Goal: Task Accomplishment & Management: Manage account settings

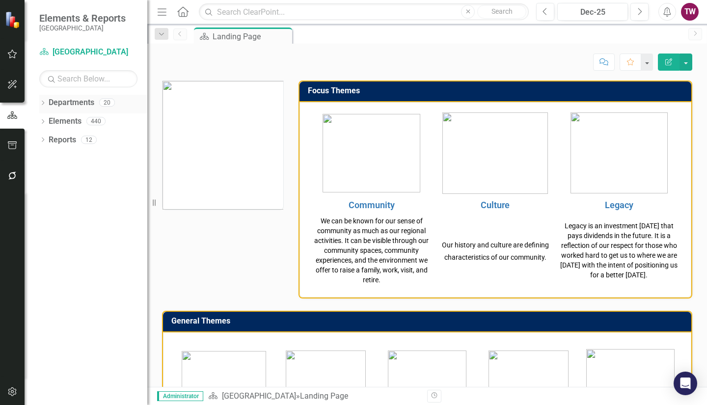
click at [47, 100] on div "Dropdown Departments 20" at bounding box center [93, 104] width 108 height 19
click at [45, 101] on div "Dropdown" at bounding box center [42, 104] width 7 height 8
click at [47, 119] on icon "Dropdown" at bounding box center [47, 121] width 7 height 6
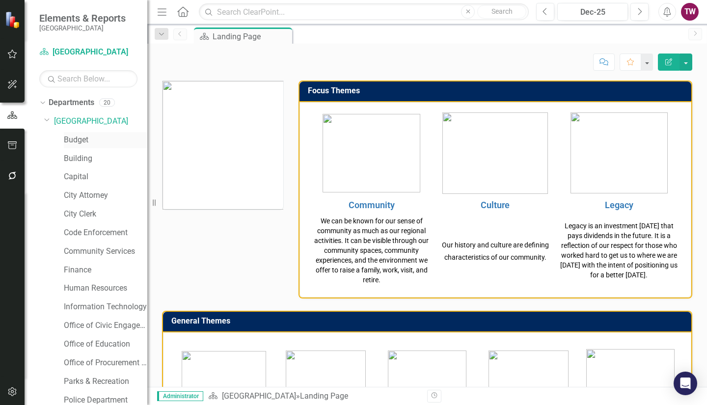
click at [79, 137] on link "Budget" at bounding box center [106, 140] width 84 height 11
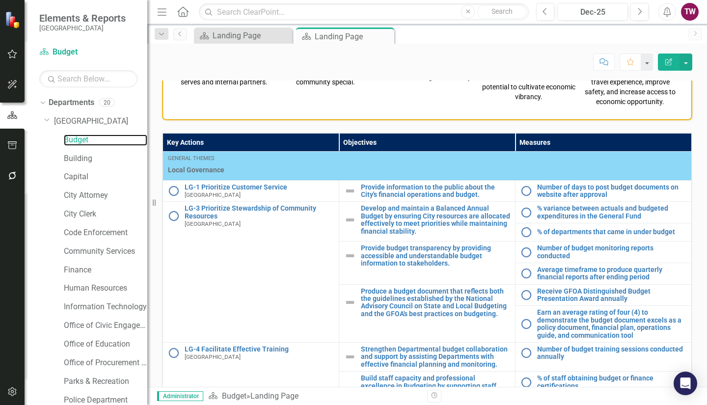
scroll to position [455, 0]
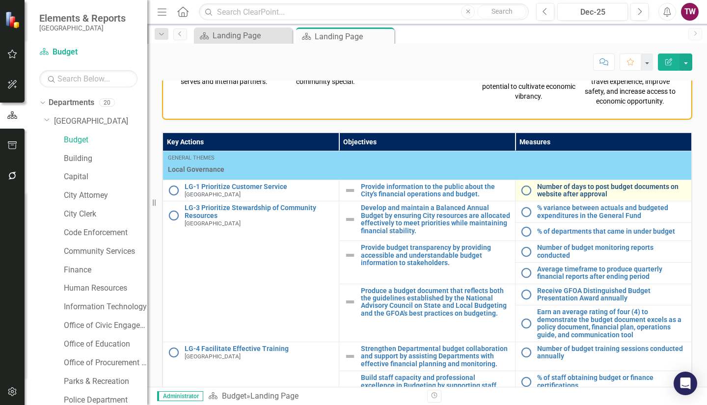
click at [557, 191] on link "Number of days to post budget documents on website after approval" at bounding box center [611, 190] width 149 height 15
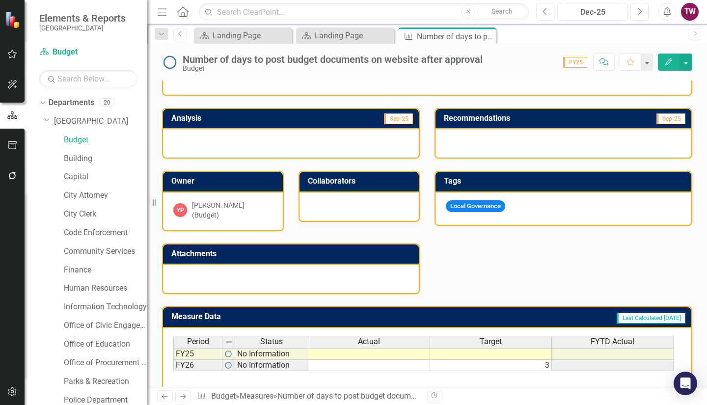
scroll to position [173, 0]
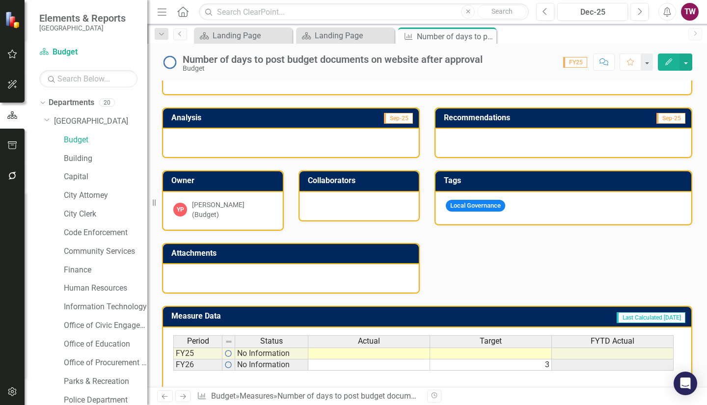
click at [176, 398] on link "Next" at bounding box center [183, 397] width 16 height 12
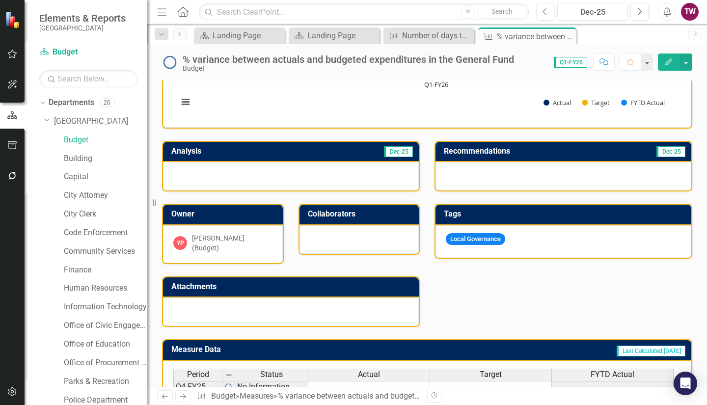
scroll to position [240, 0]
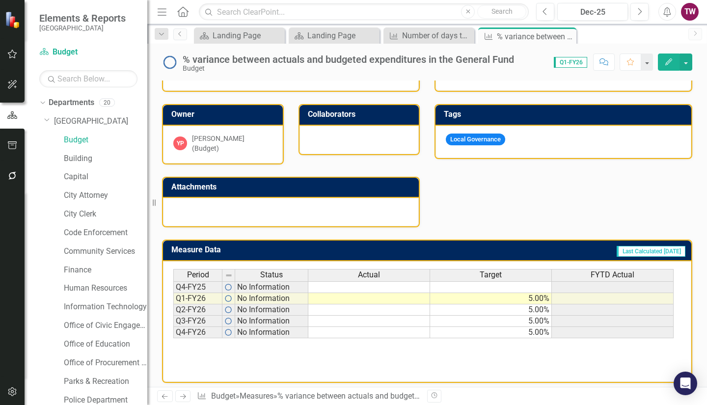
click at [180, 401] on link "Next" at bounding box center [183, 397] width 16 height 12
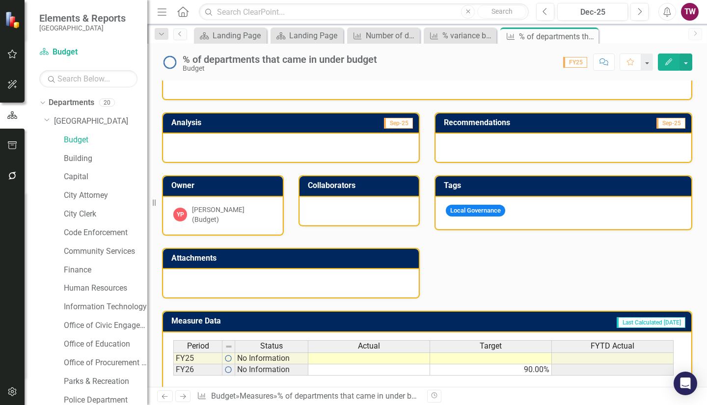
scroll to position [240, 0]
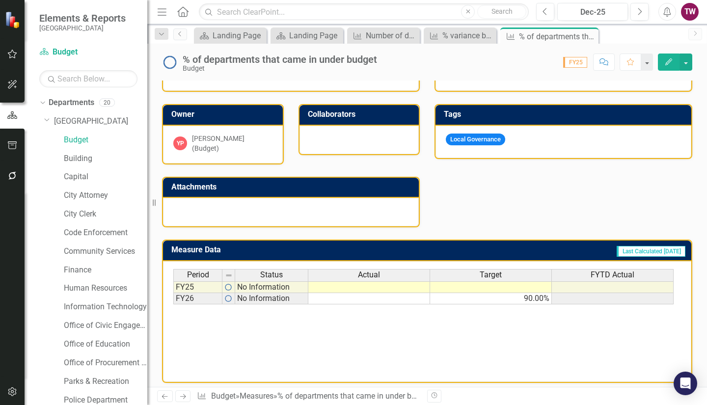
click at [181, 394] on icon "Next" at bounding box center [183, 396] width 8 height 6
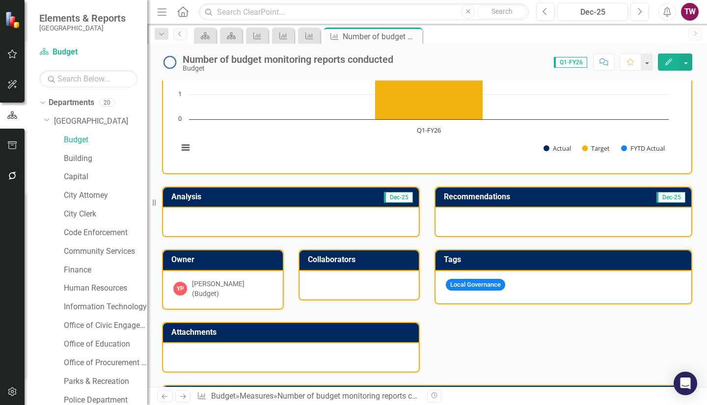
scroll to position [94, 0]
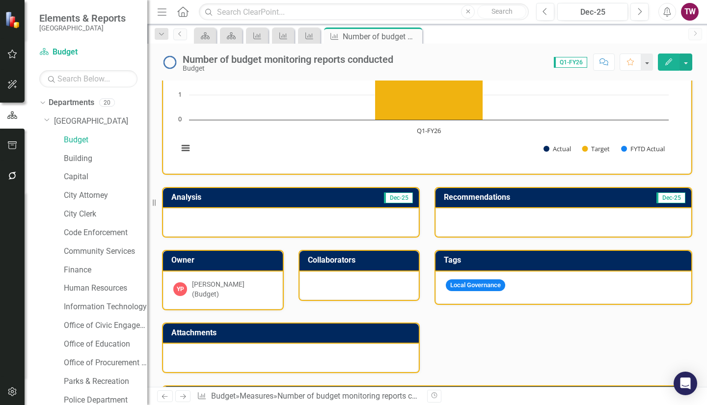
click at [372, 61] on div "Number of budget monitoring reports conducted" at bounding box center [288, 59] width 211 height 11
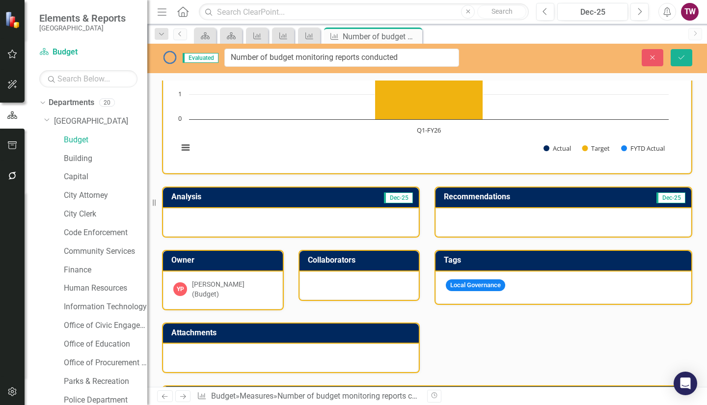
click at [534, 85] on rect "Interactive chart" at bounding box center [423, 89] width 501 height 147
click at [648, 57] on icon "Close" at bounding box center [652, 57] width 9 height 7
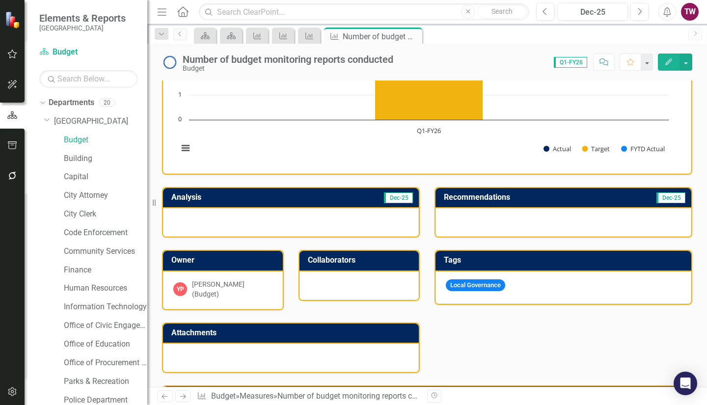
scroll to position [240, 0]
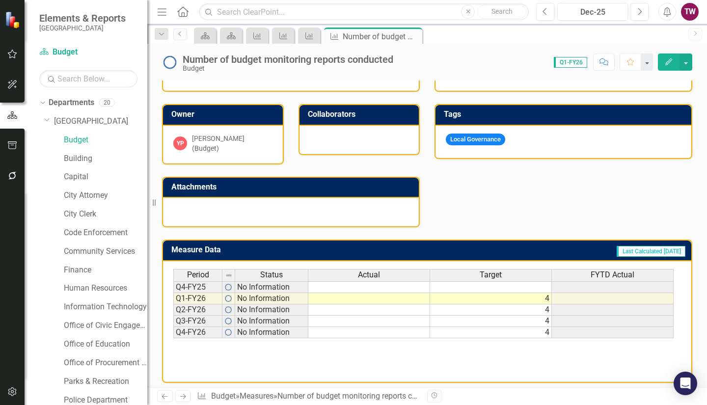
click at [182, 396] on icon "Next" at bounding box center [183, 396] width 8 height 6
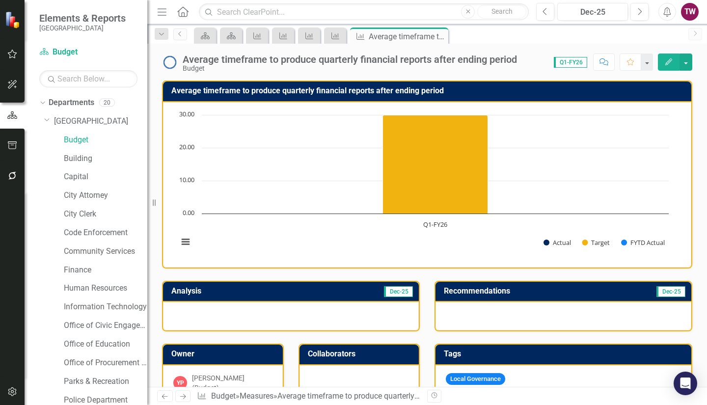
click at [363, 57] on div "Average timeframe to produce quarterly financial reports after ending period" at bounding box center [350, 59] width 335 height 11
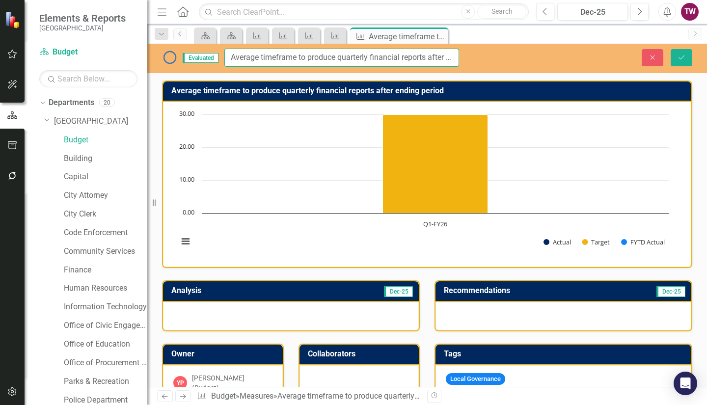
drag, startPoint x: 297, startPoint y: 58, endPoint x: 257, endPoint y: 61, distance: 39.9
click at [257, 61] on input "Average timeframe to produce quarterly financial reports after ending period" at bounding box center [341, 58] width 235 height 18
type input "Average number of days to produce quarterly financial reports after ending peri…"
click at [688, 58] on button "Save" at bounding box center [682, 57] width 22 height 17
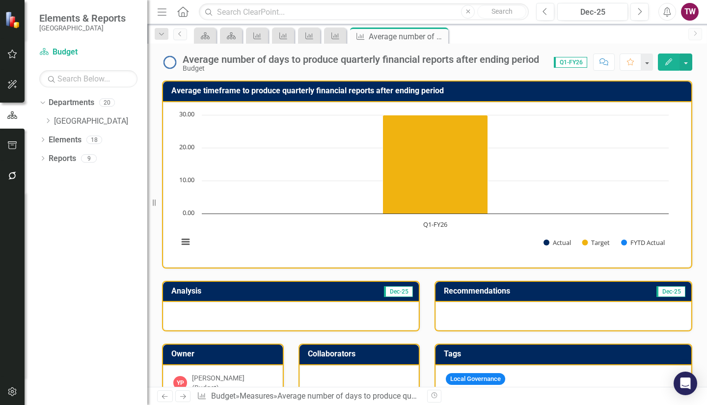
click at [179, 398] on icon "Next" at bounding box center [183, 396] width 8 height 6
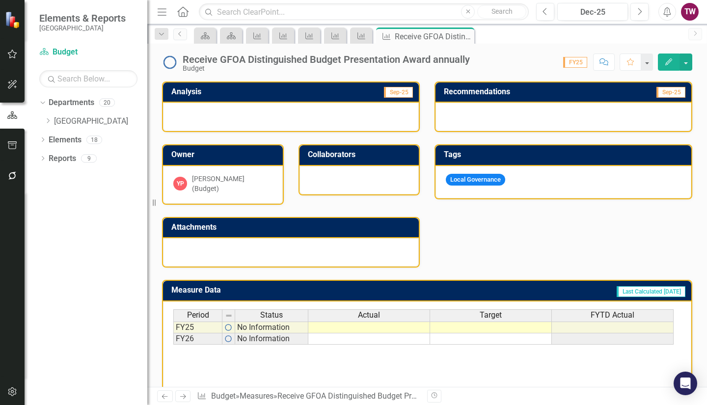
scroll to position [202, 0]
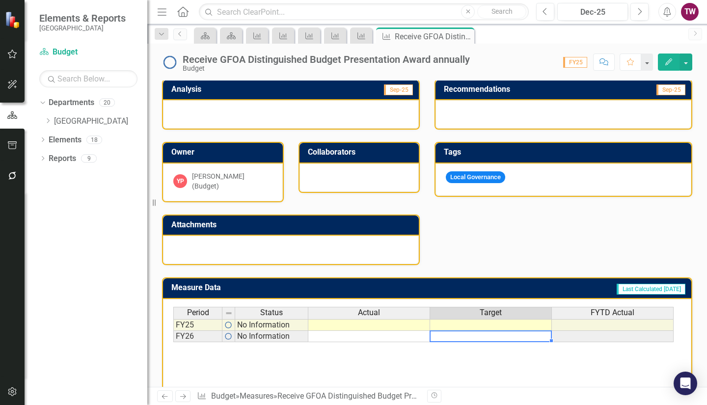
click at [501, 331] on td at bounding box center [491, 336] width 122 height 11
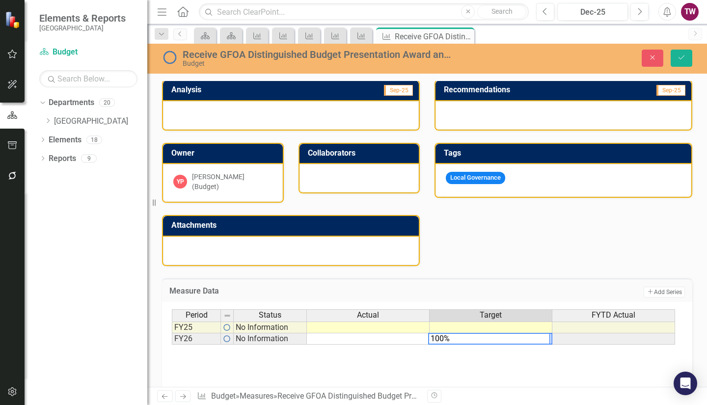
type textarea "100%"
click at [480, 353] on div "Period Status Actual Target FYTD Actual FY25 No Information FY26 No Information…" at bounding box center [427, 358] width 511 height 98
click at [652, 58] on icon "Close" at bounding box center [652, 57] width 9 height 7
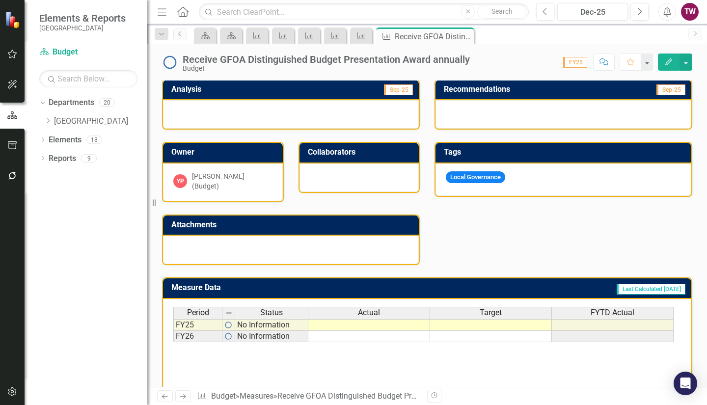
click at [168, 62] on img at bounding box center [170, 63] width 16 height 16
click at [184, 393] on icon "Next" at bounding box center [183, 396] width 8 height 6
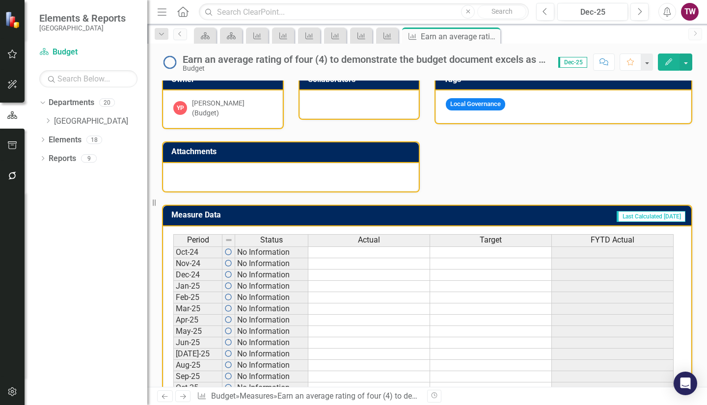
scroll to position [284, 0]
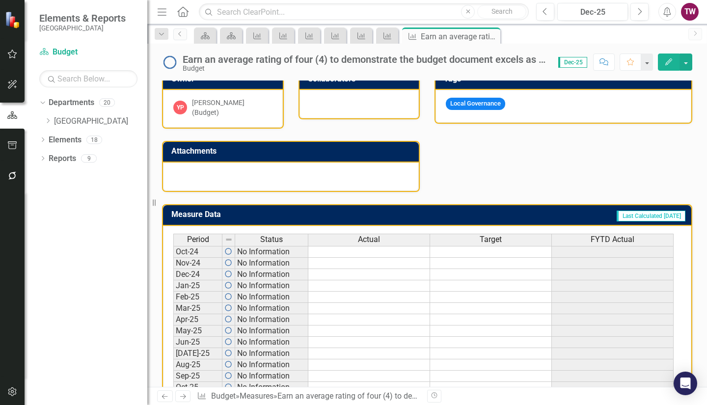
click at [208, 210] on h3 "Measure Data" at bounding box center [278, 214] width 214 height 9
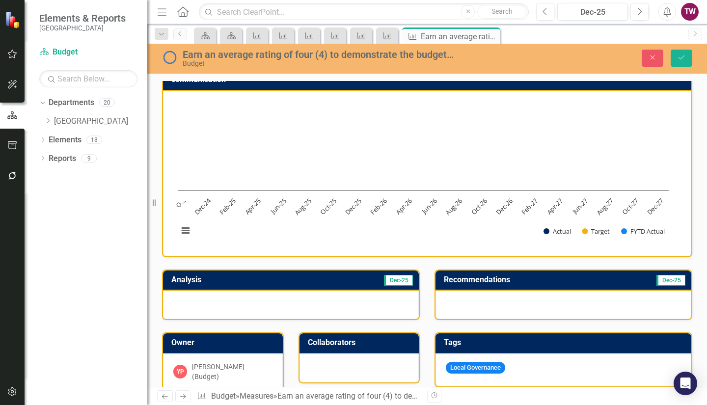
scroll to position [0, 0]
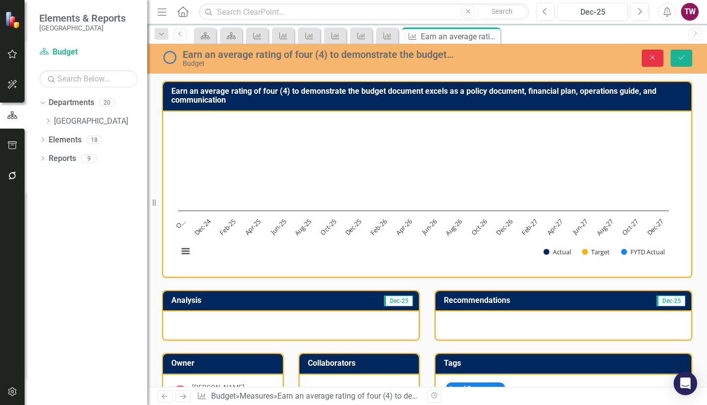
click at [657, 55] on icon "Close" at bounding box center [652, 57] width 9 height 7
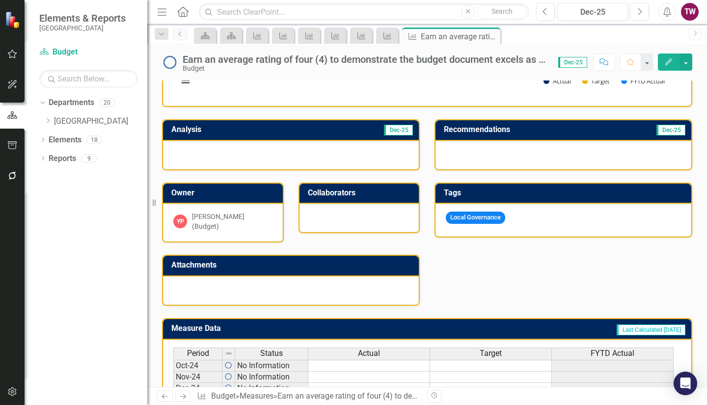
scroll to position [174, 0]
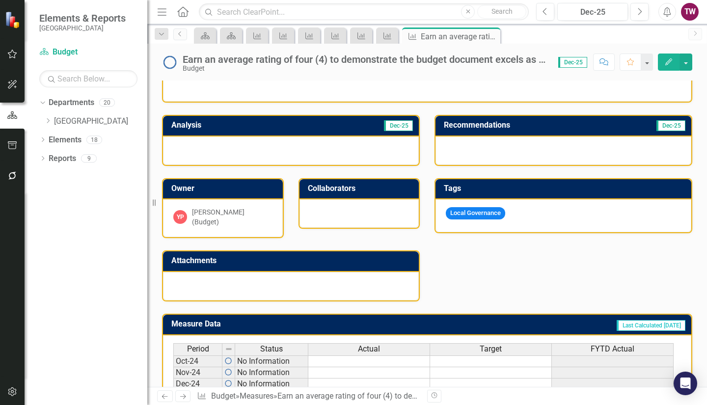
click at [187, 393] on icon "Next" at bounding box center [183, 396] width 8 height 6
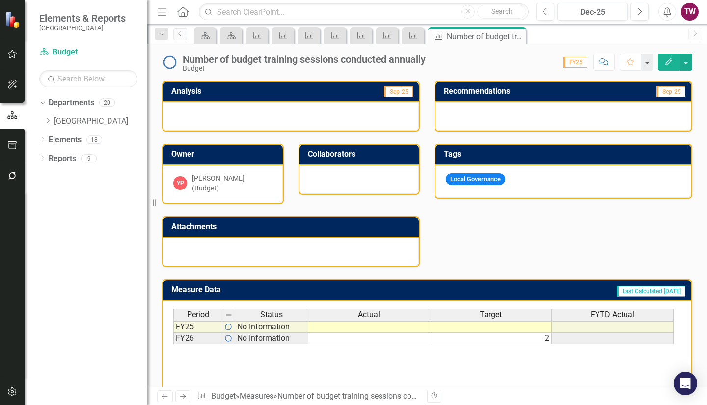
scroll to position [200, 0]
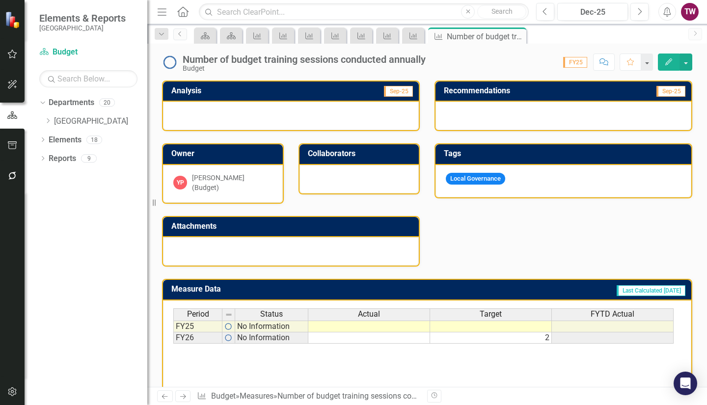
click at [181, 395] on icon "Next" at bounding box center [183, 396] width 8 height 6
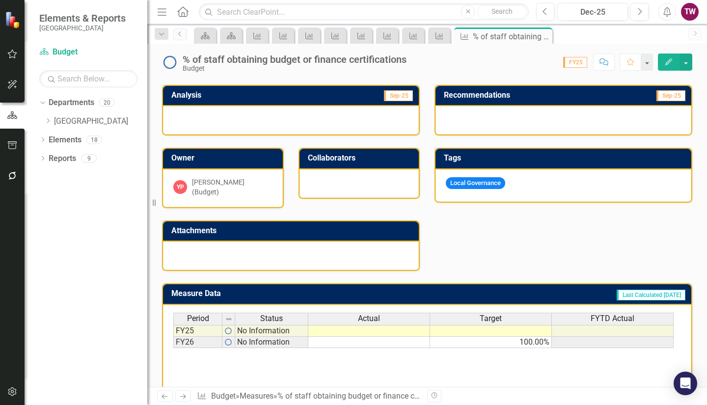
scroll to position [240, 0]
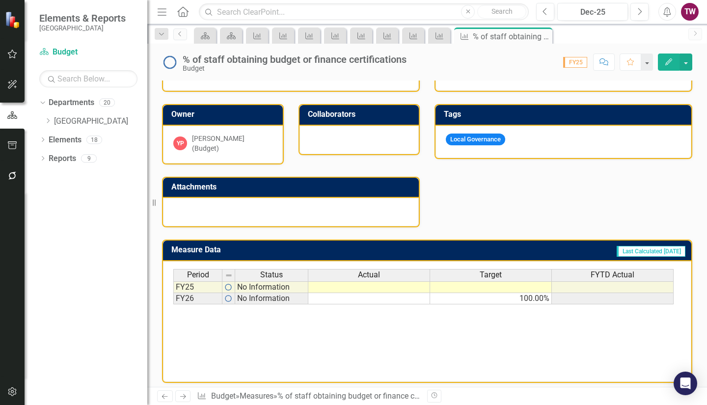
click at [180, 394] on icon "Next" at bounding box center [183, 396] width 8 height 6
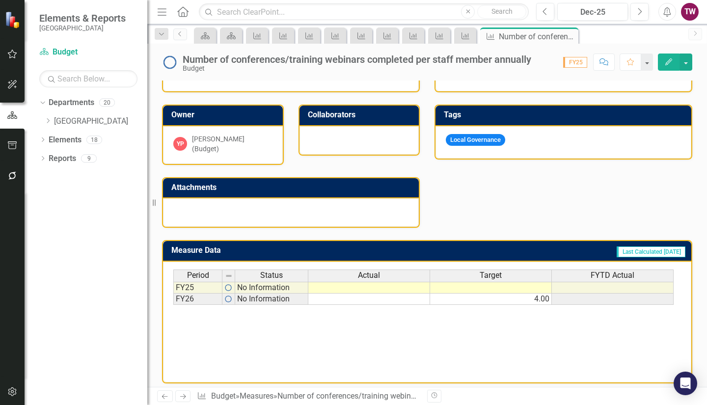
scroll to position [240, 0]
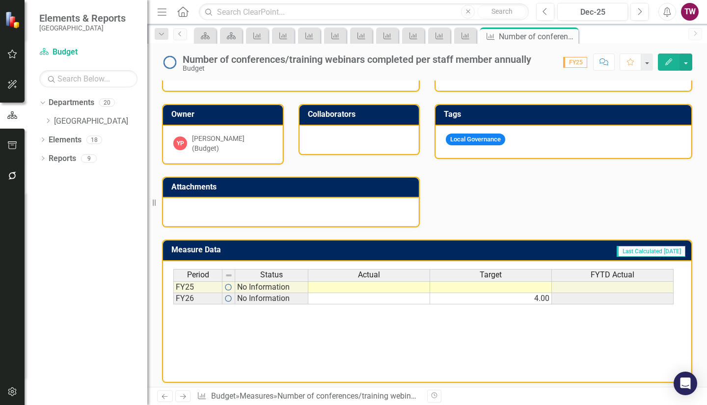
click at [185, 395] on icon "Next" at bounding box center [183, 396] width 8 height 6
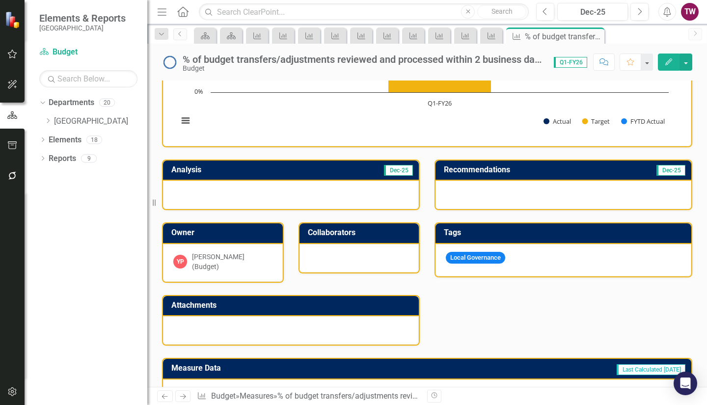
scroll to position [240, 0]
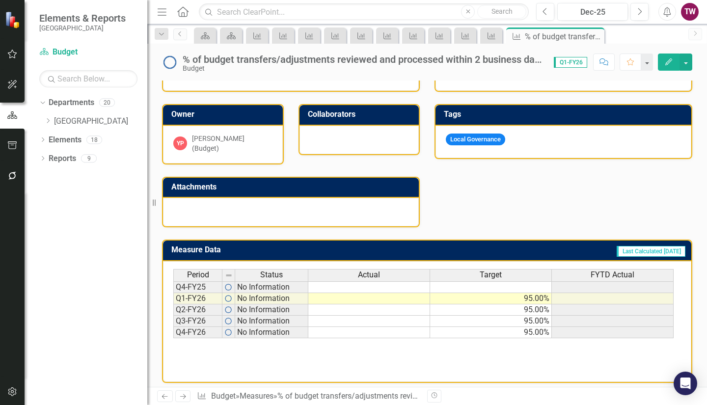
click at [186, 395] on icon "Next" at bounding box center [183, 396] width 8 height 6
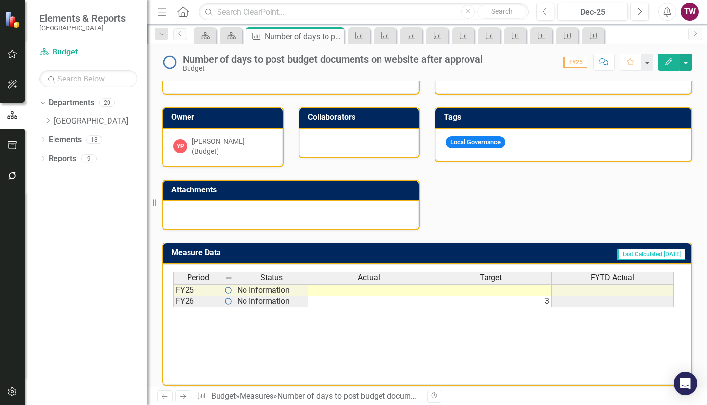
scroll to position [240, 0]
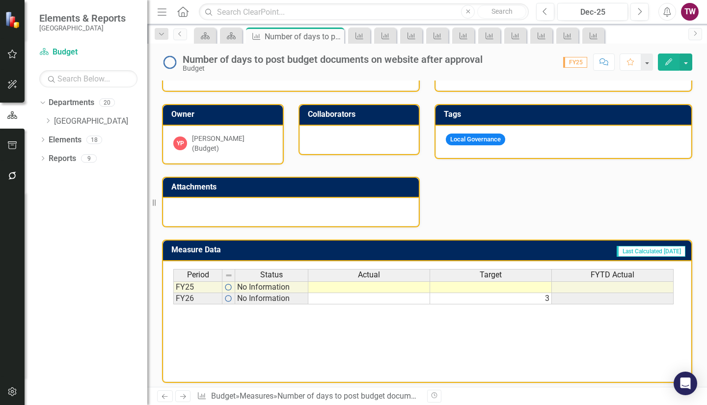
click at [182, 395] on icon "Next" at bounding box center [183, 396] width 8 height 6
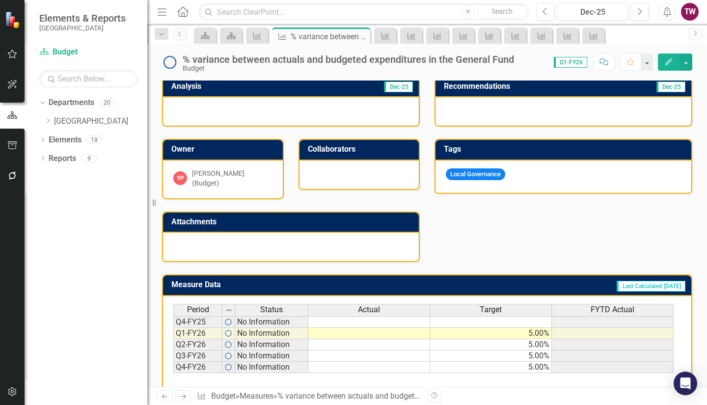
scroll to position [240, 0]
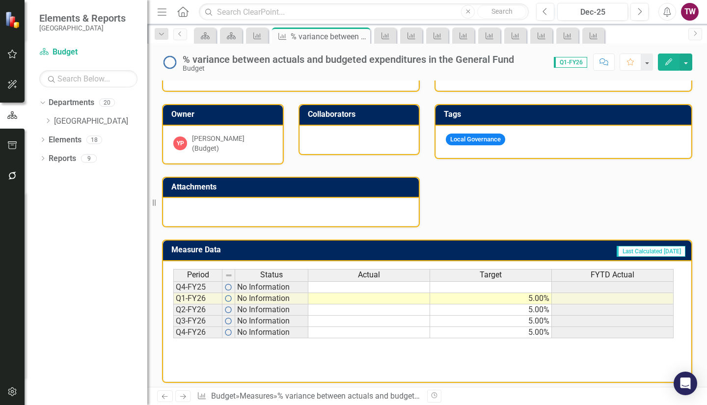
click at [180, 398] on icon "Next" at bounding box center [183, 396] width 8 height 6
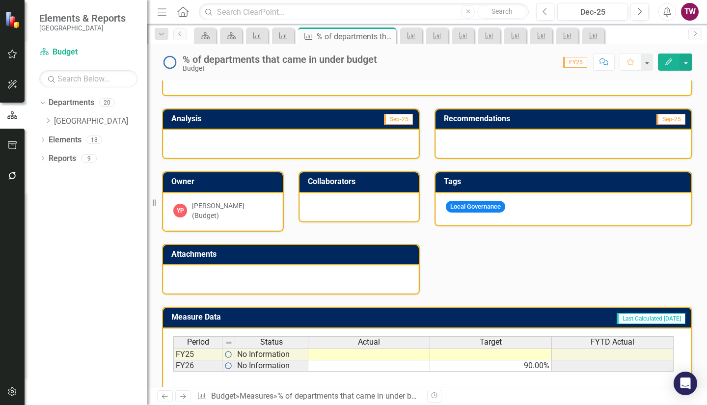
scroll to position [240, 0]
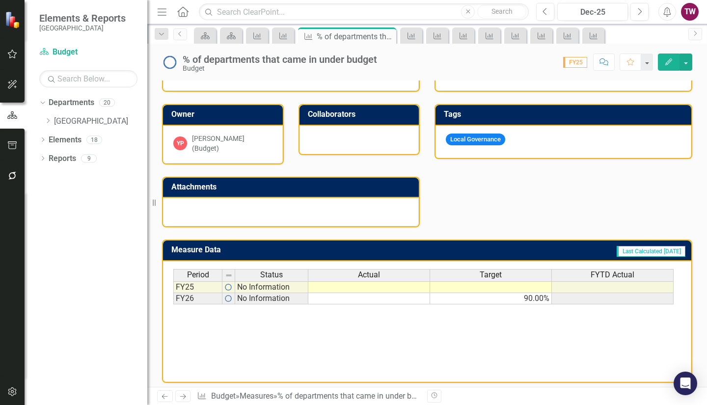
click at [185, 397] on icon at bounding box center [183, 396] width 6 height 5
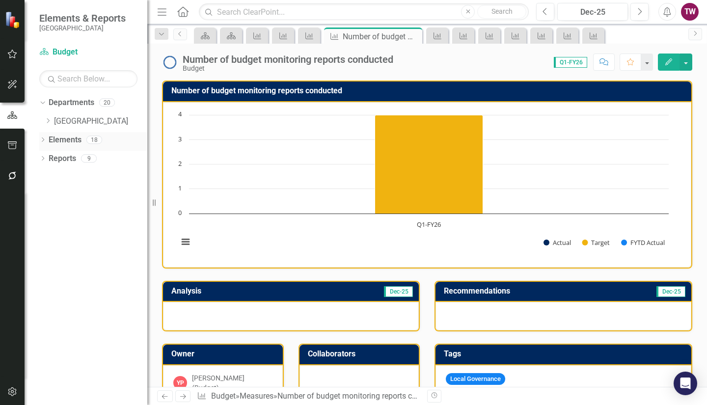
click at [43, 138] on icon "Dropdown" at bounding box center [42, 140] width 7 height 5
click at [88, 194] on link "Measure Measures" at bounding box center [78, 195] width 49 height 11
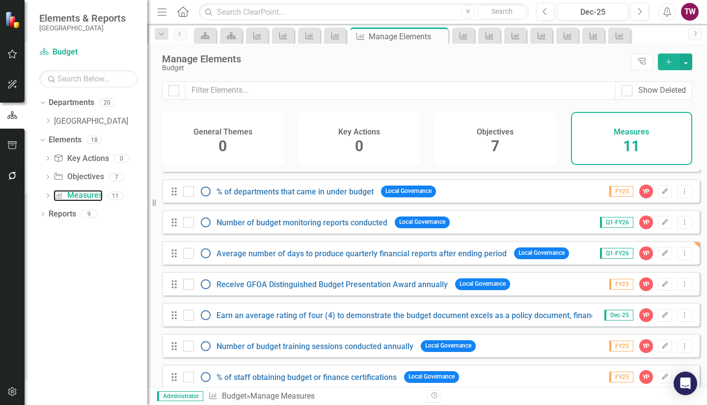
scroll to position [53, 0]
click at [662, 318] on icon "Edit" at bounding box center [665, 315] width 7 height 6
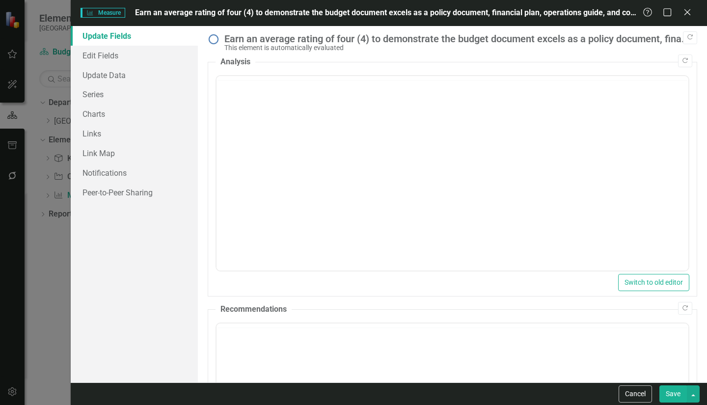
scroll to position [0, 0]
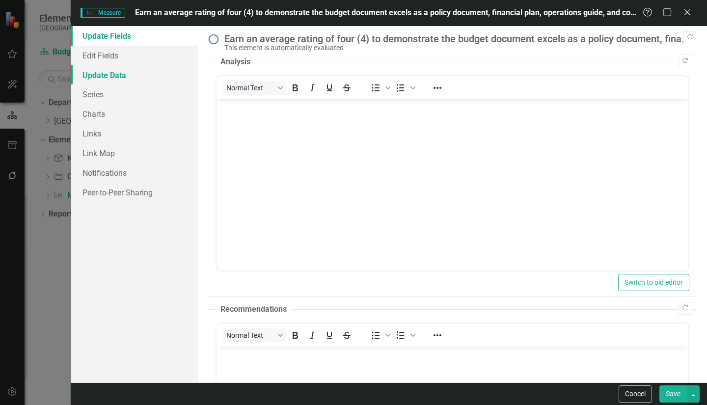
click at [112, 72] on link "Update Data" at bounding box center [134, 75] width 127 height 20
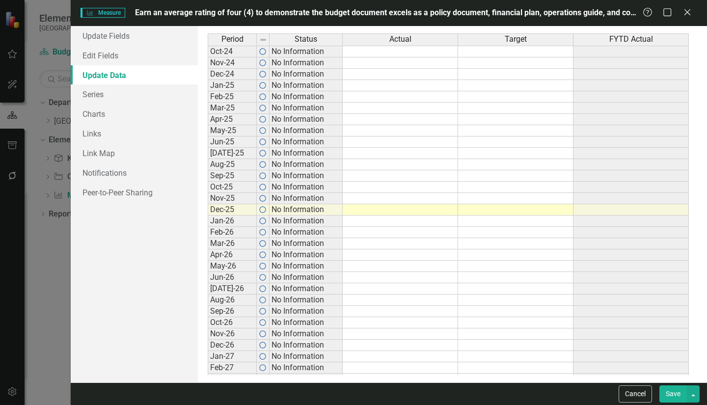
click at [208, 56] on div "Period Status Oct-24 No Information Nov-24 No Information Dec-24 No Information…" at bounding box center [208, 259] width 0 height 453
click at [236, 61] on td "Nov-24" at bounding box center [232, 62] width 49 height 11
click at [208, 68] on div "Period Status Actual Target FYTD Actual Oct-24 No Information Nov-24 No Informa…" at bounding box center [208, 259] width 0 height 453
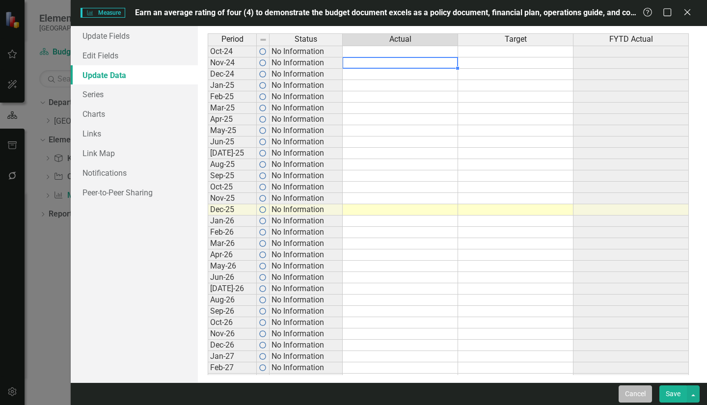
click at [631, 396] on button "Cancel" at bounding box center [635, 394] width 33 height 17
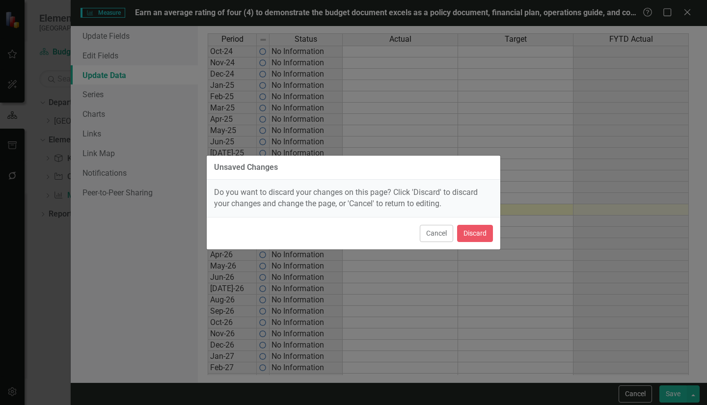
click at [484, 224] on div "Cancel Discard" at bounding box center [354, 233] width 294 height 32
click at [478, 229] on button "Discard" at bounding box center [475, 233] width 36 height 17
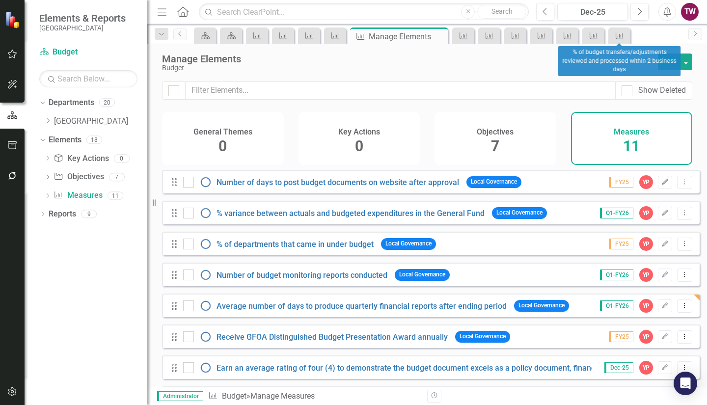
click at [629, 32] on div "Measure" at bounding box center [620, 36] width 22 height 16
click at [626, 35] on link "Measure" at bounding box center [619, 35] width 17 height 12
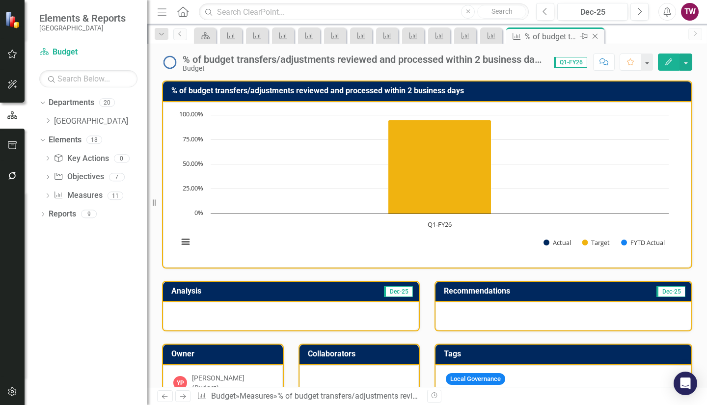
click at [590, 39] on div "Close" at bounding box center [596, 36] width 12 height 12
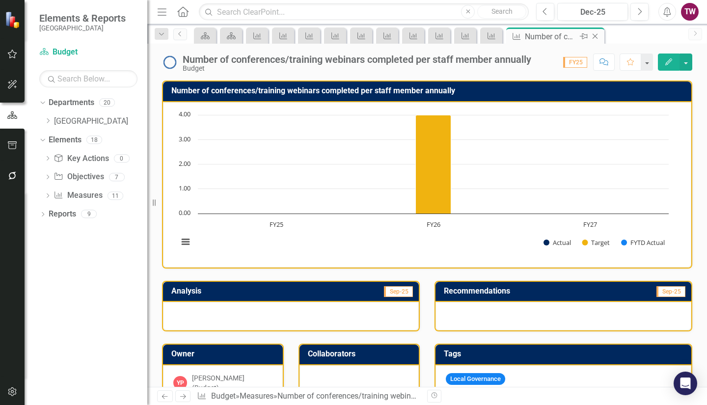
click at [596, 36] on icon at bounding box center [595, 36] width 5 height 5
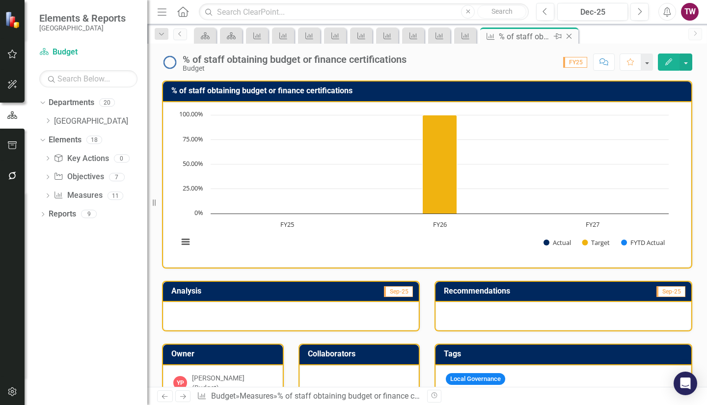
click at [574, 37] on div "Close" at bounding box center [570, 36] width 12 height 12
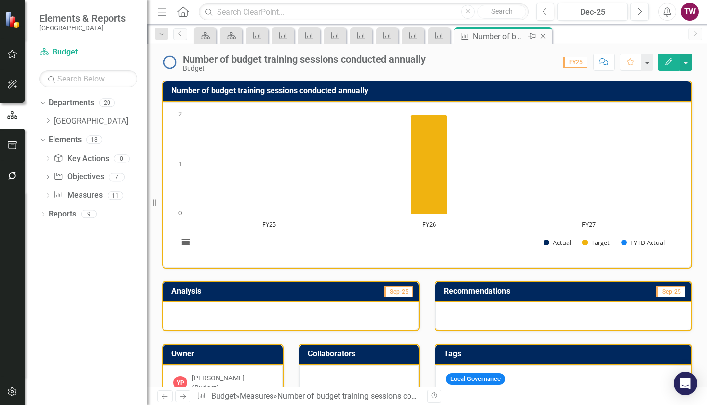
click at [546, 37] on icon "Close" at bounding box center [543, 36] width 10 height 8
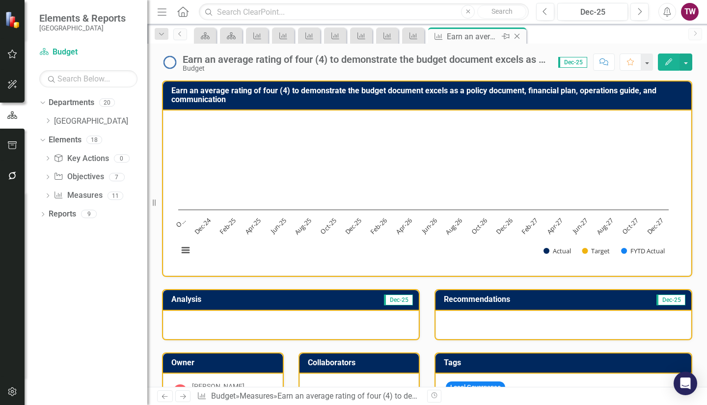
click at [517, 40] on icon "Close" at bounding box center [517, 36] width 10 height 8
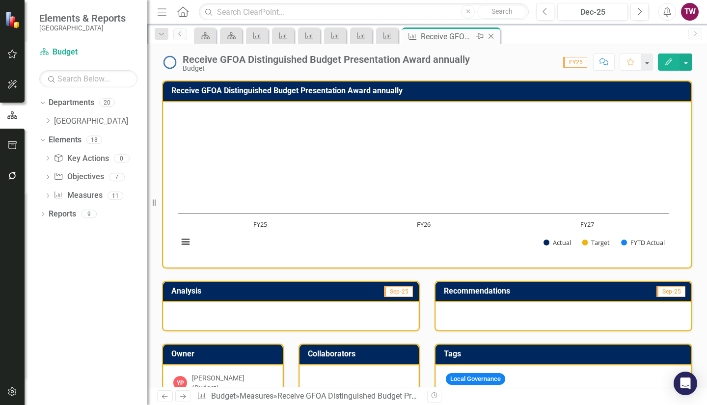
click at [493, 34] on icon "Close" at bounding box center [491, 36] width 10 height 8
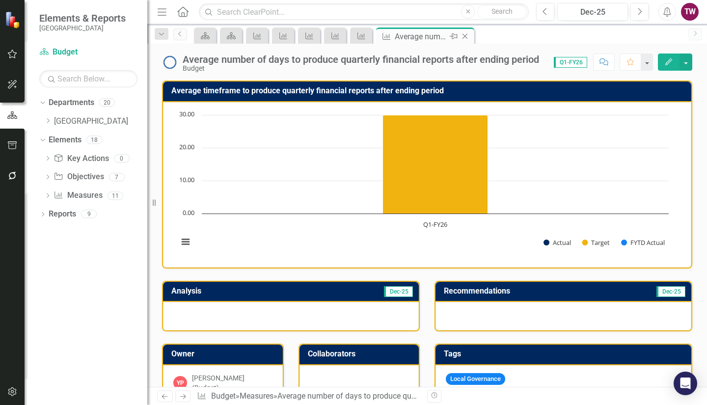
click at [468, 35] on icon "Close" at bounding box center [465, 36] width 10 height 8
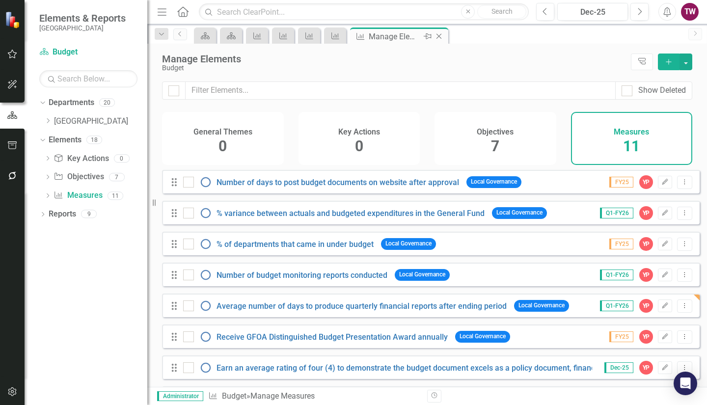
click at [438, 33] on icon "Close" at bounding box center [439, 36] width 10 height 8
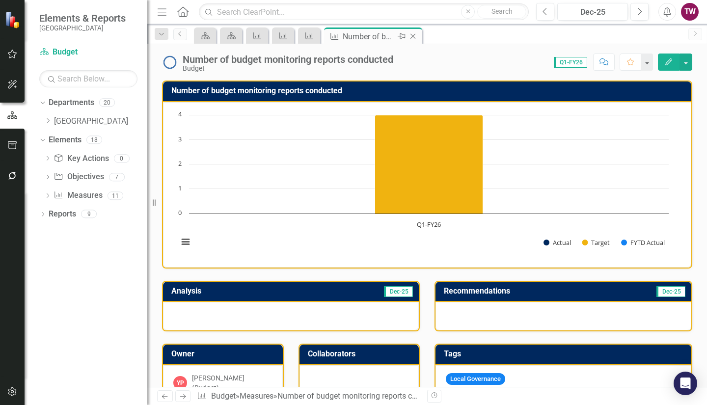
click at [412, 37] on icon "Close" at bounding box center [413, 36] width 10 height 8
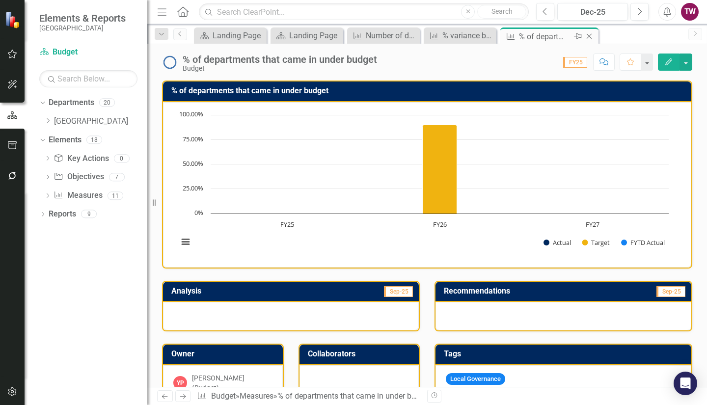
click at [595, 35] on div "Close" at bounding box center [590, 36] width 12 height 12
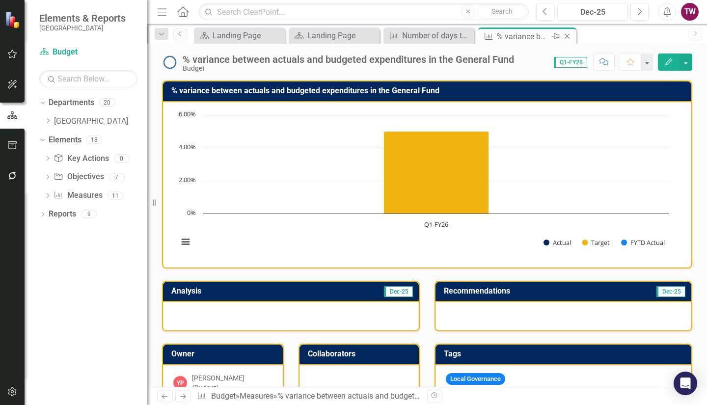
click at [571, 40] on div "Close" at bounding box center [568, 36] width 12 height 12
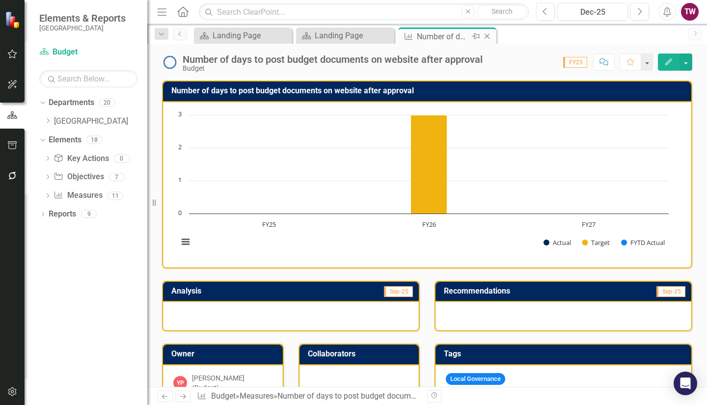
click at [488, 36] on icon "Close" at bounding box center [487, 36] width 10 height 8
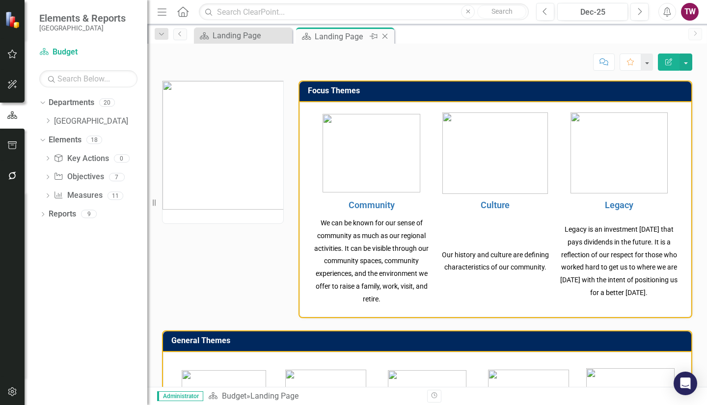
click at [386, 36] on icon "Close" at bounding box center [385, 36] width 10 height 8
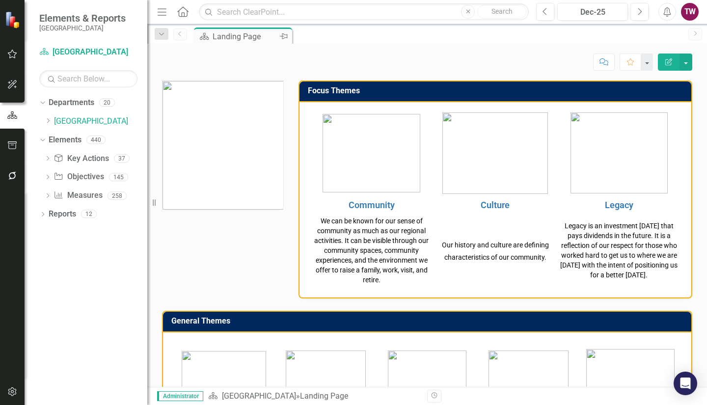
click at [287, 37] on icon at bounding box center [284, 36] width 8 height 6
click at [268, 36] on div "Landing Page" at bounding box center [246, 36] width 67 height 12
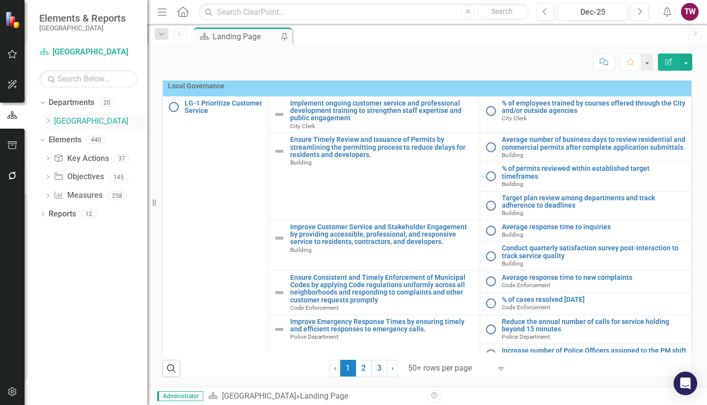
click at [45, 117] on div "Dropdown" at bounding box center [47, 121] width 7 height 8
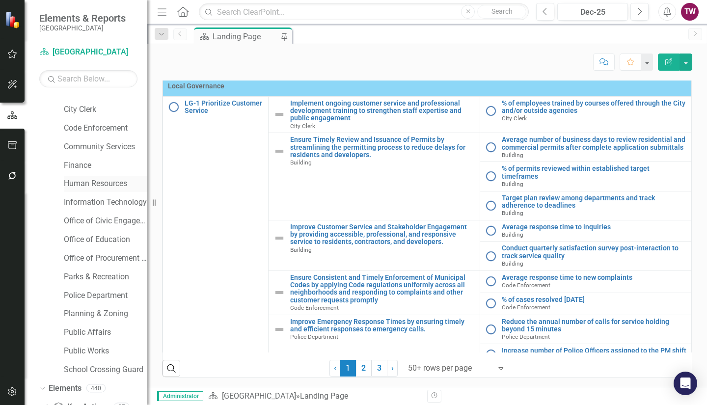
scroll to position [106, 0]
click at [89, 330] on link "Public Affairs" at bounding box center [106, 331] width 84 height 11
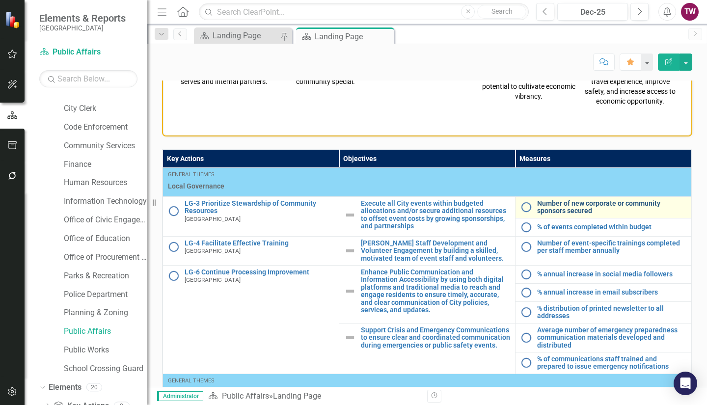
click at [573, 202] on link "Number of new corporate or community sponsors secured" at bounding box center [611, 207] width 149 height 15
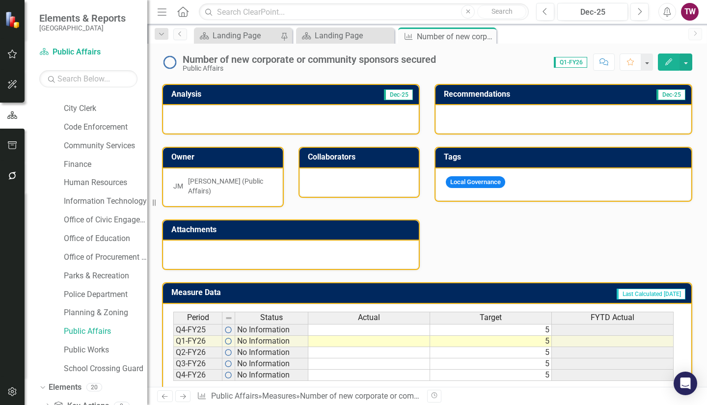
scroll to position [246, 0]
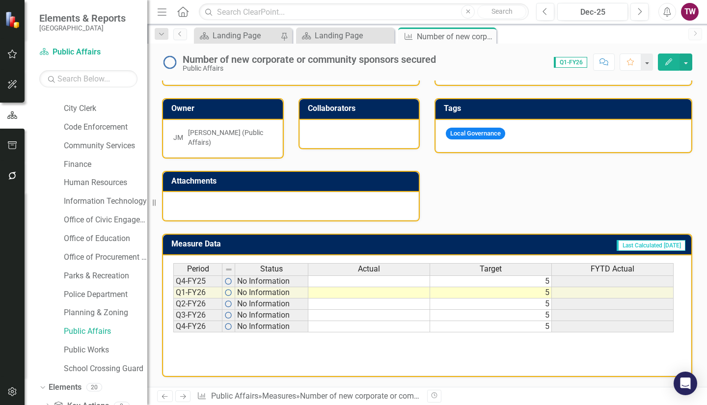
click at [183, 397] on icon "Next" at bounding box center [183, 396] width 8 height 6
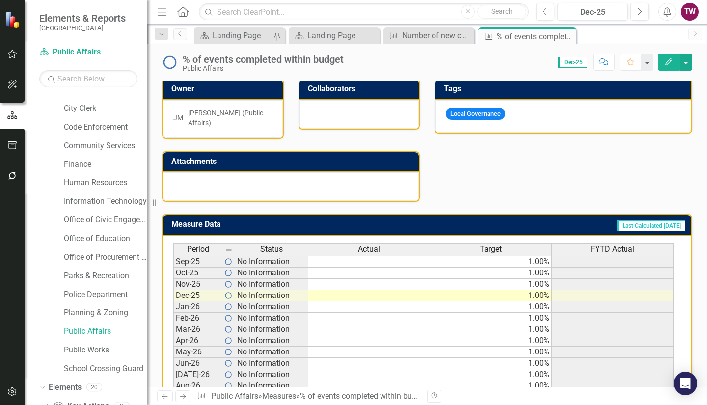
scroll to position [307, 0]
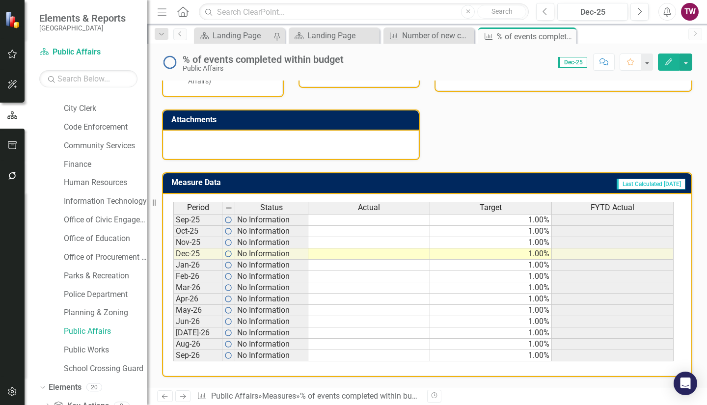
click at [527, 222] on td "1.00%" at bounding box center [491, 220] width 122 height 12
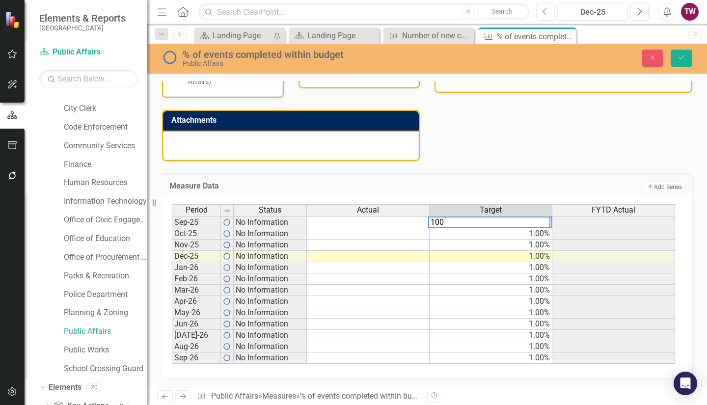
click at [521, 234] on td "1.00%" at bounding box center [491, 233] width 123 height 11
click at [530, 222] on td "100.00%" at bounding box center [491, 223] width 123 height 12
click at [516, 231] on td "1.00%" at bounding box center [491, 233] width 123 height 11
type textarea "100"
click at [508, 245] on td "1.00%" at bounding box center [491, 245] width 123 height 11
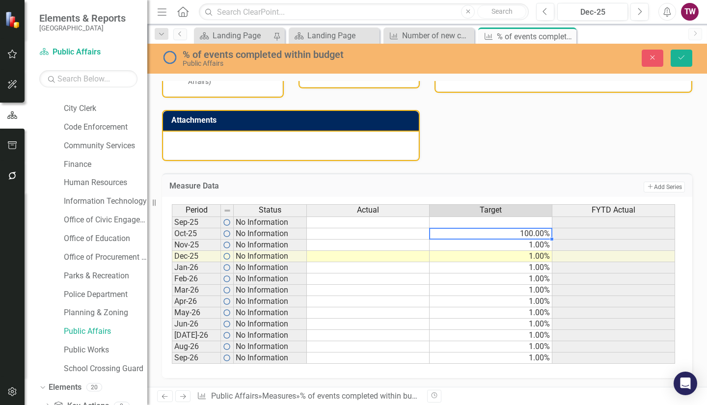
click at [529, 235] on td "100.00%" at bounding box center [491, 233] width 123 height 11
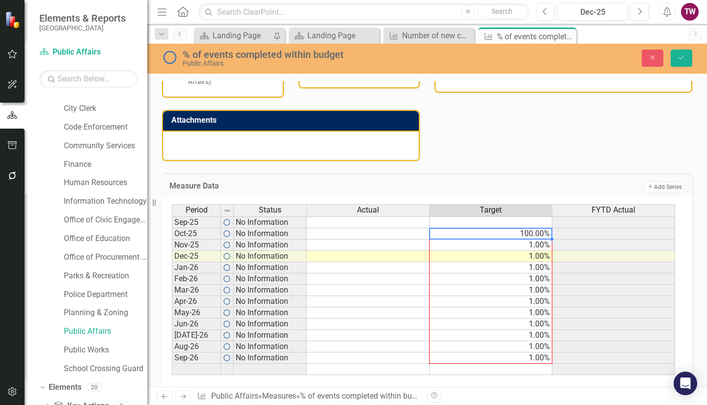
drag, startPoint x: 551, startPoint y: 238, endPoint x: 545, endPoint y: 359, distance: 121.0
click at [172, 359] on div "Period Status Actual Target FYTD Actual Sep-25 No Information Oct-25 No Informa…" at bounding box center [172, 289] width 0 height 171
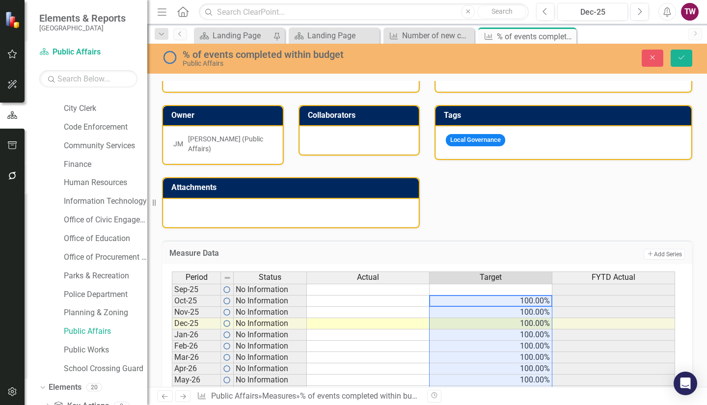
scroll to position [236, 0]
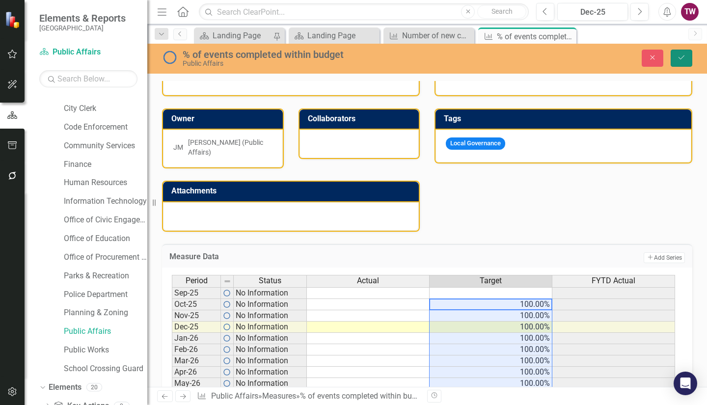
click at [679, 61] on icon "Save" at bounding box center [681, 57] width 9 height 7
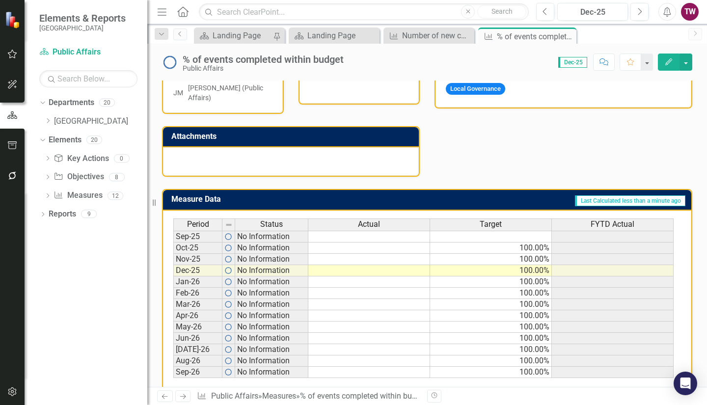
scroll to position [307, 0]
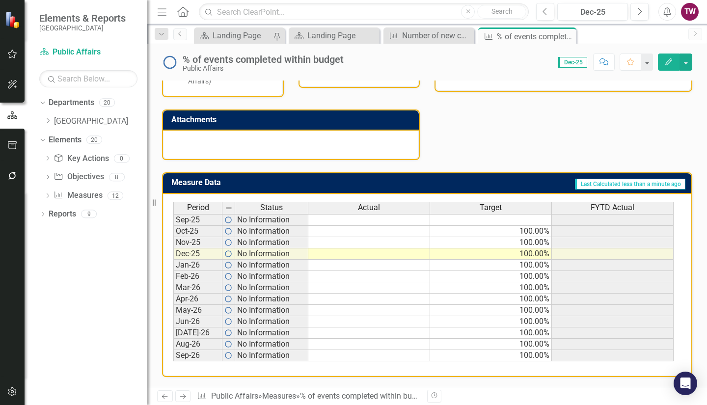
click at [182, 393] on link "Next" at bounding box center [183, 397] width 16 height 12
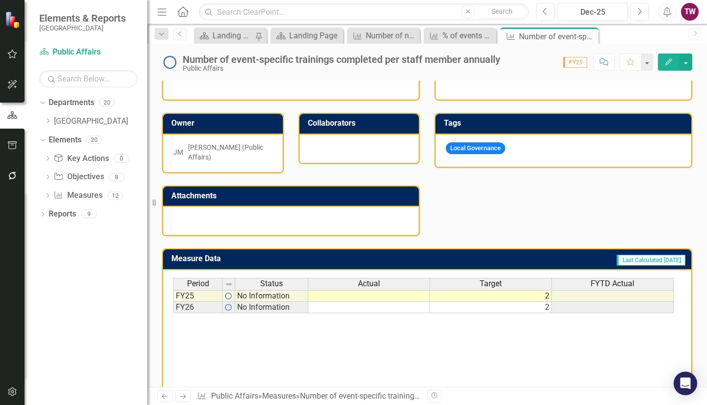
scroll to position [246, 0]
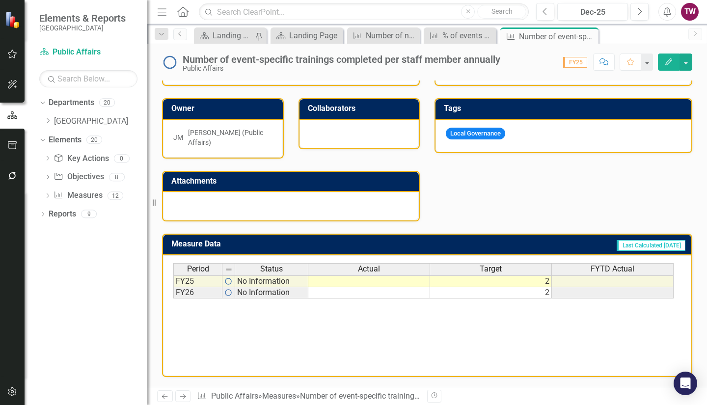
click at [186, 395] on icon "Next" at bounding box center [183, 396] width 8 height 6
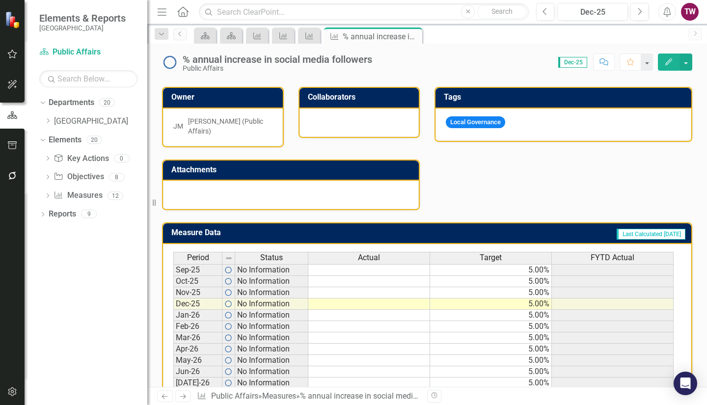
scroll to position [307, 0]
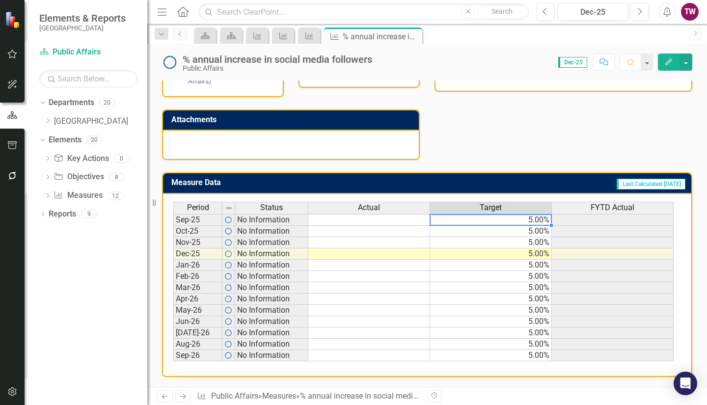
click at [460, 216] on td "5.00%" at bounding box center [491, 220] width 122 height 12
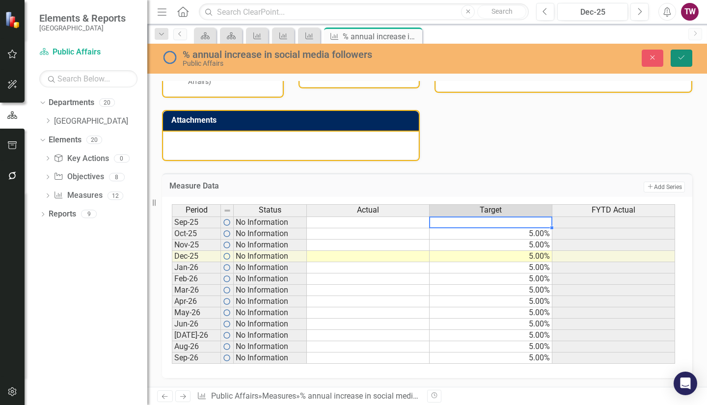
click at [678, 54] on icon "Save" at bounding box center [681, 57] width 9 height 7
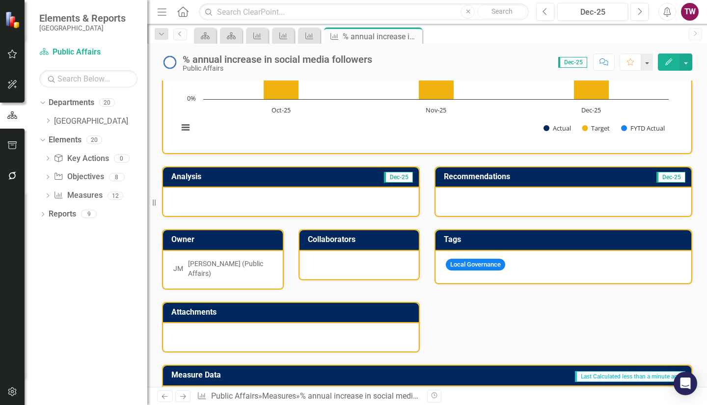
scroll to position [115, 0]
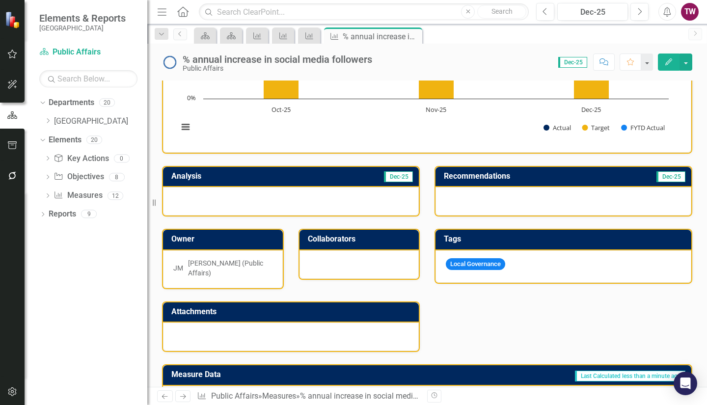
click at [163, 394] on icon "Previous" at bounding box center [165, 396] width 8 height 6
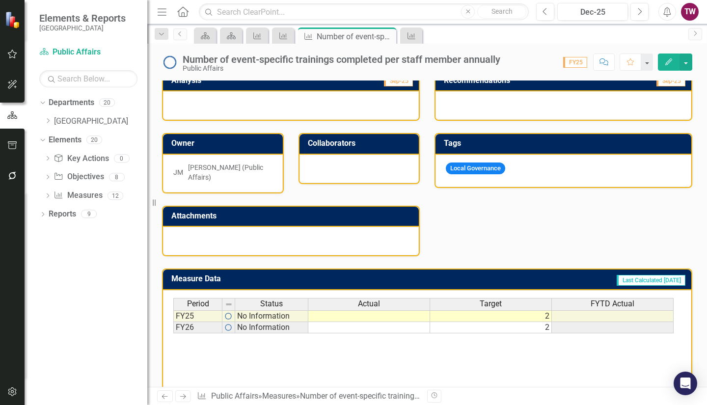
scroll to position [216, 0]
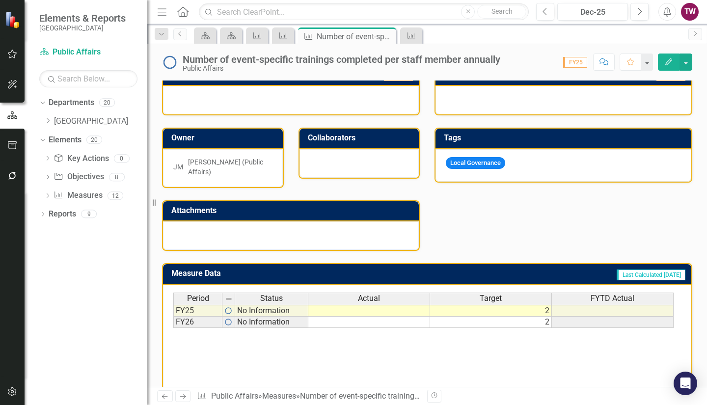
click at [489, 309] on td "2" at bounding box center [491, 311] width 122 height 12
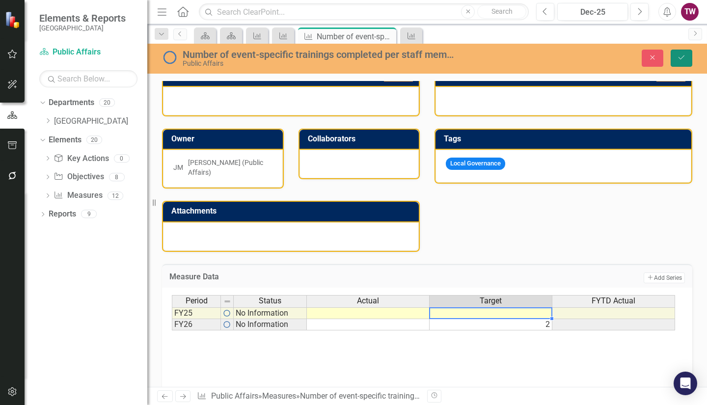
click at [682, 57] on icon "Save" at bounding box center [681, 57] width 9 height 7
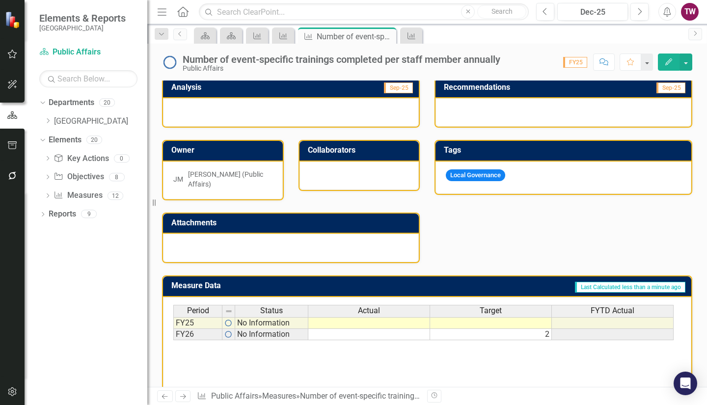
scroll to position [246, 0]
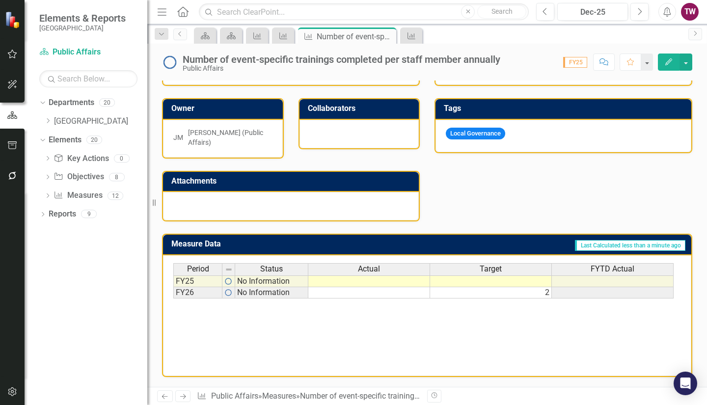
click at [185, 396] on icon at bounding box center [183, 396] width 6 height 5
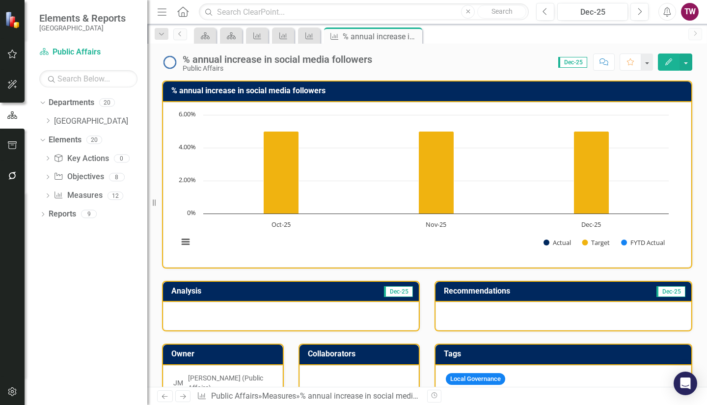
click at [185, 396] on icon at bounding box center [183, 396] width 6 height 5
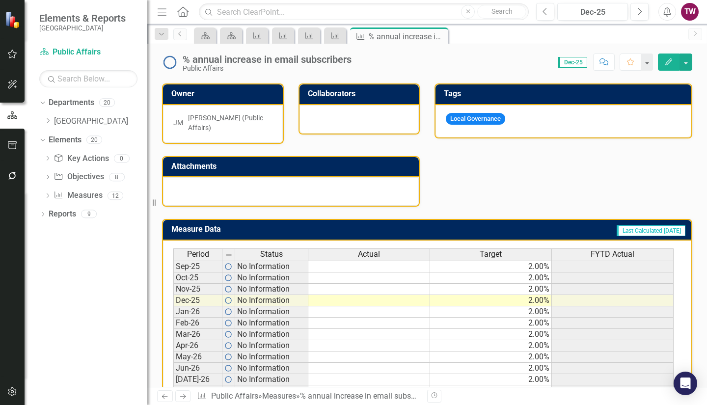
scroll to position [307, 0]
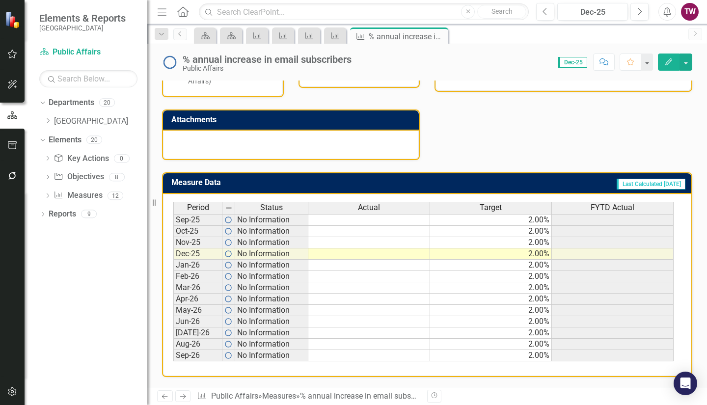
click at [524, 220] on td "2.00%" at bounding box center [491, 220] width 122 height 12
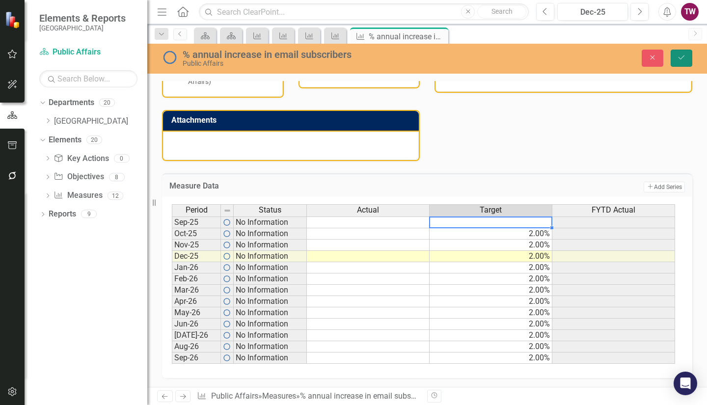
click at [685, 60] on icon "Save" at bounding box center [681, 57] width 9 height 7
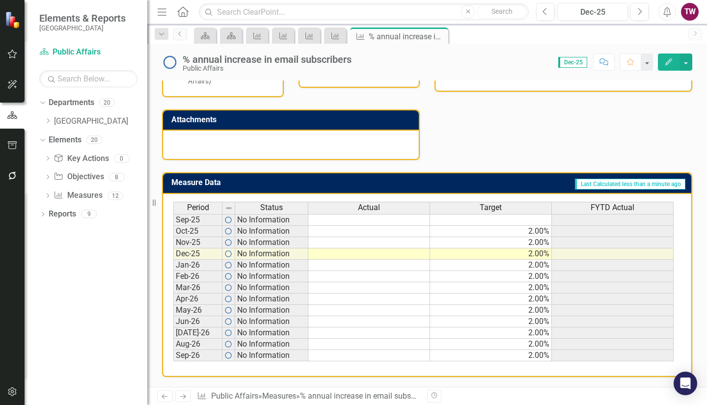
click at [181, 398] on icon "Next" at bounding box center [183, 396] width 8 height 6
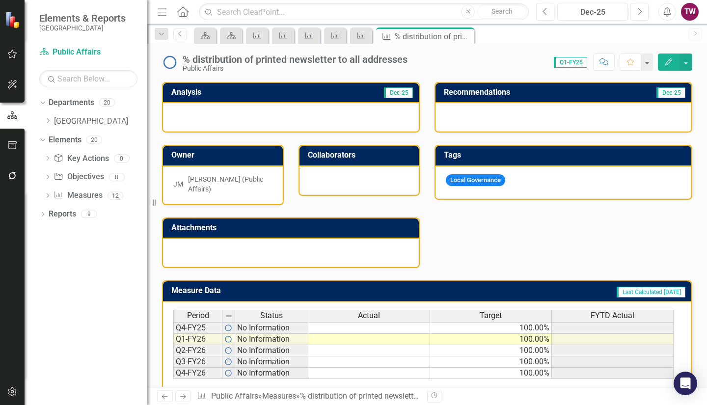
scroll to position [201, 0]
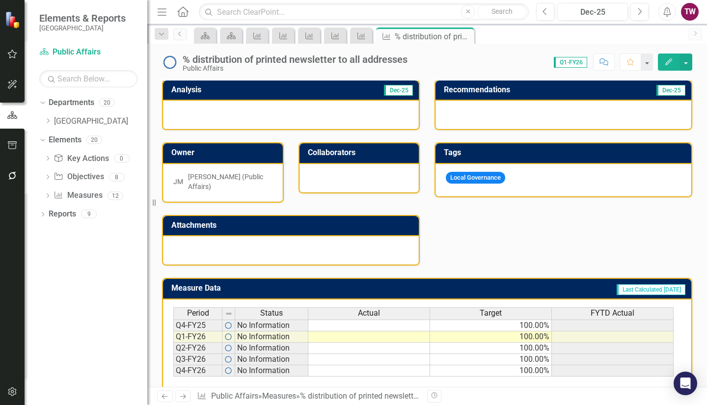
click at [504, 321] on div "Period Status Actual Target FYTD Actual" at bounding box center [423, 315] width 501 height 14
click at [529, 325] on td "100.00%" at bounding box center [491, 326] width 122 height 12
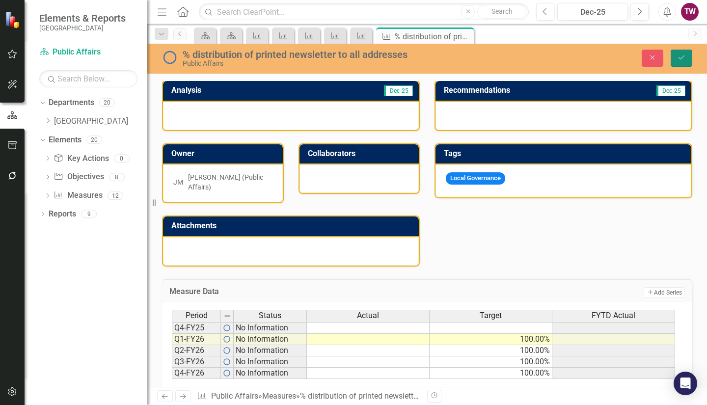
click at [680, 56] on icon "Save" at bounding box center [681, 57] width 9 height 7
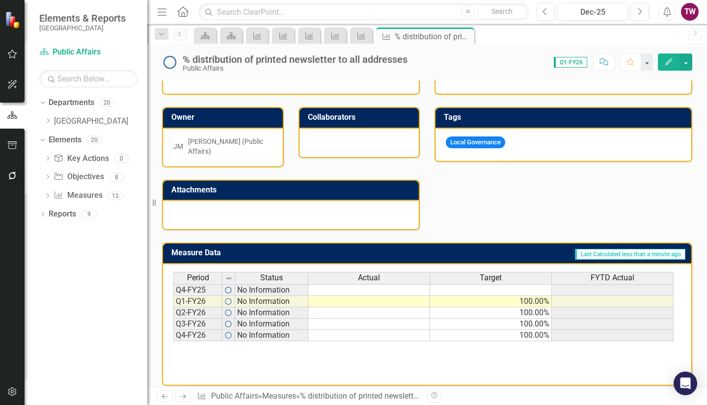
scroll to position [246, 0]
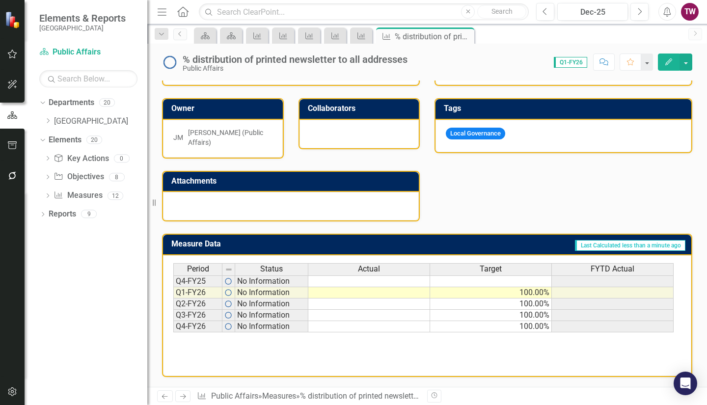
click at [404, 364] on div "Period Status Actual Target FYTD Actual Q4-FY25 No Information Q1-FY26 No Infor…" at bounding box center [427, 315] width 529 height 121
click at [181, 393] on icon "Next" at bounding box center [183, 396] width 8 height 6
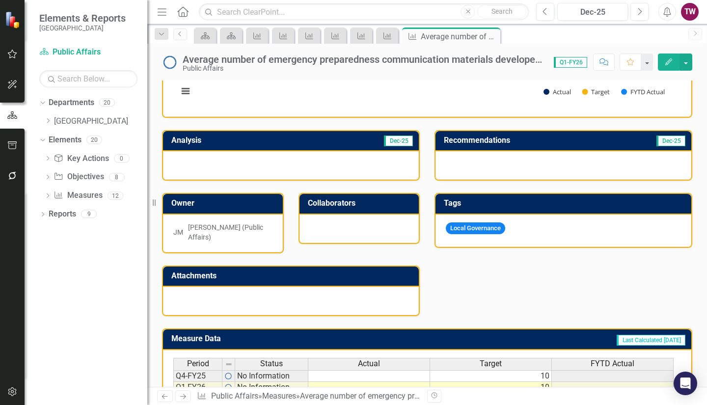
scroll to position [246, 0]
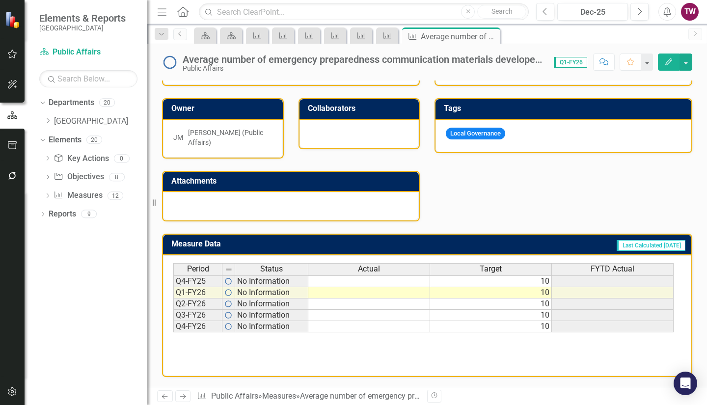
click at [518, 278] on td "10" at bounding box center [491, 282] width 122 height 12
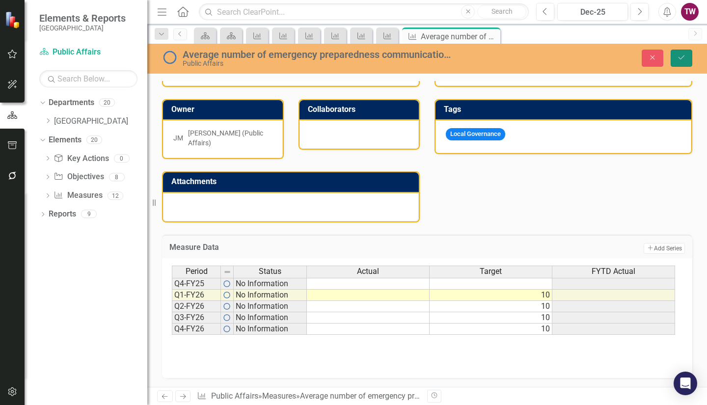
click at [678, 62] on button "Save" at bounding box center [682, 58] width 22 height 17
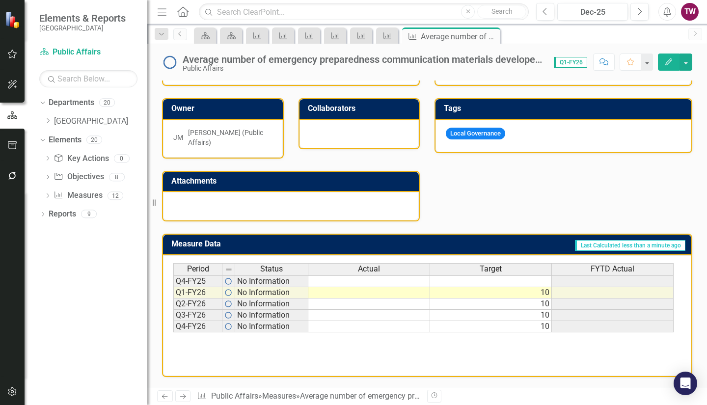
click at [185, 393] on icon "Next" at bounding box center [183, 396] width 8 height 6
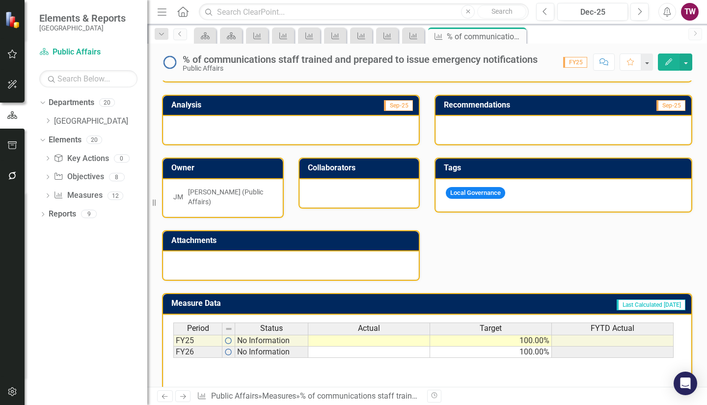
scroll to position [246, 0]
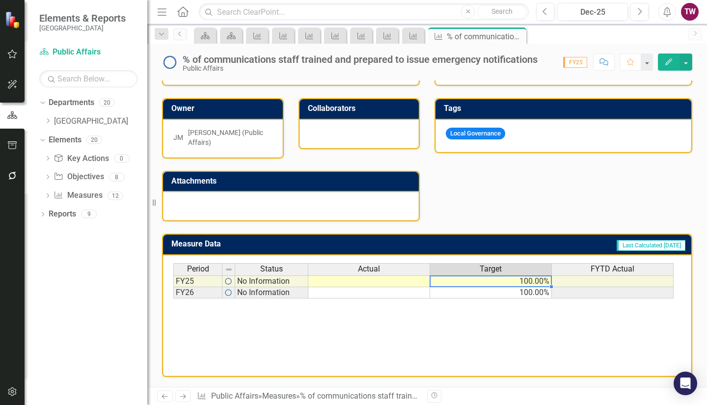
click at [514, 280] on td "100.00%" at bounding box center [491, 282] width 122 height 12
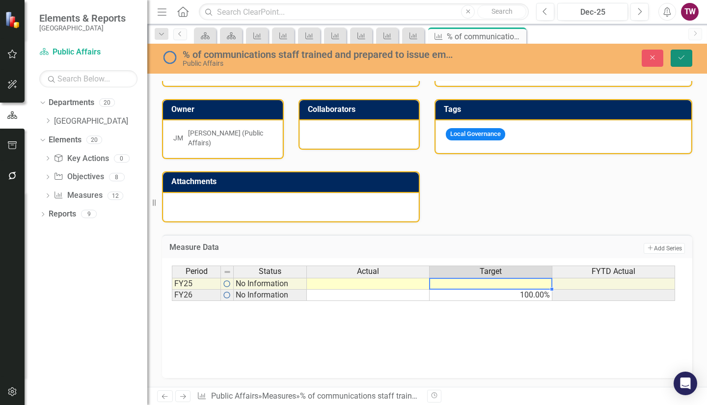
click at [688, 58] on button "Save" at bounding box center [682, 58] width 22 height 17
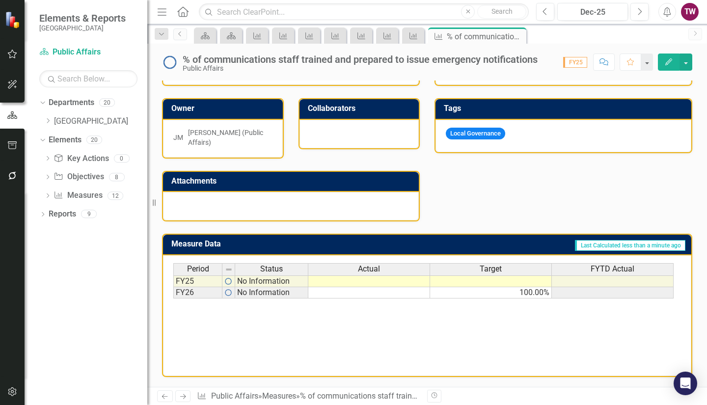
click at [187, 397] on link "Next" at bounding box center [183, 397] width 16 height 12
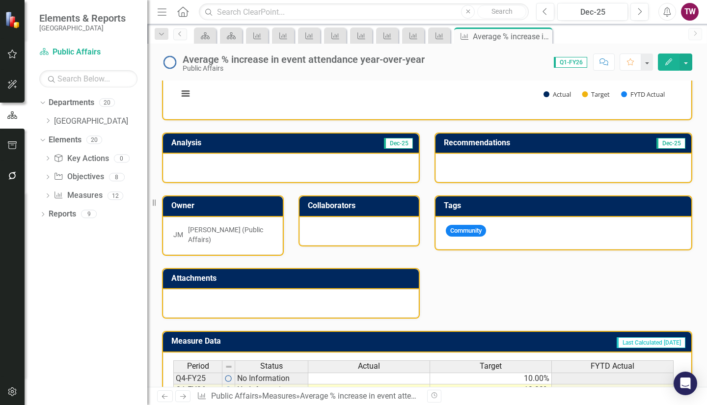
scroll to position [246, 0]
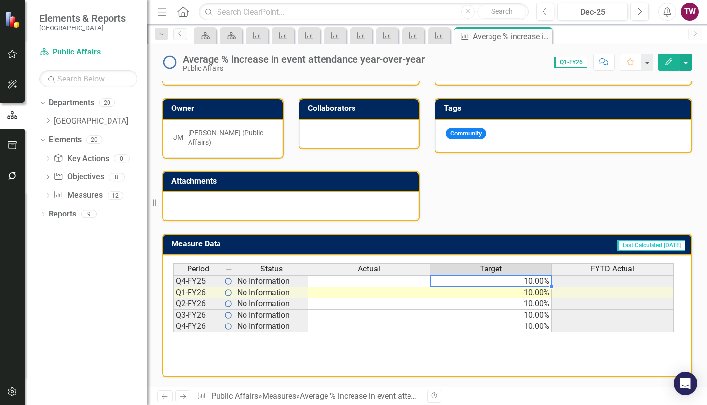
click at [488, 284] on td "10.00%" at bounding box center [491, 282] width 122 height 12
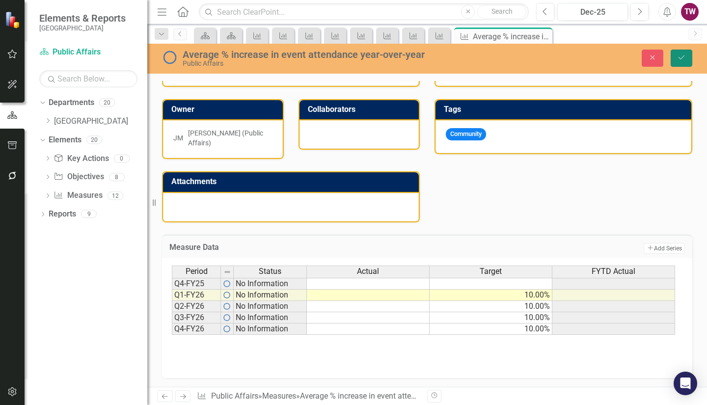
click at [683, 57] on icon "submit" at bounding box center [682, 58] width 6 height 4
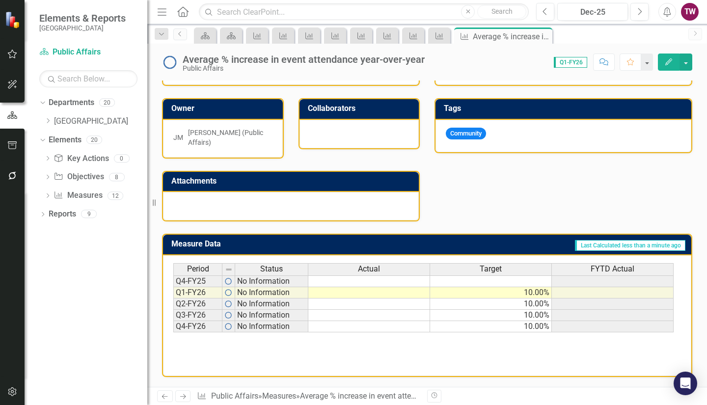
click at [188, 396] on link "Next" at bounding box center [183, 397] width 16 height 12
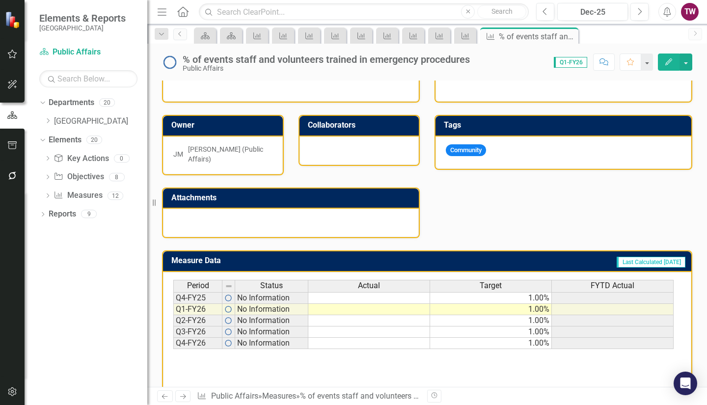
scroll to position [246, 0]
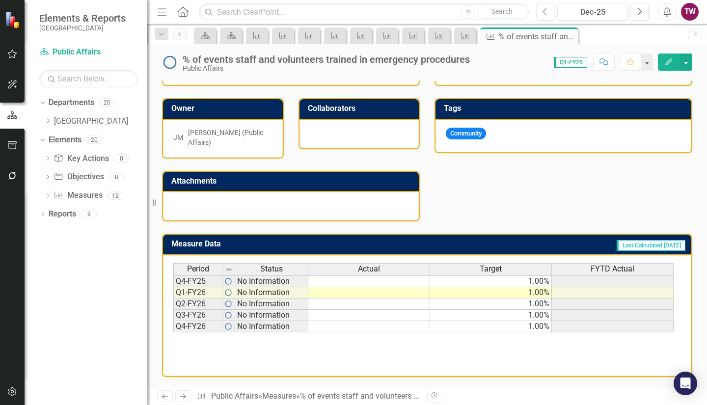
click at [463, 282] on td "1.00%" at bounding box center [491, 282] width 122 height 12
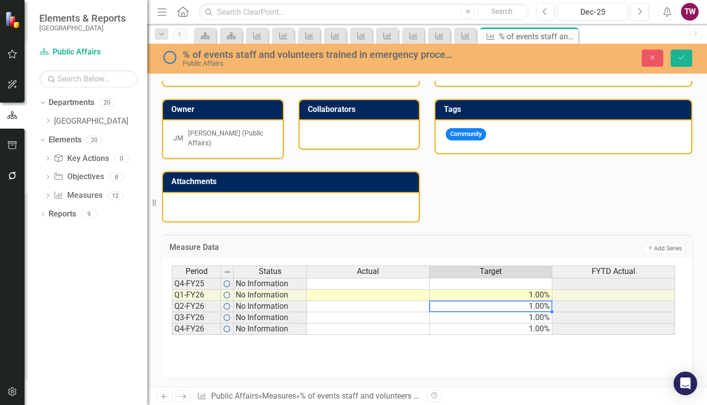
click at [462, 302] on td "1.00%" at bounding box center [491, 306] width 123 height 11
click at [464, 294] on td "1.00%" at bounding box center [491, 295] width 123 height 11
click at [468, 301] on textarea "100" at bounding box center [490, 295] width 123 height 12
type textarea "100"
click at [172, 312] on div "Period Status Actual Target FYTD Actual Q4-FY25 No Information Q1-FY26 No Infor…" at bounding box center [172, 300] width 0 height 69
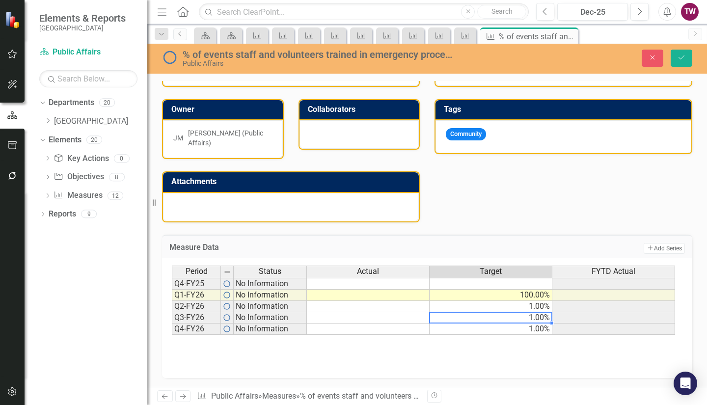
click at [548, 293] on td "100.00%" at bounding box center [491, 295] width 123 height 11
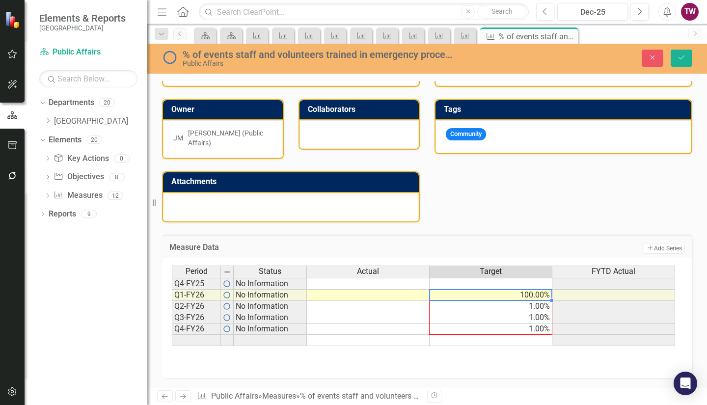
drag, startPoint x: 552, startPoint y: 299, endPoint x: 550, endPoint y: 333, distance: 34.5
click at [172, 333] on div "Period Status Actual Target FYTD Actual Q4-FY25 No Information Q1-FY26 No Infor…" at bounding box center [172, 306] width 0 height 81
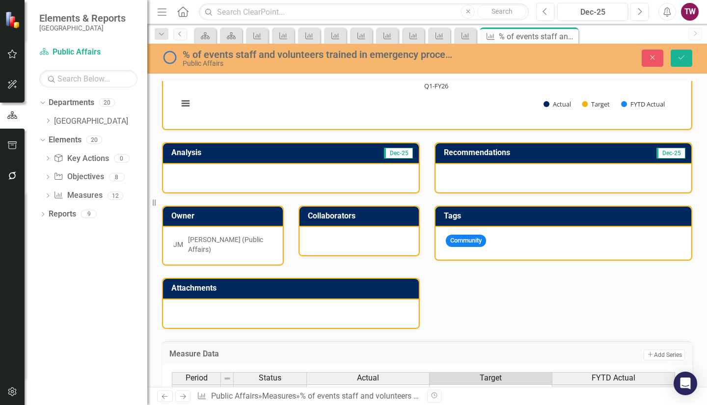
scroll to position [187, 0]
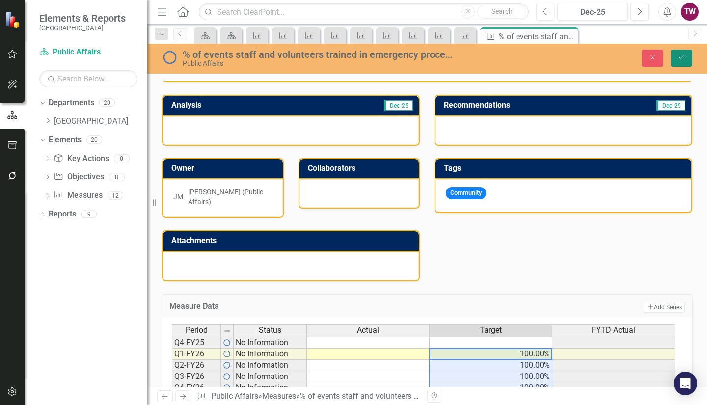
click at [683, 54] on icon "Save" at bounding box center [681, 57] width 9 height 7
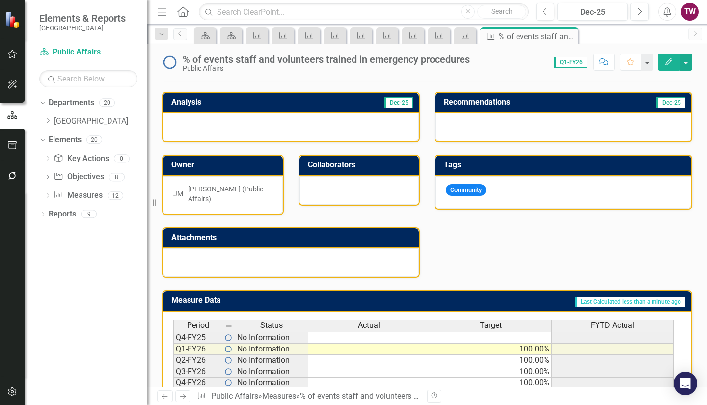
scroll to position [246, 0]
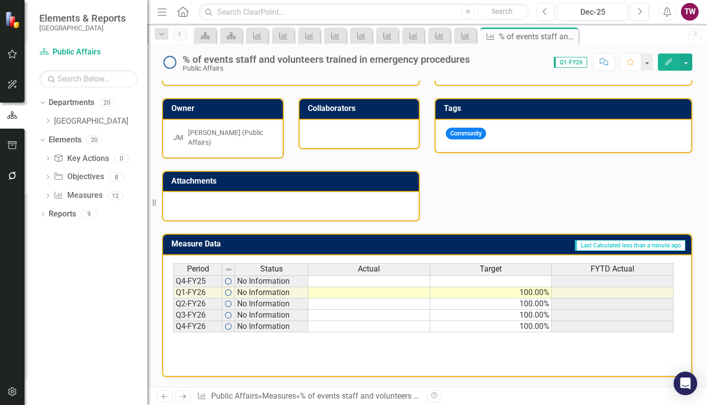
click at [185, 395] on icon "Next" at bounding box center [183, 396] width 8 height 6
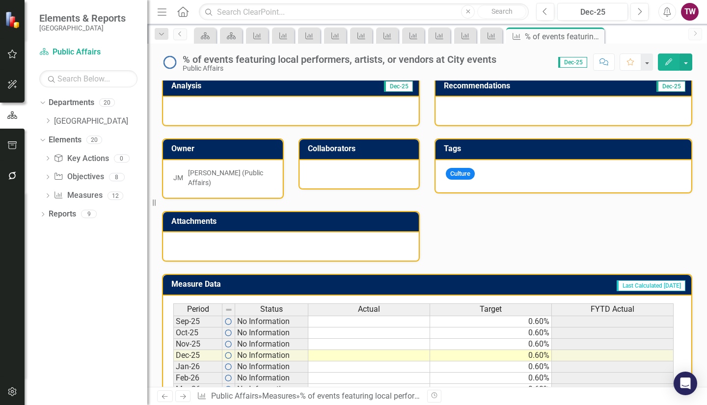
scroll to position [208, 0]
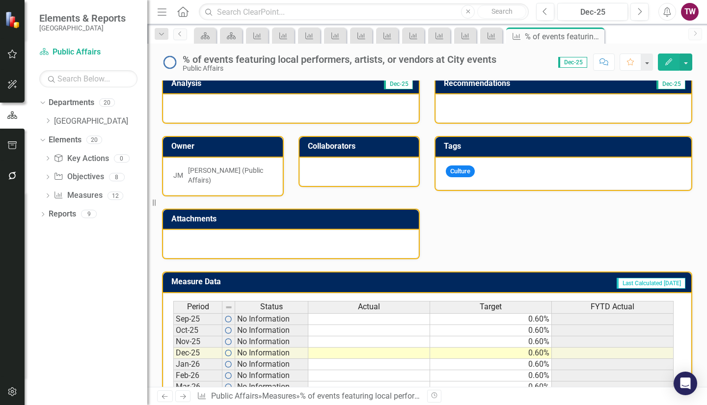
click at [492, 316] on td "0.60%" at bounding box center [491, 319] width 122 height 12
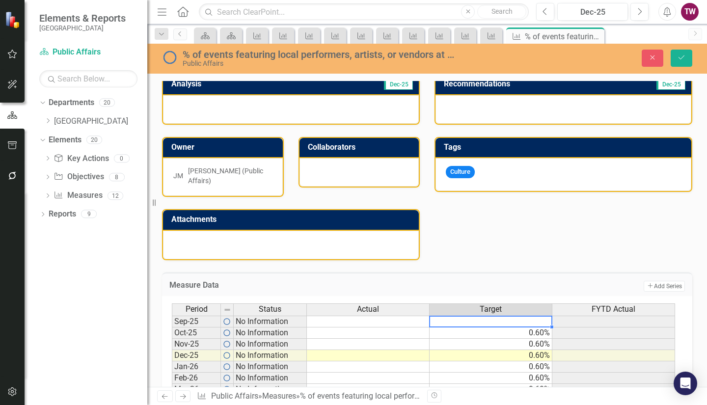
click at [492, 330] on td "0.60%" at bounding box center [491, 333] width 123 height 11
click at [490, 344] on td "0.60%" at bounding box center [491, 344] width 123 height 11
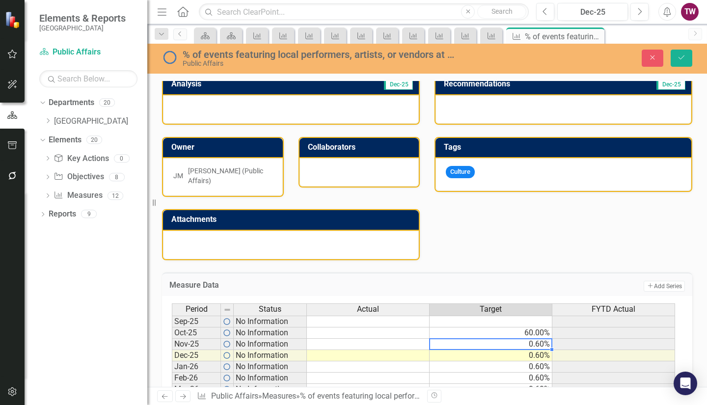
click at [547, 332] on td "60.00%" at bounding box center [491, 333] width 123 height 11
drag, startPoint x: 551, startPoint y: 338, endPoint x: 545, endPoint y: 375, distance: 37.3
click at [172, 375] on div "Period Status Actual Target FYTD Actual Sep-25 No Information Oct-25 No Informa…" at bounding box center [172, 384] width 0 height 160
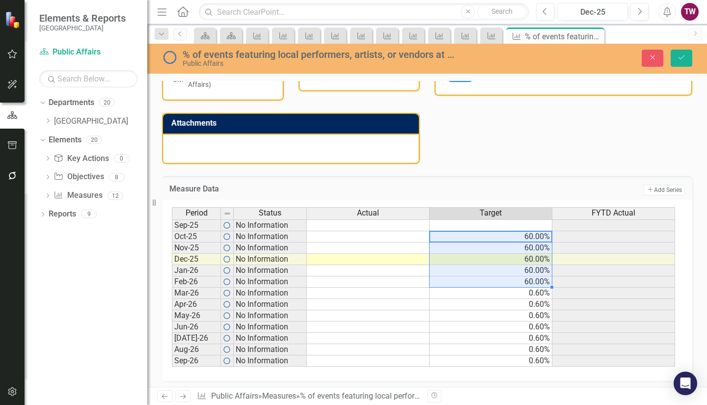
scroll to position [308, 0]
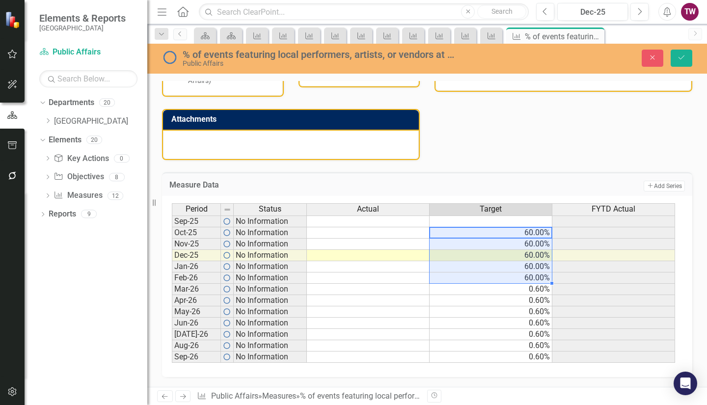
click at [541, 286] on td "0.60%" at bounding box center [491, 289] width 123 height 11
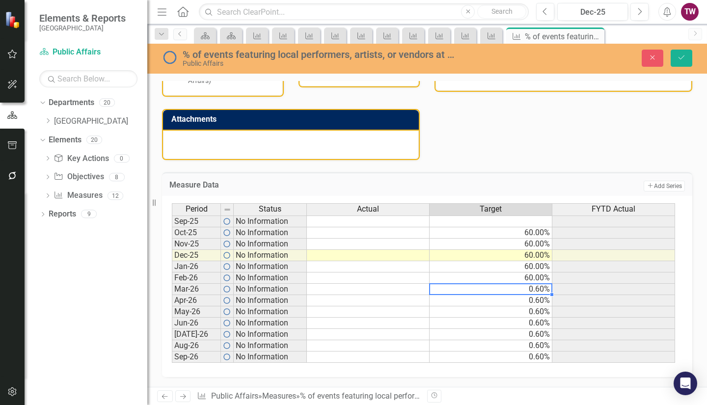
click at [545, 277] on td "60.00%" at bounding box center [491, 278] width 123 height 11
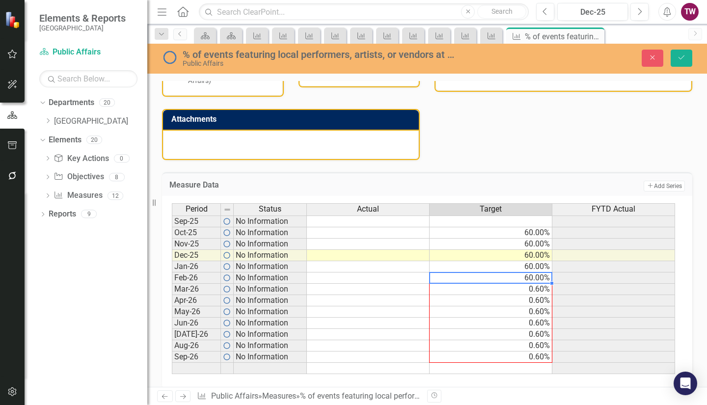
drag, startPoint x: 552, startPoint y: 284, endPoint x: 546, endPoint y: 351, distance: 67.6
click at [172, 351] on div "Period Status Actual Target FYTD Actual Sep-25 No Information Oct-25 No Informa…" at bounding box center [172, 288] width 0 height 171
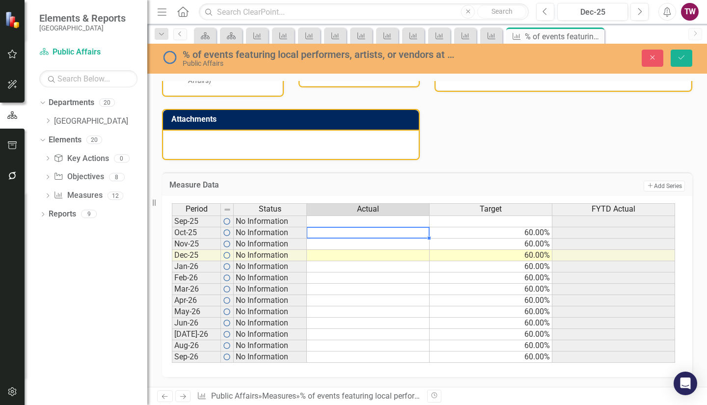
click at [393, 229] on td at bounding box center [368, 232] width 123 height 11
type textarea "40"
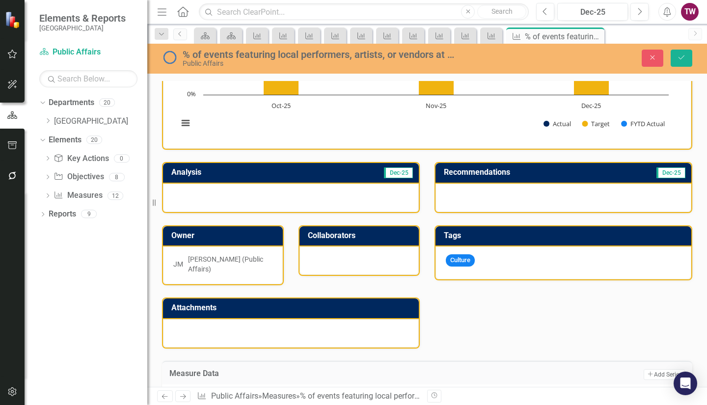
scroll to position [201, 0]
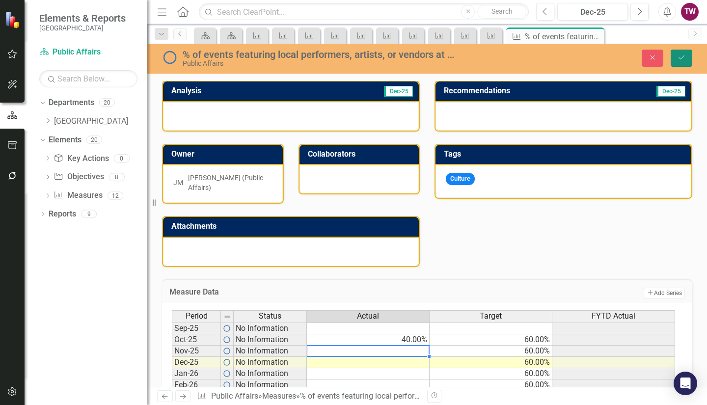
click at [681, 57] on icon "Save" at bounding box center [681, 57] width 9 height 7
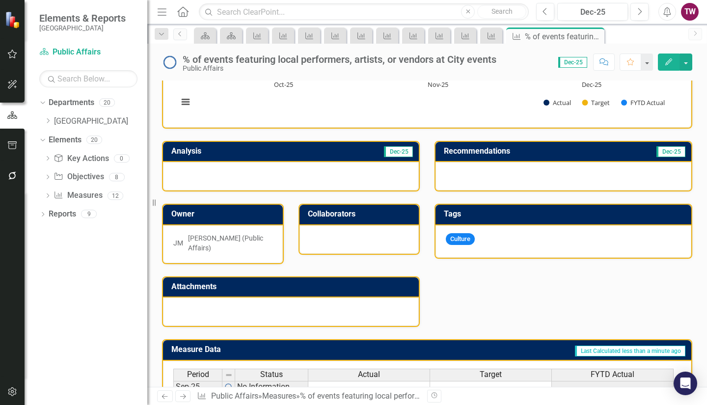
scroll to position [307, 0]
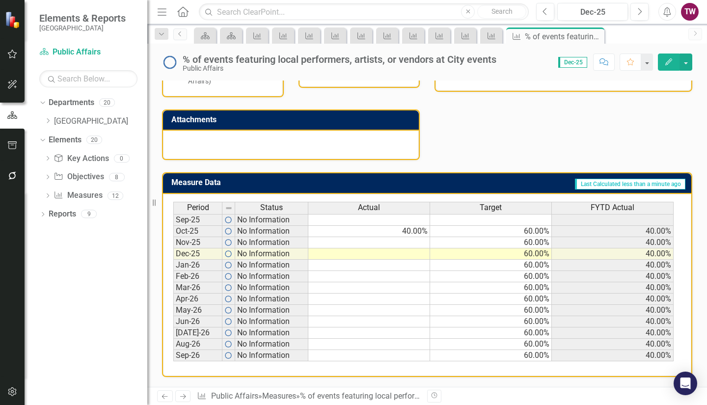
click at [421, 227] on td "40.00%" at bounding box center [369, 231] width 122 height 11
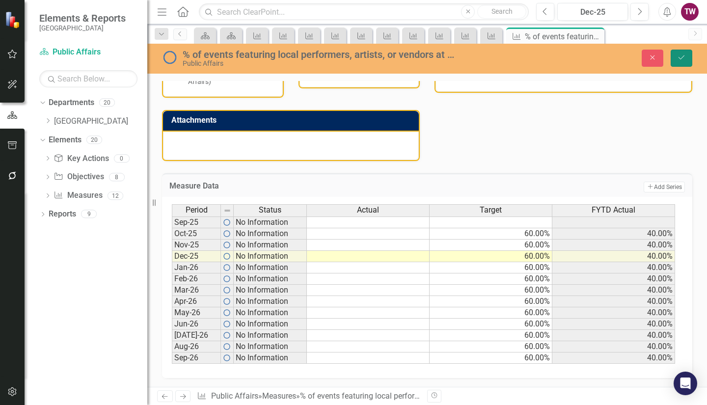
click at [684, 57] on icon "submit" at bounding box center [682, 58] width 6 height 4
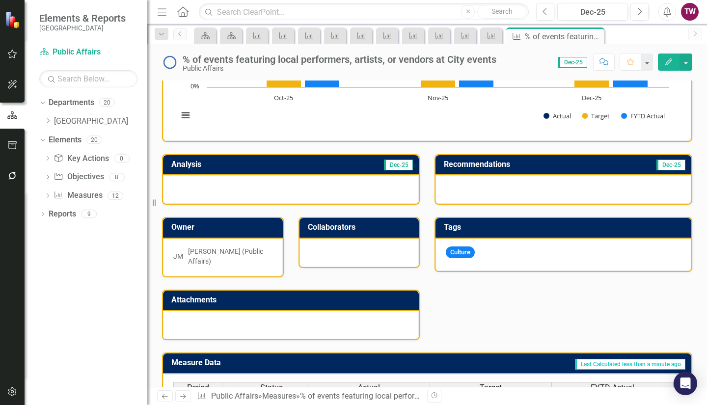
scroll to position [139, 0]
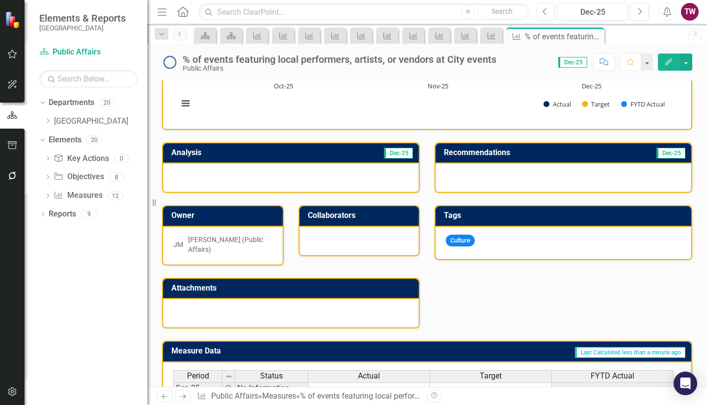
click at [183, 397] on icon "Next" at bounding box center [183, 396] width 8 height 6
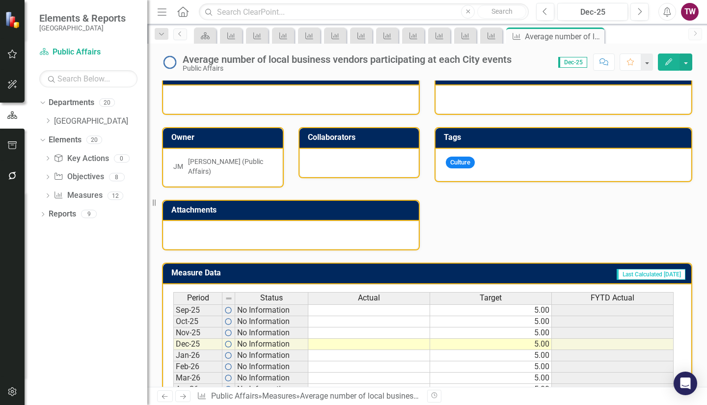
scroll to position [220, 0]
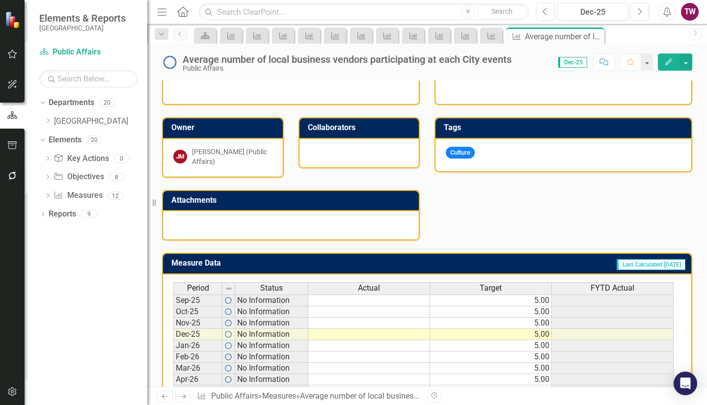
scroll to position [227, 0]
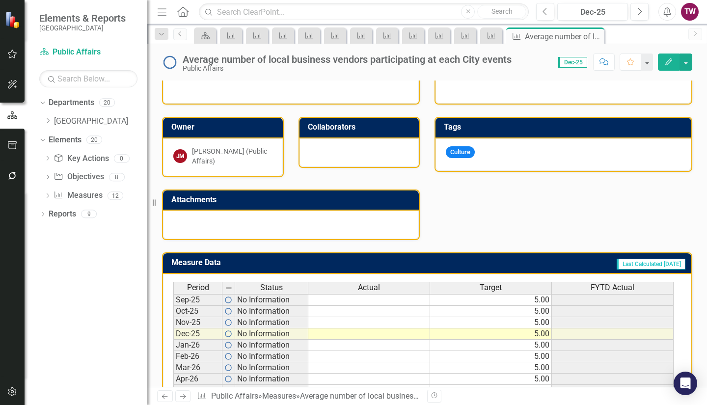
click at [522, 301] on td "5.00" at bounding box center [491, 300] width 122 height 12
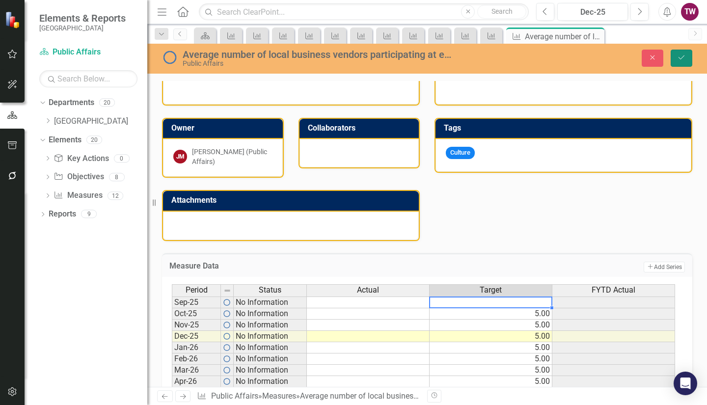
click at [683, 53] on button "Save" at bounding box center [682, 58] width 22 height 17
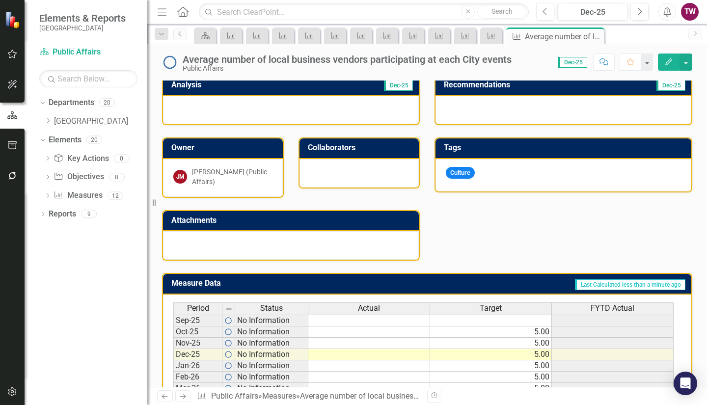
scroll to position [307, 0]
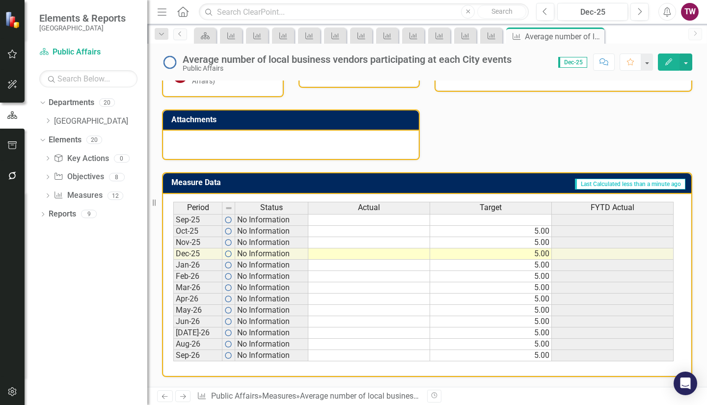
click at [178, 398] on link "Next" at bounding box center [183, 397] width 16 height 12
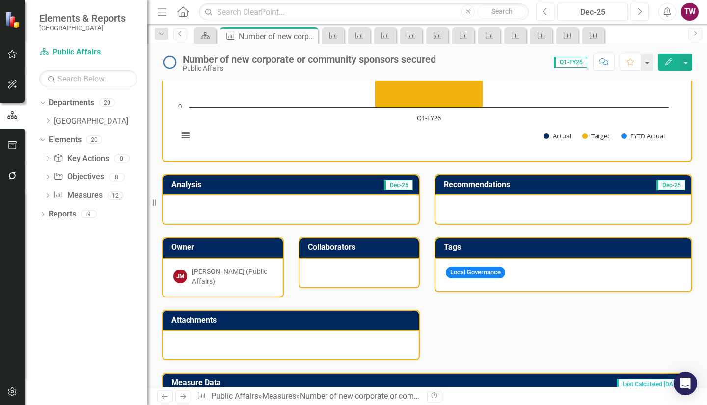
scroll to position [246, 0]
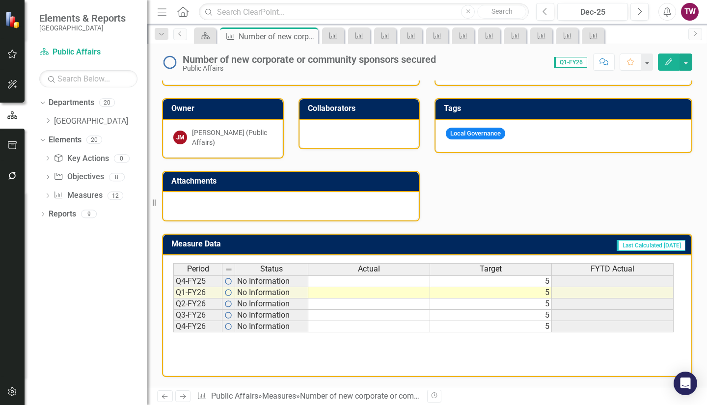
click at [495, 277] on td "5" at bounding box center [491, 282] width 122 height 12
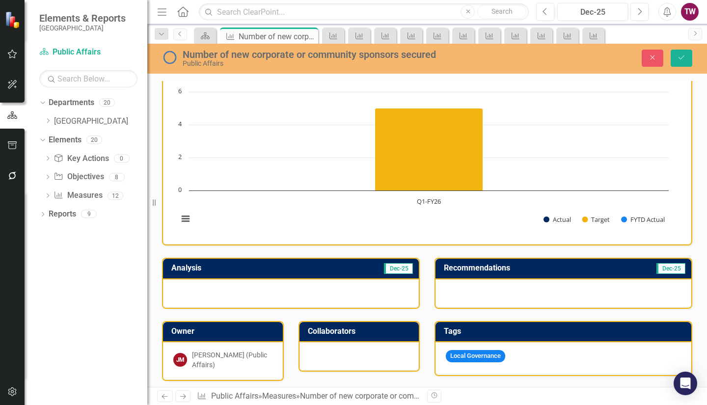
scroll to position [20, 0]
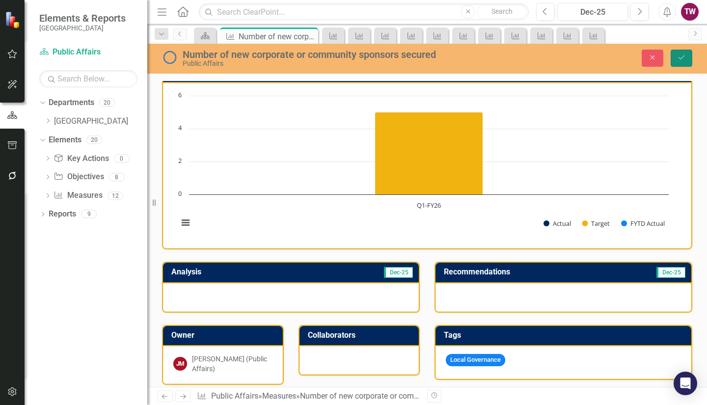
click at [684, 59] on icon "Save" at bounding box center [681, 57] width 9 height 7
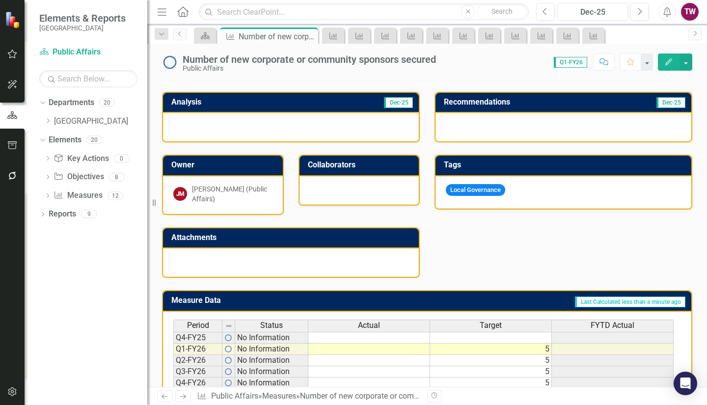
scroll to position [246, 0]
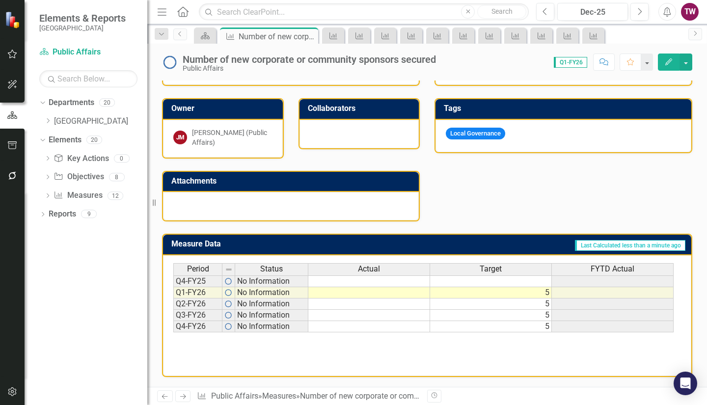
click at [179, 391] on link "Next" at bounding box center [183, 397] width 16 height 12
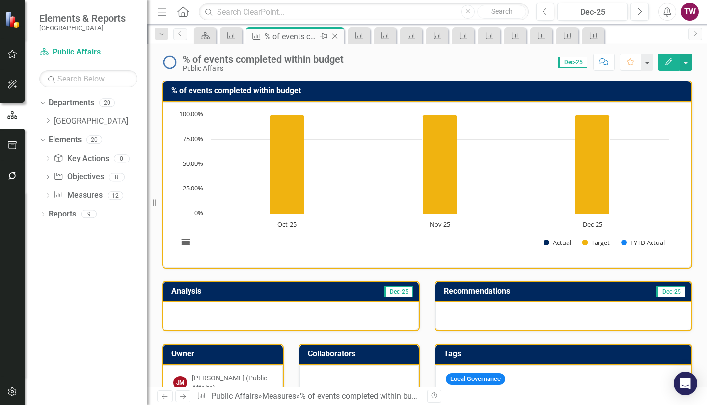
click at [336, 36] on icon at bounding box center [335, 36] width 5 height 5
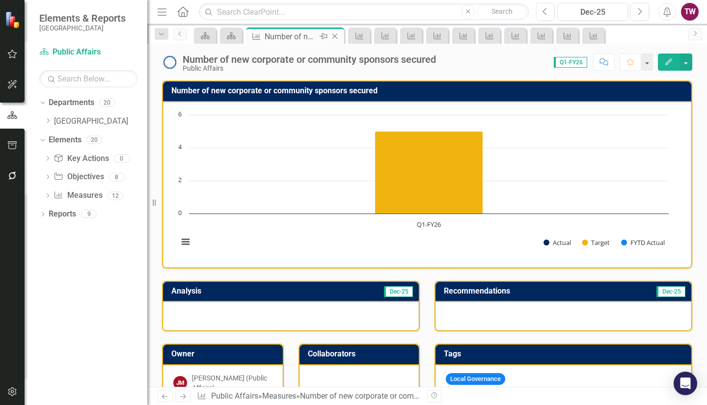
click at [336, 36] on icon at bounding box center [335, 36] width 5 height 5
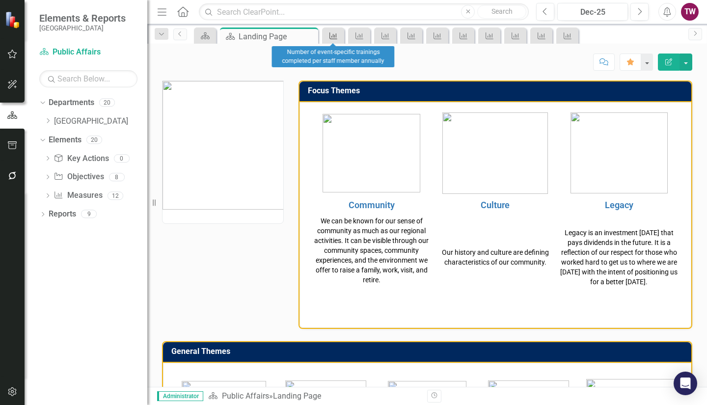
click at [337, 36] on icon "Measure" at bounding box center [334, 36] width 10 height 8
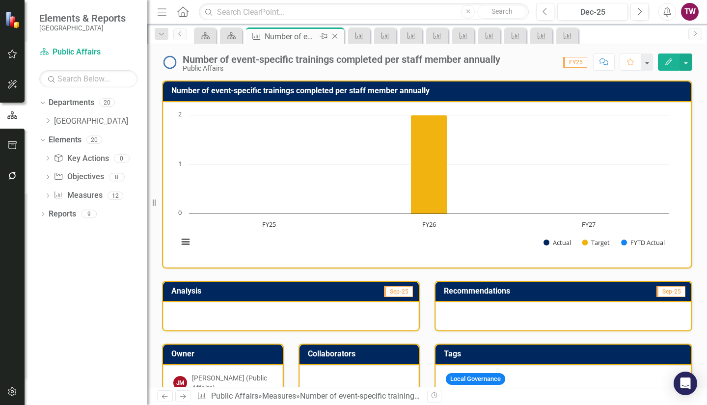
click at [337, 36] on icon "Close" at bounding box center [335, 36] width 10 height 8
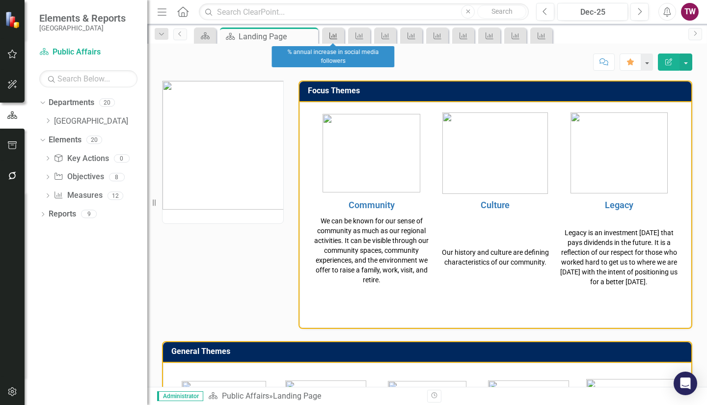
click at [341, 35] on link "Measure" at bounding box center [333, 35] width 17 height 12
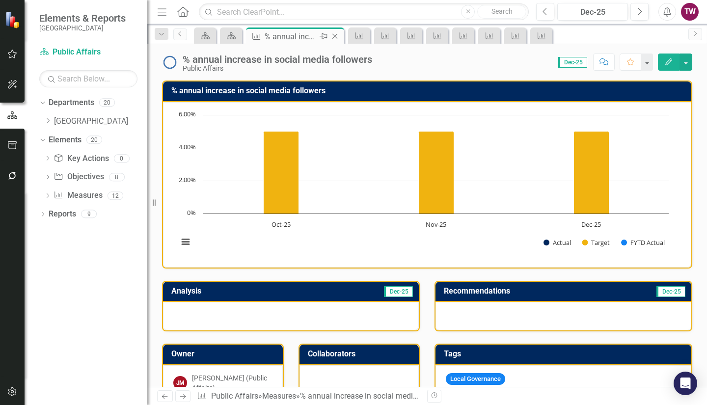
click at [337, 34] on icon "Close" at bounding box center [335, 36] width 10 height 8
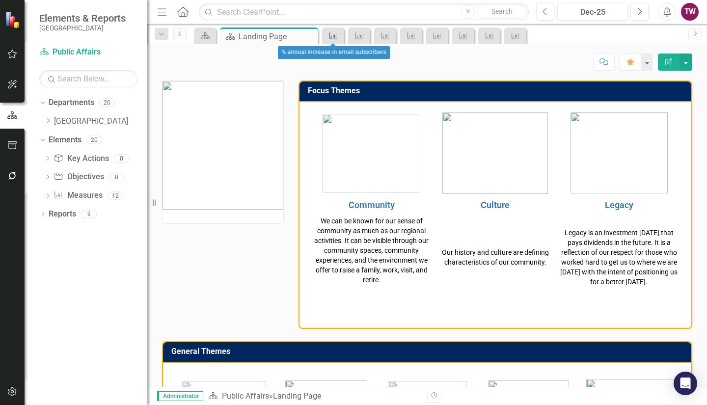
click at [341, 38] on link "Measure" at bounding box center [333, 35] width 17 height 12
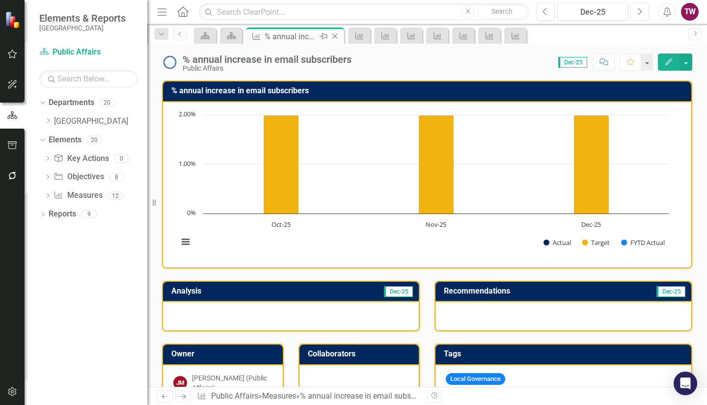
click at [335, 36] on icon at bounding box center [335, 36] width 5 height 5
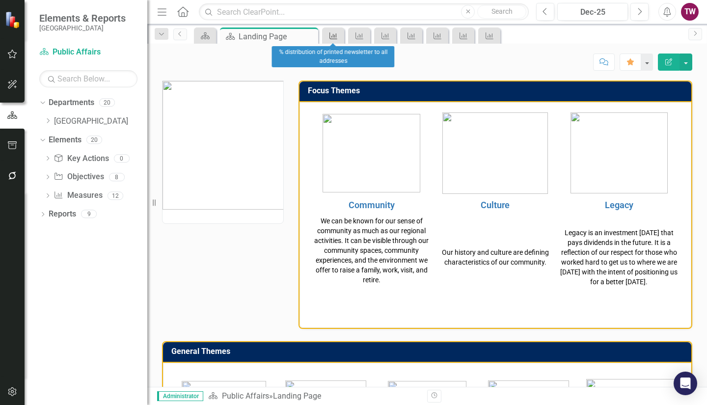
click at [337, 37] on icon "Measure" at bounding box center [334, 36] width 10 height 8
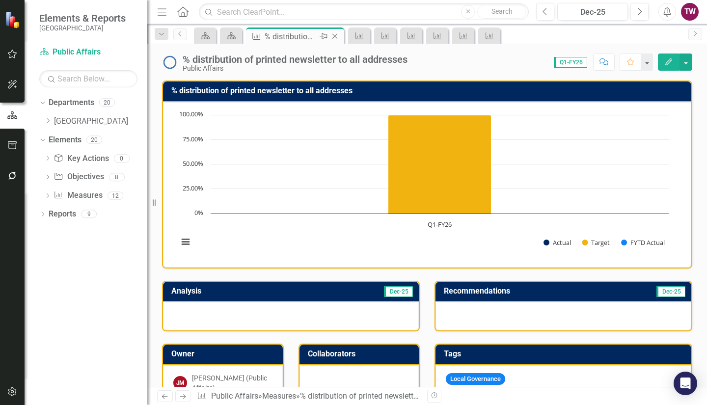
click at [338, 36] on icon "Close" at bounding box center [335, 36] width 10 height 8
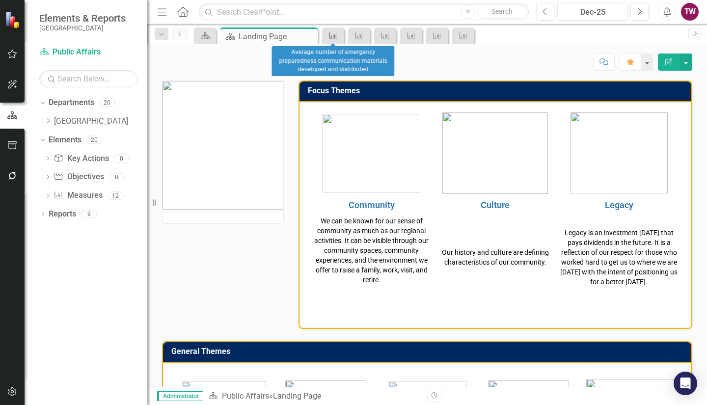
click at [338, 37] on icon "Measure" at bounding box center [334, 36] width 10 height 8
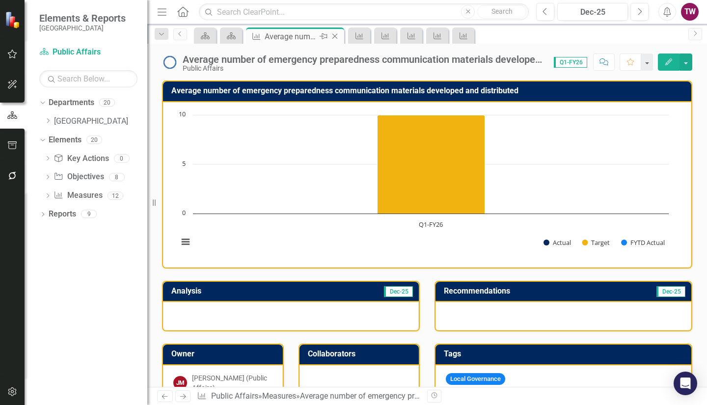
click at [337, 36] on icon "Close" at bounding box center [335, 36] width 10 height 8
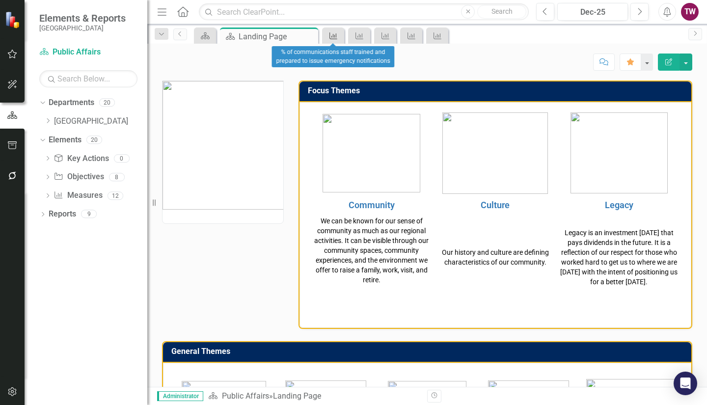
click at [340, 35] on link "Measure" at bounding box center [333, 35] width 17 height 12
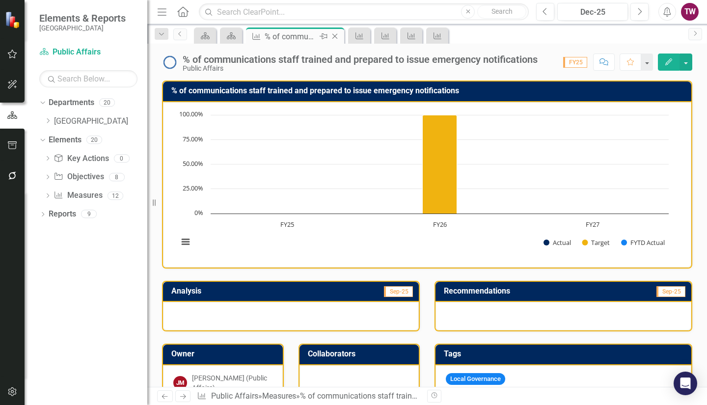
click at [336, 36] on icon "Close" at bounding box center [335, 36] width 10 height 8
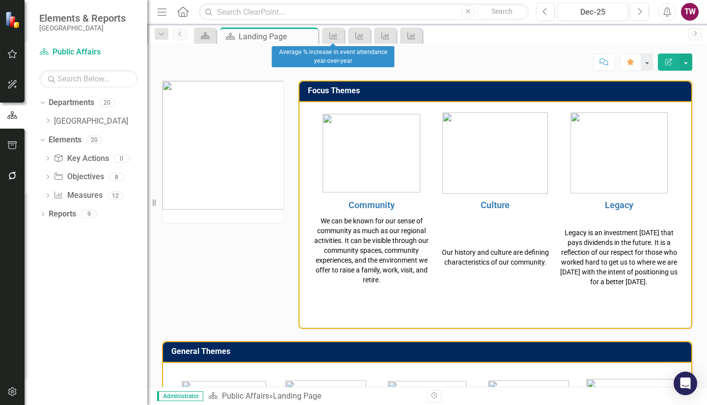
click at [342, 35] on div "Measure" at bounding box center [333, 36] width 22 height 16
click at [339, 35] on link "Measure" at bounding box center [333, 35] width 17 height 12
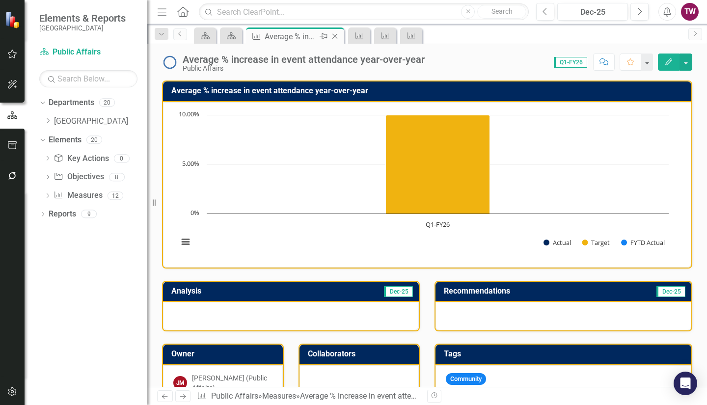
click at [335, 35] on icon "Close" at bounding box center [335, 36] width 10 height 8
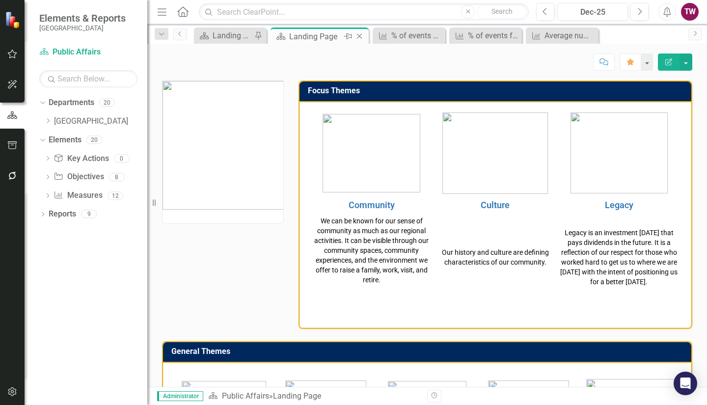
click at [359, 33] on icon "Close" at bounding box center [360, 36] width 10 height 8
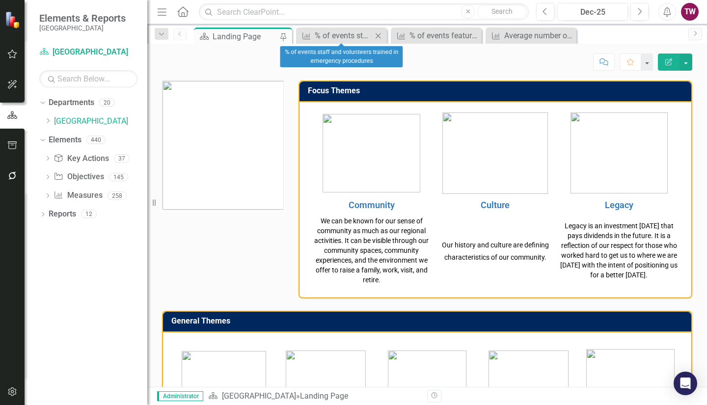
click at [382, 32] on icon "Close" at bounding box center [378, 36] width 10 height 8
click at [384, 33] on icon "Close" at bounding box center [386, 36] width 10 height 8
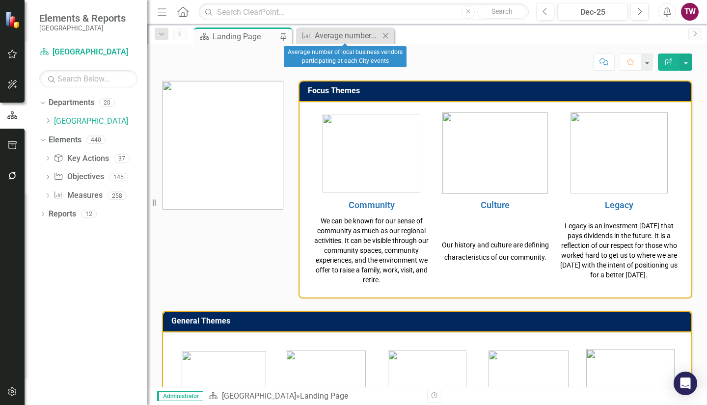
click at [387, 37] on icon "Close" at bounding box center [386, 36] width 10 height 8
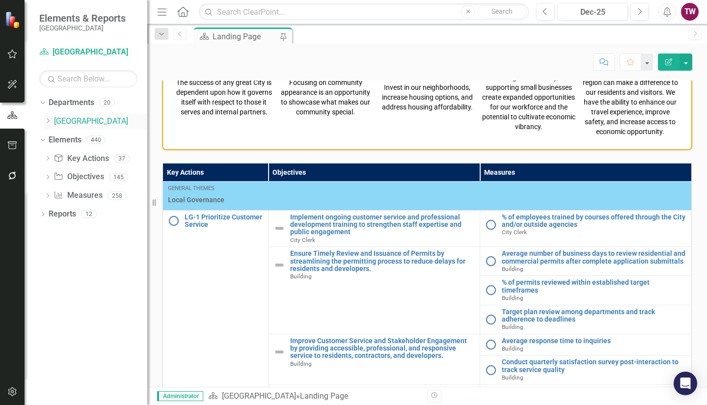
click at [50, 120] on icon "Dropdown" at bounding box center [47, 121] width 7 height 6
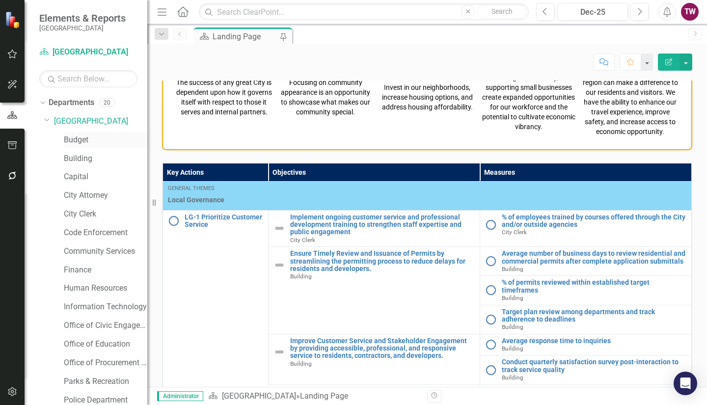
click at [74, 139] on link "Budget" at bounding box center [106, 140] width 84 height 11
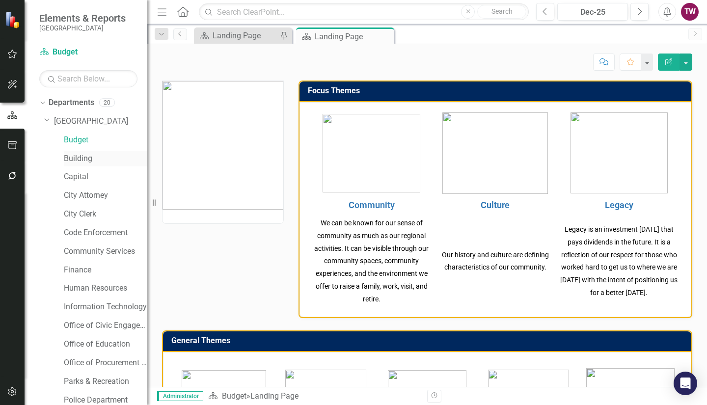
click at [77, 157] on link "Building" at bounding box center [106, 158] width 84 height 11
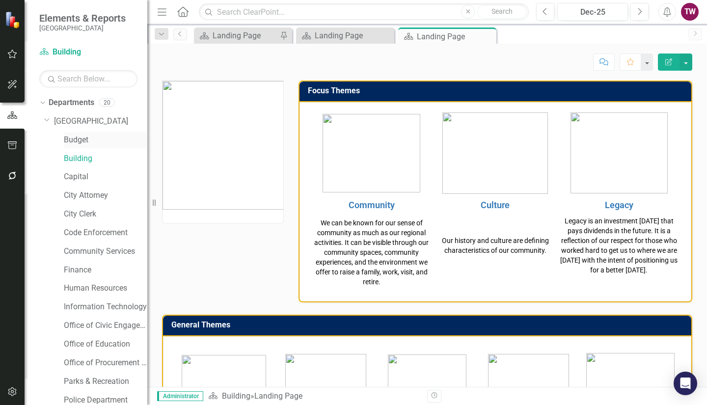
click at [79, 135] on link "Budget" at bounding box center [106, 140] width 84 height 11
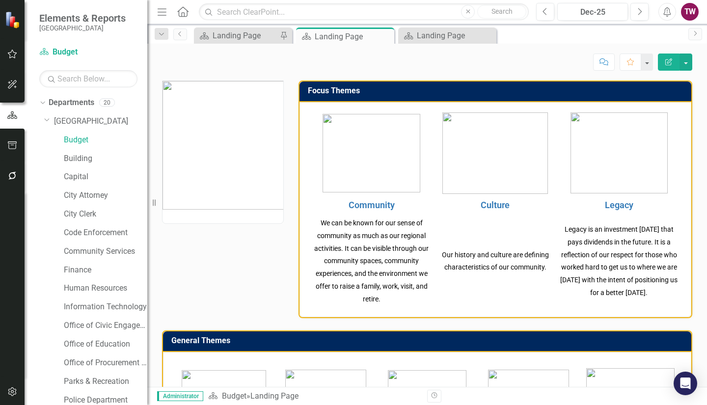
click at [186, 147] on img at bounding box center [223, 145] width 121 height 129
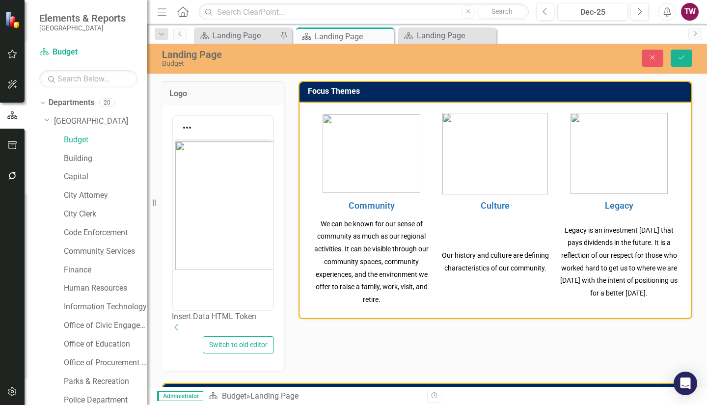
click at [234, 226] on img "Rich Text Area. Press ALT-0 for help." at bounding box center [240, 205] width 131 height 129
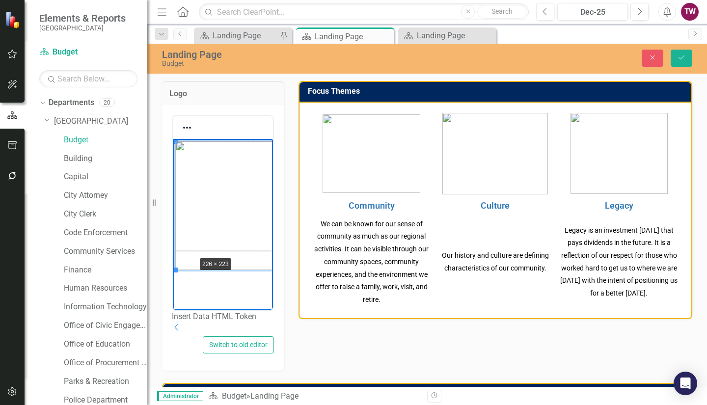
drag, startPoint x: 175, startPoint y: 271, endPoint x: 195, endPoint y: 256, distance: 25.0
click at [681, 56] on icon "Save" at bounding box center [681, 57] width 9 height 7
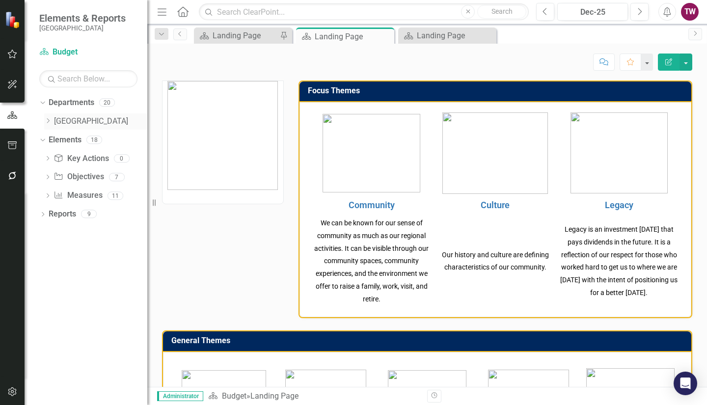
click at [51, 119] on icon "Dropdown" at bounding box center [47, 121] width 7 height 6
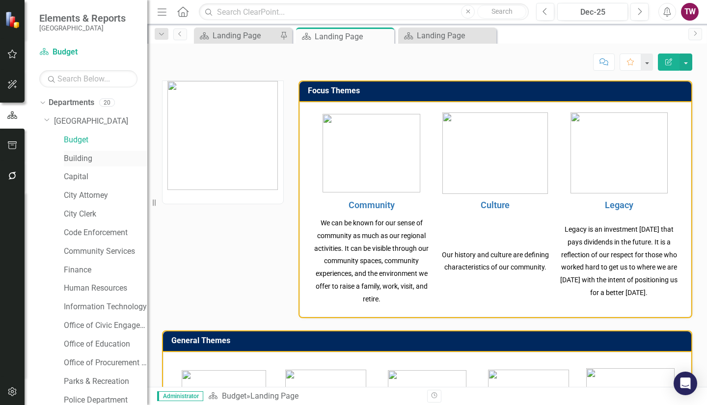
click at [71, 157] on link "Building" at bounding box center [106, 158] width 84 height 11
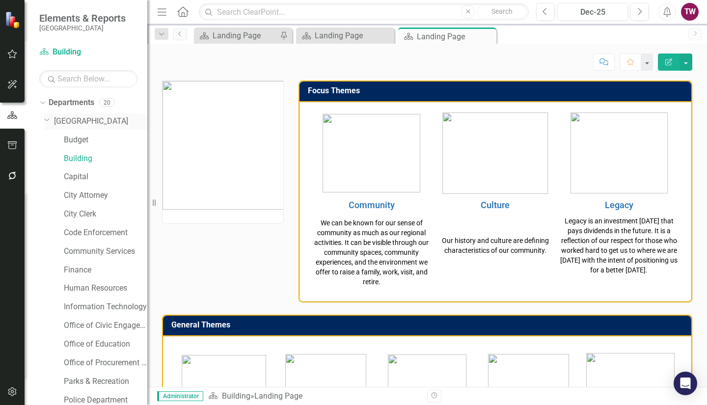
click at [70, 118] on link "[GEOGRAPHIC_DATA]" at bounding box center [100, 121] width 93 height 11
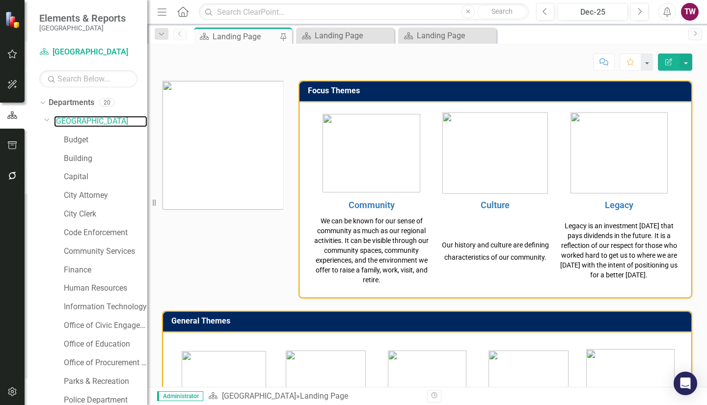
click at [220, 115] on img at bounding box center [223, 145] width 121 height 129
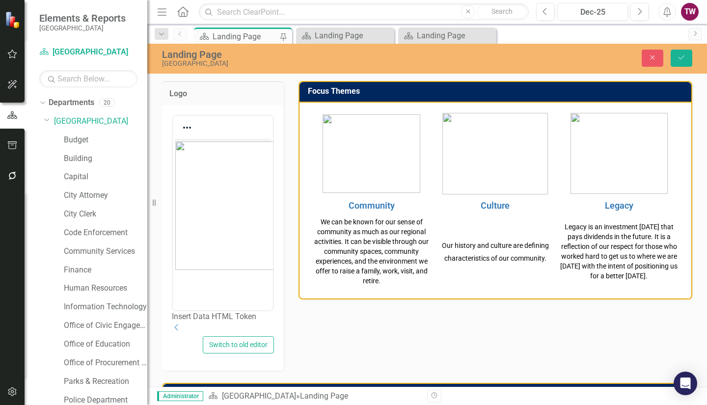
click at [218, 218] on img "Rich Text Area. Press ALT-0 for help." at bounding box center [240, 205] width 131 height 129
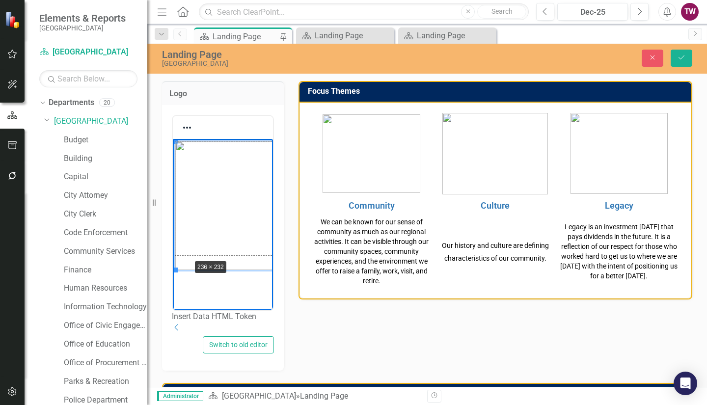
drag, startPoint x: 174, startPoint y: 269, endPoint x: 189, endPoint y: 258, distance: 18.6
click at [680, 56] on icon "Save" at bounding box center [681, 57] width 9 height 7
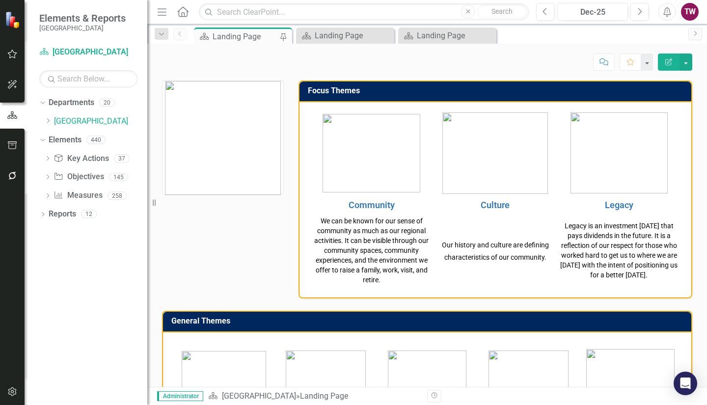
click at [266, 114] on img at bounding box center [223, 138] width 116 height 114
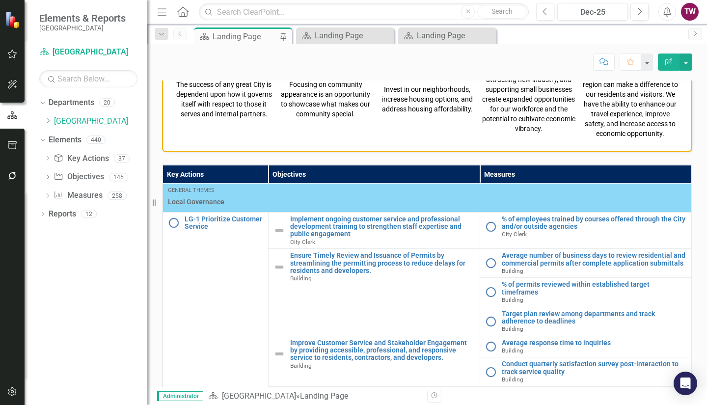
scroll to position [346, 0]
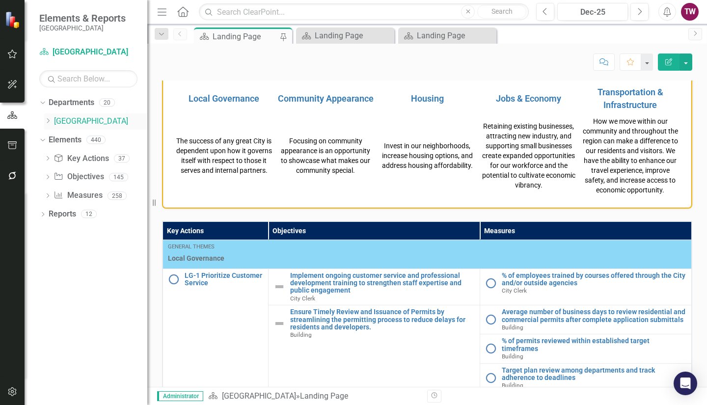
click at [47, 119] on icon at bounding box center [48, 120] width 2 height 5
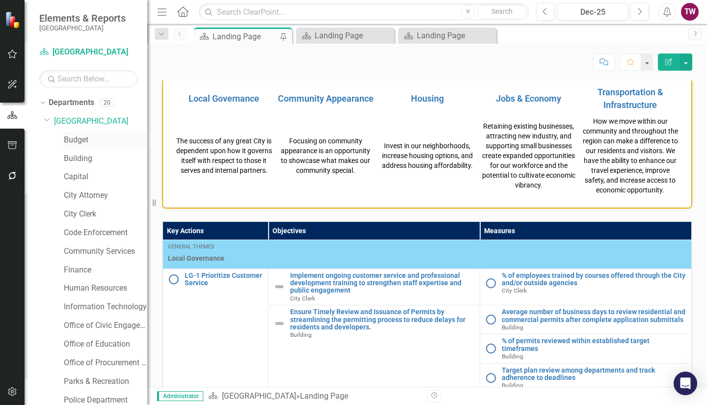
click at [79, 143] on link "Budget" at bounding box center [106, 140] width 84 height 11
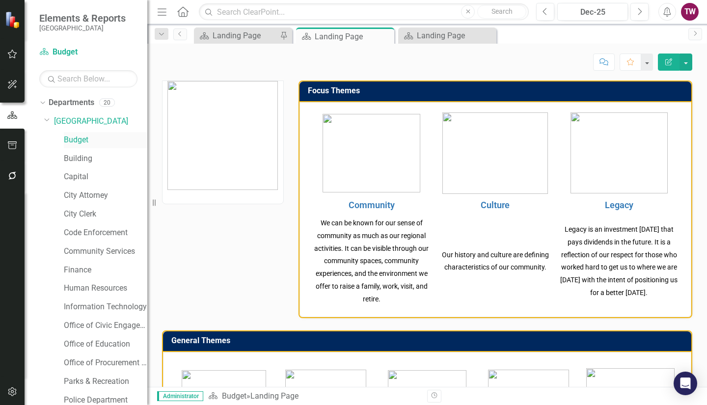
click at [79, 143] on link "Budget" at bounding box center [106, 140] width 84 height 11
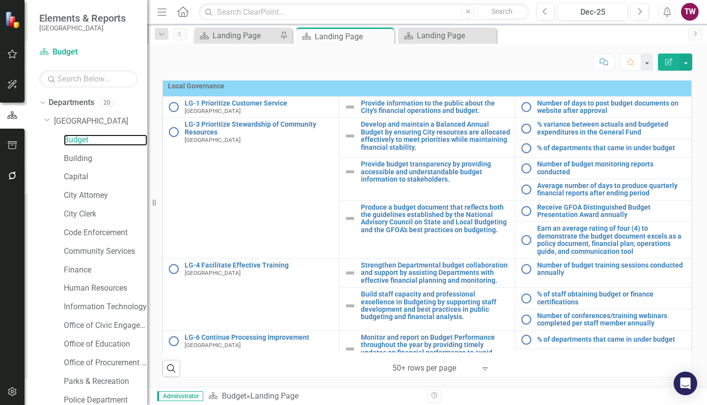
scroll to position [39, 0]
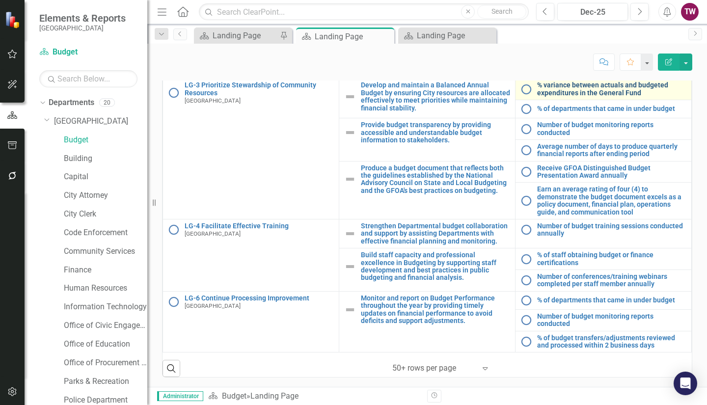
click at [561, 93] on link "% variance between actuals and budgeted expenditures in the General Fund" at bounding box center [611, 89] width 149 height 15
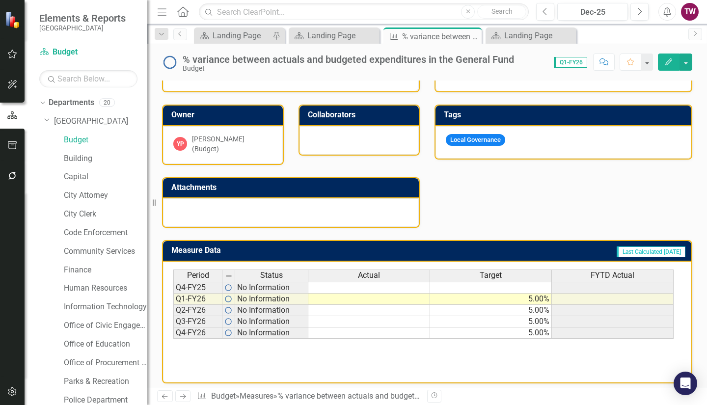
scroll to position [240, 0]
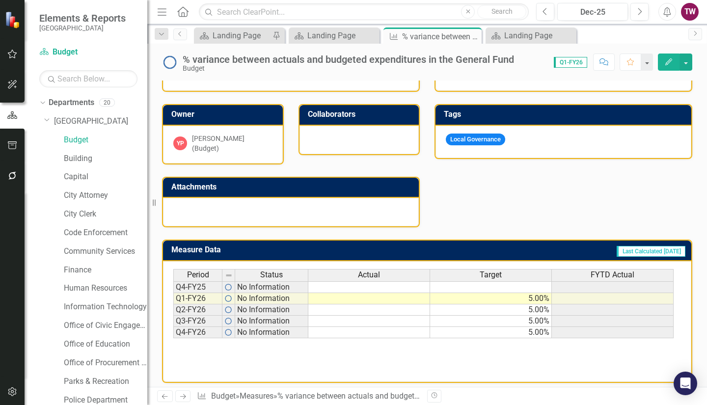
click at [186, 395] on icon "Next" at bounding box center [183, 396] width 8 height 6
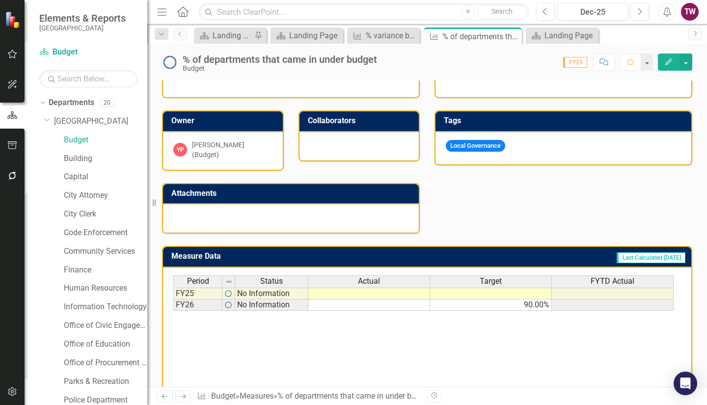
scroll to position [240, 0]
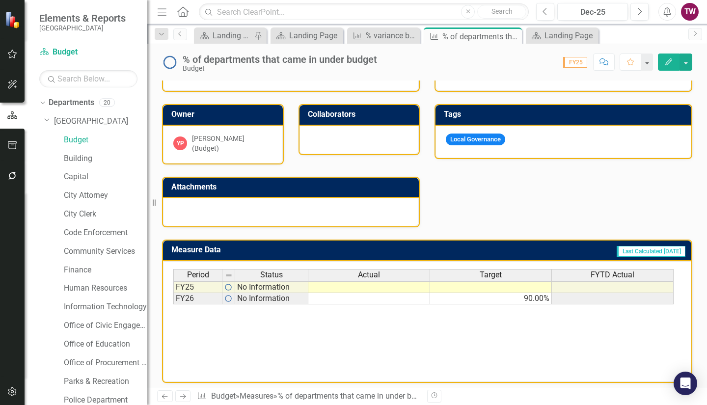
click at [185, 393] on icon "Next" at bounding box center [183, 396] width 8 height 6
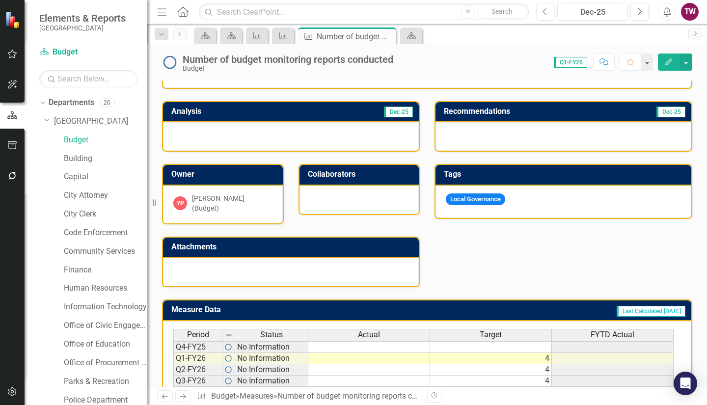
scroll to position [240, 0]
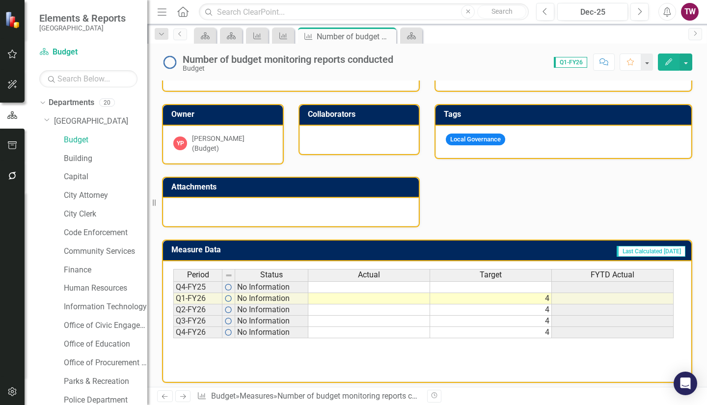
click at [180, 397] on icon "Next" at bounding box center [183, 396] width 8 height 6
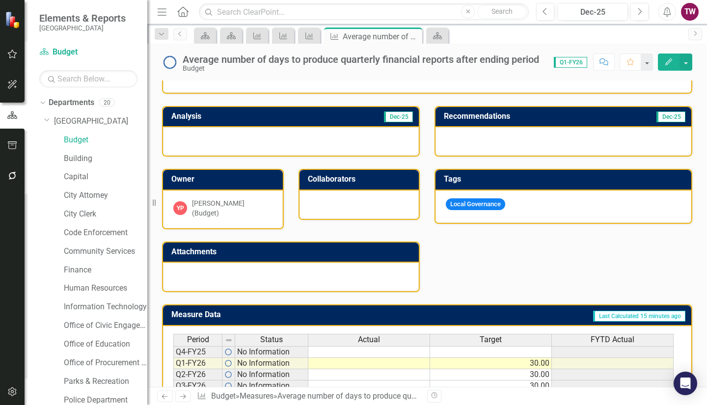
scroll to position [240, 0]
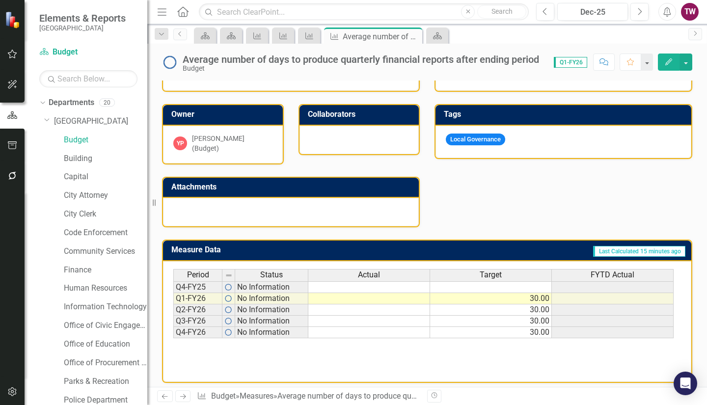
click at [187, 391] on link "Next" at bounding box center [183, 397] width 16 height 12
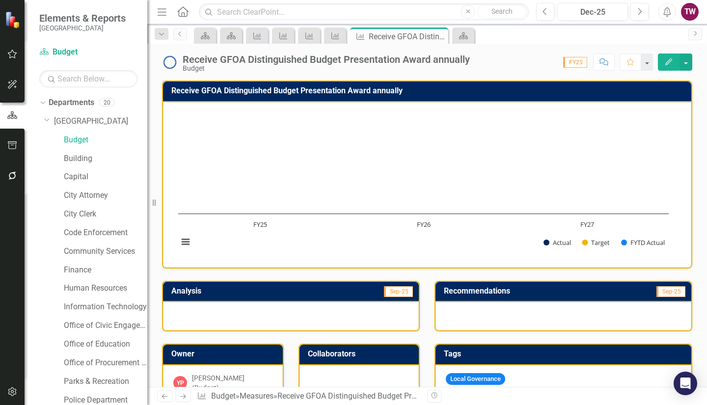
click at [181, 395] on icon "Next" at bounding box center [183, 396] width 8 height 6
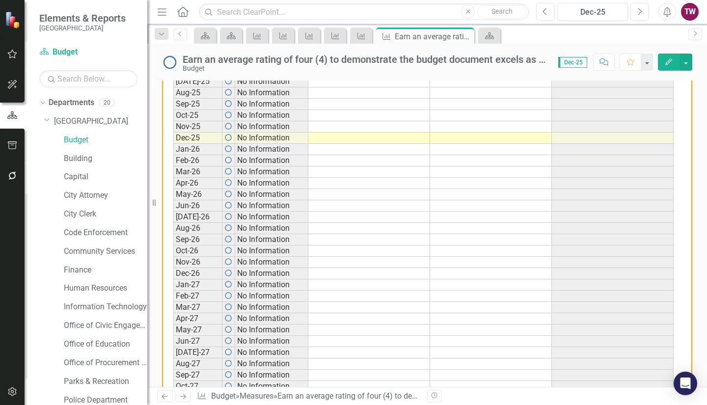
scroll to position [603, 0]
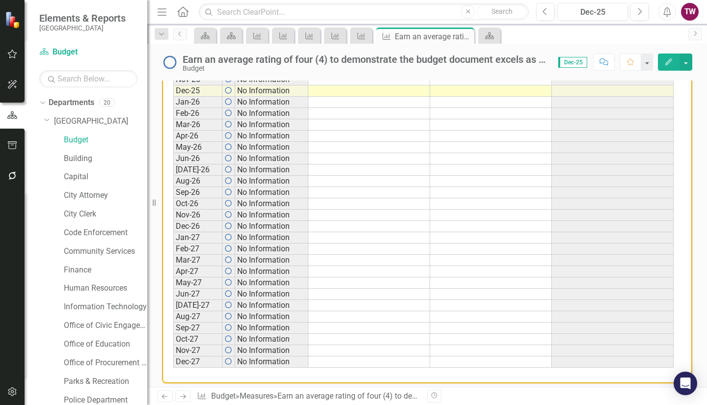
click at [183, 396] on icon "Next" at bounding box center [183, 396] width 8 height 6
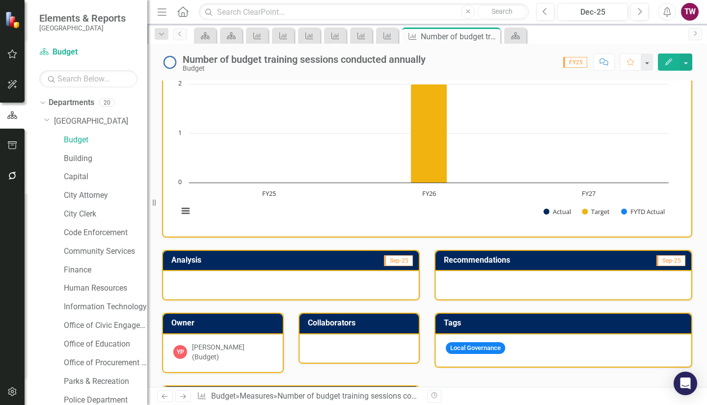
scroll to position [240, 0]
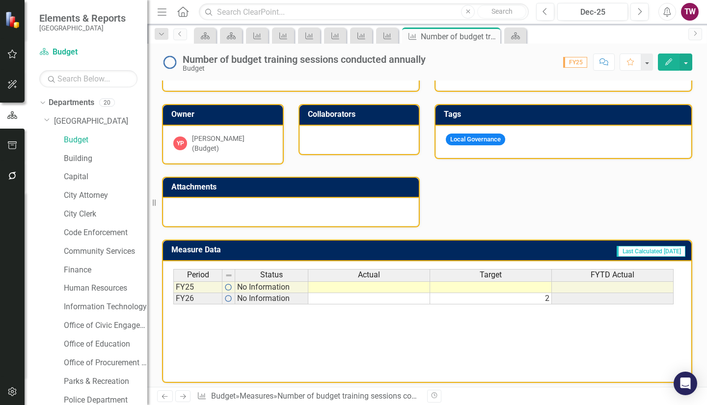
click at [182, 399] on icon "Next" at bounding box center [183, 396] width 8 height 6
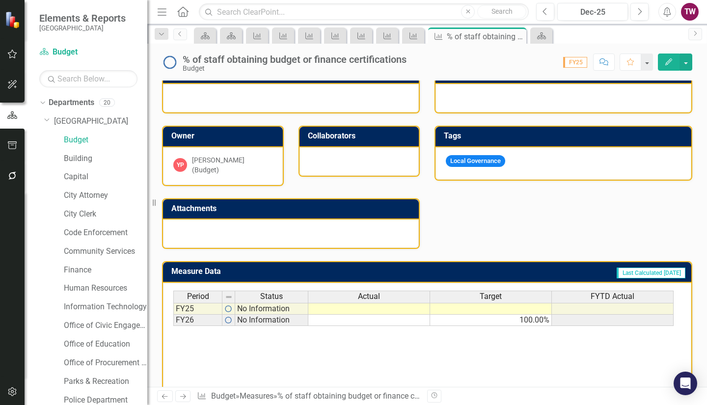
scroll to position [240, 0]
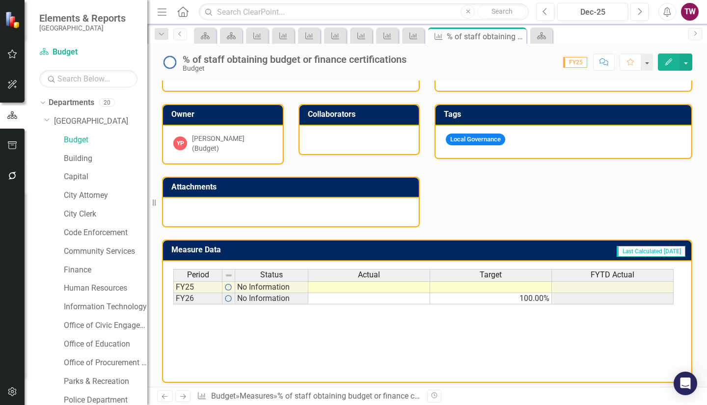
click at [183, 395] on icon "Next" at bounding box center [183, 396] width 8 height 6
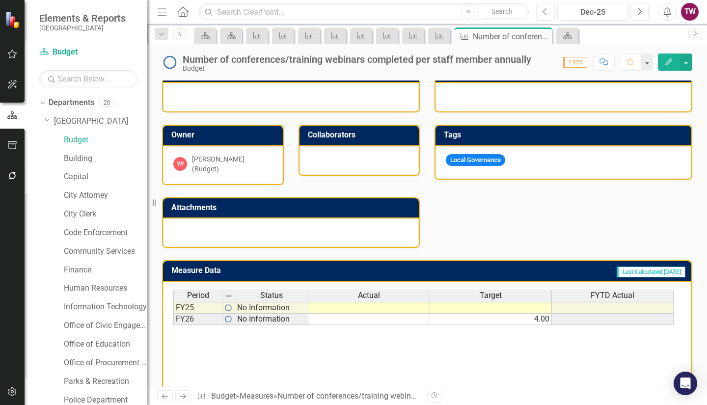
scroll to position [240, 0]
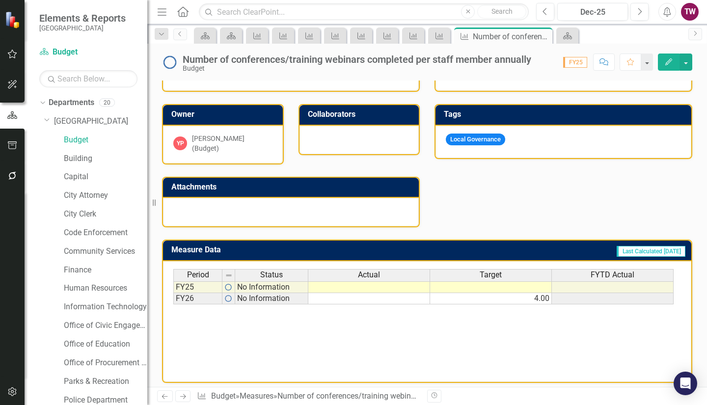
click at [182, 395] on icon "Next" at bounding box center [183, 396] width 8 height 6
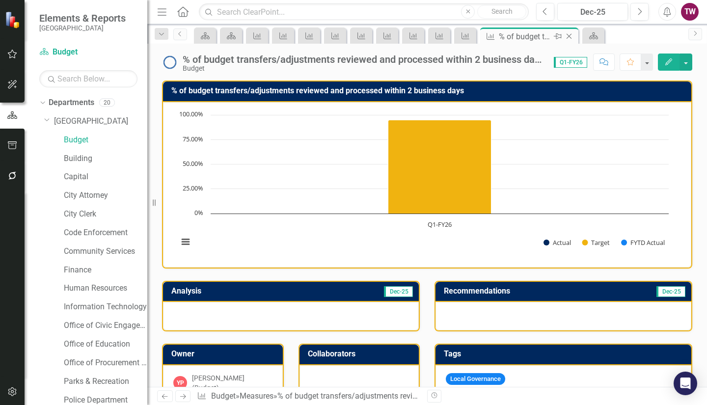
click at [574, 35] on icon "Close" at bounding box center [569, 36] width 10 height 8
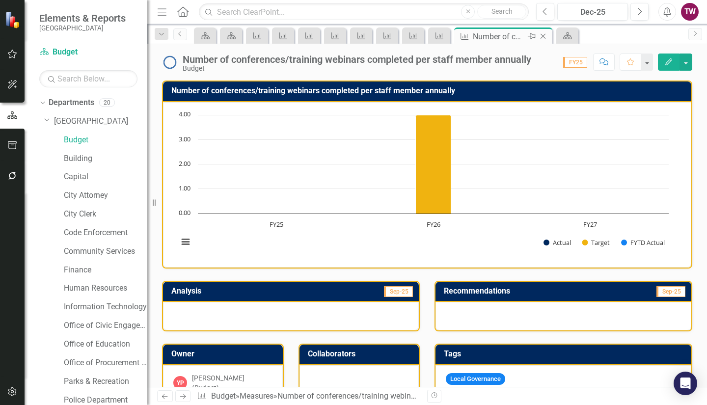
click at [545, 37] on icon "Close" at bounding box center [543, 36] width 10 height 8
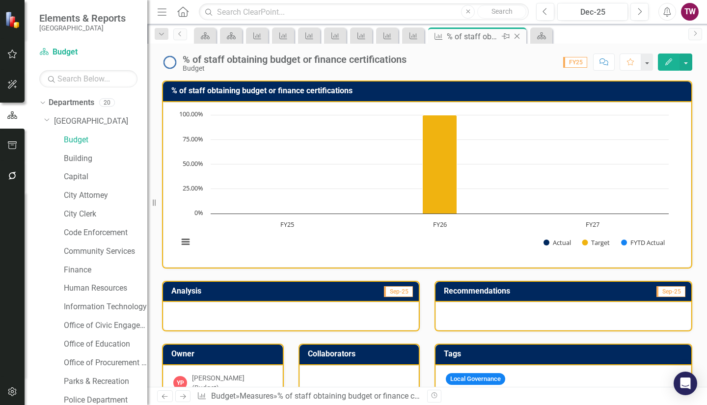
click at [517, 37] on icon "Close" at bounding box center [517, 36] width 10 height 8
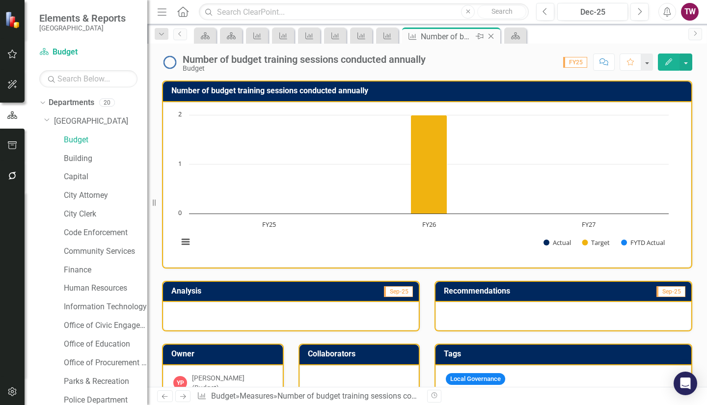
click at [495, 36] on icon "Close" at bounding box center [491, 36] width 10 height 8
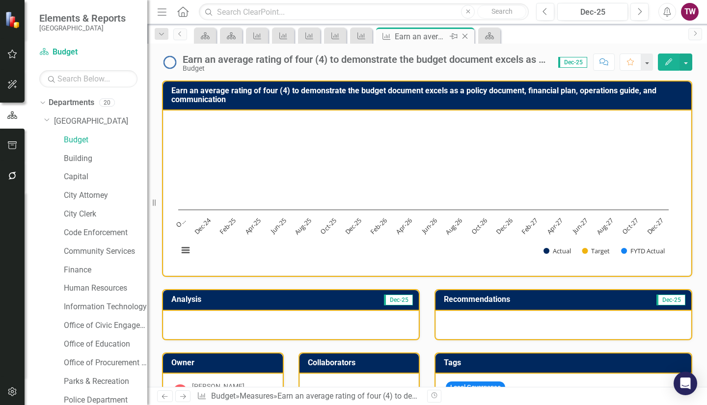
click at [466, 37] on icon at bounding box center [465, 36] width 5 height 5
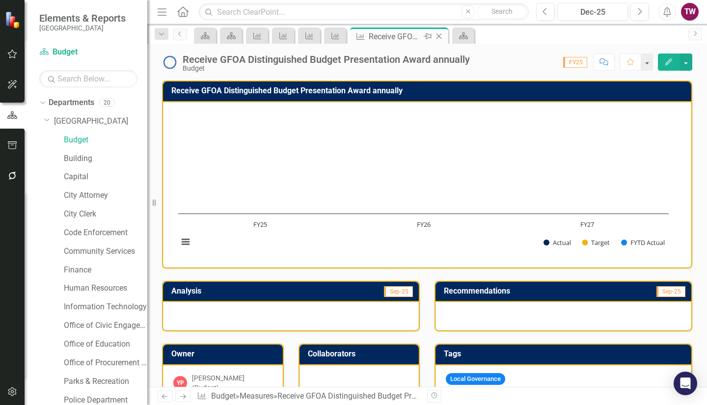
click at [437, 36] on icon "Close" at bounding box center [439, 36] width 10 height 8
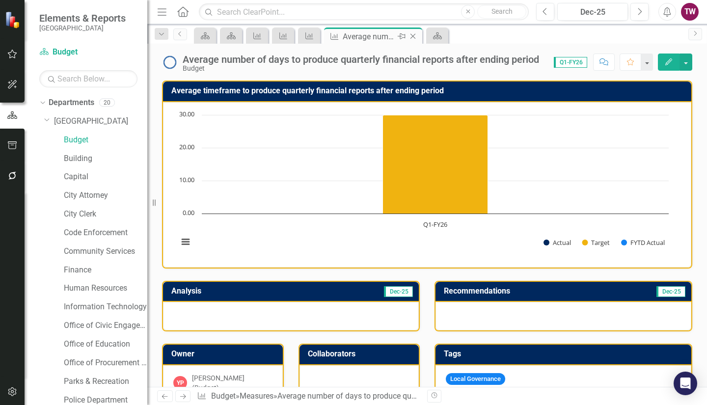
click at [413, 38] on icon "Close" at bounding box center [413, 36] width 10 height 8
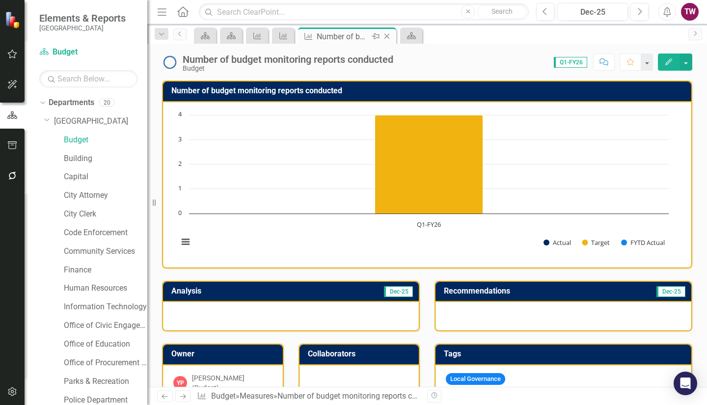
click at [388, 34] on icon "Close" at bounding box center [387, 36] width 10 height 8
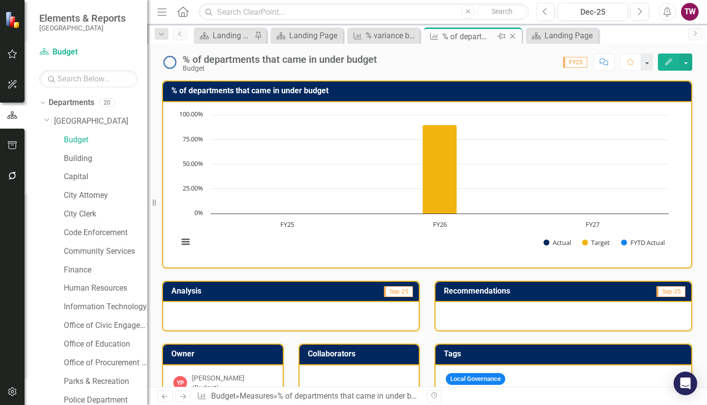
click at [515, 34] on icon "Close" at bounding box center [513, 36] width 10 height 8
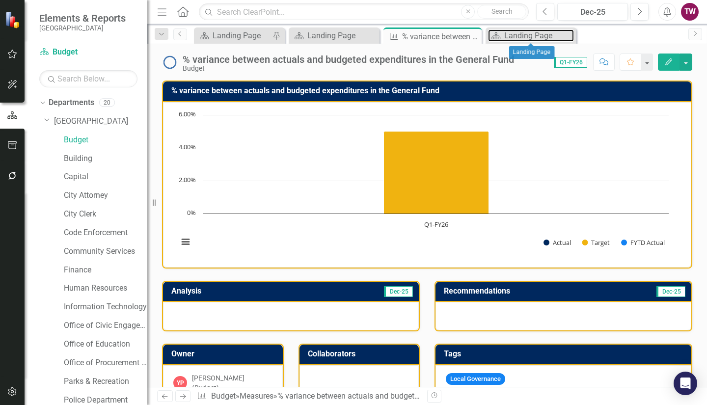
click at [515, 34] on div "Landing Page" at bounding box center [540, 35] width 70 height 12
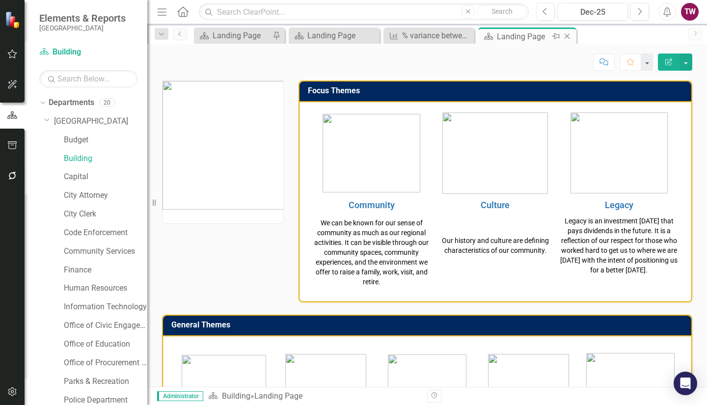
click at [569, 36] on icon "Close" at bounding box center [567, 36] width 10 height 8
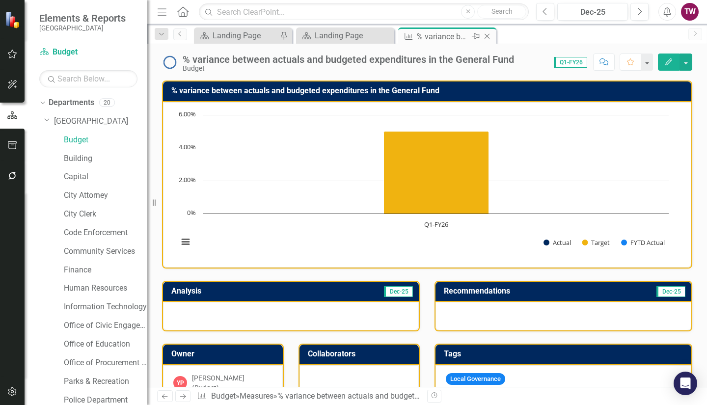
click at [488, 36] on icon at bounding box center [487, 36] width 5 height 5
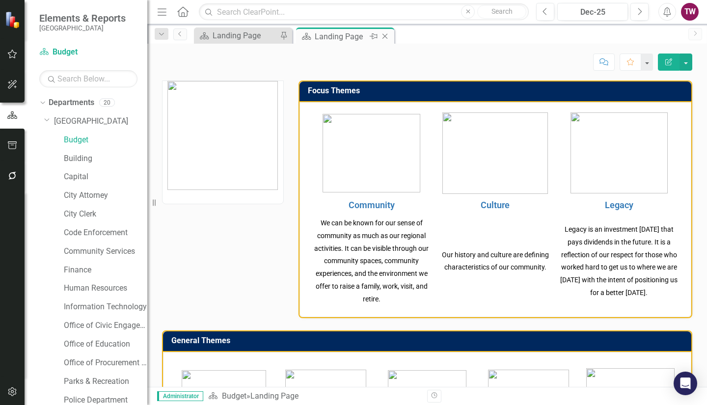
click at [387, 37] on icon "Close" at bounding box center [385, 36] width 10 height 8
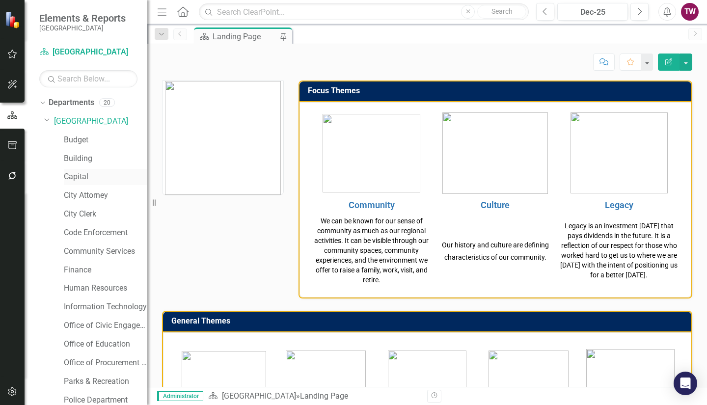
click at [76, 181] on link "Capital" at bounding box center [106, 176] width 84 height 11
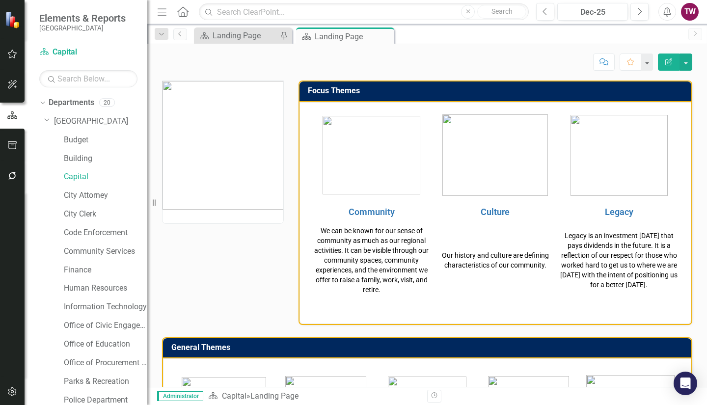
click at [221, 165] on img at bounding box center [223, 145] width 121 height 129
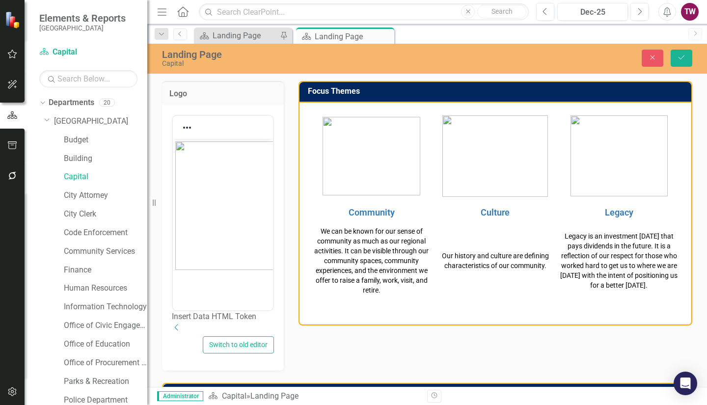
click at [219, 224] on img "Rich Text Area. Press ALT-0 for help." at bounding box center [240, 205] width 131 height 129
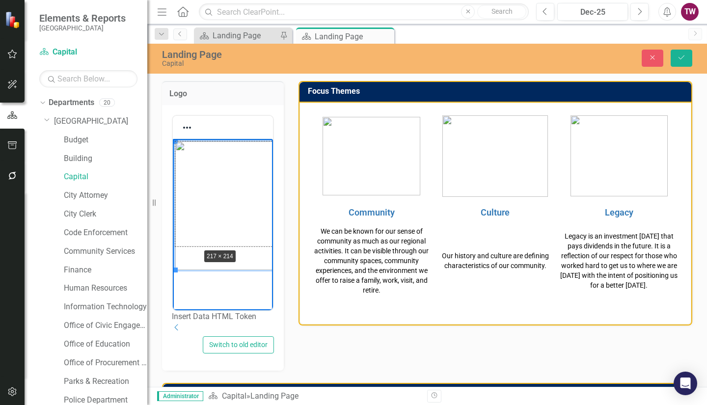
drag, startPoint x: 176, startPoint y: 269, endPoint x: 200, endPoint y: 247, distance: 32.7
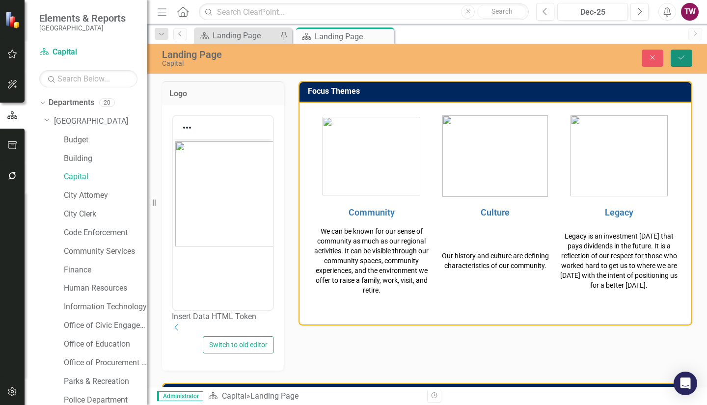
click at [678, 55] on icon "Save" at bounding box center [681, 57] width 9 height 7
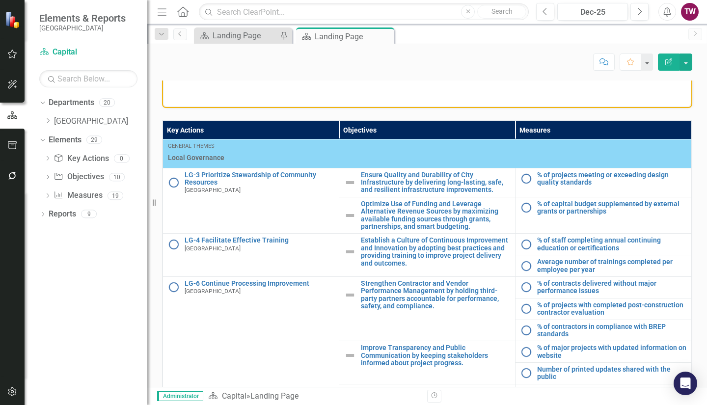
scroll to position [491, 0]
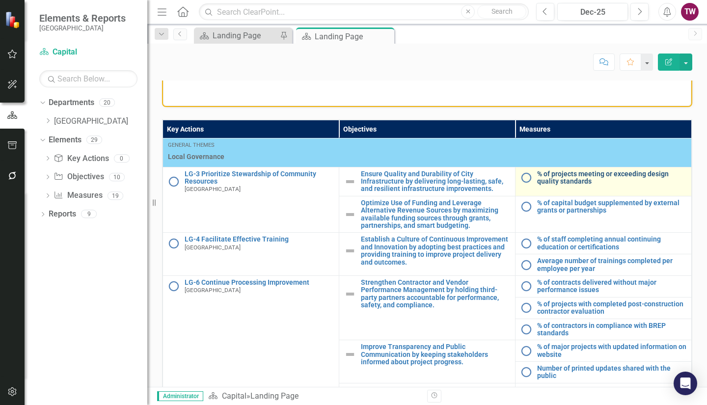
click at [568, 179] on link "% of projects meeting or exceeding design quality standards" at bounding box center [611, 177] width 149 height 15
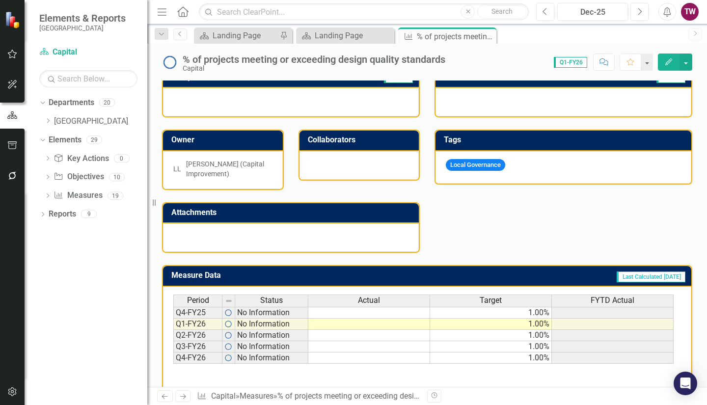
scroll to position [246, 0]
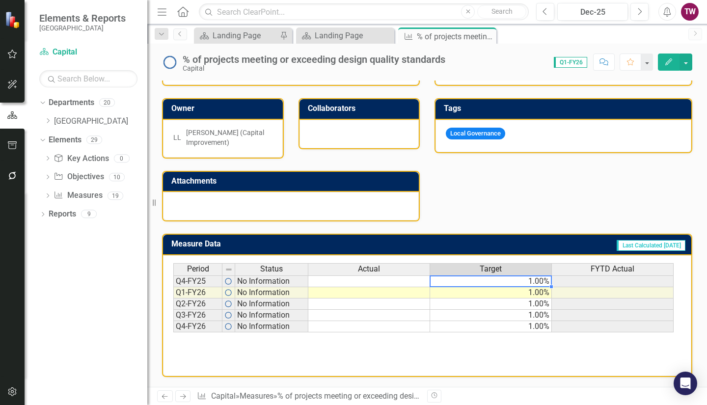
click at [512, 280] on td "1.00%" at bounding box center [491, 282] width 122 height 12
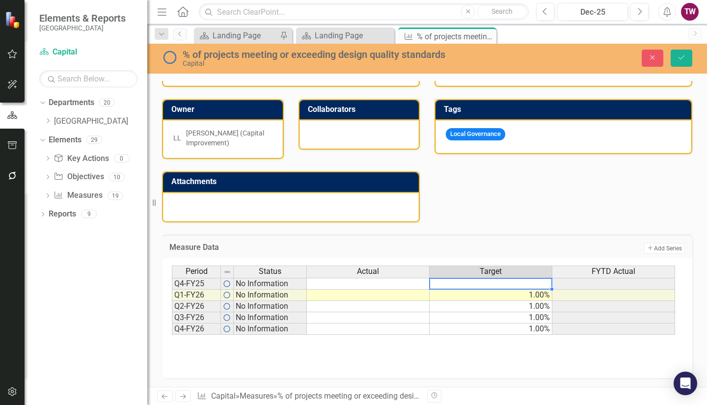
click at [172, 302] on div "Period Status Actual Target FYTD Actual Q4-FY25 No Information Q1-FY26 No Infor…" at bounding box center [172, 300] width 0 height 69
click at [509, 295] on td "1.00%" at bounding box center [491, 295] width 123 height 11
click at [507, 307] on td "1.00%" at bounding box center [491, 306] width 123 height 11
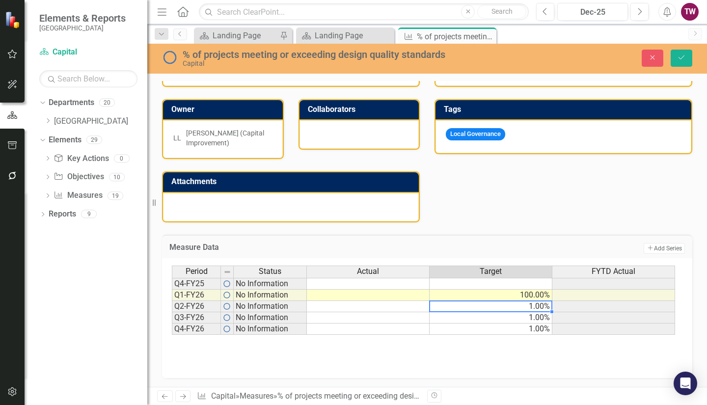
click at [545, 294] on td "100.00%" at bounding box center [491, 295] width 123 height 11
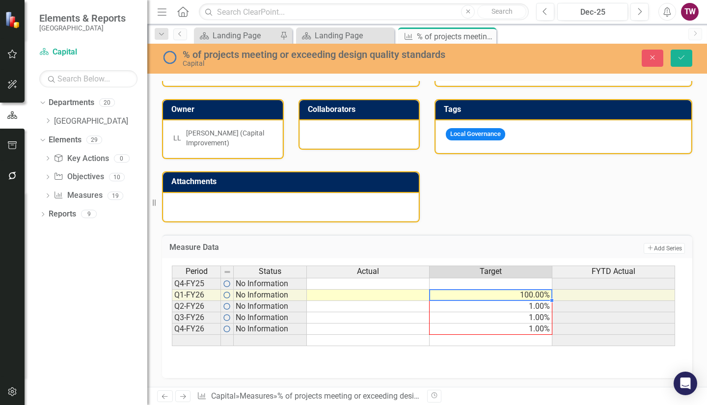
drag, startPoint x: 551, startPoint y: 300, endPoint x: 551, endPoint y: 327, distance: 27.5
click at [172, 327] on div "Period Status Actual Target FYTD Actual Q4-FY25 No Information Q1-FY26 No Infor…" at bounding box center [172, 306] width 0 height 81
type textarea "100"
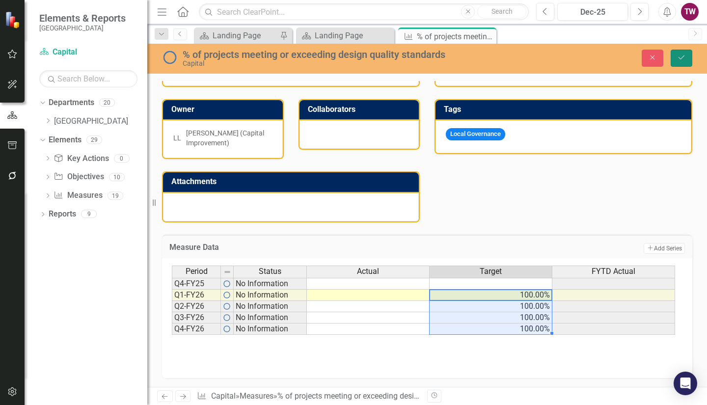
click at [680, 51] on button "Save" at bounding box center [682, 58] width 22 height 17
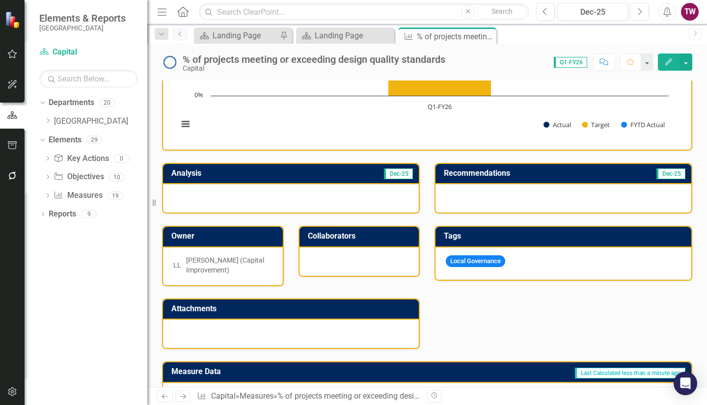
scroll to position [124, 0]
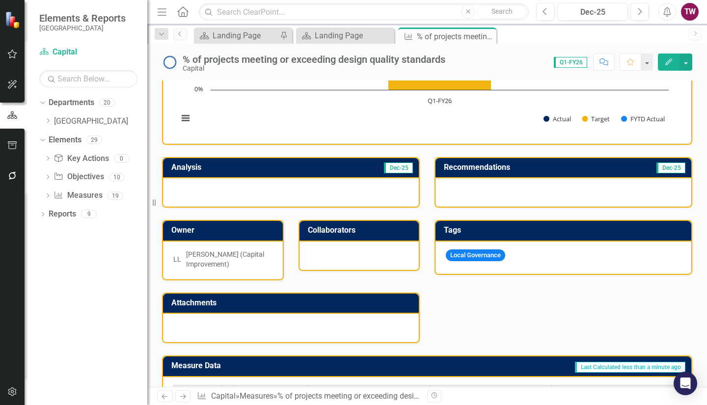
click at [183, 393] on link "Next" at bounding box center [183, 397] width 16 height 12
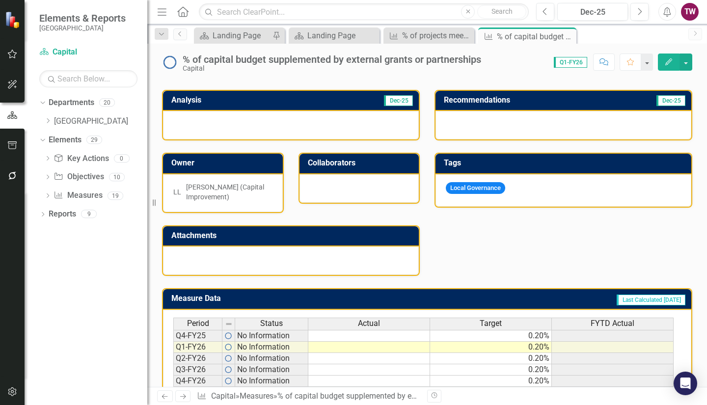
scroll to position [246, 0]
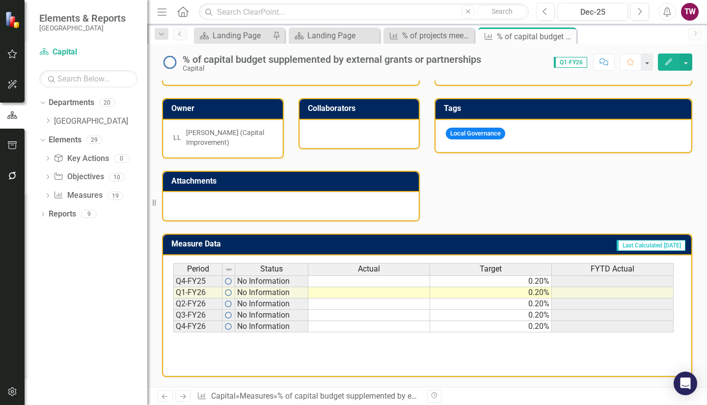
click at [460, 280] on td "0.20%" at bounding box center [491, 282] width 122 height 12
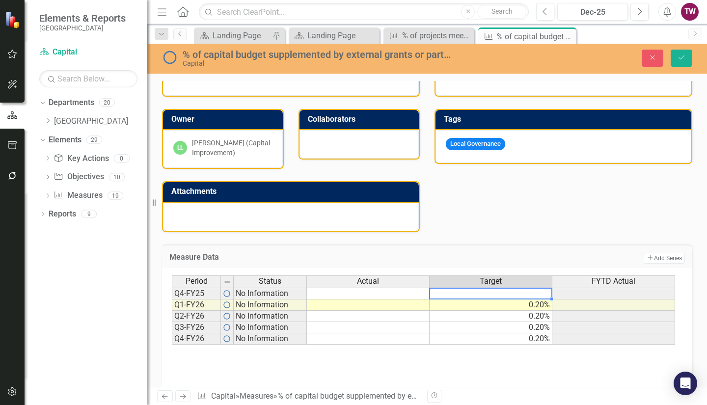
scroll to position [245, 0]
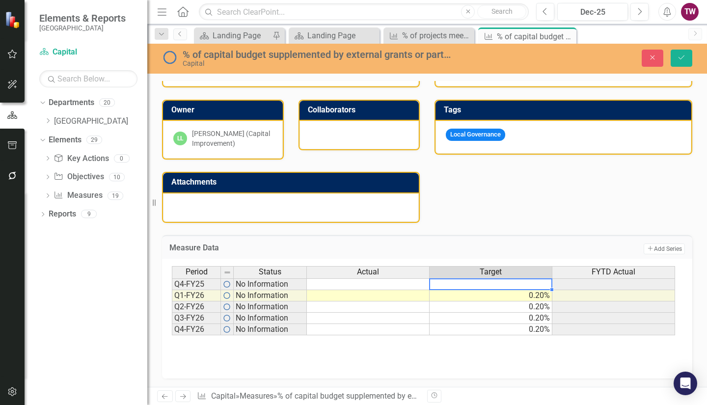
click at [507, 292] on td "0.20%" at bounding box center [491, 295] width 123 height 11
click at [501, 308] on td "0.20%" at bounding box center [491, 307] width 123 height 11
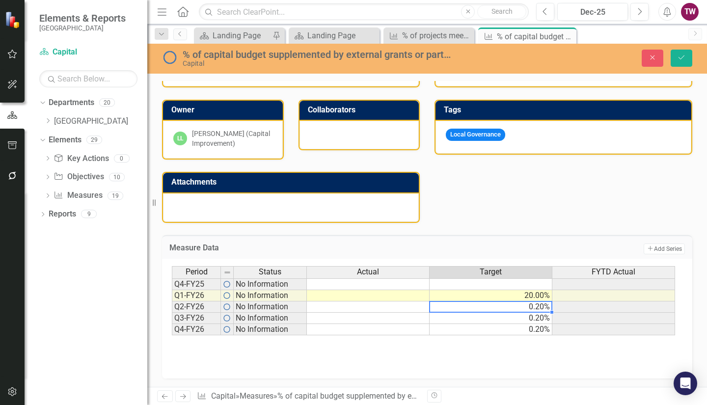
click at [541, 294] on td "20.00%" at bounding box center [491, 295] width 123 height 11
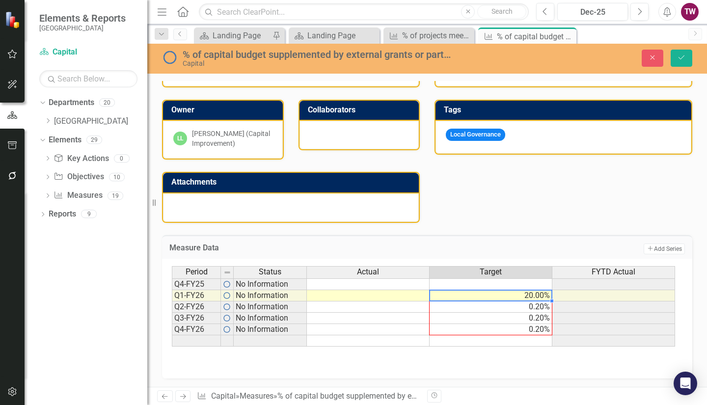
drag, startPoint x: 551, startPoint y: 300, endPoint x: 549, endPoint y: 327, distance: 27.1
click at [172, 327] on div "Period Status Actual Target FYTD Actual Q4-FY25 No Information Q1-FY26 No Infor…" at bounding box center [172, 306] width 0 height 81
type textarea "20"
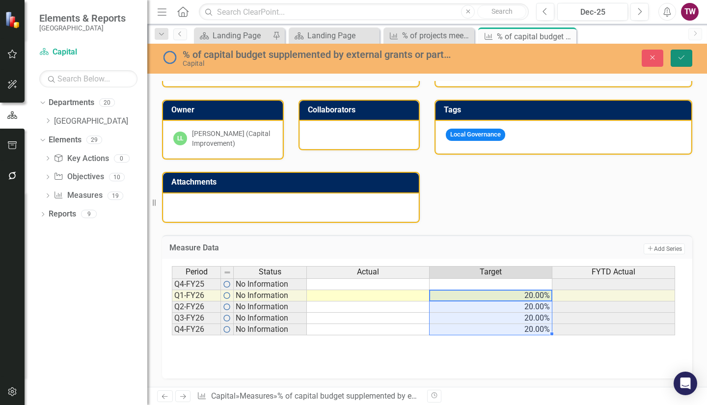
click at [683, 53] on button "Save" at bounding box center [682, 58] width 22 height 17
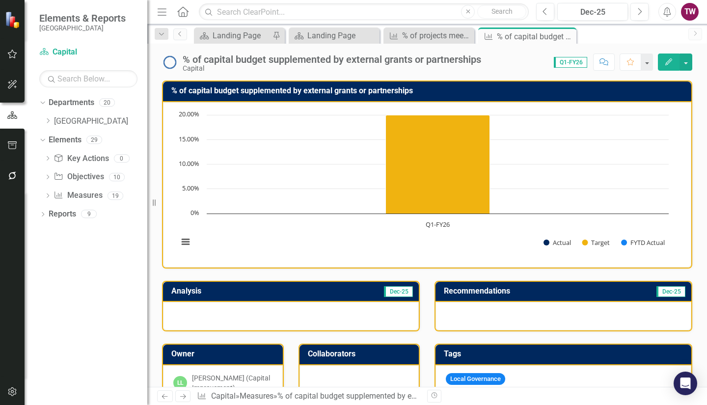
click at [187, 394] on icon "Next" at bounding box center [183, 396] width 8 height 6
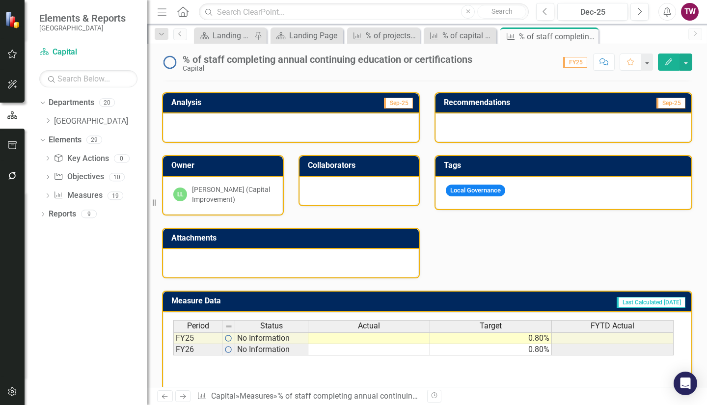
scroll to position [190, 0]
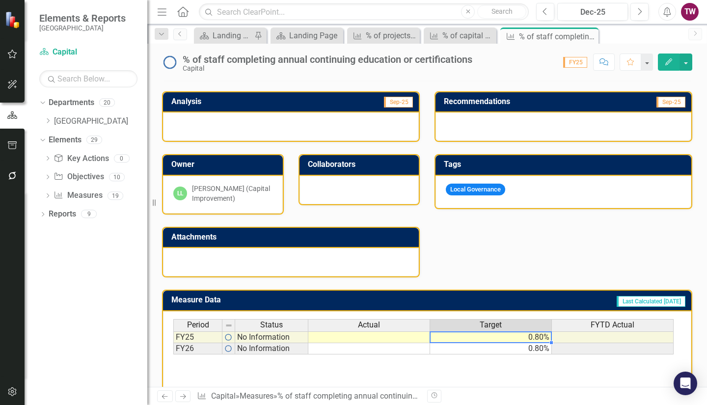
click at [515, 337] on td "0.80%" at bounding box center [491, 338] width 122 height 12
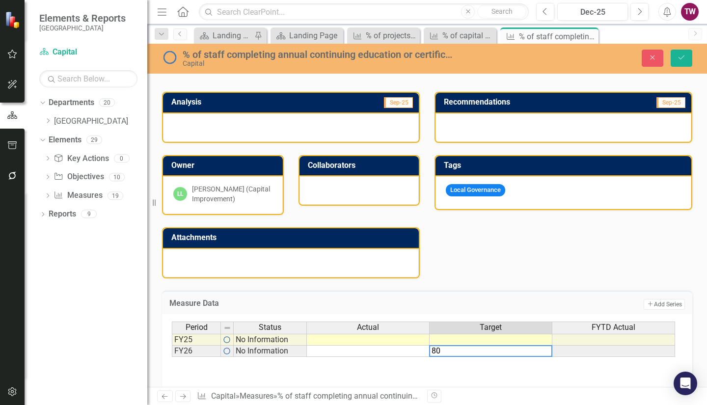
type textarea "80"
click at [480, 373] on div "Period Status Actual Target FYTD Actual FY25 No Information FY26 No Information…" at bounding box center [427, 371] width 511 height 98
click at [677, 58] on button "Save" at bounding box center [682, 58] width 22 height 17
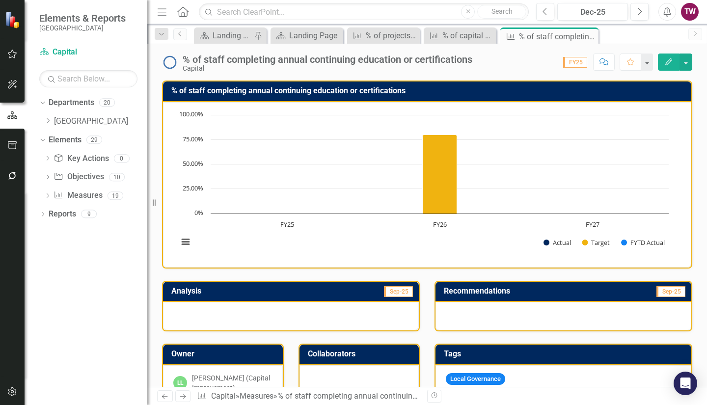
click at [184, 394] on icon "Next" at bounding box center [183, 396] width 8 height 6
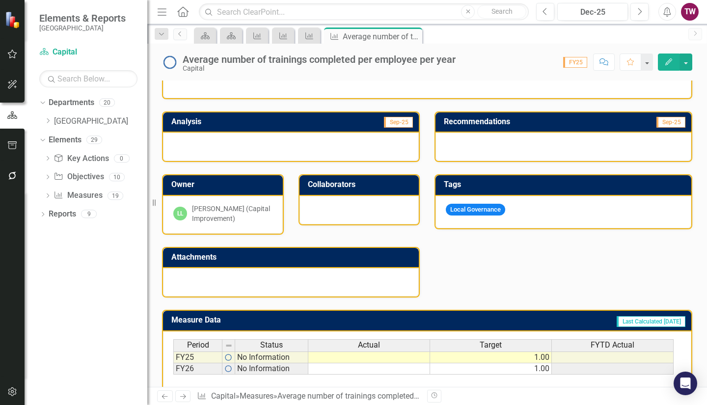
scroll to position [246, 0]
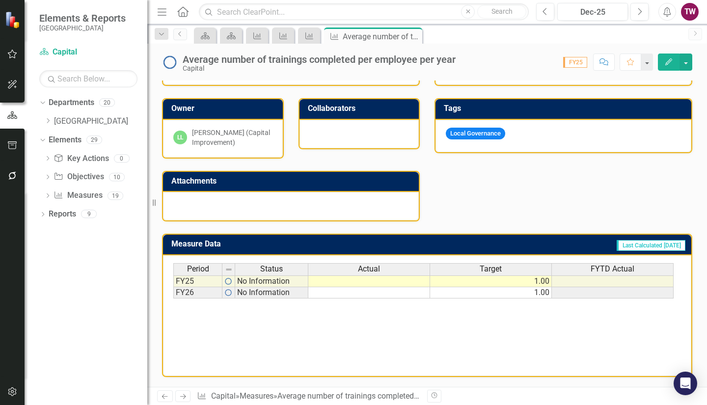
click at [489, 278] on td "1.00" at bounding box center [491, 282] width 122 height 12
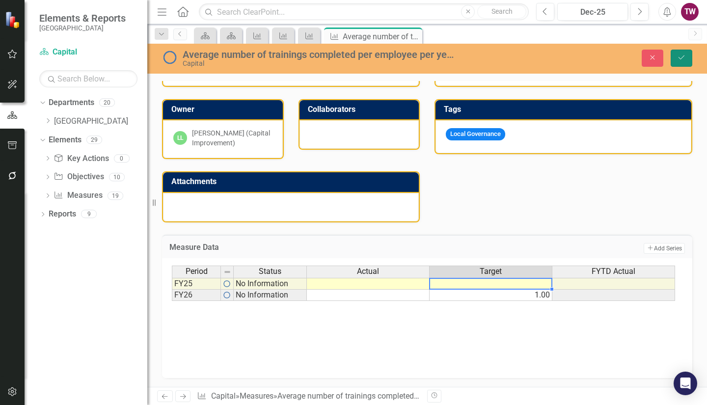
click at [680, 52] on button "Save" at bounding box center [682, 58] width 22 height 17
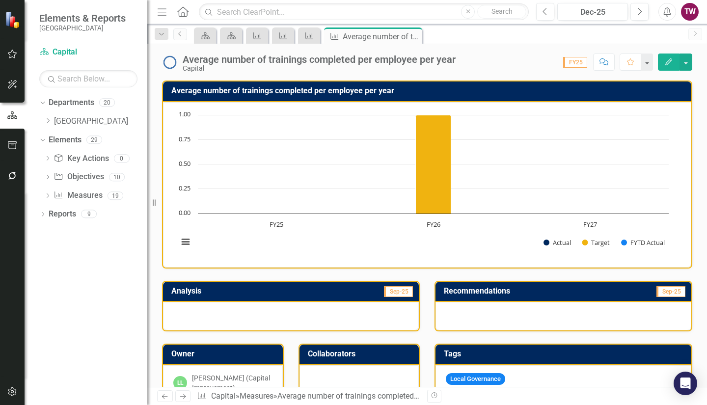
click at [185, 395] on icon "Next" at bounding box center [183, 396] width 8 height 6
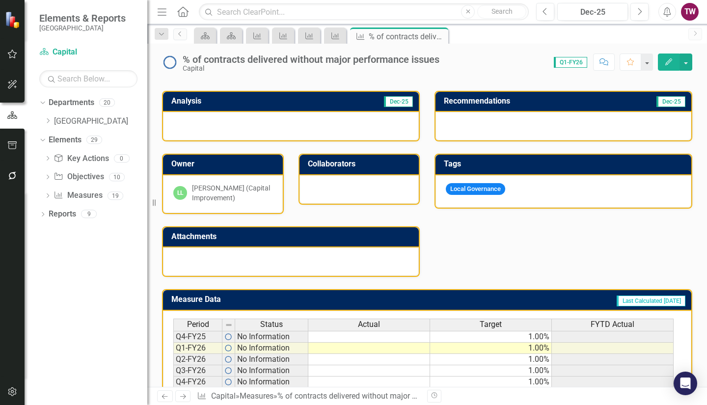
scroll to position [206, 0]
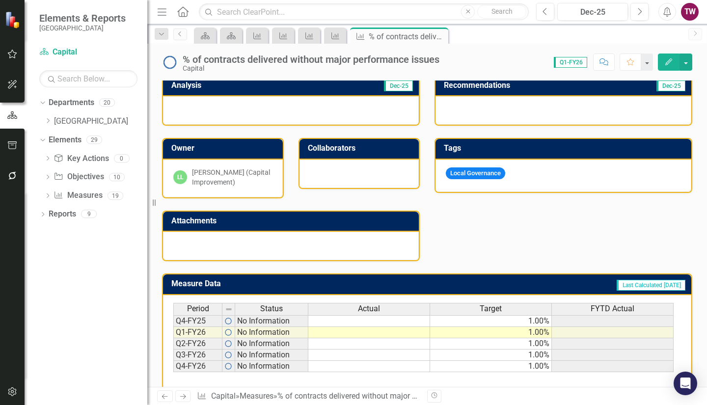
click at [493, 321] on td "1.00%" at bounding box center [491, 321] width 122 height 12
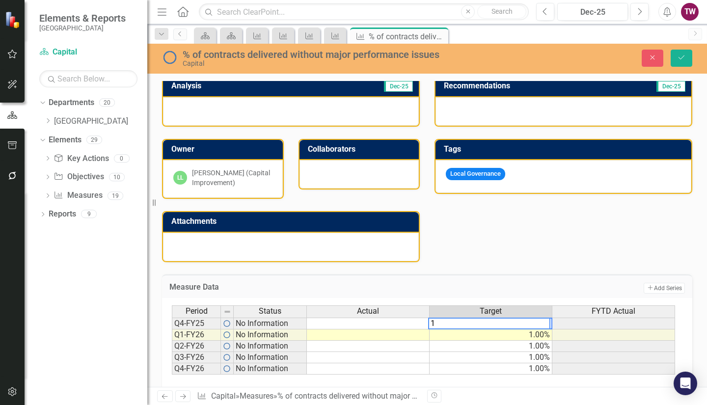
click at [485, 338] on td "1.00%" at bounding box center [491, 335] width 123 height 11
click at [541, 323] on td "100.00%" at bounding box center [491, 324] width 123 height 12
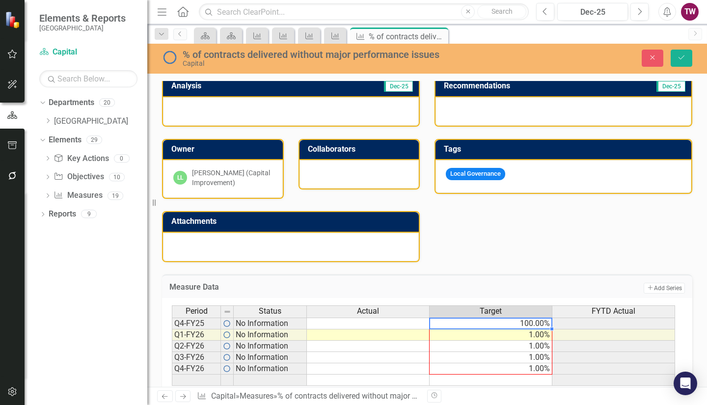
drag, startPoint x: 552, startPoint y: 328, endPoint x: 544, endPoint y: 369, distance: 41.5
click at [172, 369] on div "Period Status Actual Target FYTD Actual Q4-FY25 No Information 100.00% Q1-FY26 …" at bounding box center [172, 346] width 0 height 81
type textarea "100"
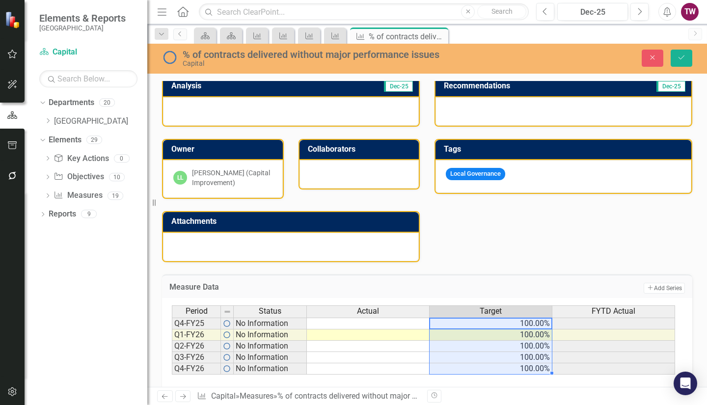
scroll to position [247, 0]
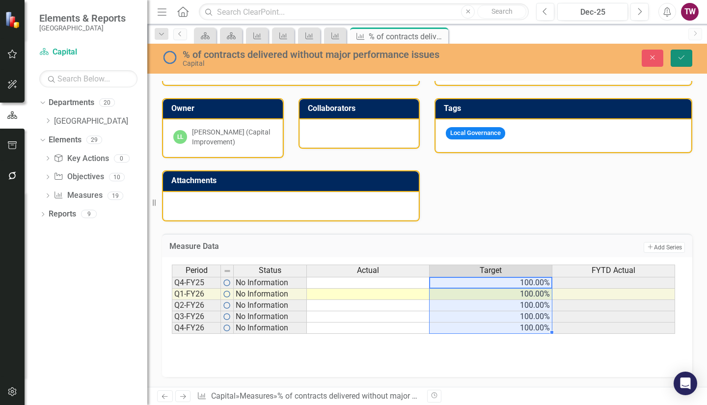
click at [685, 57] on icon "Save" at bounding box center [681, 57] width 9 height 7
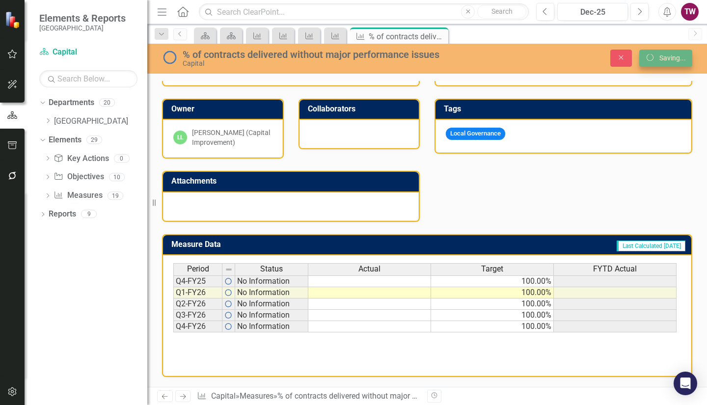
scroll to position [246, 0]
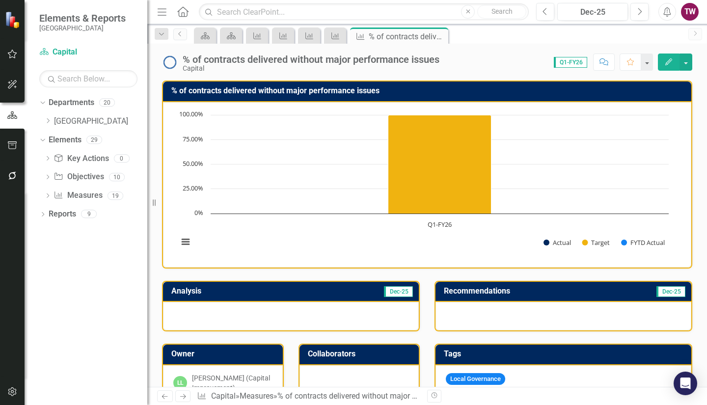
click at [183, 394] on icon "Next" at bounding box center [183, 396] width 8 height 6
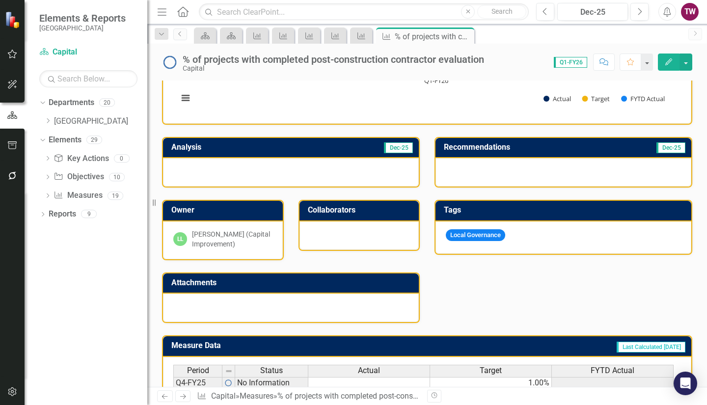
scroll to position [246, 0]
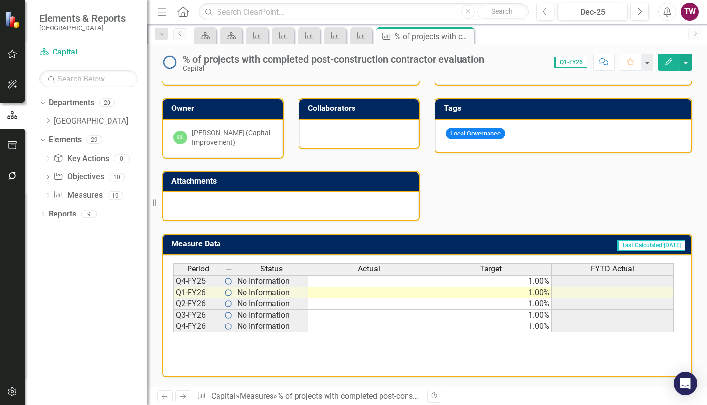
click at [493, 279] on td "1.00%" at bounding box center [491, 282] width 122 height 12
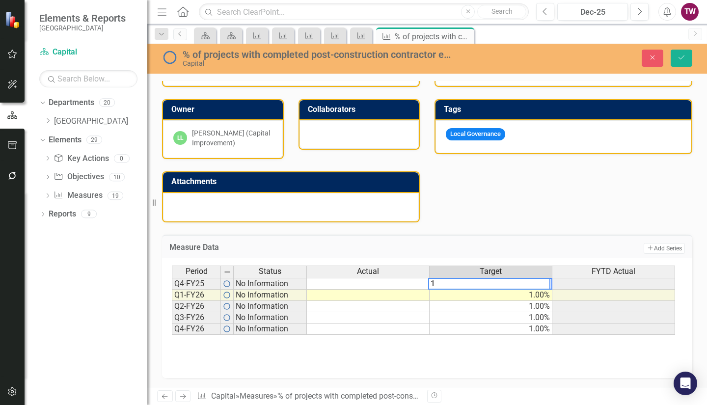
click at [495, 293] on td "1.00%" at bounding box center [491, 295] width 123 height 11
click at [539, 282] on td "100.00%" at bounding box center [491, 284] width 123 height 12
drag, startPoint x: 551, startPoint y: 288, endPoint x: 546, endPoint y: 328, distance: 39.6
click at [172, 328] on div "Period Status Actual Target FYTD Actual Q4-FY25 No Information 100.00% Q1-FY26 …" at bounding box center [172, 300] width 0 height 69
type textarea "100"
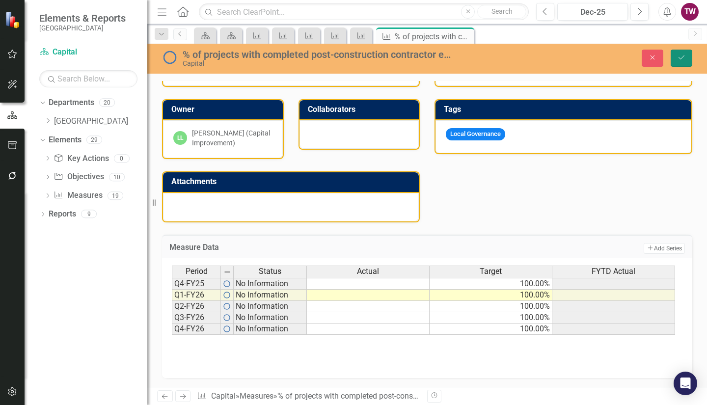
click at [681, 55] on icon "Save" at bounding box center [681, 57] width 9 height 7
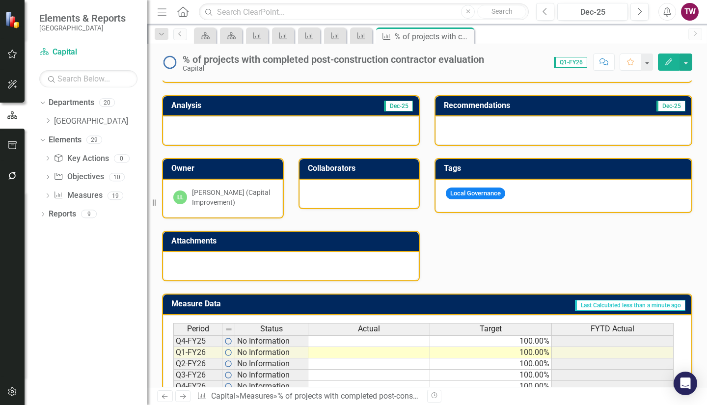
scroll to position [189, 0]
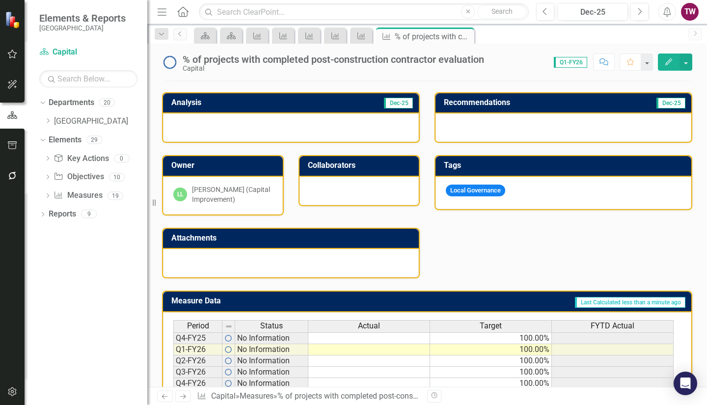
click at [525, 334] on td "100.00%" at bounding box center [491, 339] width 122 height 12
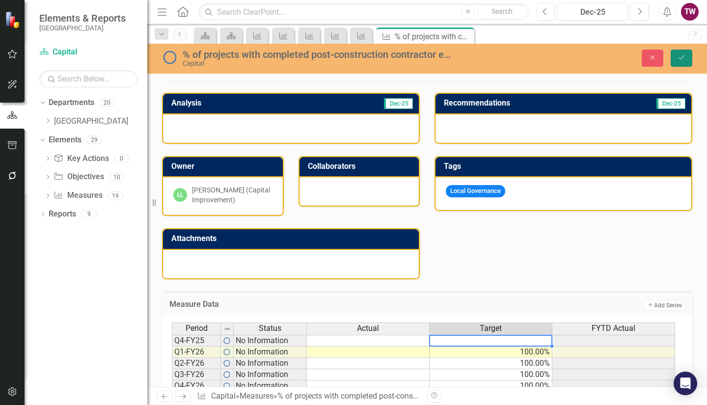
click at [679, 54] on button "Save" at bounding box center [682, 58] width 22 height 17
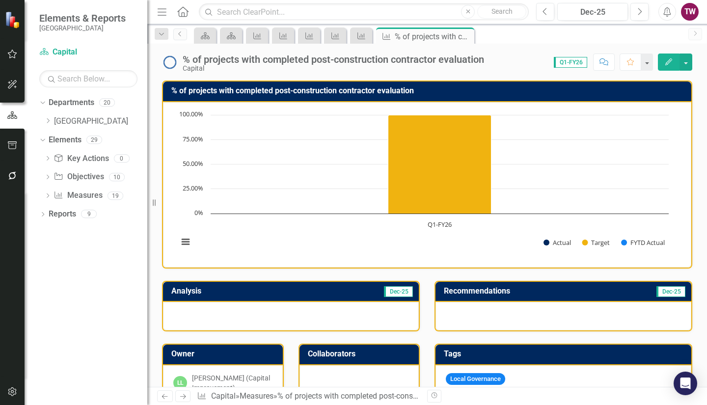
click at [164, 393] on link "Previous" at bounding box center [165, 397] width 16 height 12
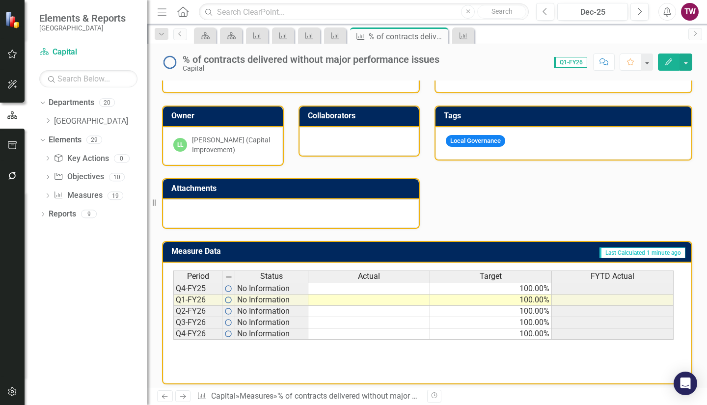
scroll to position [240, 0]
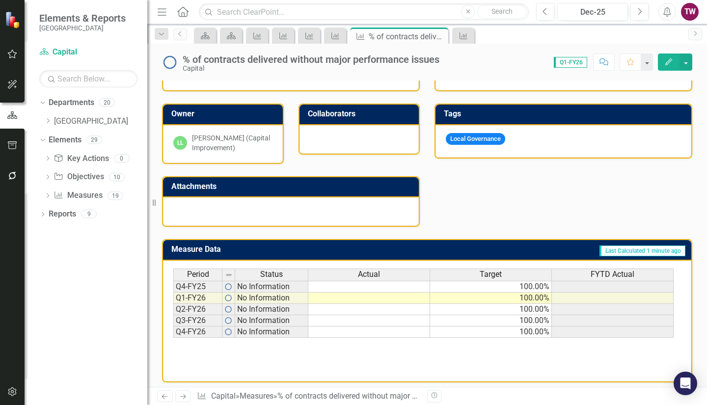
click at [506, 282] on div "Period Status Actual Target FYTD Actual" at bounding box center [423, 276] width 501 height 14
click at [505, 285] on td "100.00%" at bounding box center [491, 287] width 122 height 12
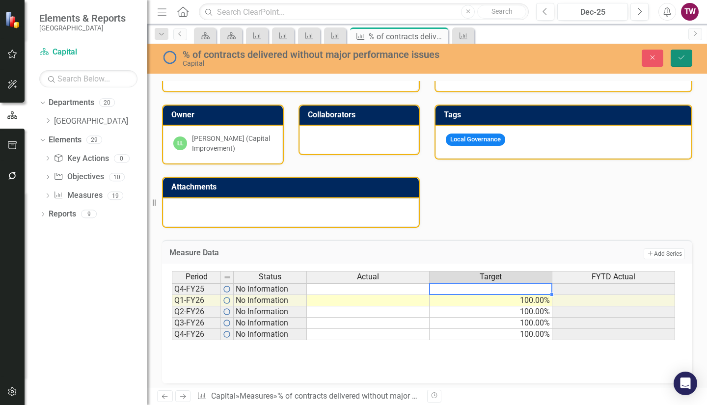
click at [686, 61] on button "Save" at bounding box center [682, 58] width 22 height 17
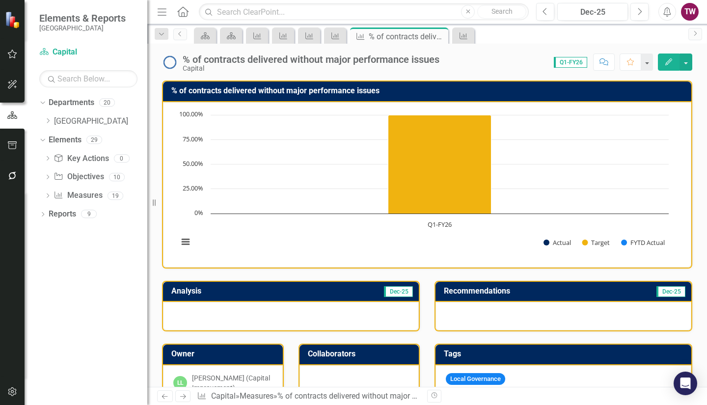
scroll to position [246, 0]
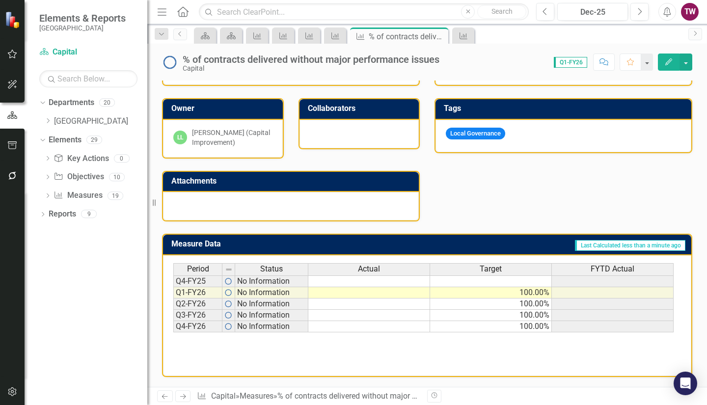
click at [165, 393] on link "Previous" at bounding box center [165, 397] width 16 height 12
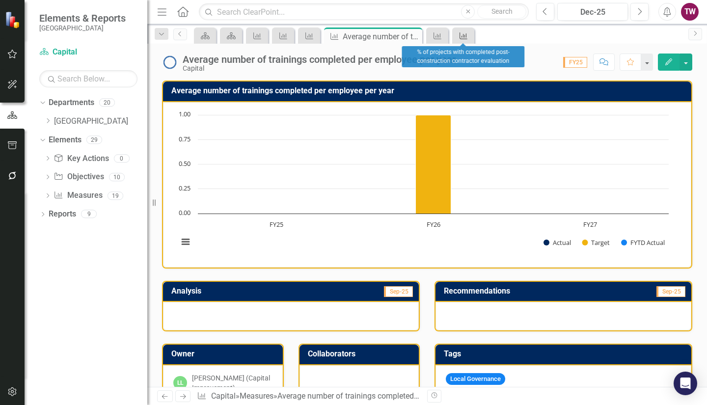
click at [464, 32] on icon "Measure" at bounding box center [464, 36] width 10 height 8
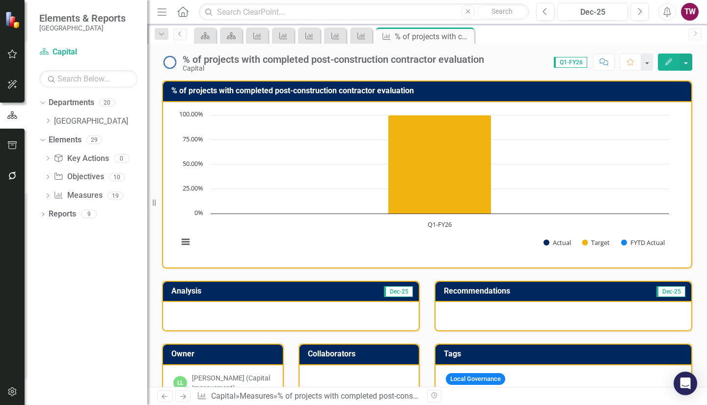
click at [181, 397] on icon at bounding box center [183, 396] width 6 height 5
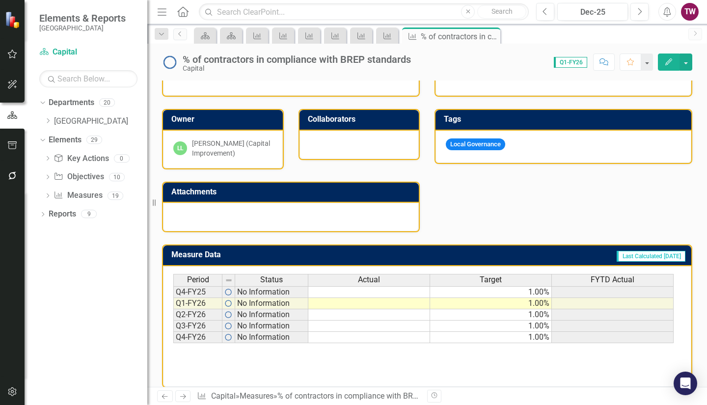
scroll to position [246, 0]
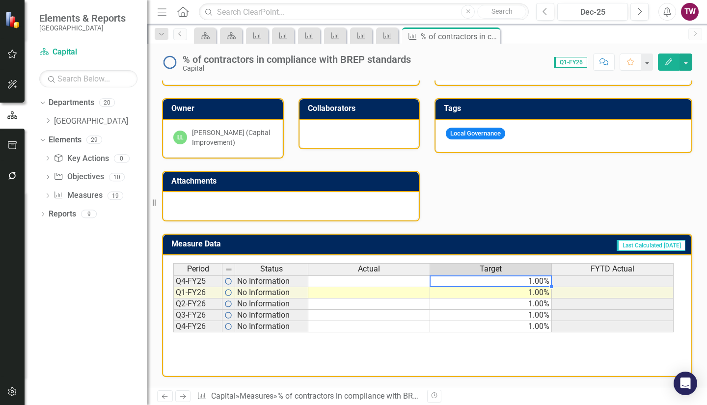
click at [495, 281] on td "1.00%" at bounding box center [491, 282] width 122 height 12
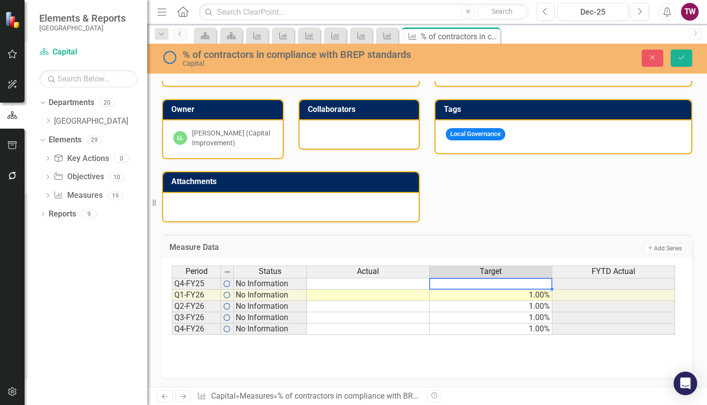
click at [501, 297] on td "1.00%" at bounding box center [491, 295] width 123 height 11
click at [401, 298] on td at bounding box center [368, 295] width 123 height 11
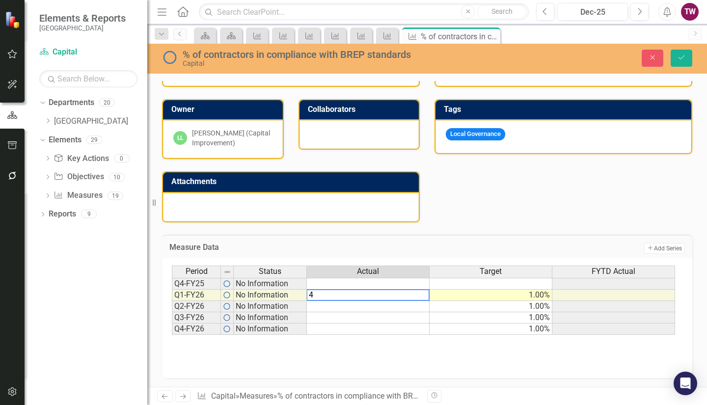
type textarea "40"
type textarea "50"
click at [172, 323] on div "Period Status Actual Target FYTD Actual Q4-FY25 No Information Q1-FY26 No Infor…" at bounding box center [172, 300] width 0 height 69
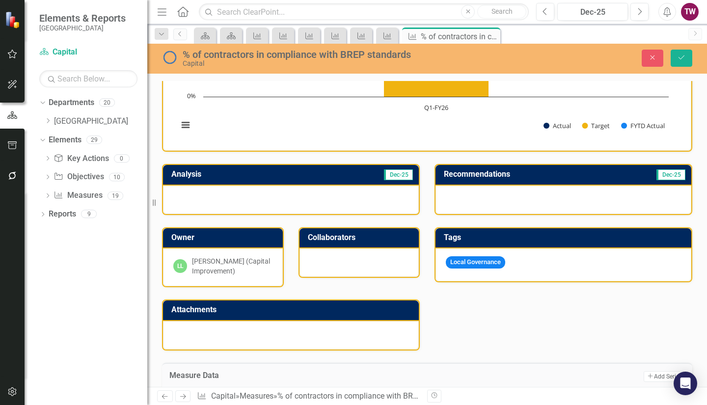
scroll to position [0, 0]
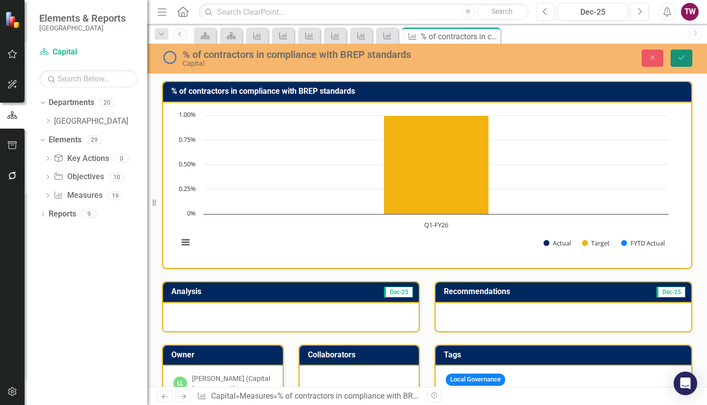
click at [676, 61] on button "Save" at bounding box center [682, 58] width 22 height 17
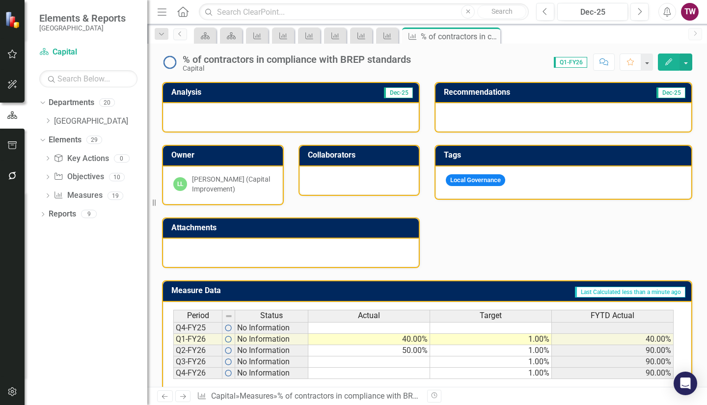
scroll to position [246, 0]
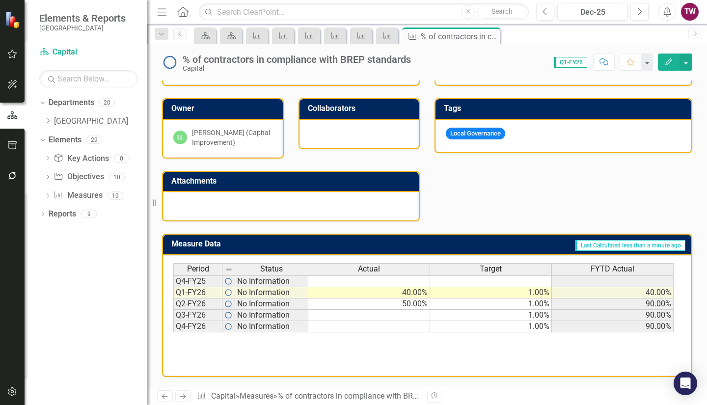
click at [386, 306] on td "50.00%" at bounding box center [369, 304] width 122 height 11
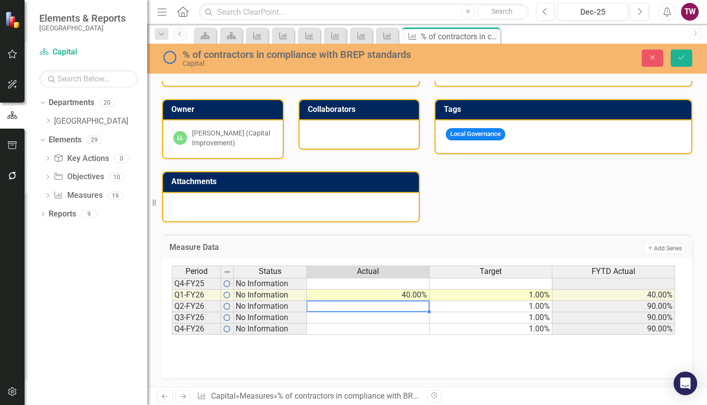
click at [389, 298] on td "40.00%" at bounding box center [368, 295] width 123 height 11
click at [503, 295] on td "1.00%" at bounding box center [491, 295] width 123 height 11
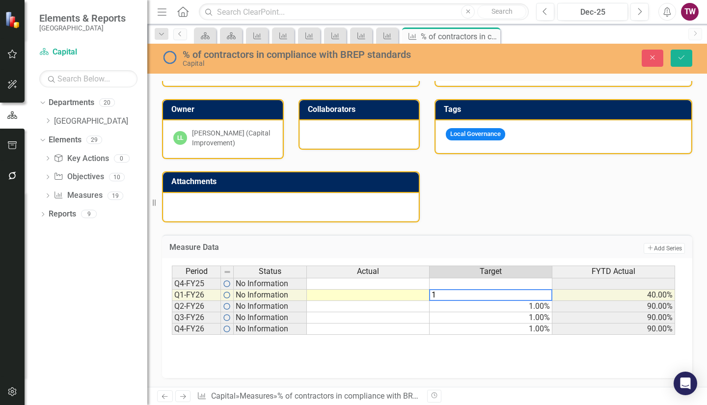
click at [474, 310] on td "1.00%" at bounding box center [491, 306] width 123 height 11
click at [533, 297] on td "100.00%" at bounding box center [491, 295] width 123 height 11
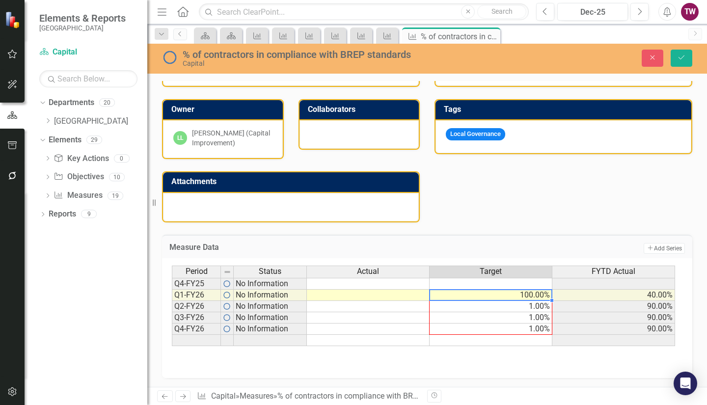
drag, startPoint x: 552, startPoint y: 299, endPoint x: 549, endPoint y: 334, distance: 35.0
click at [172, 334] on div "Period Status Actual Target FYTD Actual Q4-FY25 No Information Q1-FY26 No Infor…" at bounding box center [172, 306] width 0 height 81
type textarea "100"
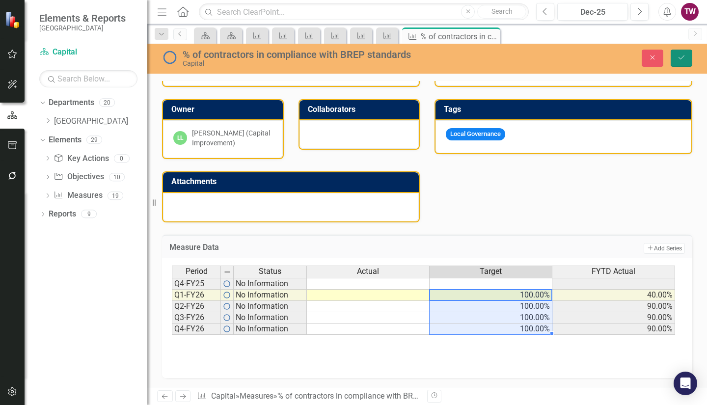
click at [682, 59] on icon "Save" at bounding box center [681, 57] width 9 height 7
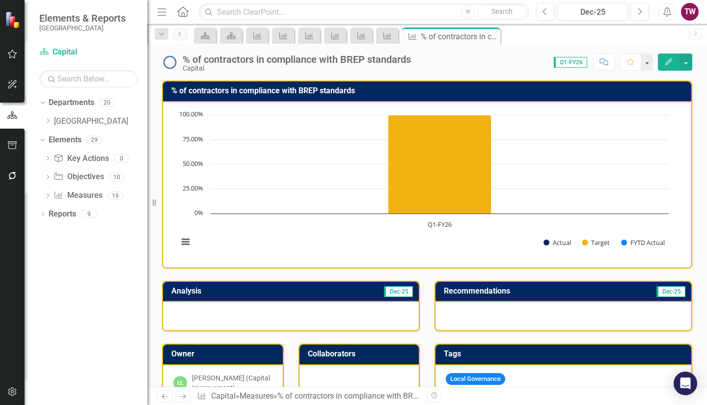
click at [165, 396] on icon "Previous" at bounding box center [165, 396] width 8 height 6
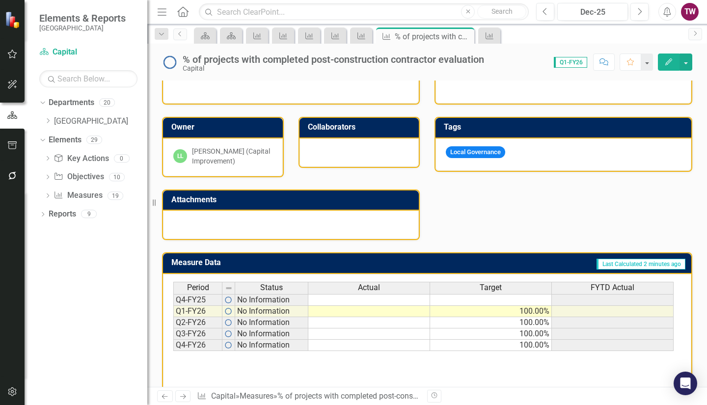
scroll to position [227, 0]
click at [165, 395] on icon "Previous" at bounding box center [165, 396] width 8 height 6
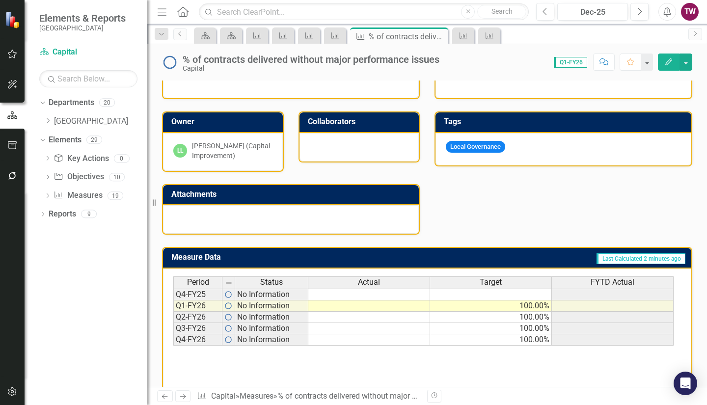
scroll to position [246, 0]
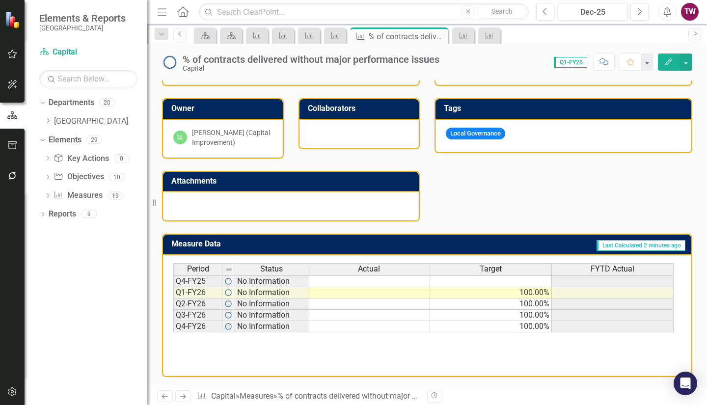
click at [183, 393] on icon "Next" at bounding box center [183, 396] width 8 height 6
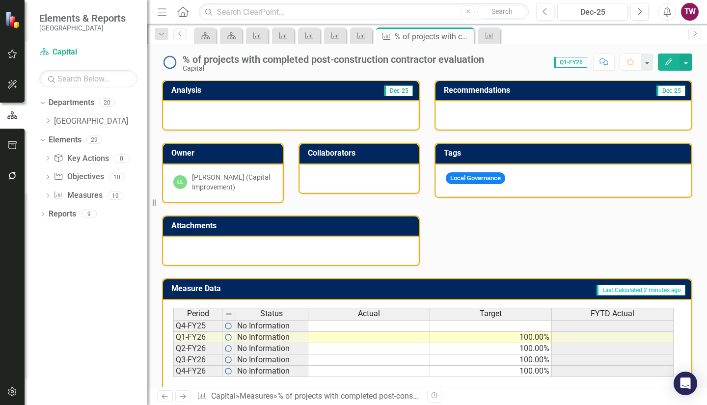
scroll to position [246, 0]
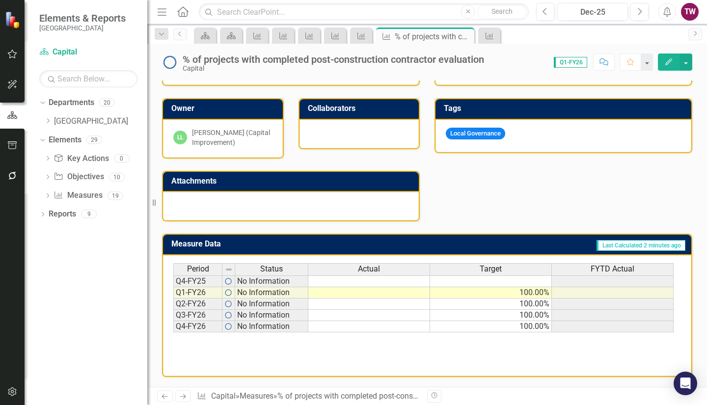
click at [185, 394] on icon "Next" at bounding box center [183, 396] width 8 height 6
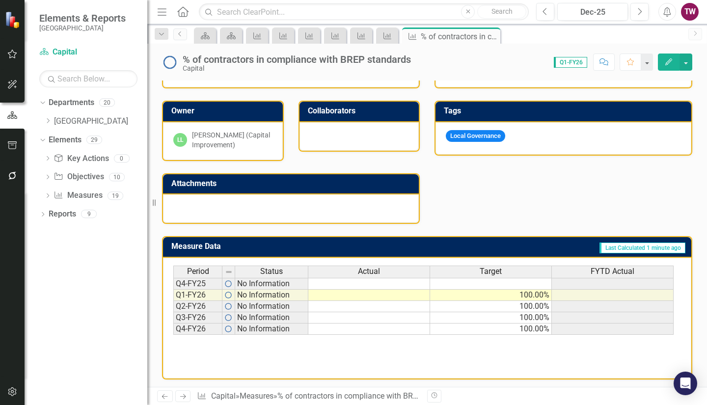
scroll to position [246, 0]
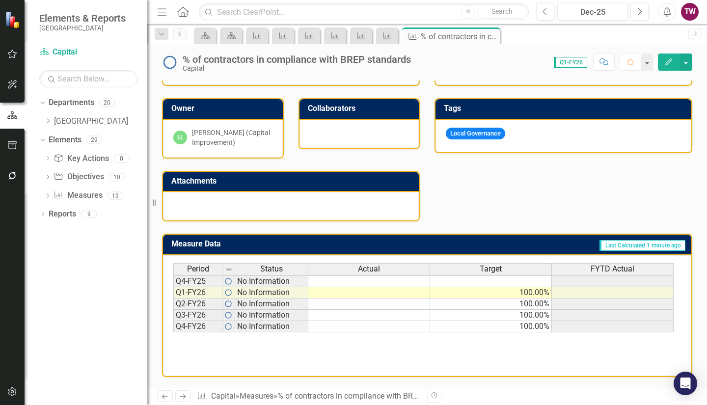
click at [181, 401] on link "Next" at bounding box center [183, 397] width 16 height 12
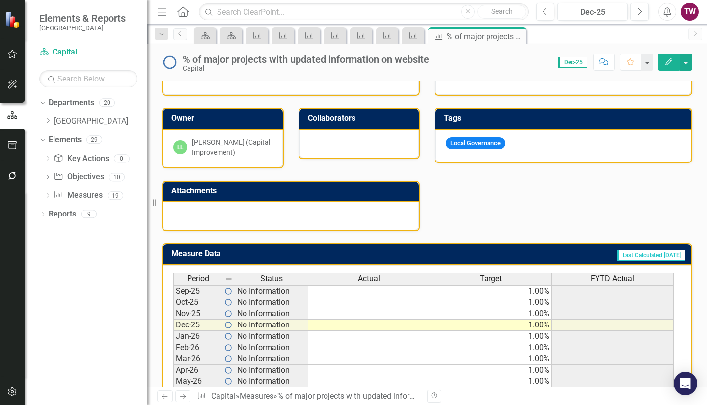
scroll to position [243, 0]
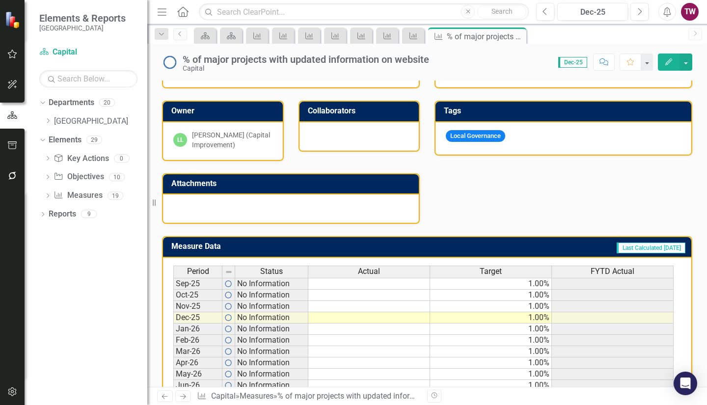
click at [495, 279] on div "Period Status Actual Target FYTD Actual" at bounding box center [423, 273] width 501 height 14
click at [497, 280] on td "1.00%" at bounding box center [491, 284] width 122 height 12
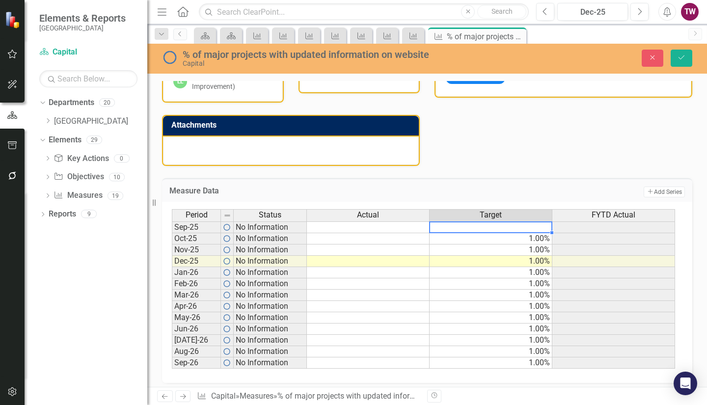
scroll to position [306, 0]
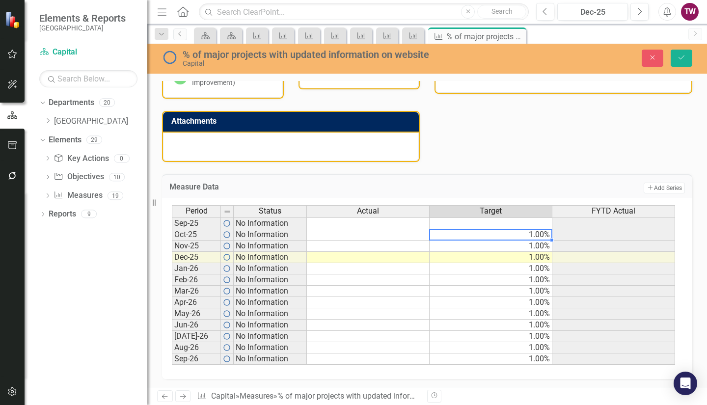
click at [499, 236] on td "1.00%" at bounding box center [491, 234] width 123 height 11
click at [496, 256] on td "1.00%" at bounding box center [491, 257] width 123 height 11
click at [535, 235] on td "100.00%" at bounding box center [491, 234] width 123 height 11
drag, startPoint x: 551, startPoint y: 240, endPoint x: 534, endPoint y: 357, distance: 118.6
click at [172, 357] on div "Period Status Actual Target FYTD Actual Sep-25 No Information Oct-25 No Informa…" at bounding box center [172, 290] width 0 height 171
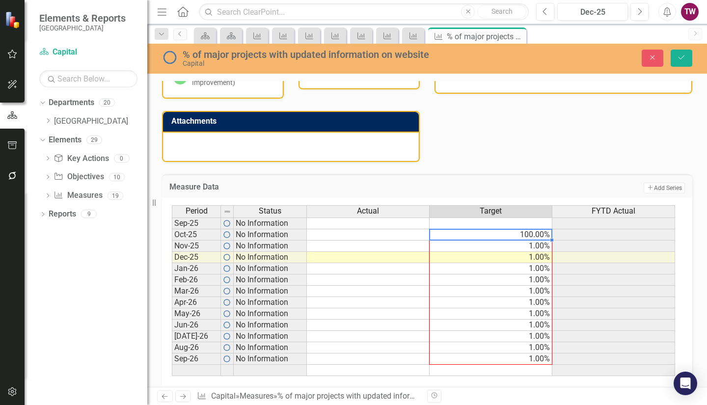
type textarea "100"
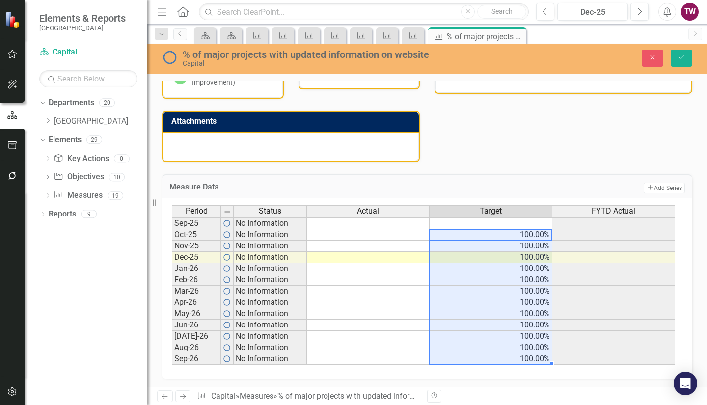
click at [470, 333] on td "100.00%" at bounding box center [491, 336] width 123 height 11
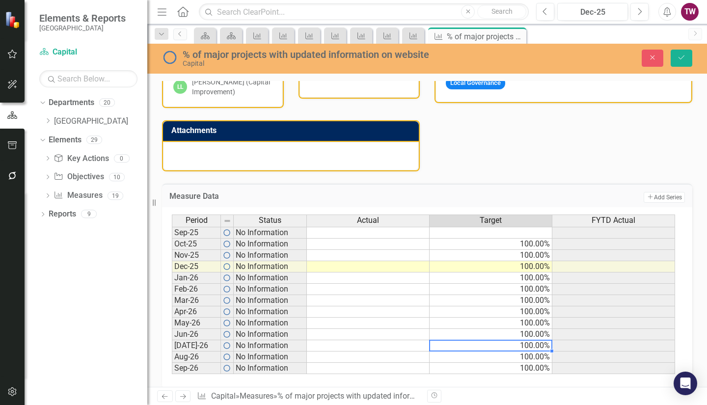
scroll to position [297, 0]
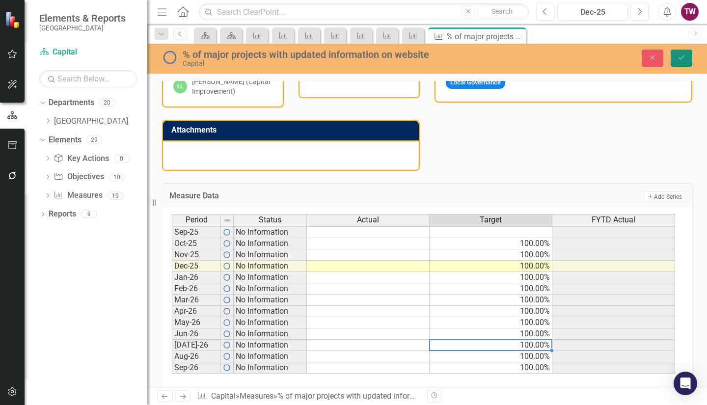
click at [682, 57] on icon "Save" at bounding box center [681, 57] width 9 height 7
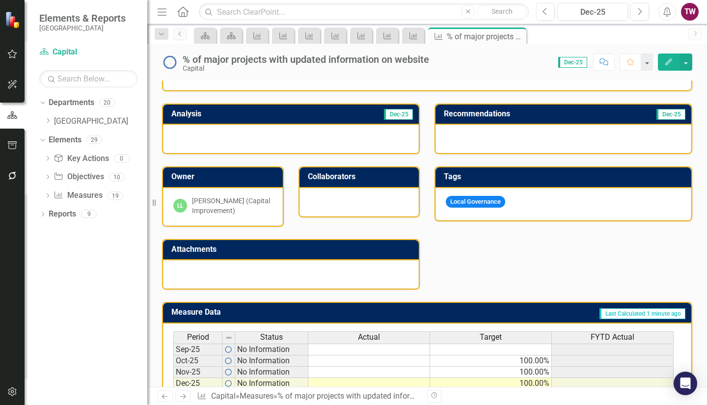
scroll to position [177, 0]
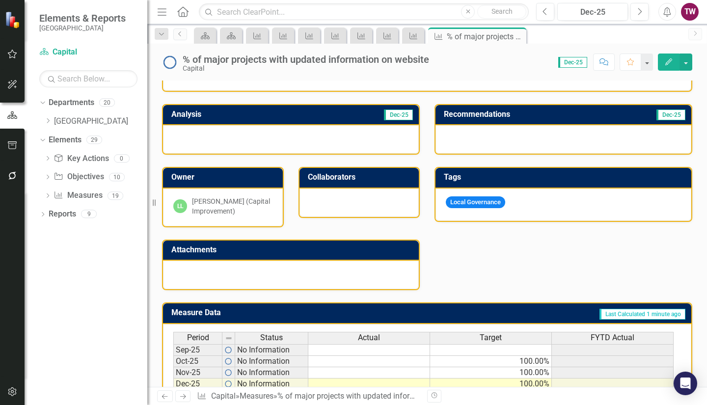
click at [178, 396] on link "Next" at bounding box center [183, 397] width 16 height 12
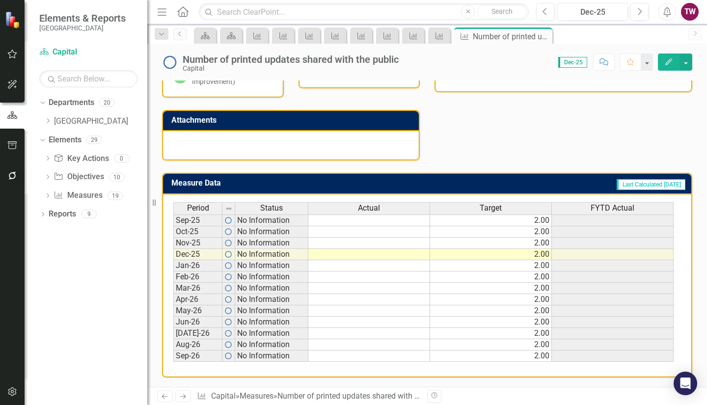
scroll to position [307, 0]
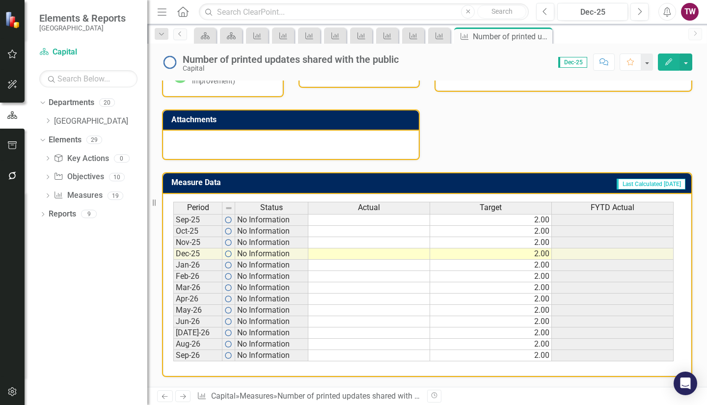
click at [545, 221] on td "2.00" at bounding box center [491, 220] width 122 height 12
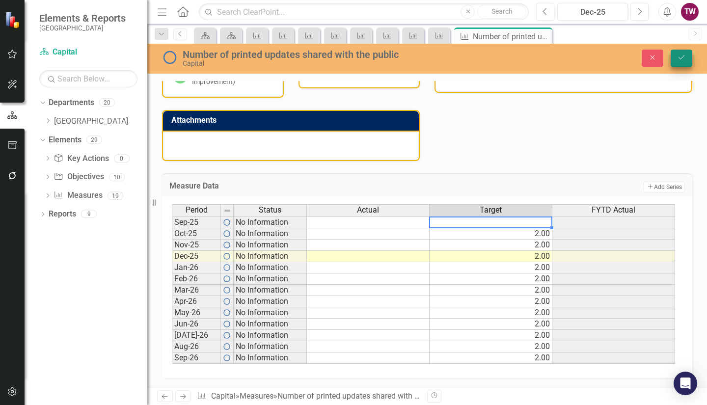
click at [684, 49] on div "Number of printed updates shared with the public Capital Close Save" at bounding box center [427, 58] width 560 height 19
click at [682, 57] on icon "Save" at bounding box center [681, 57] width 9 height 7
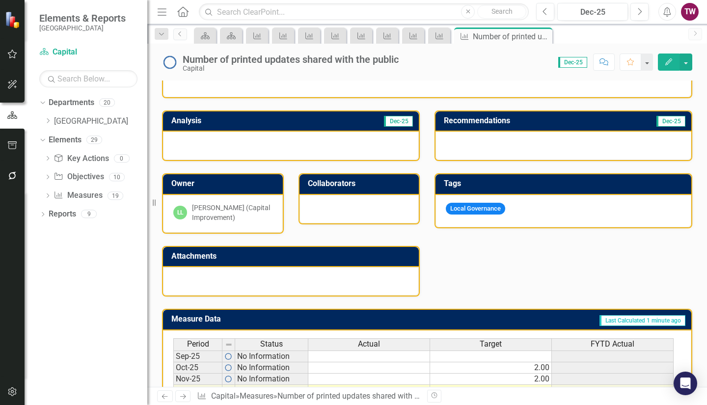
scroll to position [170, 0]
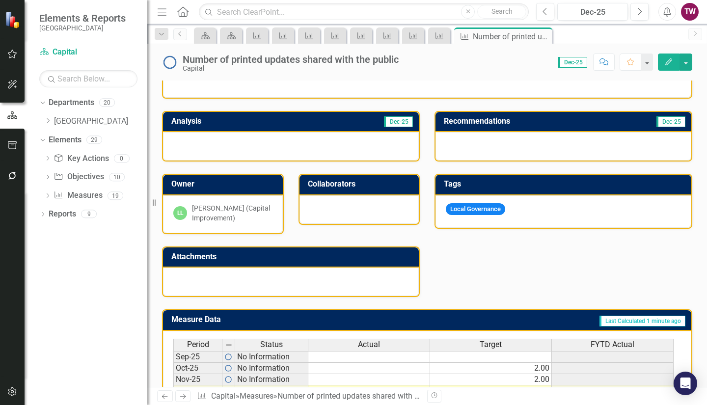
click at [183, 393] on link "Next" at bounding box center [183, 397] width 16 height 12
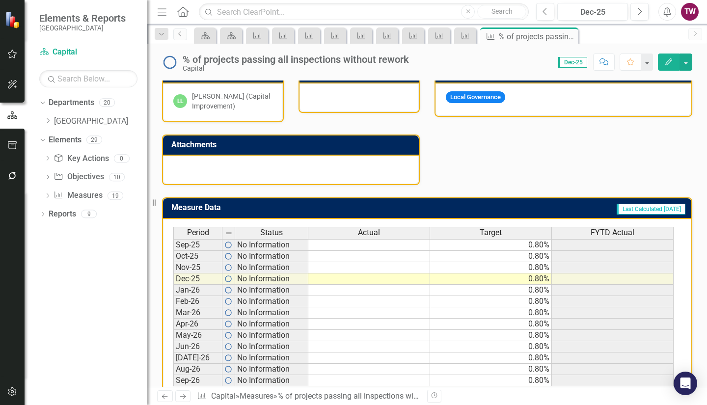
scroll to position [307, 0]
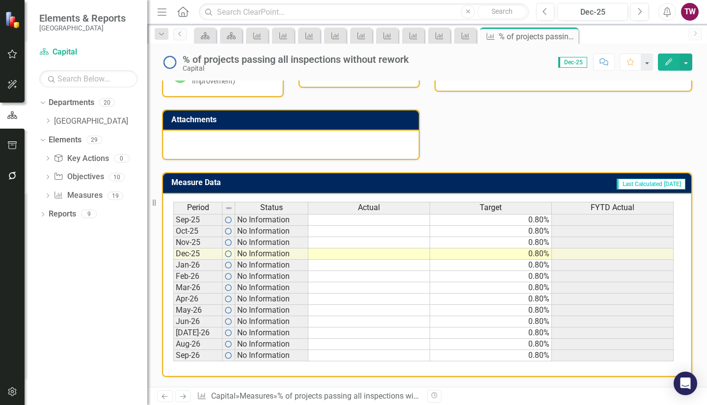
click at [542, 221] on td "0.80%" at bounding box center [491, 220] width 122 height 12
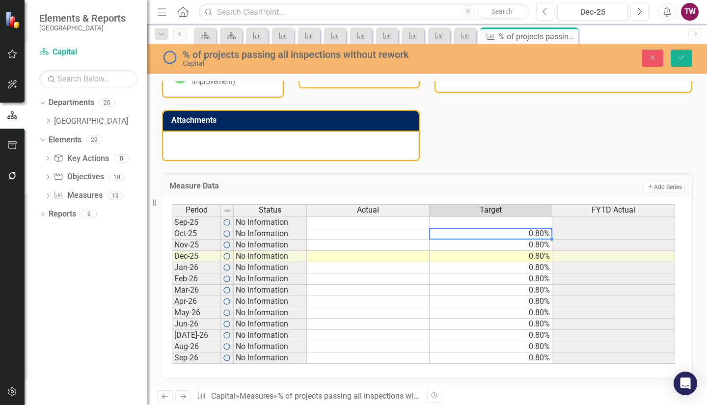
click at [535, 233] on td "0.80%" at bounding box center [491, 233] width 123 height 11
click at [522, 257] on td "0.80%" at bounding box center [491, 256] width 123 height 11
click at [541, 232] on td "80.00%" at bounding box center [491, 233] width 123 height 11
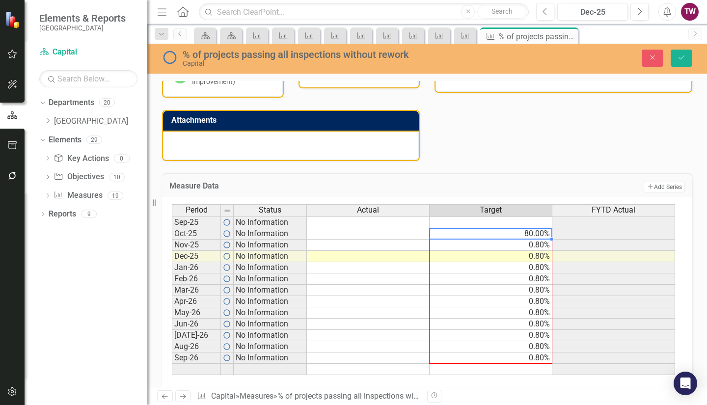
drag, startPoint x: 551, startPoint y: 238, endPoint x: 536, endPoint y: 358, distance: 120.3
click at [172, 358] on div "Period Status Actual Target FYTD Actual Sep-25 No Information Oct-25 No Informa…" at bounding box center [172, 289] width 0 height 171
type textarea "80"
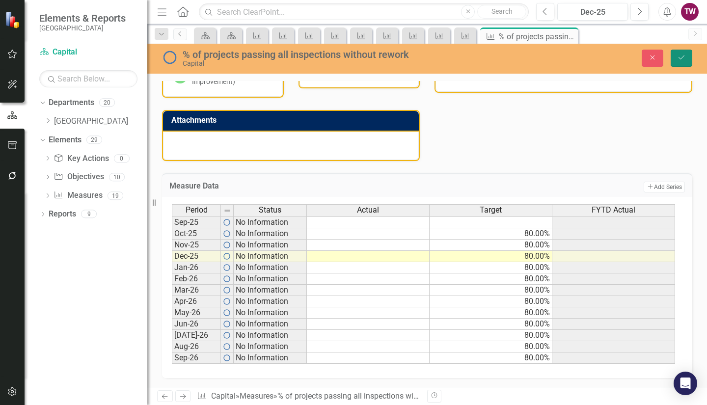
click at [684, 57] on icon "Save" at bounding box center [681, 57] width 9 height 7
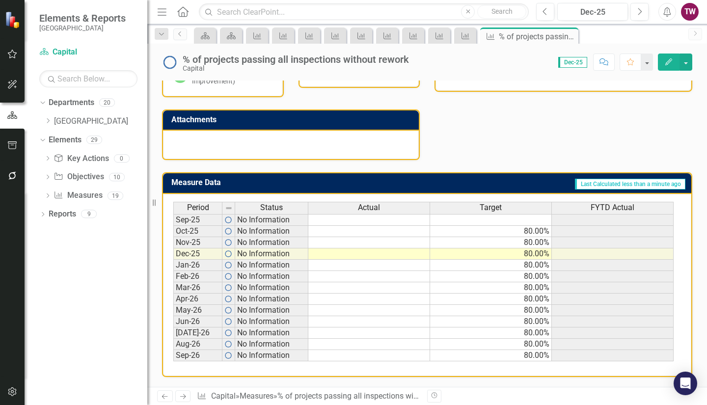
click at [184, 395] on icon at bounding box center [183, 396] width 6 height 5
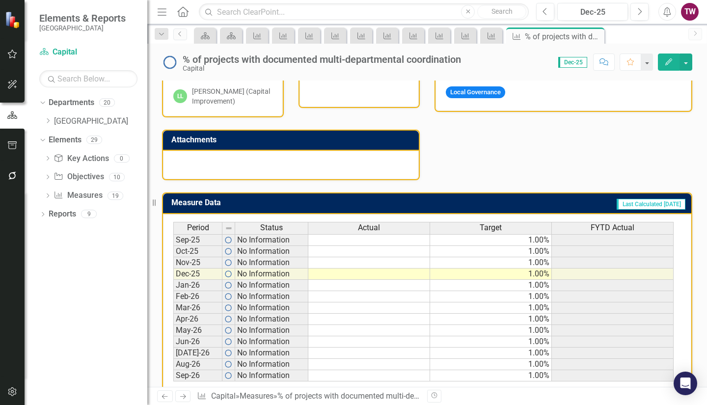
scroll to position [307, 0]
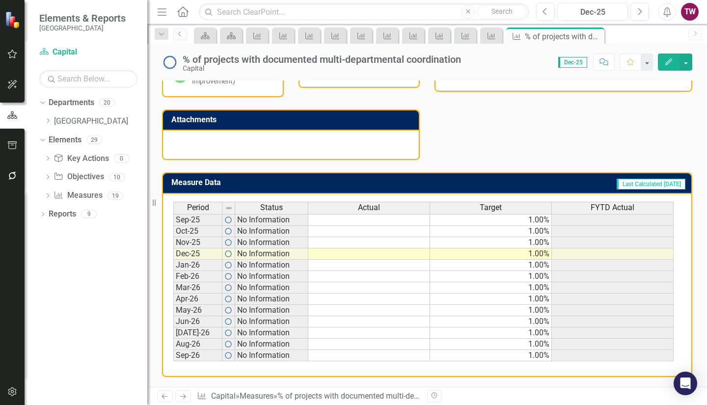
click at [518, 221] on td "1.00%" at bounding box center [491, 220] width 122 height 12
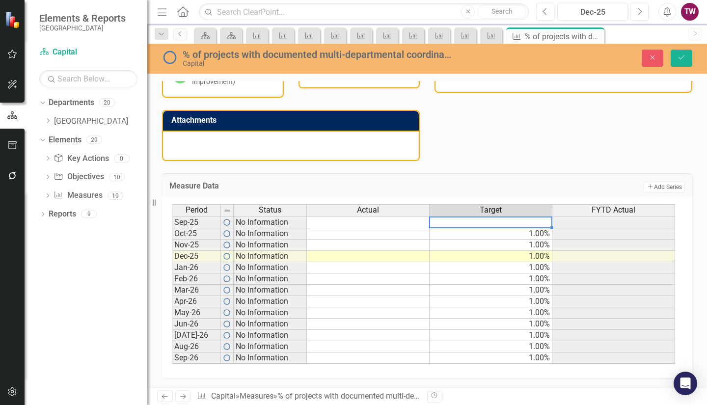
click at [517, 232] on td "1.00%" at bounding box center [491, 233] width 123 height 11
click at [506, 243] on td "1.00%" at bounding box center [491, 245] width 123 height 11
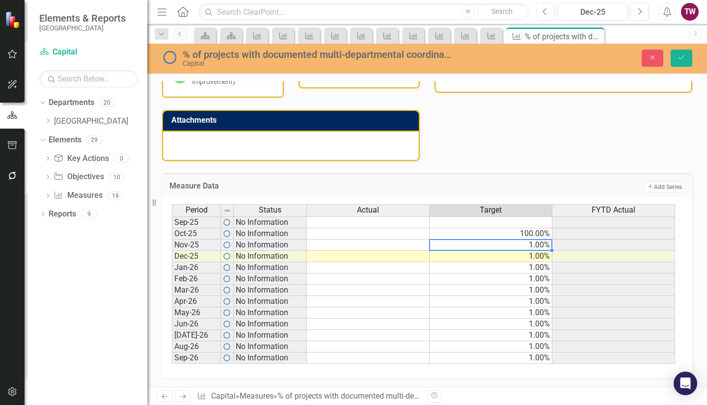
click at [537, 230] on td "100.00%" at bounding box center [491, 233] width 123 height 11
drag, startPoint x: 550, startPoint y: 238, endPoint x: 541, endPoint y: 354, distance: 115.8
click at [172, 354] on div "Period Status Actual Target FYTD Actual Sep-25 No Information Oct-25 No Informa…" at bounding box center [172, 284] width 0 height 160
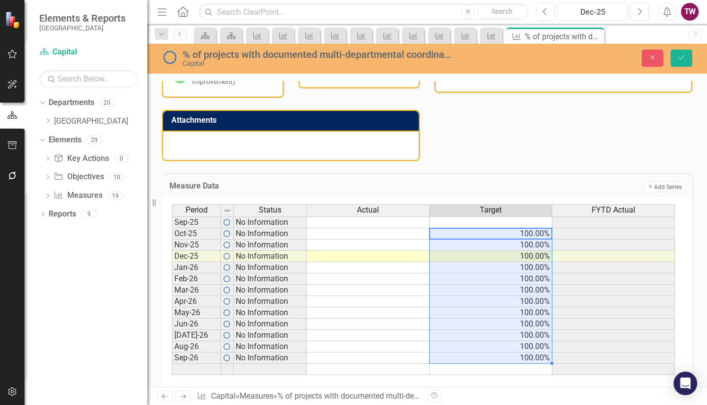
type textarea "100"
click at [686, 54] on button "Save" at bounding box center [682, 58] width 22 height 17
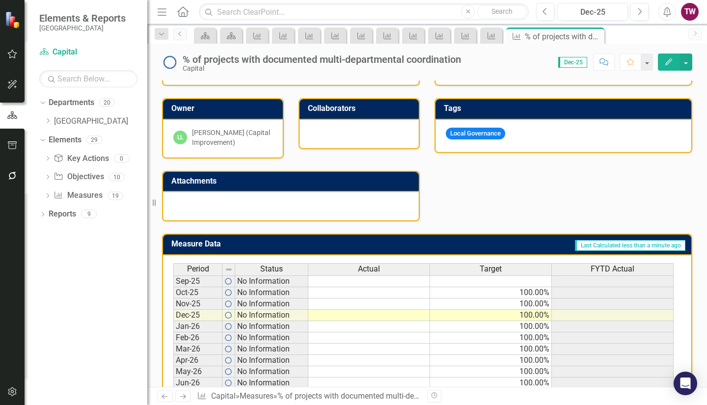
scroll to position [246, 0]
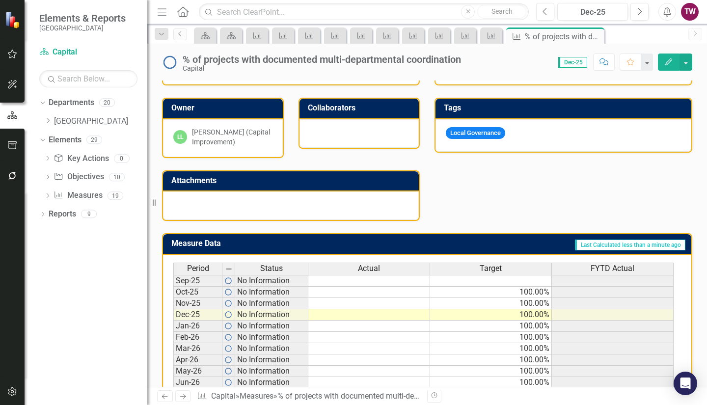
click at [181, 394] on icon "Next" at bounding box center [183, 396] width 8 height 6
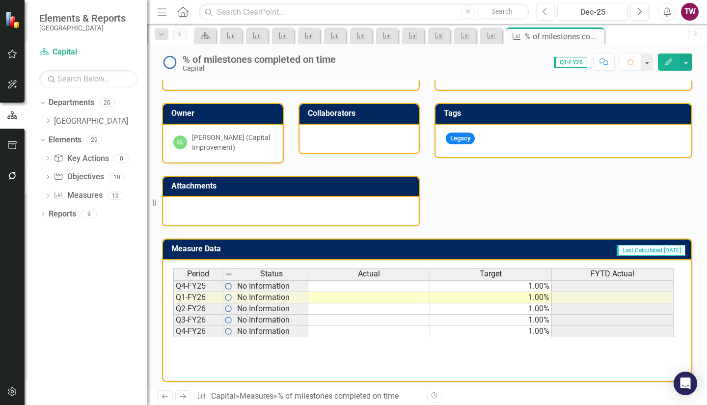
scroll to position [246, 0]
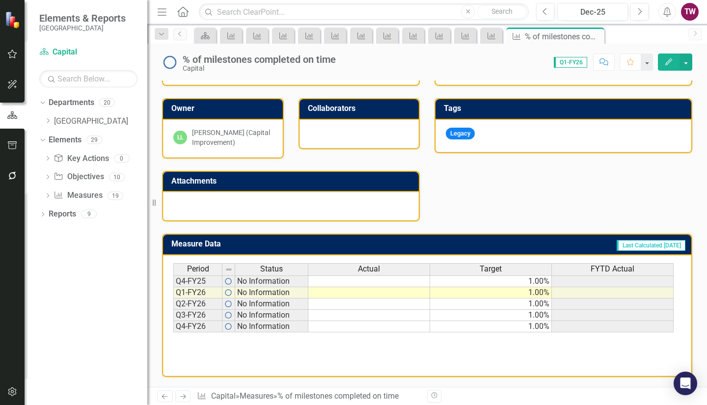
click at [504, 276] on div "Period Status Actual Target FYTD Actual" at bounding box center [423, 270] width 501 height 14
click at [516, 283] on td "1.00%" at bounding box center [491, 282] width 122 height 12
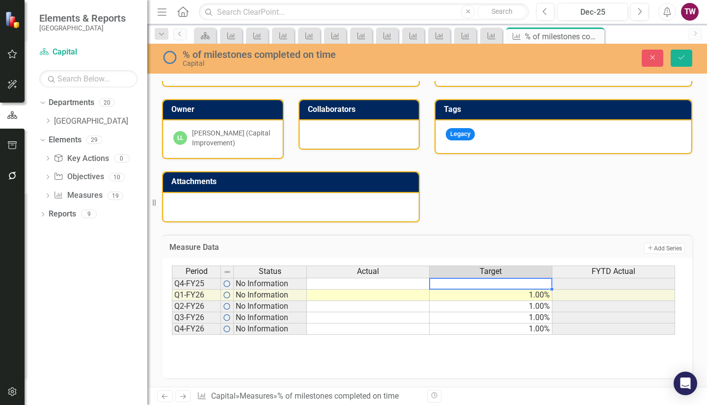
click at [512, 299] on td "1.00%" at bounding box center [491, 295] width 123 height 11
click at [511, 308] on td "1.00%" at bounding box center [491, 306] width 123 height 11
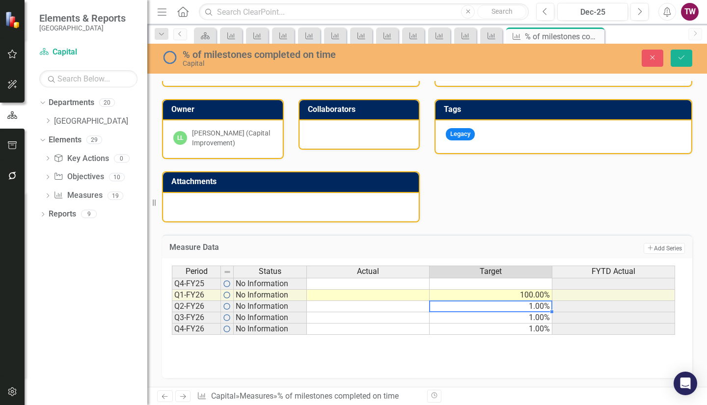
click at [544, 291] on td "100.00%" at bounding box center [491, 295] width 123 height 11
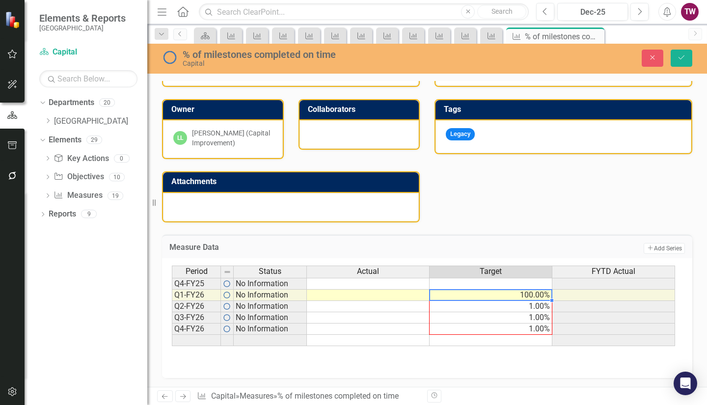
drag, startPoint x: 551, startPoint y: 300, endPoint x: 545, endPoint y: 327, distance: 27.8
click at [172, 327] on div "Period Status Actual Target FYTD Actual Q4-FY25 No Information Q1-FY26 No Infor…" at bounding box center [172, 306] width 0 height 81
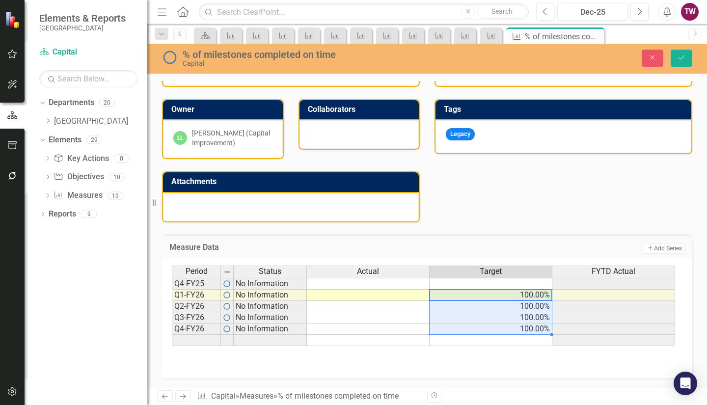
type textarea "100"
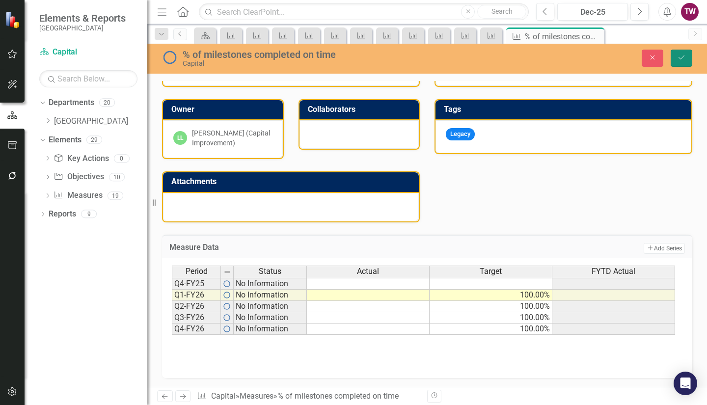
click at [679, 60] on icon "Save" at bounding box center [681, 57] width 9 height 7
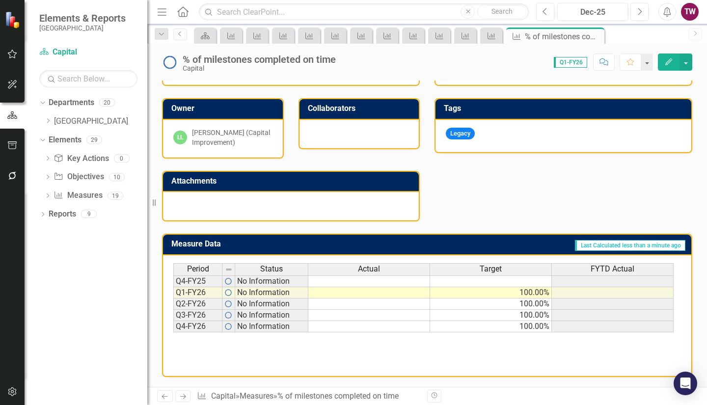
click at [185, 396] on icon at bounding box center [183, 396] width 6 height 5
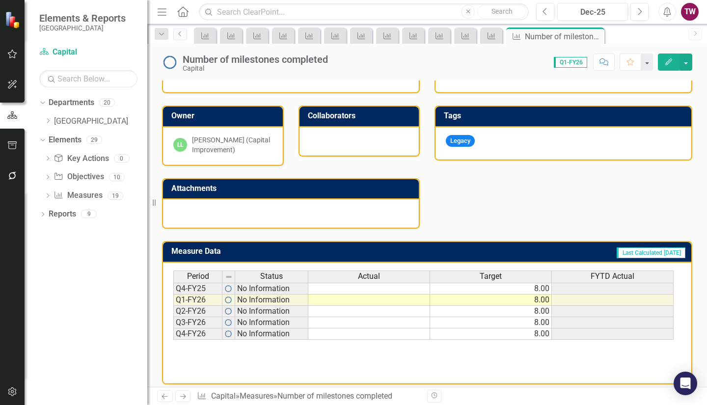
scroll to position [246, 0]
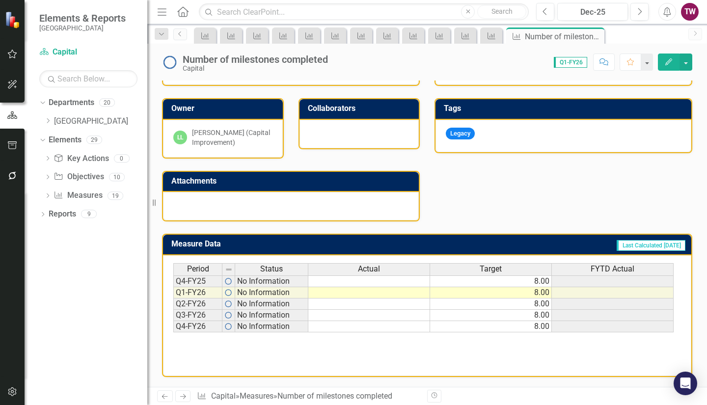
click at [166, 393] on icon "Previous" at bounding box center [165, 396] width 8 height 6
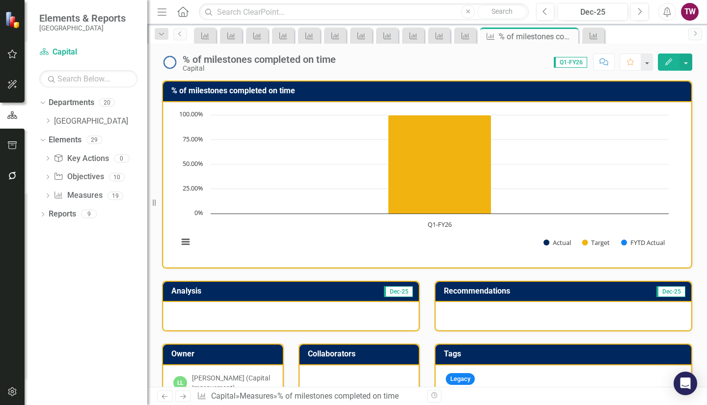
click at [186, 392] on link "Next" at bounding box center [183, 397] width 16 height 12
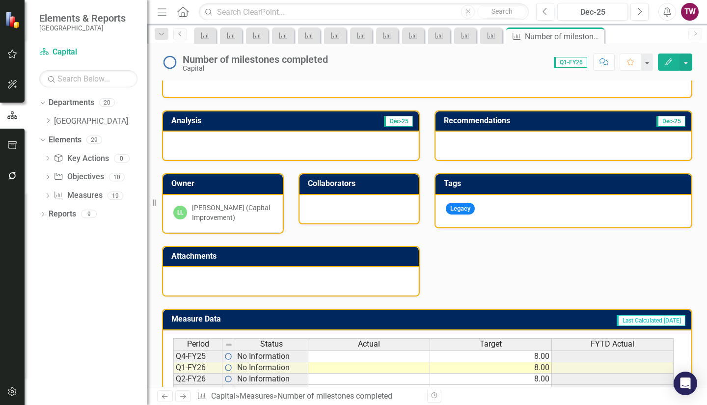
scroll to position [246, 0]
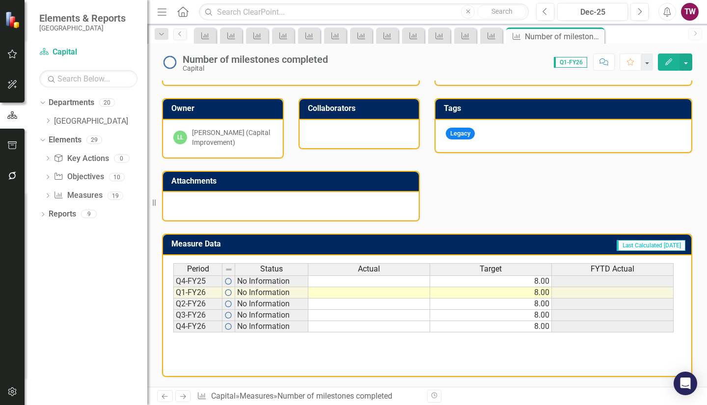
click at [482, 278] on td "8.00" at bounding box center [491, 282] width 122 height 12
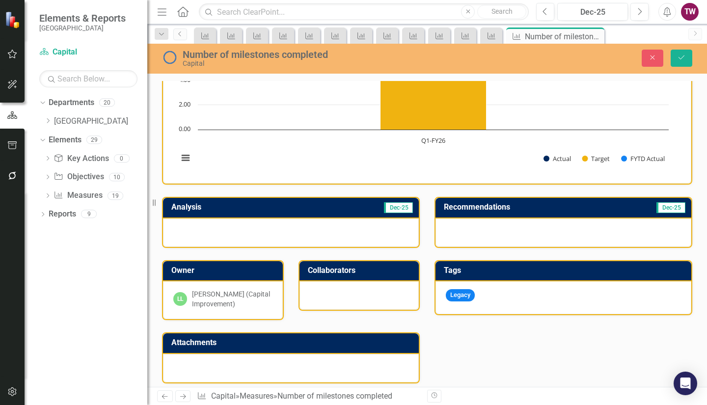
scroll to position [84, 0]
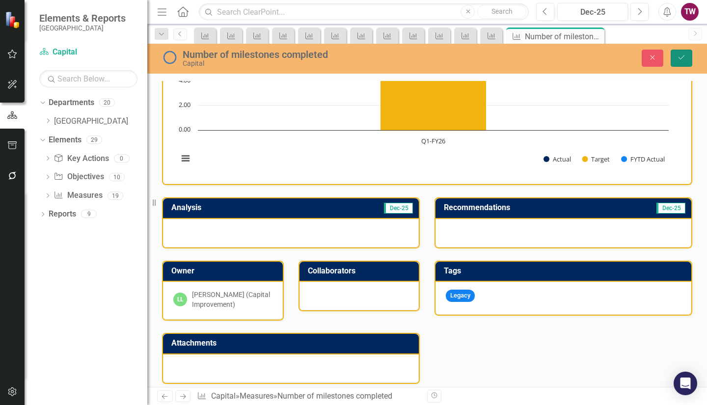
click at [680, 56] on icon "Save" at bounding box center [681, 57] width 9 height 7
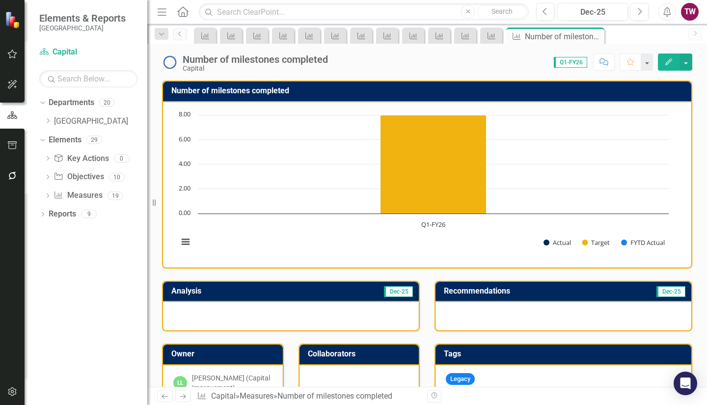
scroll to position [246, 0]
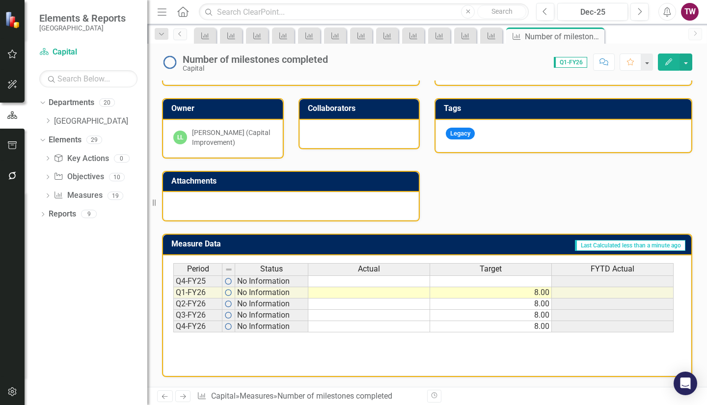
click at [176, 396] on link "Next" at bounding box center [183, 397] width 16 height 12
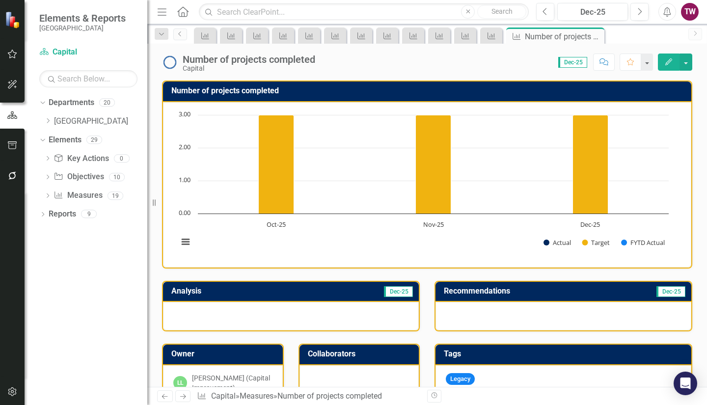
click at [185, 397] on icon at bounding box center [183, 396] width 6 height 5
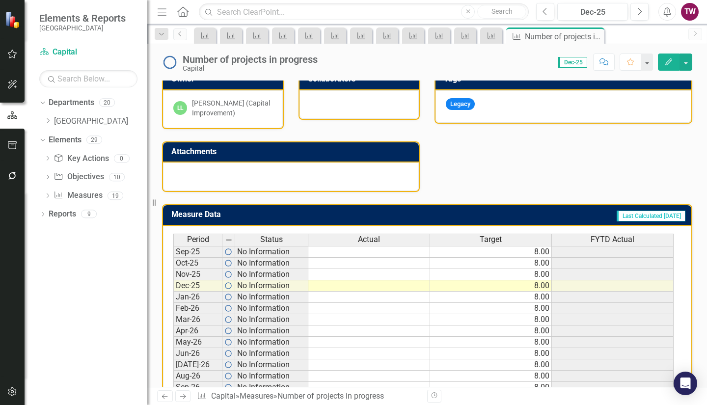
scroll to position [307, 0]
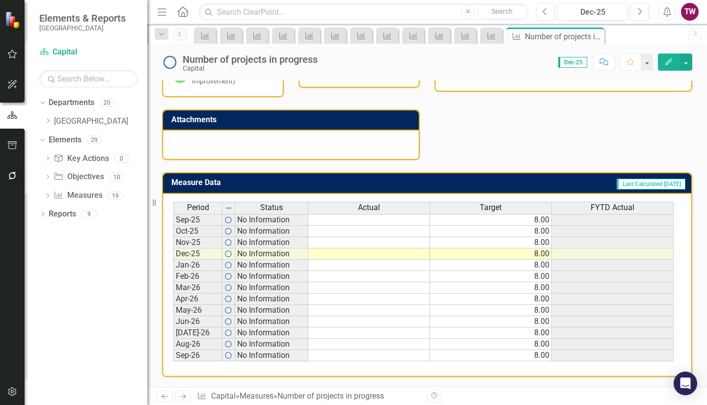
click at [181, 396] on icon "Next" at bounding box center [183, 396] width 8 height 6
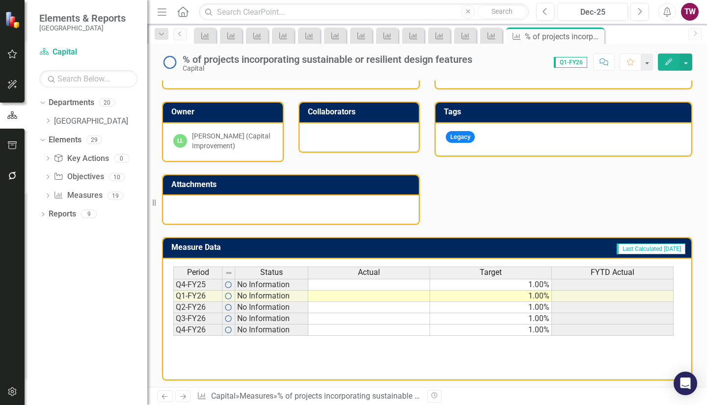
scroll to position [243, 0]
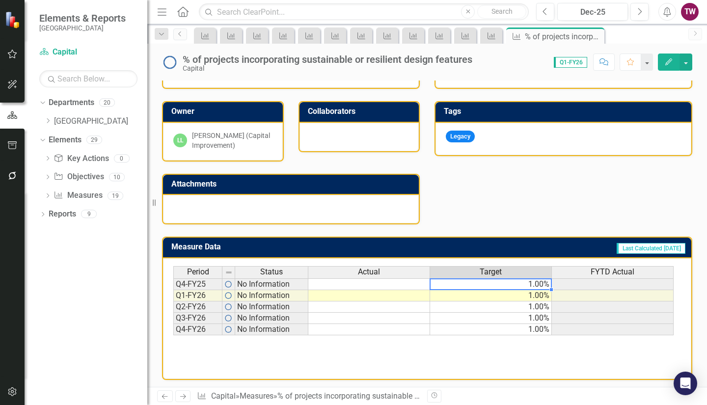
click at [523, 286] on td "1.00%" at bounding box center [491, 285] width 122 height 12
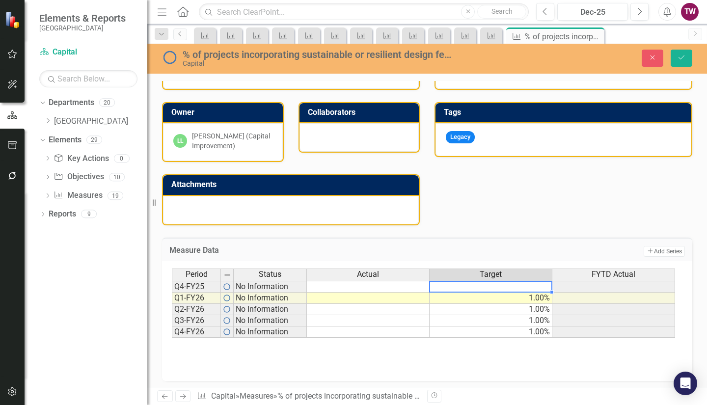
click at [519, 296] on td "1.00%" at bounding box center [491, 298] width 123 height 11
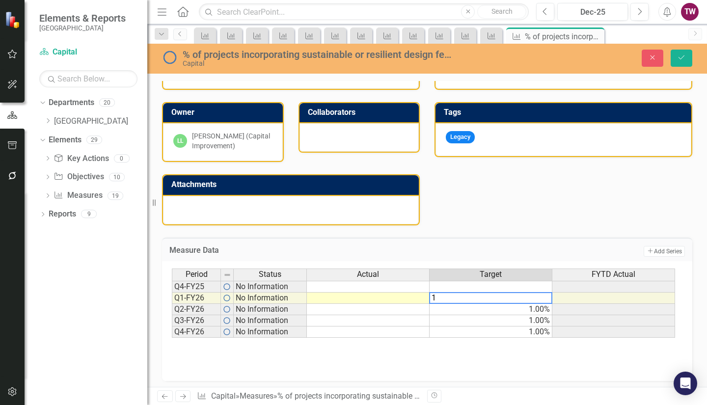
click at [513, 306] on td "1.00%" at bounding box center [491, 309] width 123 height 11
click at [534, 298] on td "100.00%" at bounding box center [491, 298] width 123 height 11
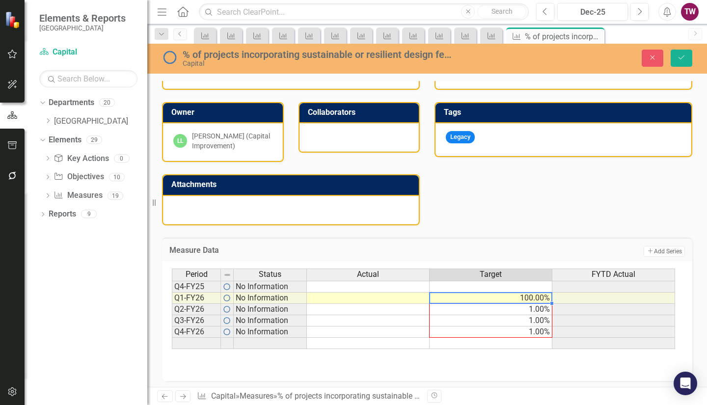
drag, startPoint x: 550, startPoint y: 304, endPoint x: 546, endPoint y: 328, distance: 24.9
click at [172, 328] on div "Period Status Actual Target FYTD Actual Q4-FY25 No Information Q1-FY26 No Infor…" at bounding box center [172, 309] width 0 height 81
type textarea "100"
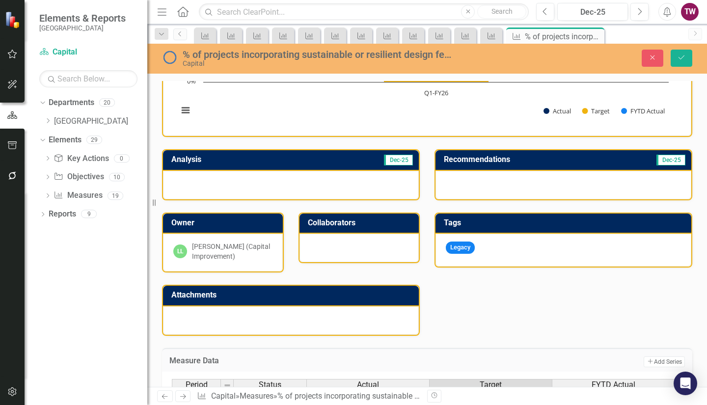
scroll to position [133, 0]
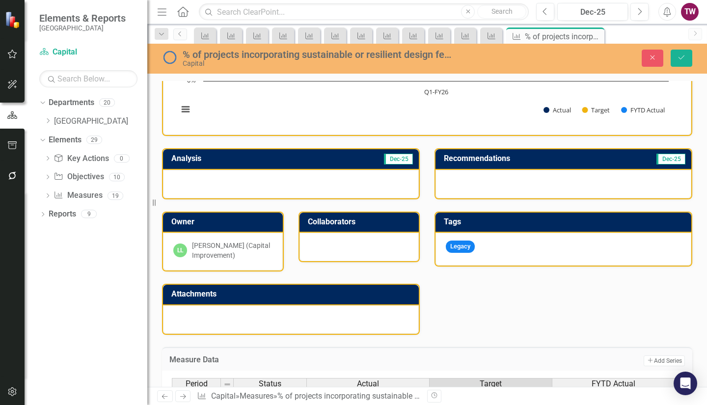
click at [183, 394] on icon "Next" at bounding box center [183, 396] width 8 height 6
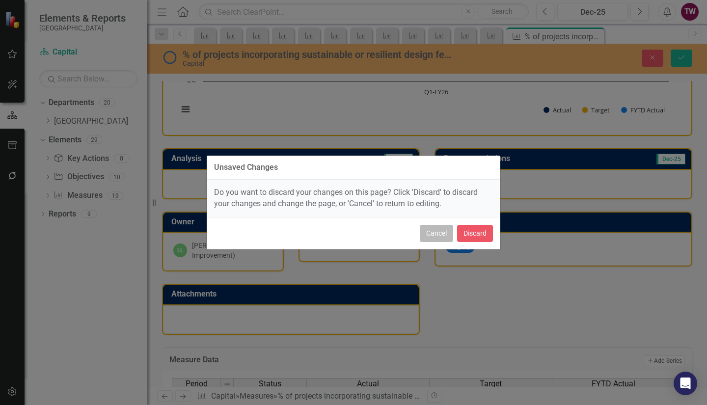
click at [444, 233] on button "Cancel" at bounding box center [436, 233] width 33 height 17
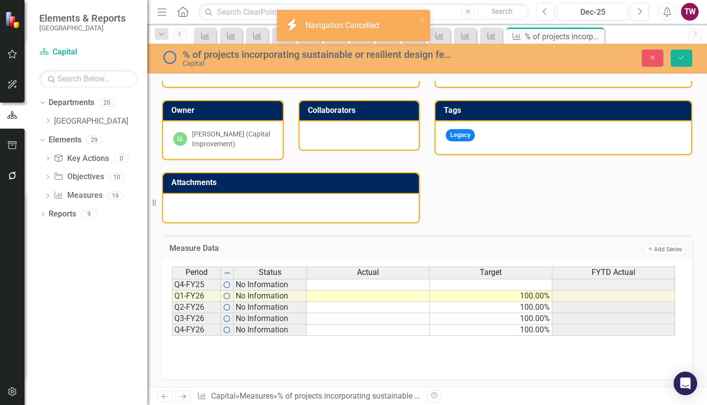
scroll to position [245, 0]
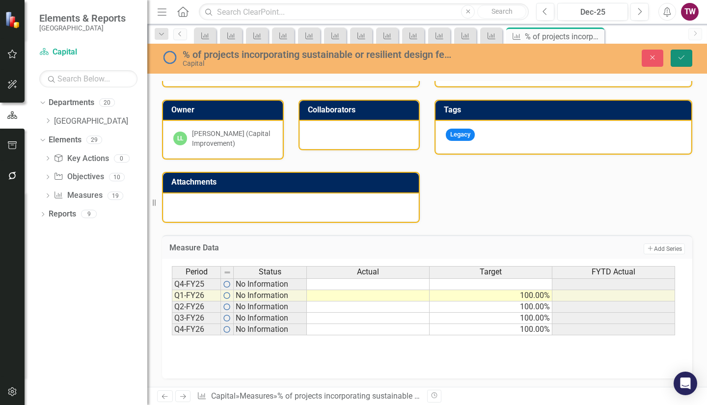
click at [675, 54] on button "Save" at bounding box center [682, 58] width 22 height 17
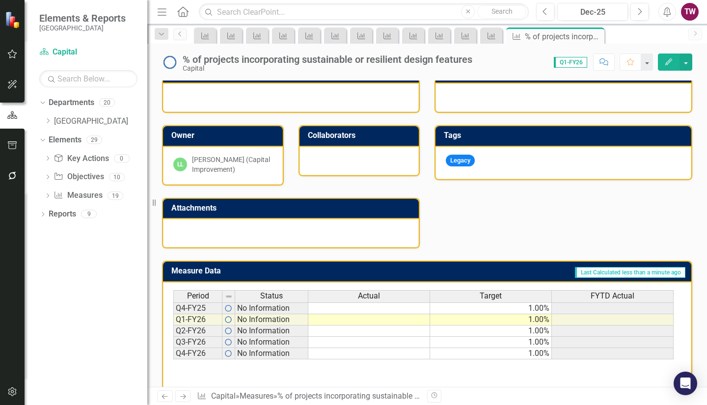
scroll to position [221, 0]
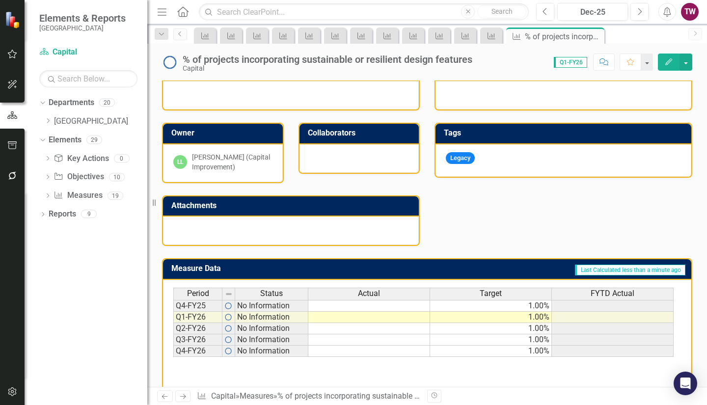
click at [493, 304] on td "1.00%" at bounding box center [491, 306] width 122 height 12
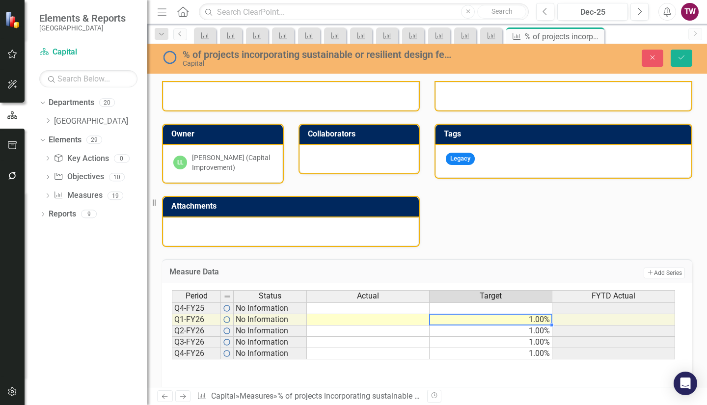
click at [498, 322] on td "1.00%" at bounding box center [491, 319] width 123 height 11
click at [493, 334] on td "1.00%" at bounding box center [491, 331] width 123 height 11
click at [532, 323] on td "100.00%" at bounding box center [491, 319] width 123 height 11
drag, startPoint x: 552, startPoint y: 324, endPoint x: 548, endPoint y: 352, distance: 28.7
click at [172, 352] on div "Period Status Actual Target FYTD Actual Q4-FY25 No Information Q1-FY26 No Infor…" at bounding box center [172, 330] width 0 height 81
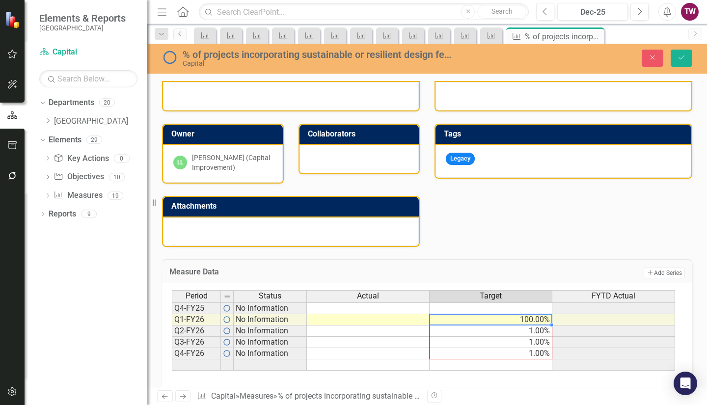
type textarea "100"
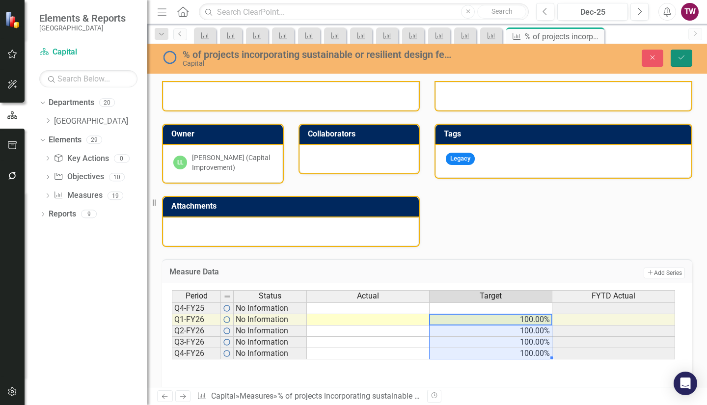
click at [679, 53] on button "Save" at bounding box center [682, 58] width 22 height 17
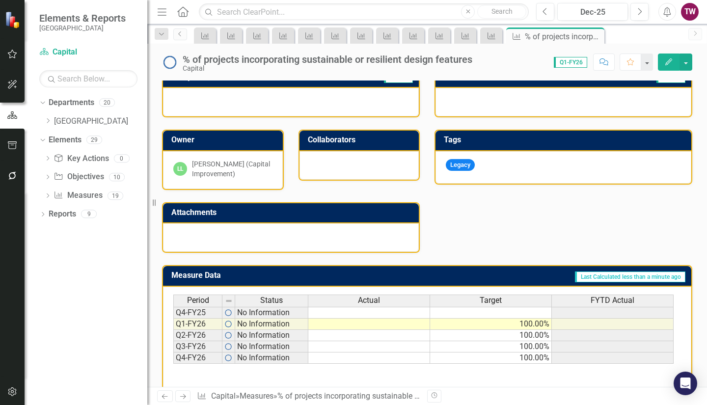
scroll to position [246, 0]
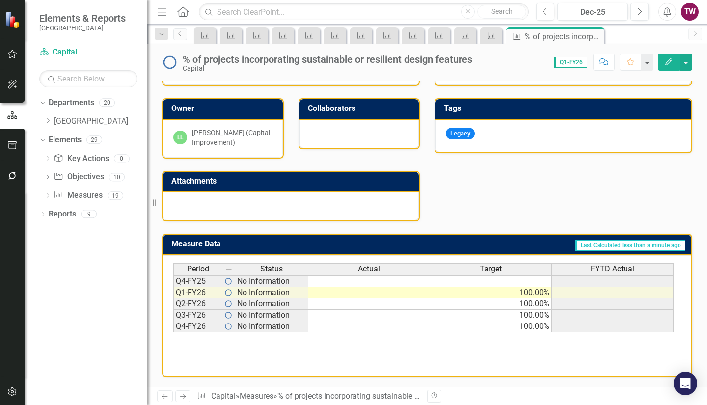
click at [183, 393] on link "Next" at bounding box center [183, 397] width 16 height 12
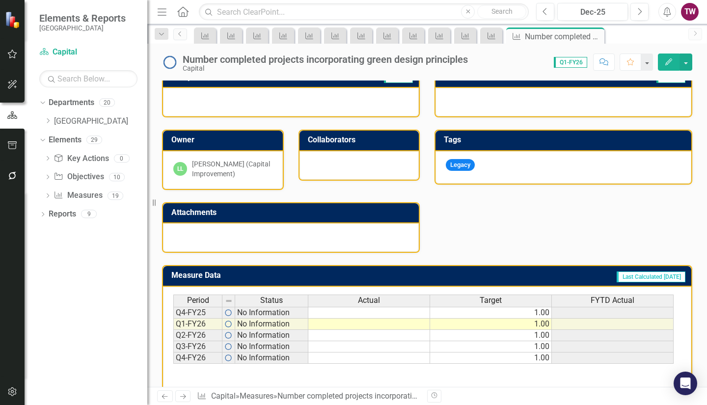
scroll to position [246, 0]
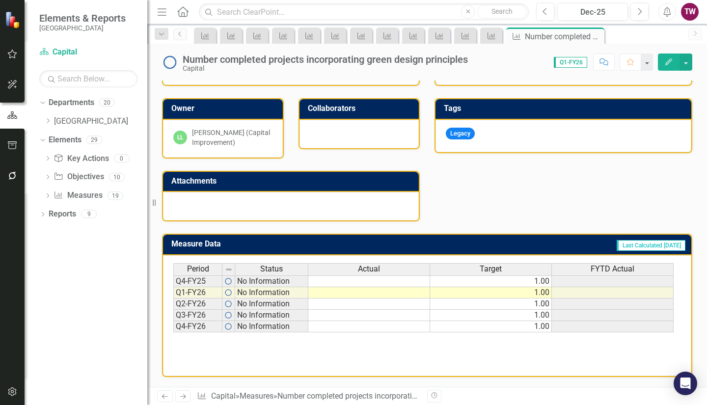
click at [468, 282] on td "1.00" at bounding box center [491, 282] width 122 height 12
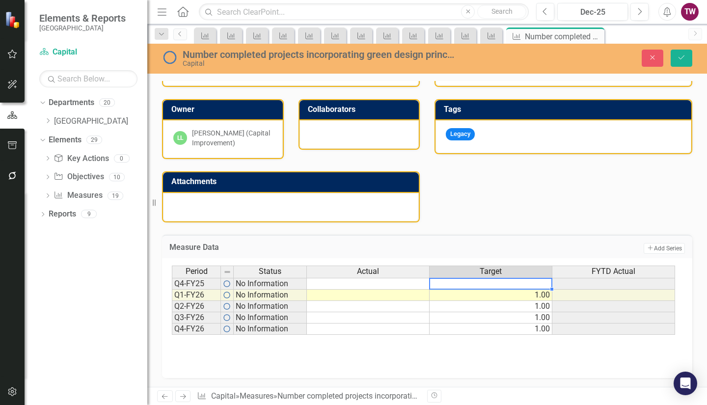
click at [494, 303] on td "1.00" at bounding box center [491, 306] width 123 height 11
click at [498, 295] on td "1.00" at bounding box center [491, 295] width 123 height 11
click at [504, 319] on td "1.00" at bounding box center [491, 317] width 123 height 11
click at [532, 292] on td "100.00" at bounding box center [491, 295] width 123 height 11
type textarea "1"
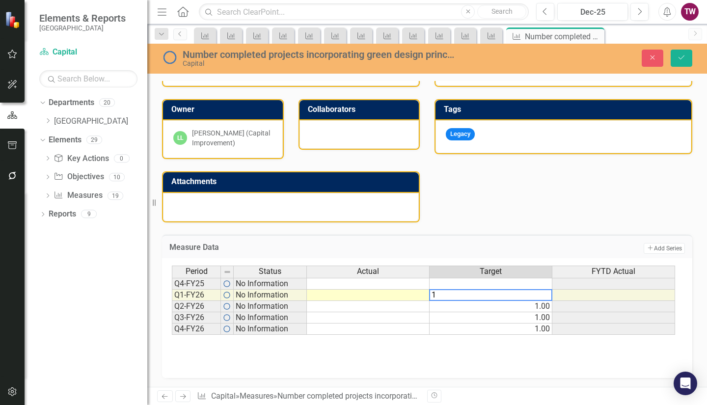
click at [516, 365] on div "Period Status Actual Target FYTD Actual Q4-FY25 No Information Q1-FY26 No Infor…" at bounding box center [427, 318] width 531 height 120
click at [279, 348] on div "Period Status Actual Target FYTD Actual Q4-FY25 No Information Q1-FY26 No Infor…" at bounding box center [427, 315] width 511 height 98
click at [681, 63] on button "Save" at bounding box center [682, 58] width 22 height 17
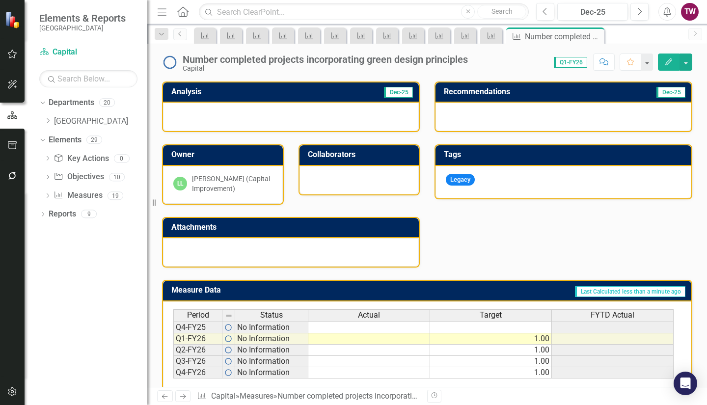
scroll to position [204, 0]
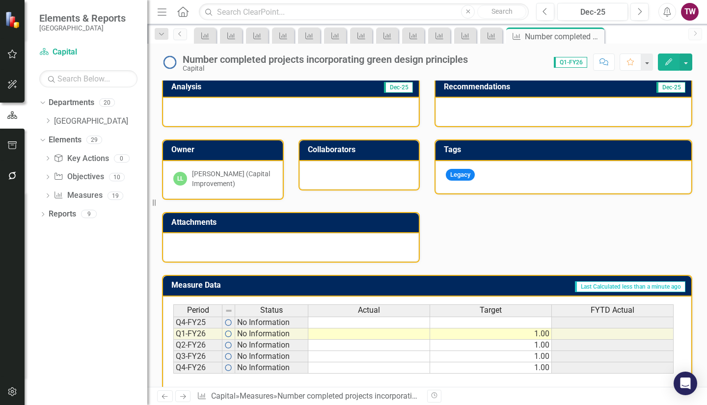
click at [184, 396] on icon "Next" at bounding box center [183, 396] width 8 height 6
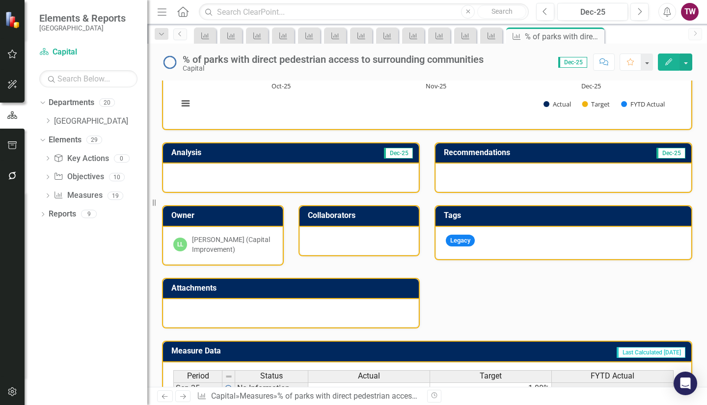
scroll to position [307, 0]
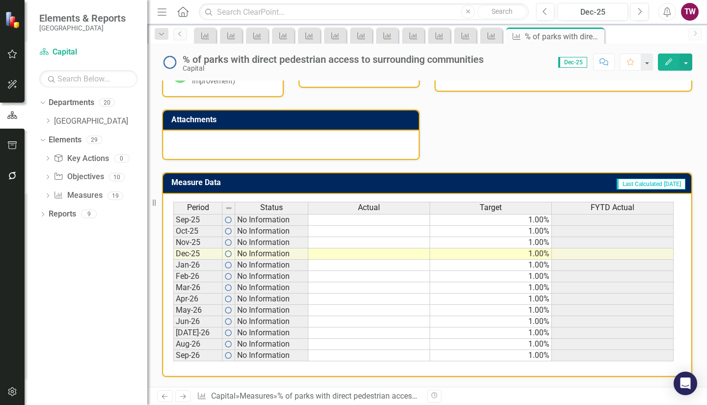
click at [470, 220] on td "1.00%" at bounding box center [491, 220] width 122 height 12
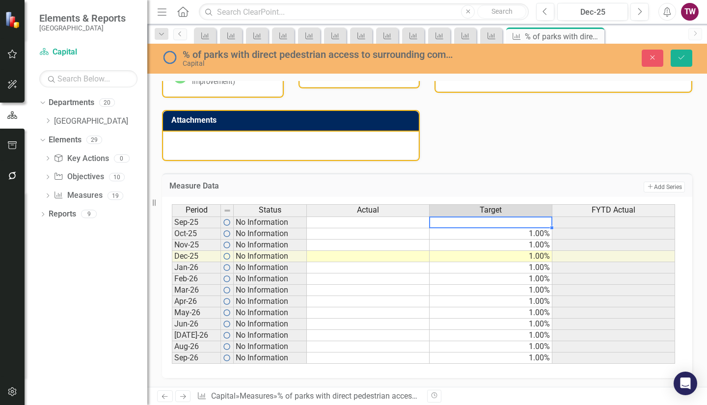
click at [476, 234] on td "1.00%" at bounding box center [491, 233] width 123 height 11
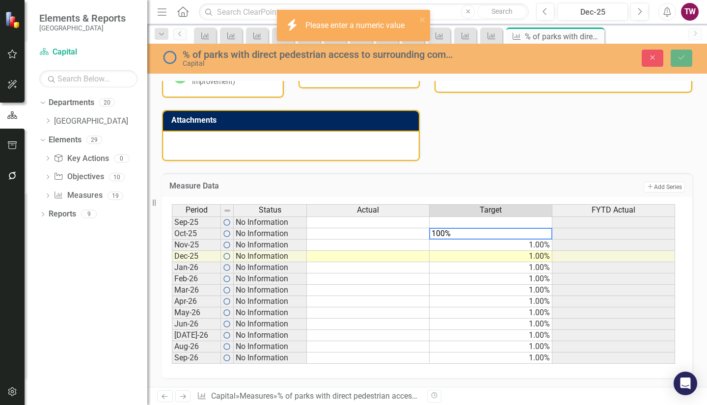
click at [473, 250] on td "1.00%" at bounding box center [491, 245] width 123 height 11
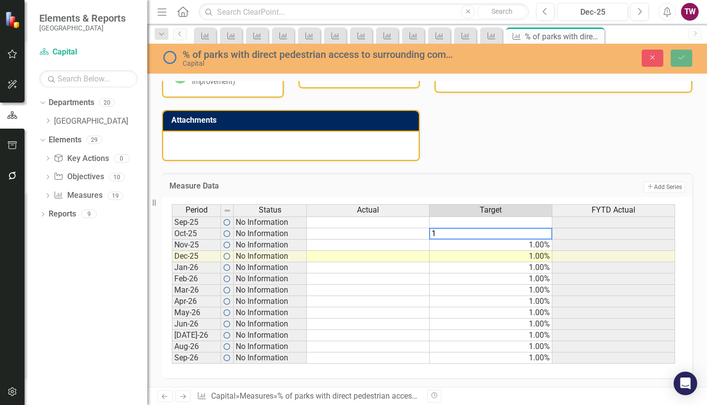
click at [484, 241] on td "1.00%" at bounding box center [491, 245] width 123 height 11
click at [540, 233] on td "100.00%" at bounding box center [491, 233] width 123 height 11
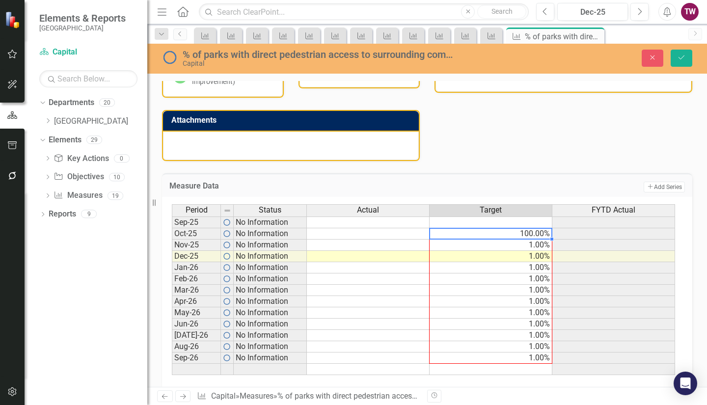
drag, startPoint x: 551, startPoint y: 237, endPoint x: 531, endPoint y: 355, distance: 119.2
click at [172, 355] on div "Period Status Actual Target FYTD Actual Sep-25 No Information Oct-25 No Informa…" at bounding box center [172, 289] width 0 height 171
type textarea "100"
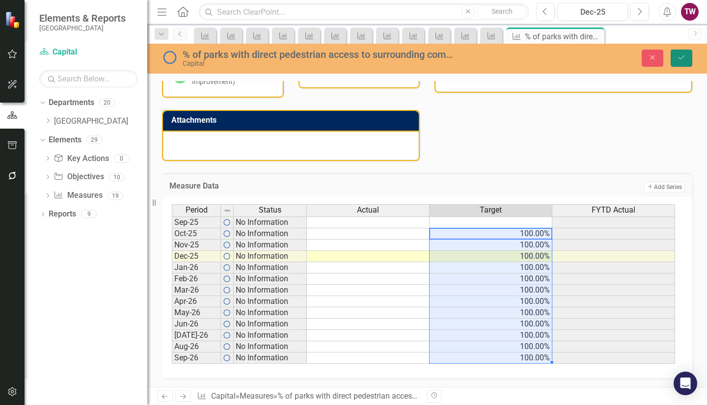
click at [679, 56] on icon "Save" at bounding box center [681, 57] width 9 height 7
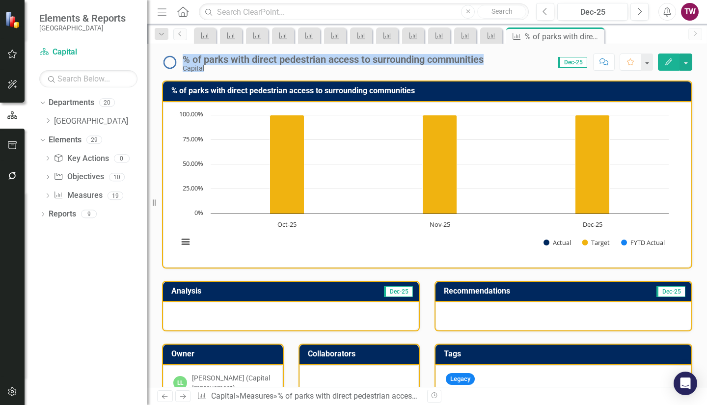
drag, startPoint x: 495, startPoint y: 60, endPoint x: 183, endPoint y: 62, distance: 311.9
click at [183, 62] on div "% of parks with direct pedestrian access to surrounding communities Capital Sco…" at bounding box center [427, 58] width 560 height 29
copy div "% of parks with direct pedestrian access to surrounding communities Capital Sco…"
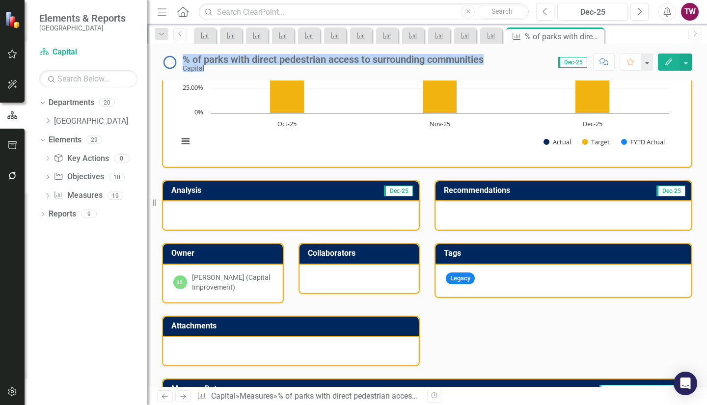
scroll to position [101, 0]
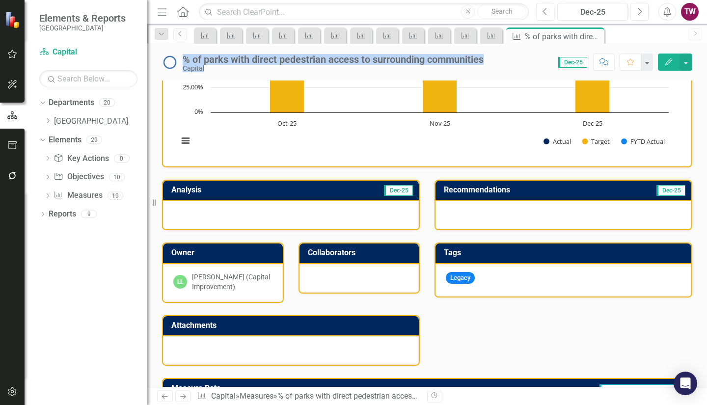
click at [183, 396] on icon "Next" at bounding box center [183, 396] width 8 height 6
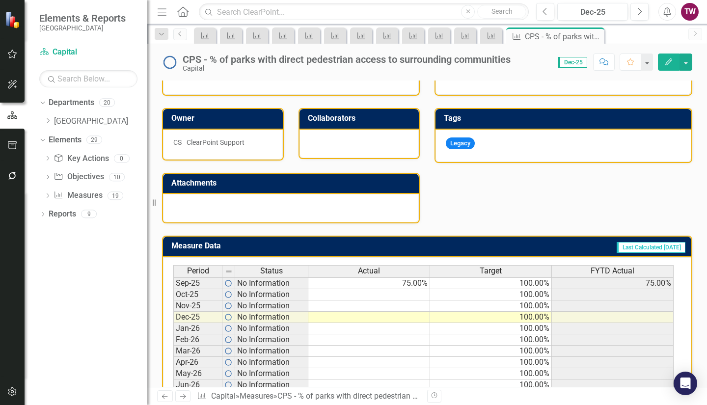
scroll to position [301, 0]
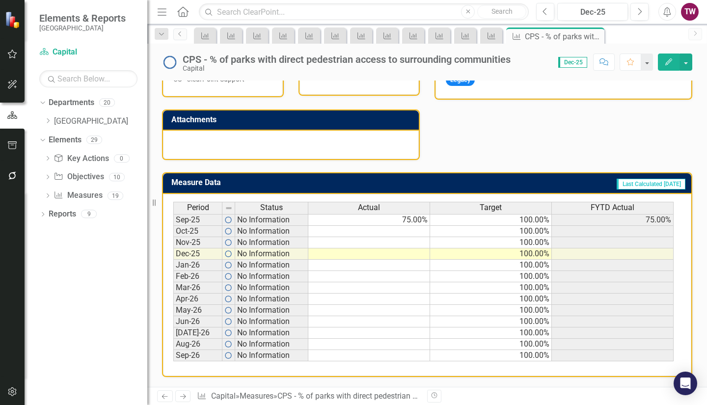
click at [418, 217] on td "75.00%" at bounding box center [369, 220] width 122 height 12
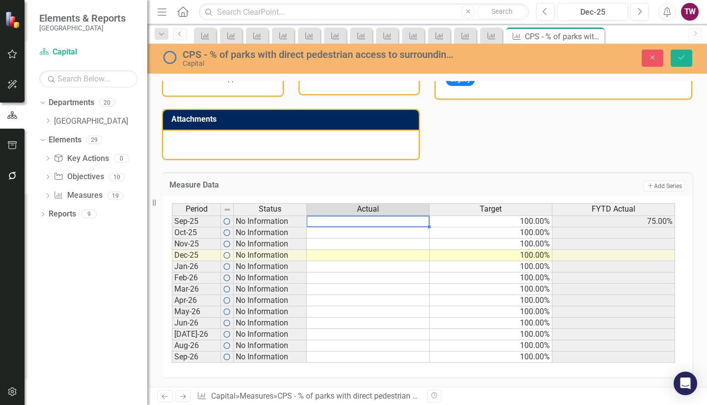
click at [513, 245] on td "100.00%" at bounding box center [491, 244] width 123 height 11
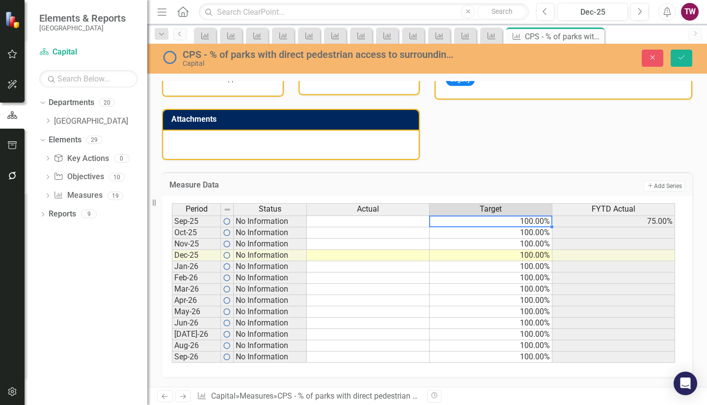
click at [535, 222] on td "100.00%" at bounding box center [491, 222] width 123 height 12
click at [683, 54] on button "Save" at bounding box center [682, 58] width 22 height 17
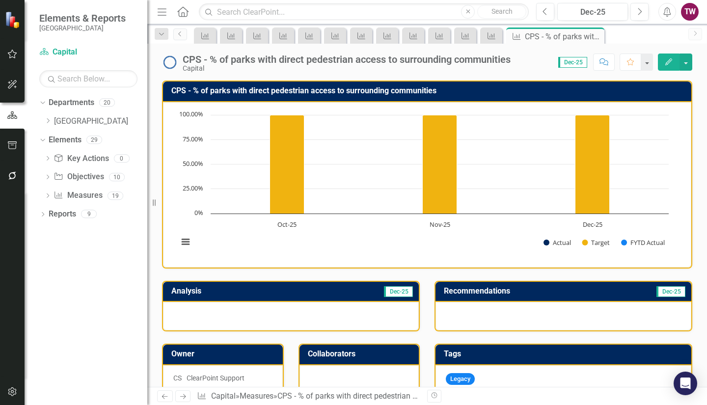
click at [405, 61] on div "CPS - % of parks with direct pedestrian access to surrounding communities" at bounding box center [347, 59] width 328 height 11
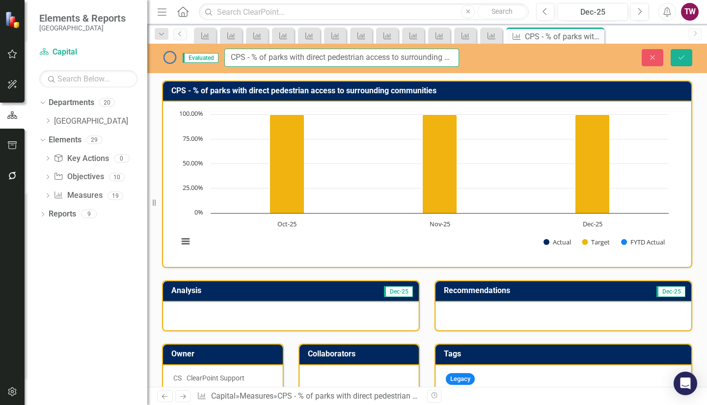
click at [248, 56] on input "CPS - % of parks with direct pedestrian access to surrounding communities" at bounding box center [341, 58] width 235 height 18
type input "% of parks with direct pedestrian access to surrounding communities"
click at [686, 59] on button "Save" at bounding box center [682, 57] width 22 height 17
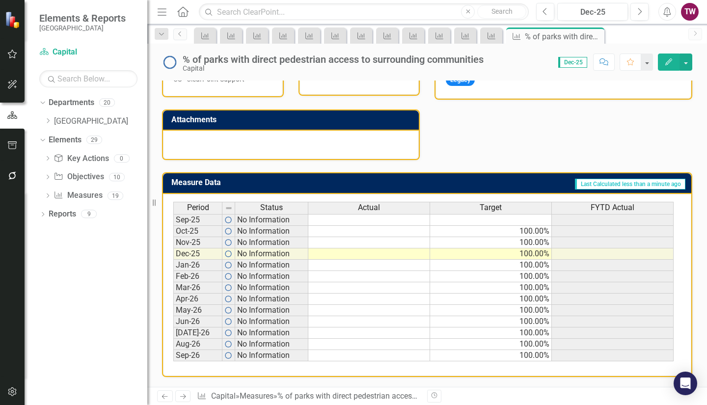
click at [185, 394] on icon "Next" at bounding box center [183, 396] width 8 height 6
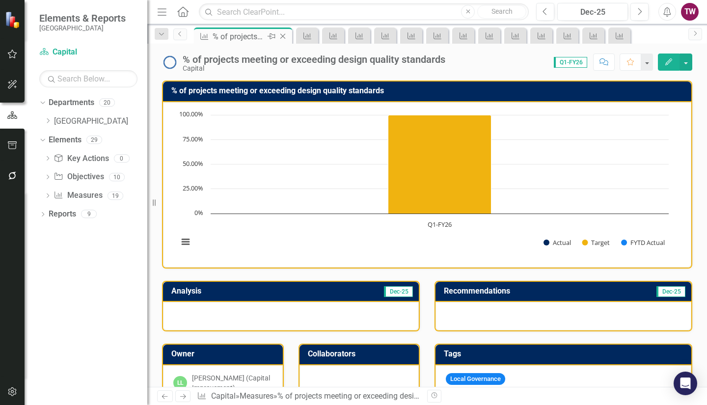
click at [285, 34] on icon "Close" at bounding box center [283, 36] width 10 height 8
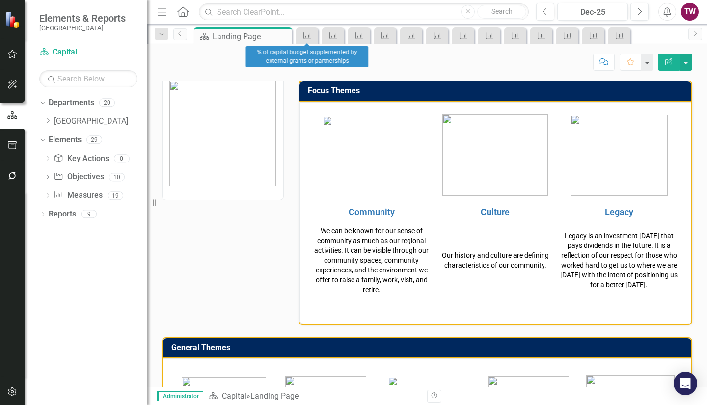
click at [316, 37] on div "Measure" at bounding box center [307, 36] width 22 height 16
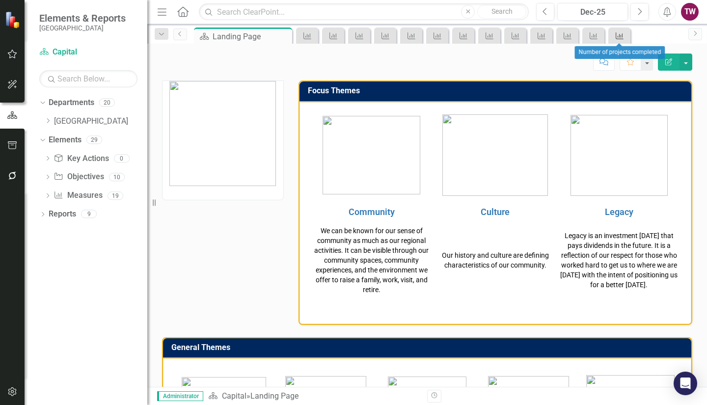
click at [621, 32] on icon "Measure" at bounding box center [620, 36] width 10 height 8
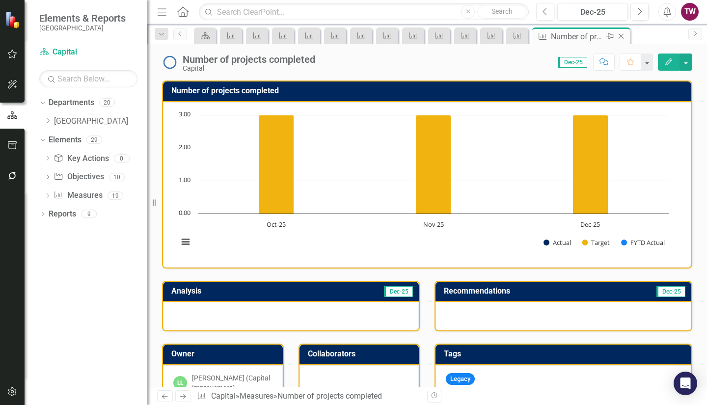
click at [620, 37] on icon "Close" at bounding box center [622, 36] width 10 height 8
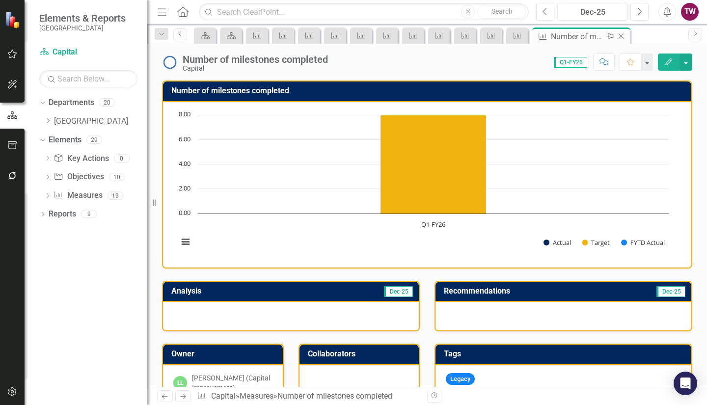
click at [620, 37] on icon "Close" at bounding box center [622, 36] width 10 height 8
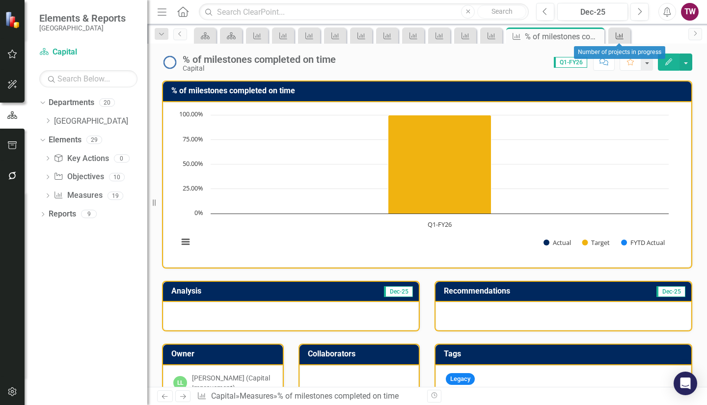
click at [620, 37] on icon "Measure" at bounding box center [620, 36] width 10 height 8
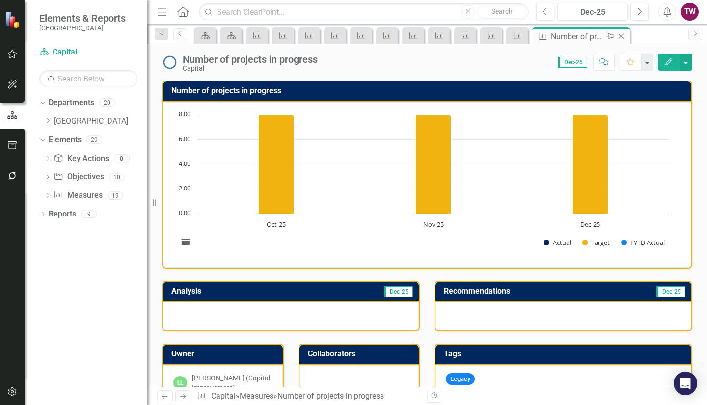
click at [623, 33] on icon "Close" at bounding box center [622, 36] width 10 height 8
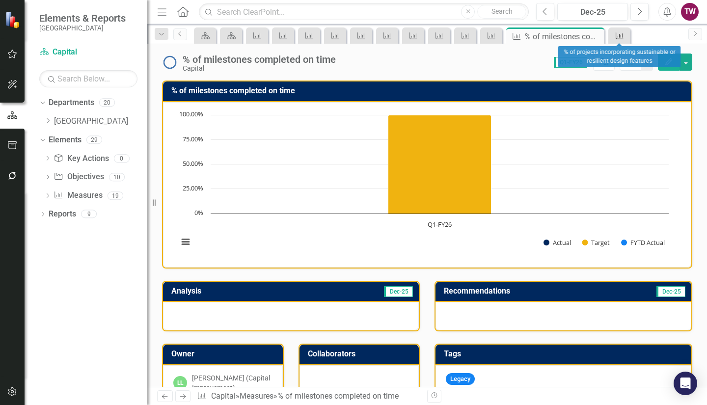
click at [623, 34] on icon "Measure" at bounding box center [620, 36] width 10 height 8
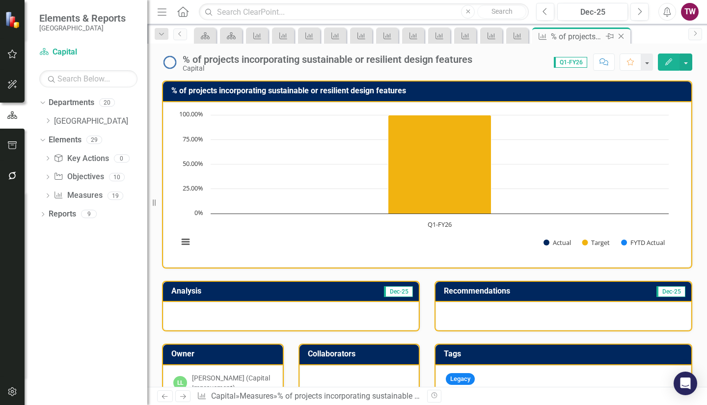
click at [623, 37] on icon "Close" at bounding box center [622, 36] width 10 height 8
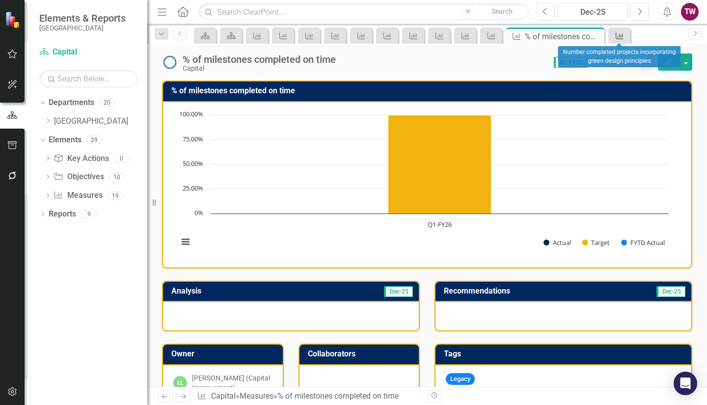
click at [624, 33] on icon "Measure" at bounding box center [620, 36] width 10 height 8
drag, startPoint x: 0, startPoint y: 0, endPoint x: 622, endPoint y: 36, distance: 622.9
click at [622, 36] on icon "Measure" at bounding box center [620, 36] width 10 height 8
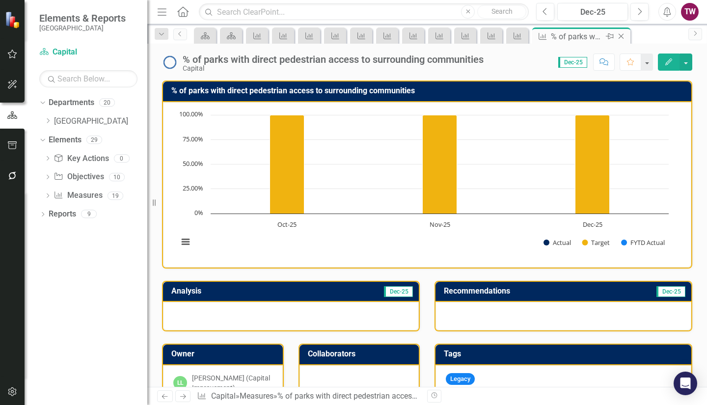
click at [622, 35] on icon at bounding box center [621, 36] width 5 height 5
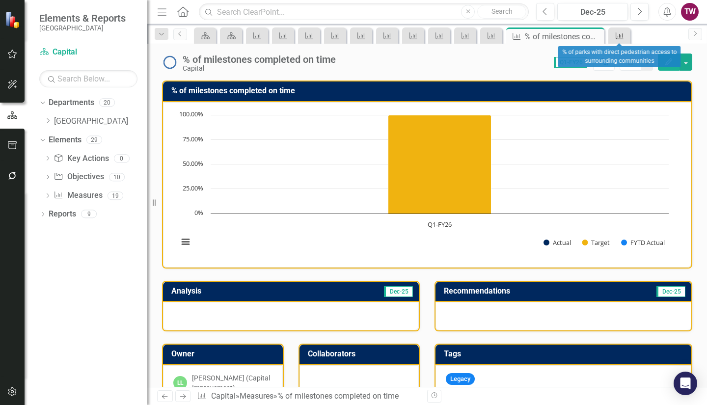
click at [621, 35] on icon at bounding box center [620, 35] width 8 height 7
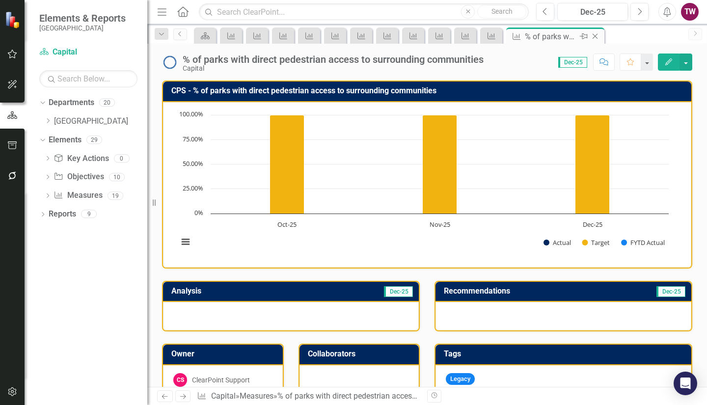
click at [599, 35] on icon "Close" at bounding box center [595, 36] width 10 height 8
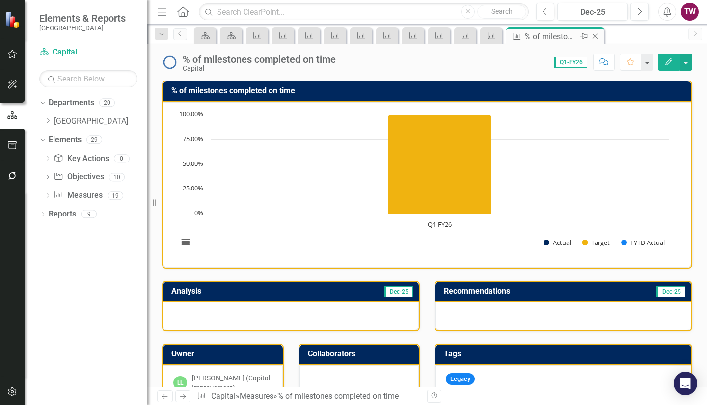
click at [594, 35] on icon at bounding box center [595, 36] width 5 height 5
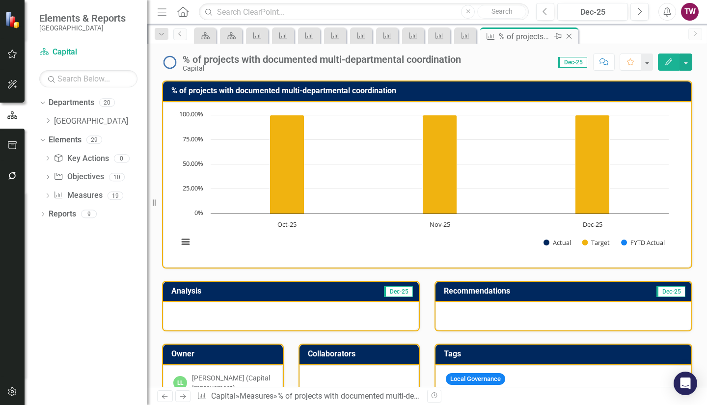
click at [570, 36] on icon "Close" at bounding box center [569, 36] width 10 height 8
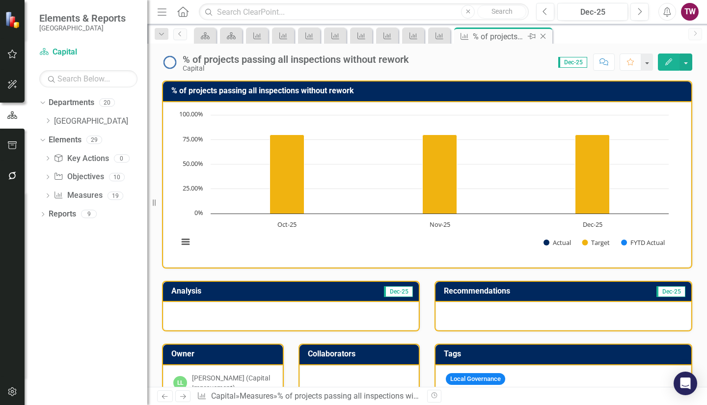
click at [542, 38] on icon "Close" at bounding box center [543, 36] width 10 height 8
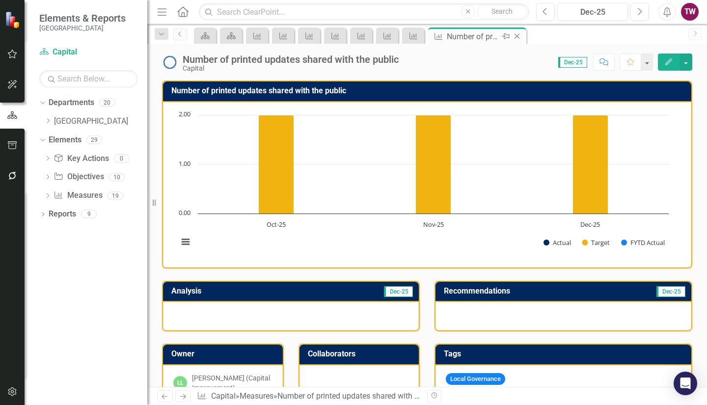
click at [518, 35] on icon at bounding box center [517, 36] width 5 height 5
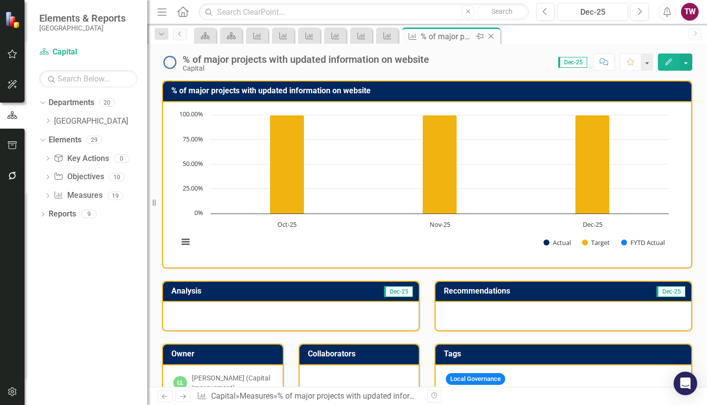
click at [494, 36] on icon "Close" at bounding box center [491, 36] width 10 height 8
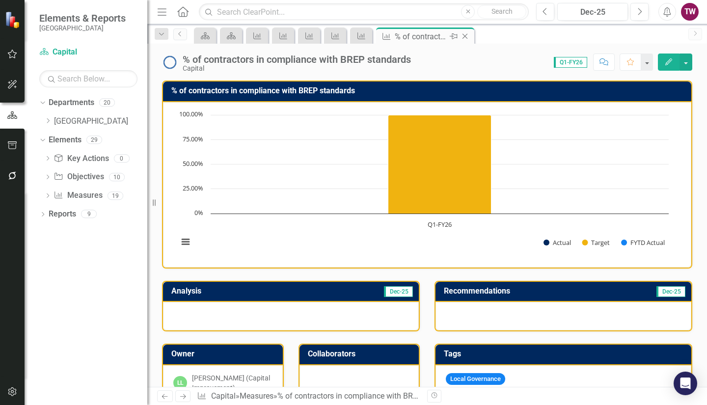
click at [465, 36] on icon at bounding box center [465, 36] width 5 height 5
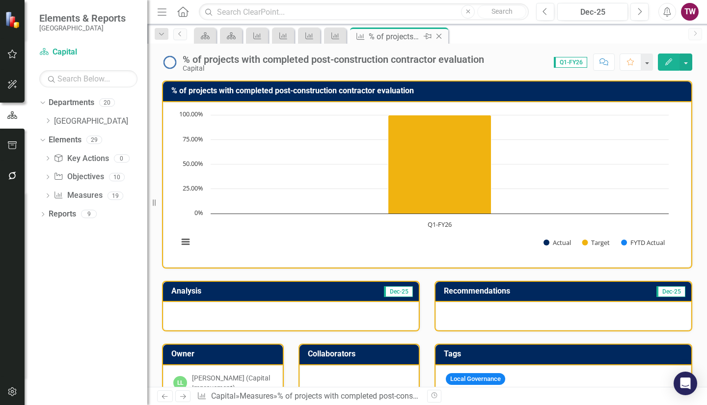
click at [439, 37] on icon "Close" at bounding box center [439, 36] width 10 height 8
click at [410, 38] on icon "Close" at bounding box center [413, 36] width 10 height 8
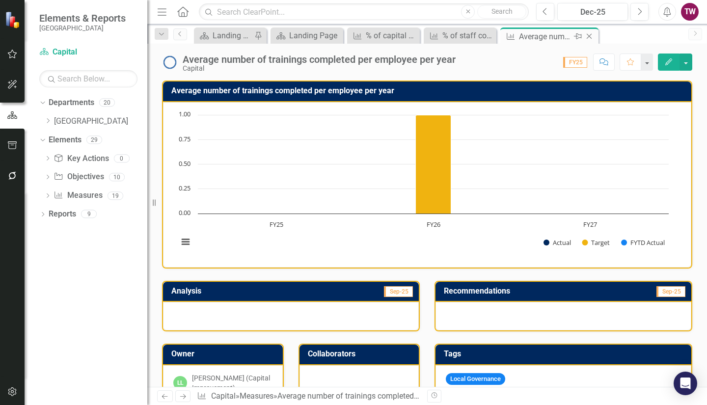
click at [587, 34] on icon "Close" at bounding box center [590, 36] width 10 height 8
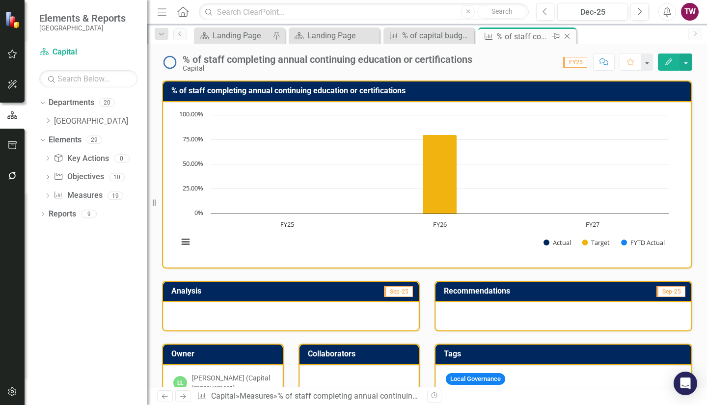
click at [566, 33] on icon "Close" at bounding box center [567, 36] width 10 height 8
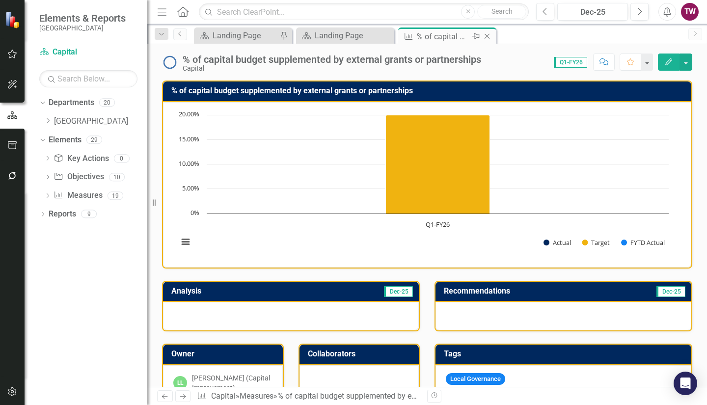
click at [486, 38] on icon at bounding box center [487, 36] width 5 height 5
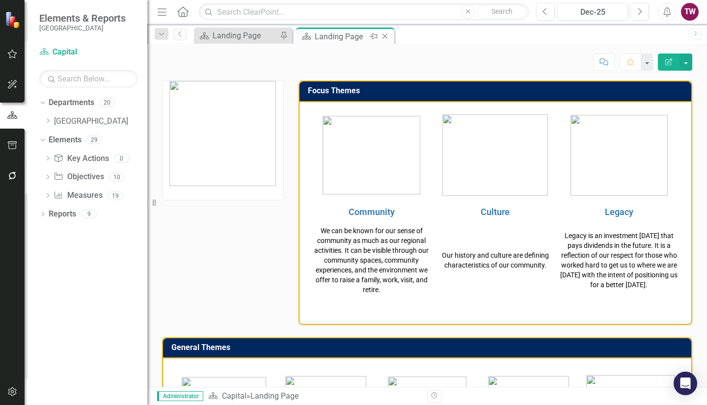
click at [388, 36] on icon "Close" at bounding box center [385, 36] width 10 height 8
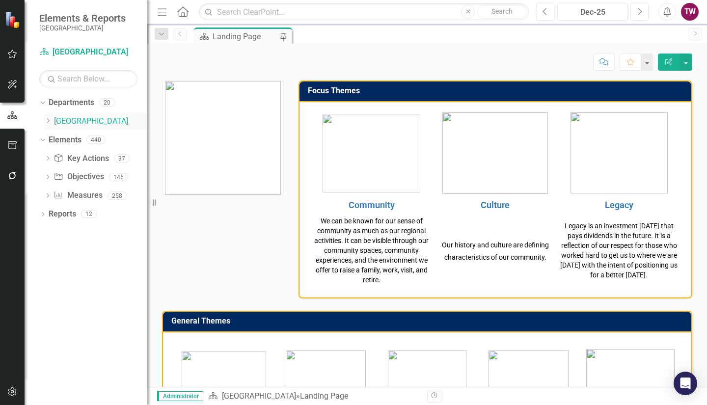
click at [46, 121] on icon "Dropdown" at bounding box center [47, 121] width 7 height 6
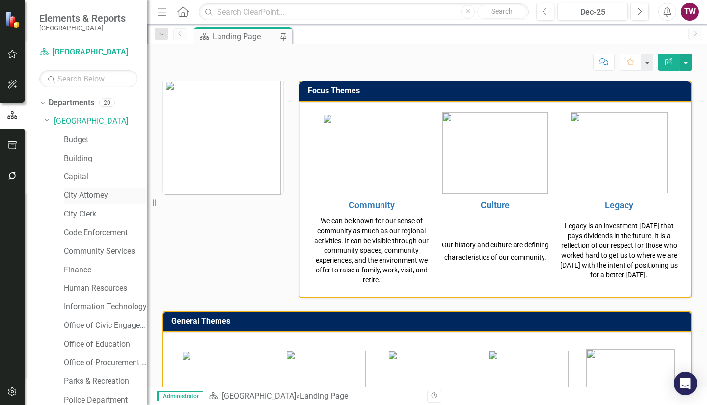
click at [76, 196] on link "City Attorney" at bounding box center [106, 195] width 84 height 11
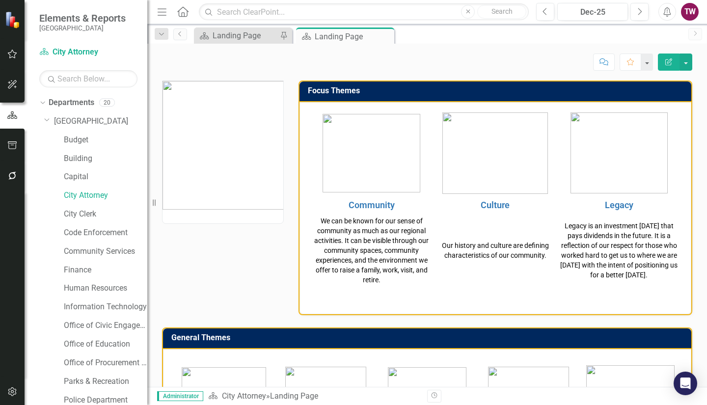
click at [216, 170] on img at bounding box center [223, 145] width 121 height 129
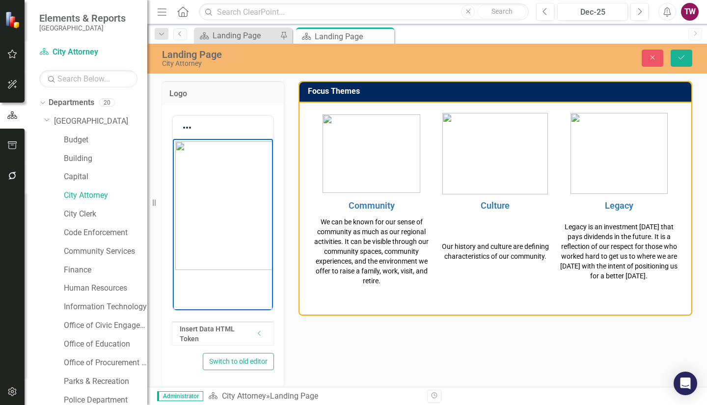
click at [221, 211] on img "Rich Text Area. Press ALT-0 for help." at bounding box center [240, 205] width 131 height 129
drag, startPoint x: 175, startPoint y: 268, endPoint x: 204, endPoint y: 241, distance: 39.3
click at [685, 55] on icon "Save" at bounding box center [681, 57] width 9 height 7
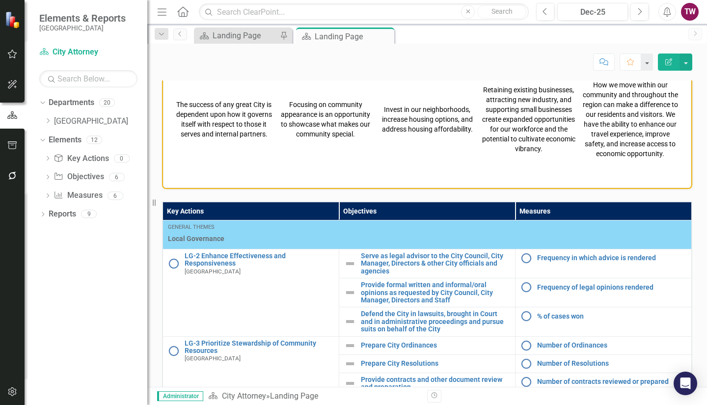
scroll to position [405, 0]
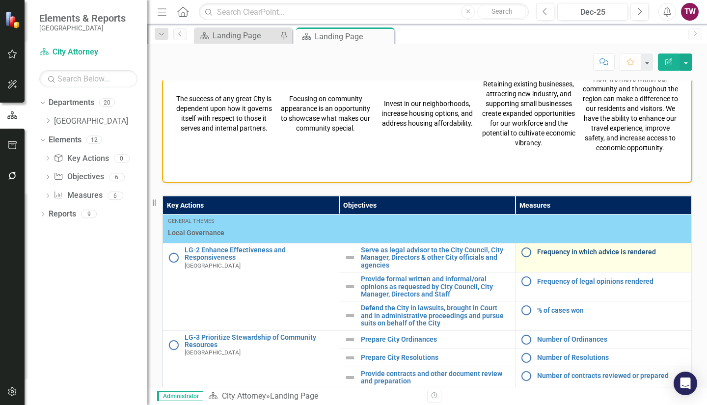
click at [606, 253] on link "Frequency in which advice is rendered" at bounding box center [611, 252] width 149 height 7
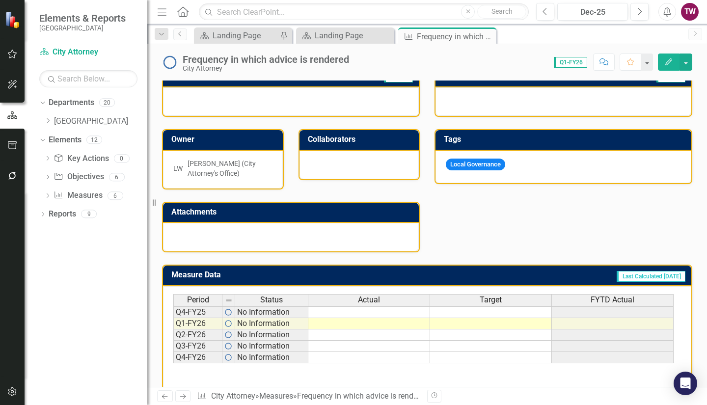
scroll to position [214, 0]
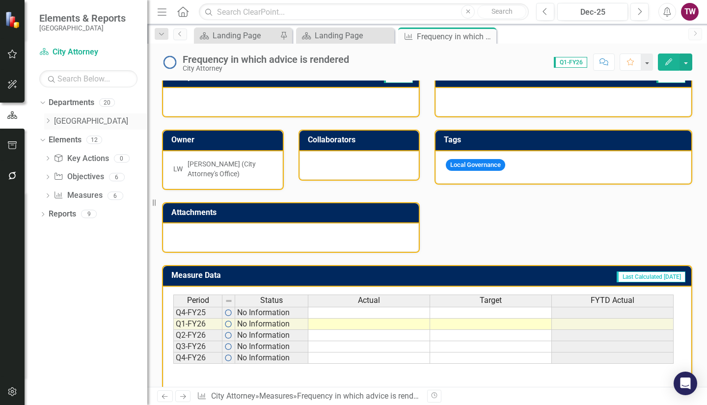
click at [47, 120] on icon "Dropdown" at bounding box center [47, 121] width 7 height 6
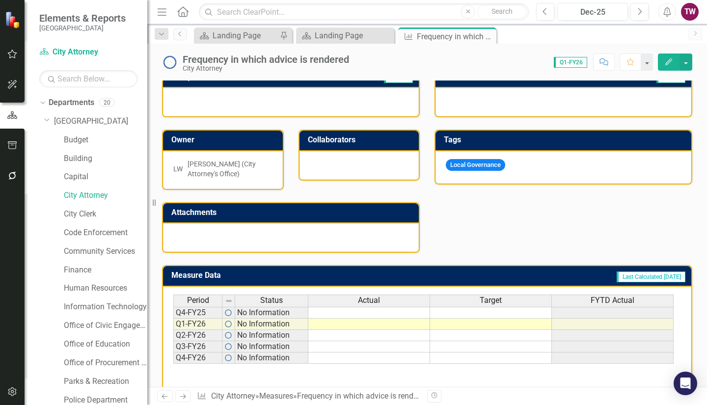
click at [183, 397] on icon "Next" at bounding box center [183, 396] width 8 height 6
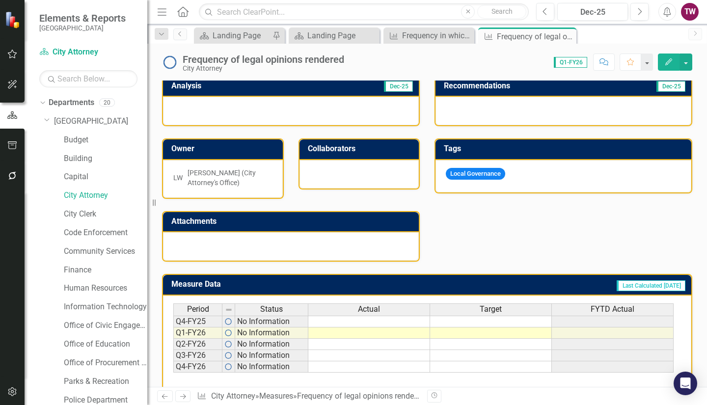
scroll to position [246, 0]
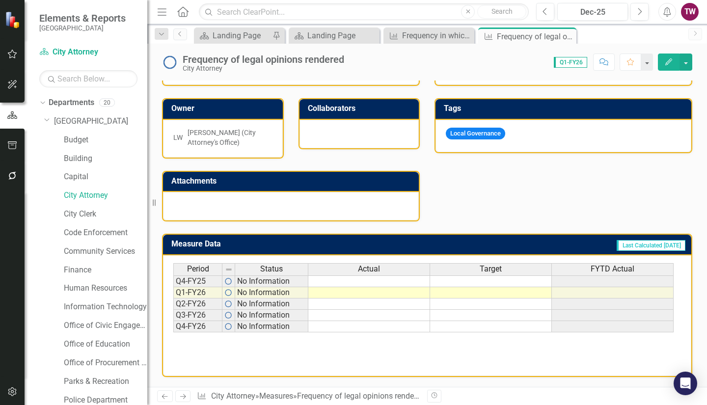
click at [184, 392] on link "Next" at bounding box center [183, 397] width 16 height 12
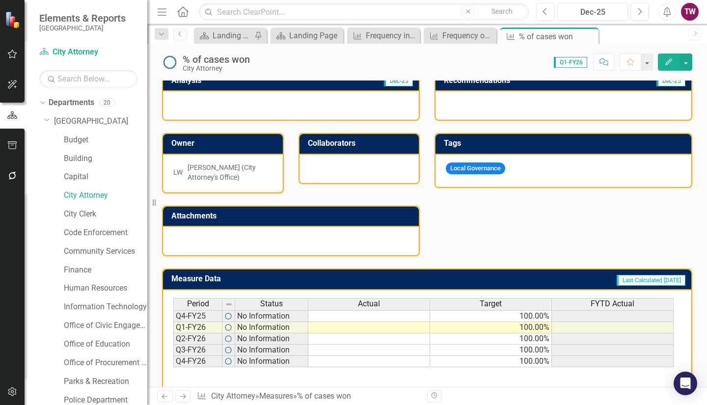
scroll to position [246, 0]
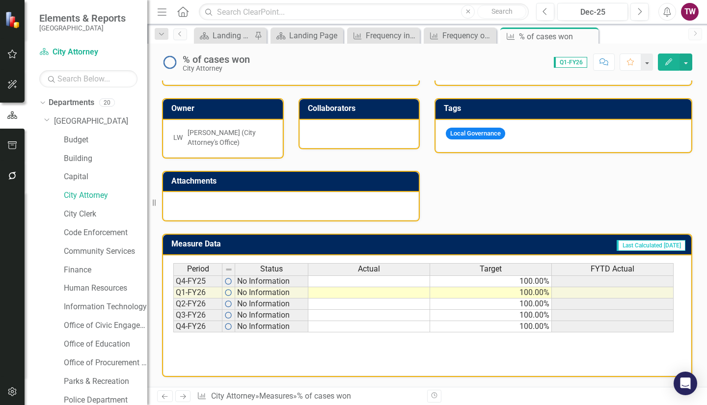
click at [474, 280] on td "100.00%" at bounding box center [491, 282] width 122 height 12
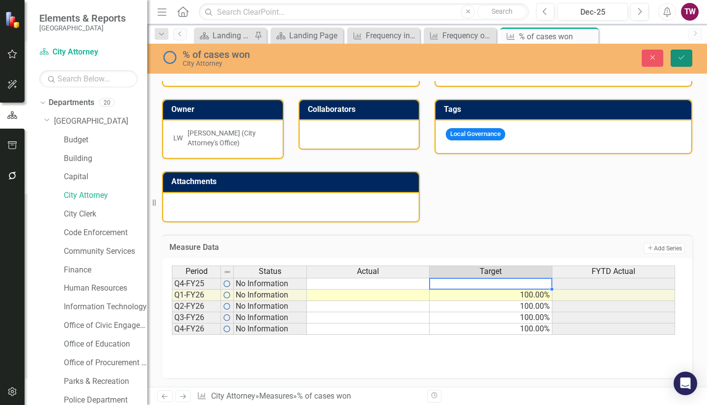
click at [682, 59] on icon "Save" at bounding box center [681, 57] width 9 height 7
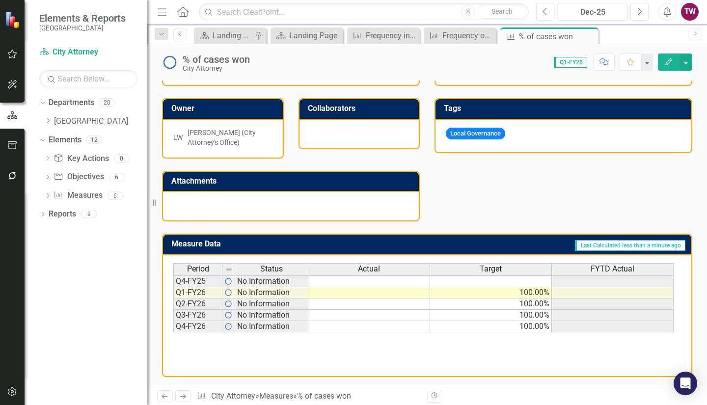
click at [186, 396] on icon "Next" at bounding box center [183, 396] width 8 height 6
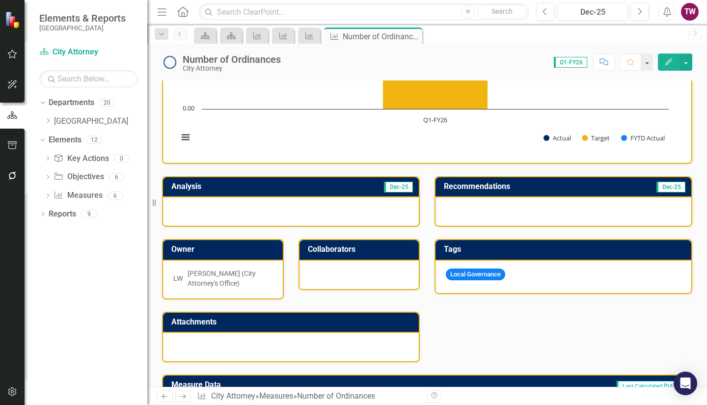
scroll to position [246, 0]
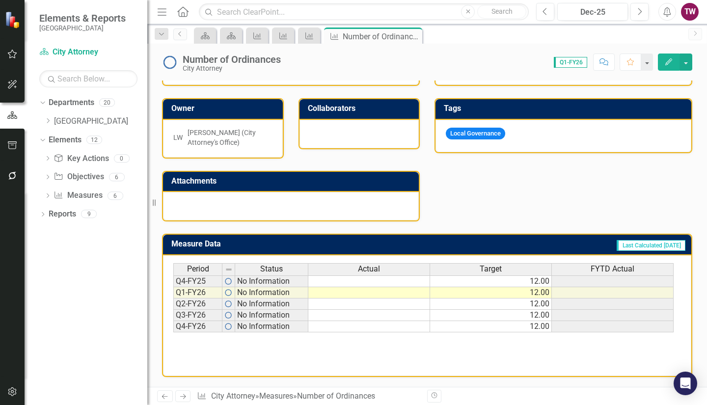
click at [515, 277] on td "12.00" at bounding box center [491, 282] width 122 height 12
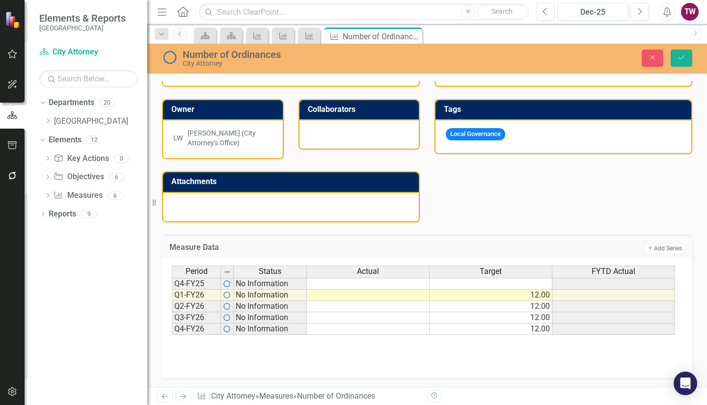
click at [278, 50] on div "Number of Ordinances" at bounding box center [319, 54] width 272 height 11
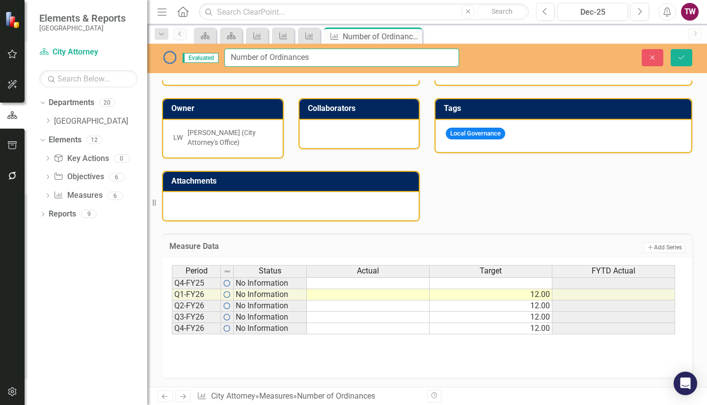
click at [323, 56] on input "Number of Ordinances" at bounding box center [341, 58] width 235 height 18
type input "Number of Ordinances Prepared"
click at [678, 62] on button "Save" at bounding box center [682, 57] width 22 height 17
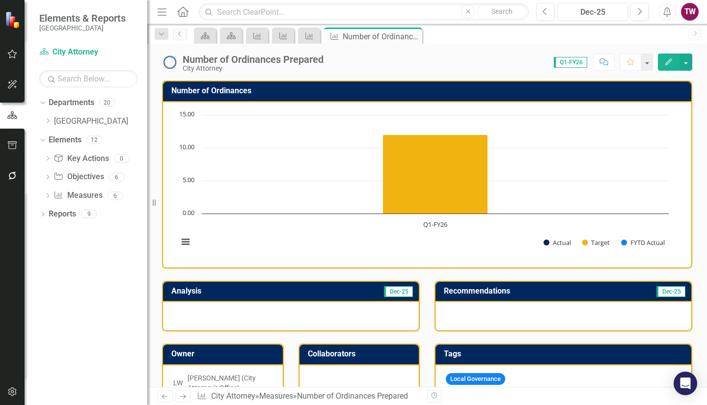
click at [186, 396] on icon "Next" at bounding box center [183, 396] width 8 height 6
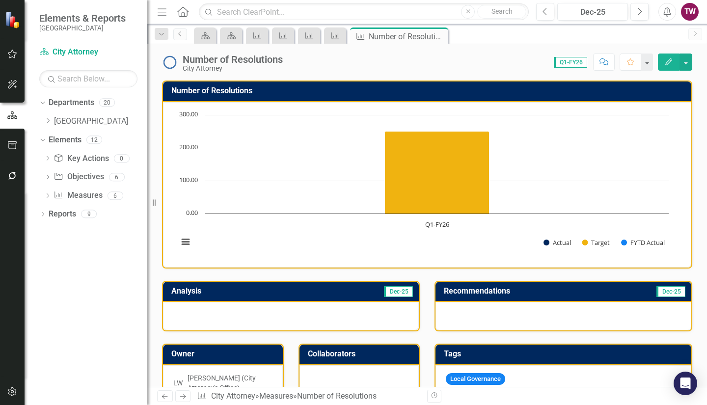
click at [275, 56] on div "Number of Resolutions" at bounding box center [233, 59] width 100 height 11
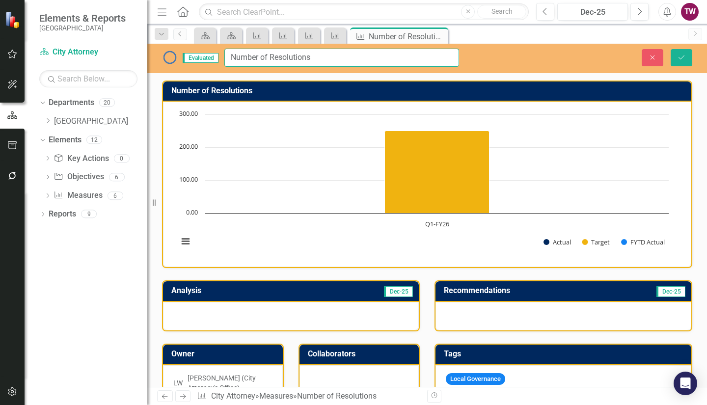
click at [317, 60] on input "Number of Resolutions" at bounding box center [341, 58] width 235 height 18
type input "Number of Resolutions Prepared"
click at [679, 61] on icon "Save" at bounding box center [681, 57] width 9 height 7
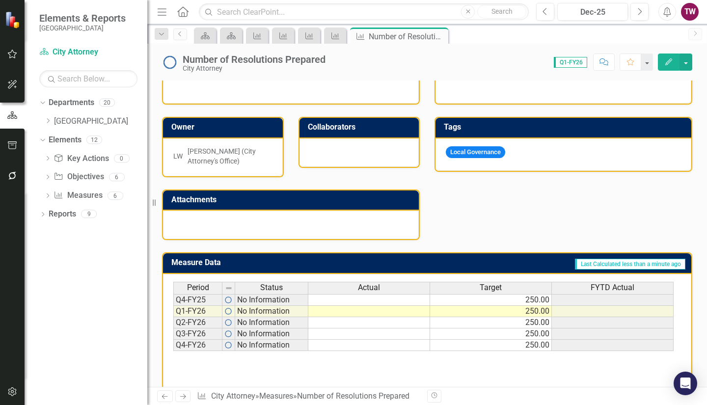
scroll to position [227, 0]
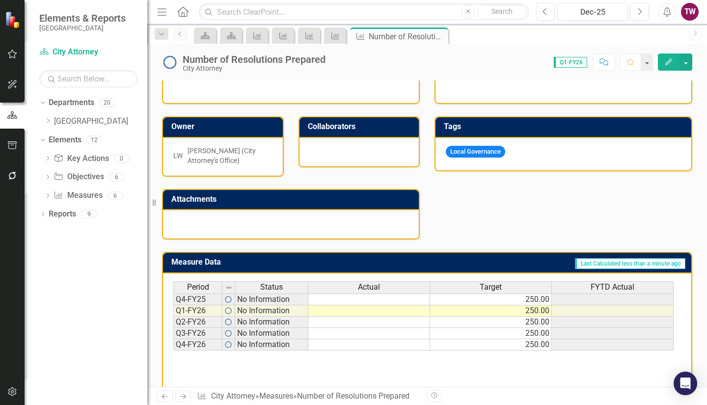
click at [522, 295] on div "Period Status Actual Target FYTD Actual" at bounding box center [423, 288] width 501 height 14
click at [522, 299] on td "250.00" at bounding box center [491, 300] width 122 height 12
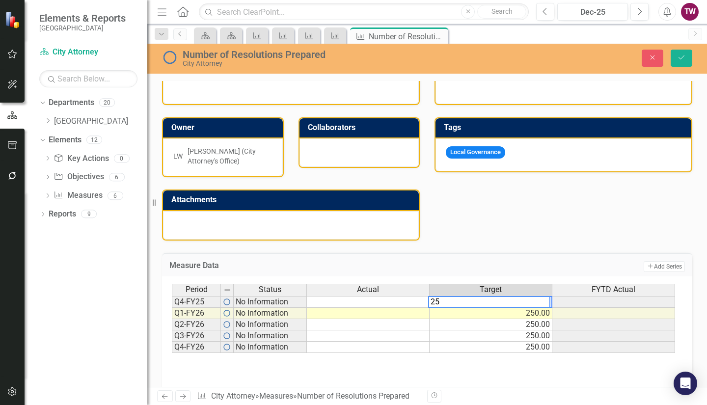
type textarea "2"
click at [553, 238] on div "Analysis Dec-25 Owner LW Latoria Wright (City Attorney's Office) Collaborators …" at bounding box center [427, 141] width 545 height 199
click at [686, 55] on icon "Save" at bounding box center [681, 57] width 9 height 7
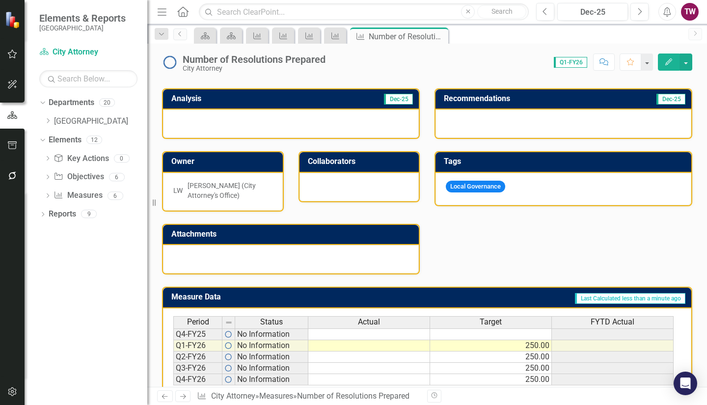
scroll to position [193, 0]
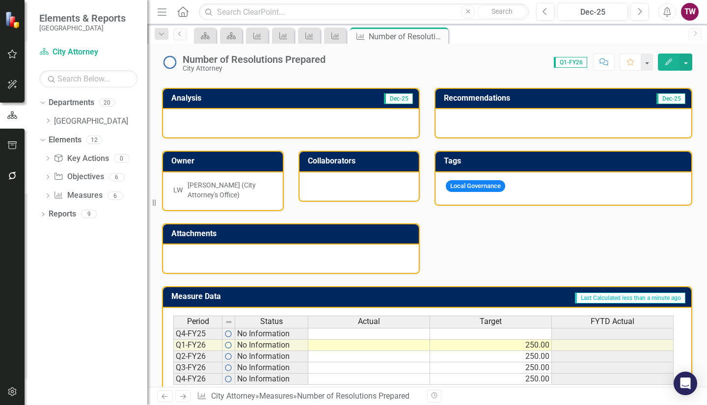
click at [180, 398] on icon "Next" at bounding box center [183, 396] width 8 height 6
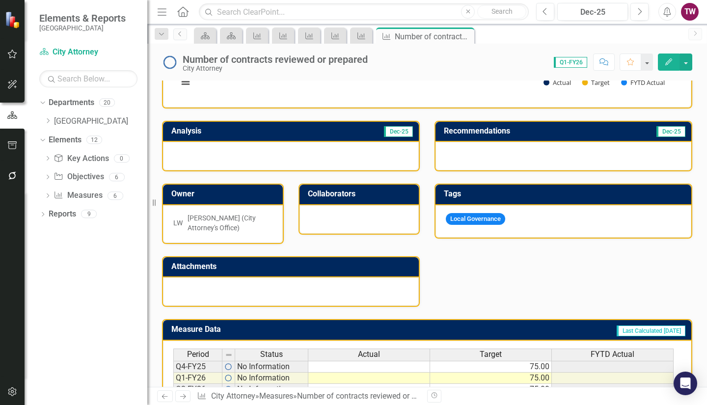
scroll to position [246, 0]
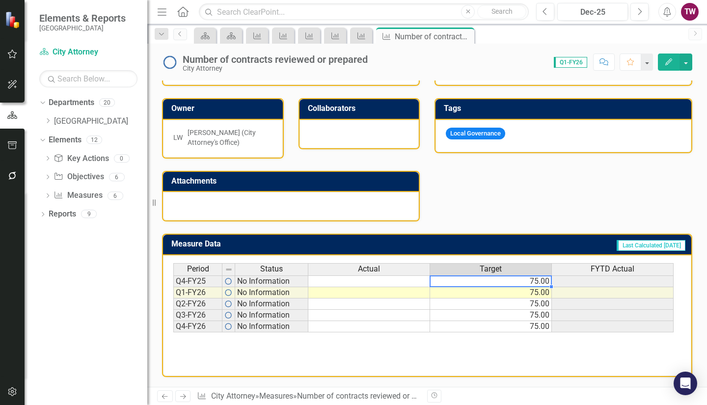
click at [502, 279] on td "75.00" at bounding box center [491, 282] width 122 height 12
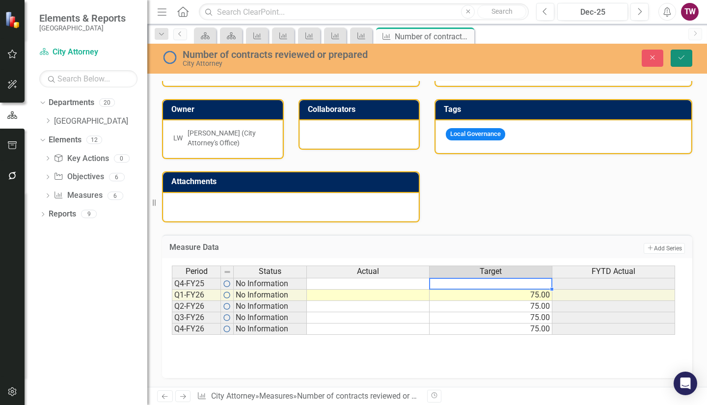
click at [681, 55] on icon "Save" at bounding box center [681, 57] width 9 height 7
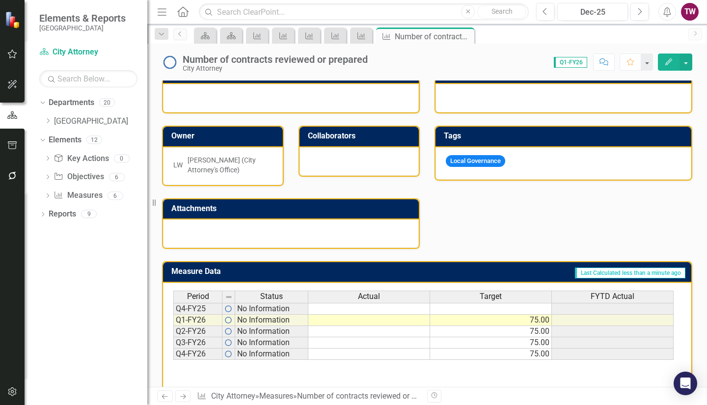
scroll to position [219, 0]
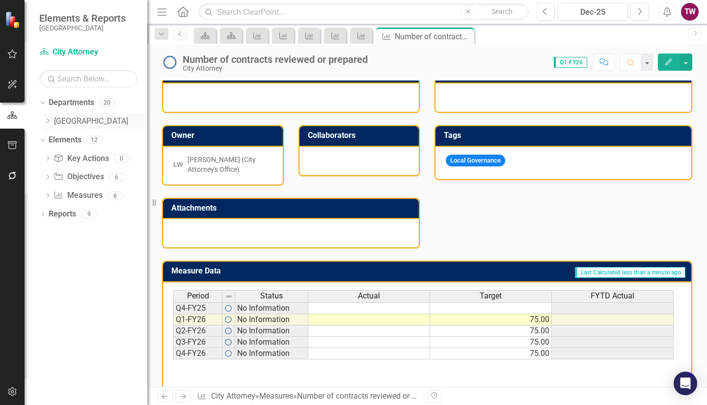
click at [57, 120] on link "[GEOGRAPHIC_DATA]" at bounding box center [100, 121] width 93 height 11
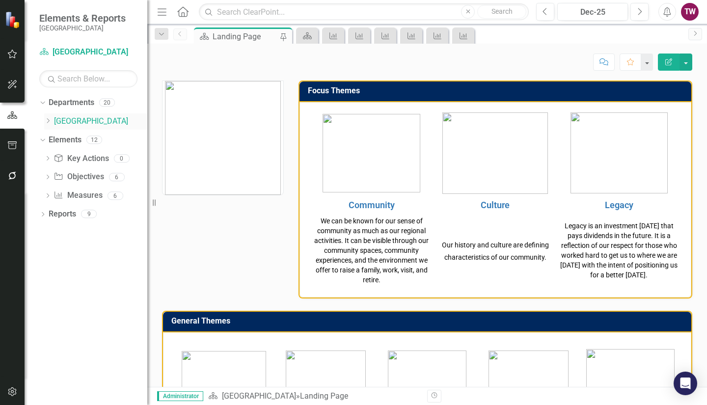
click at [49, 118] on icon "Dropdown" at bounding box center [47, 121] width 7 height 6
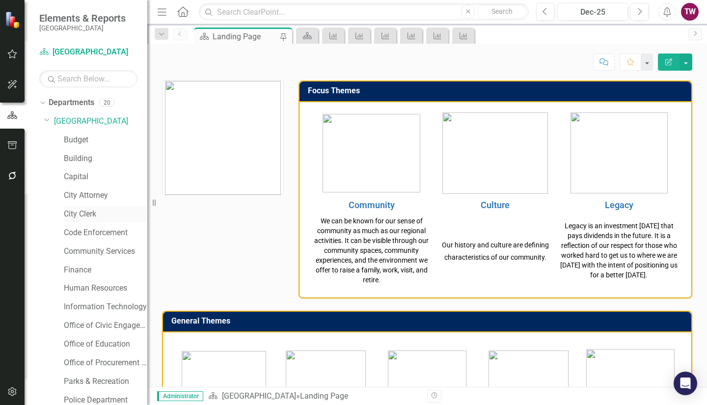
click at [82, 211] on link "City Clerk" at bounding box center [106, 214] width 84 height 11
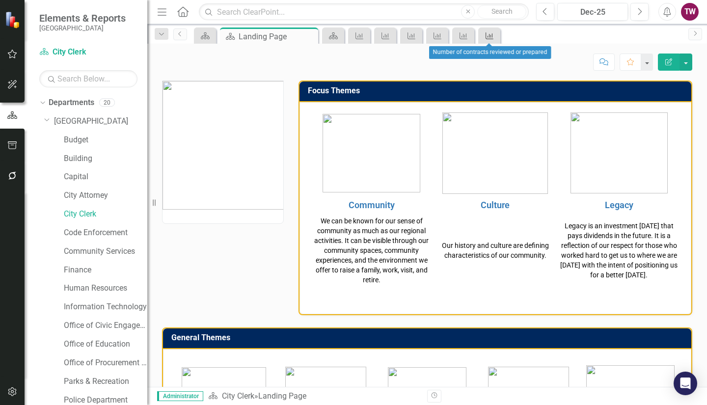
click at [489, 39] on icon at bounding box center [490, 35] width 8 height 7
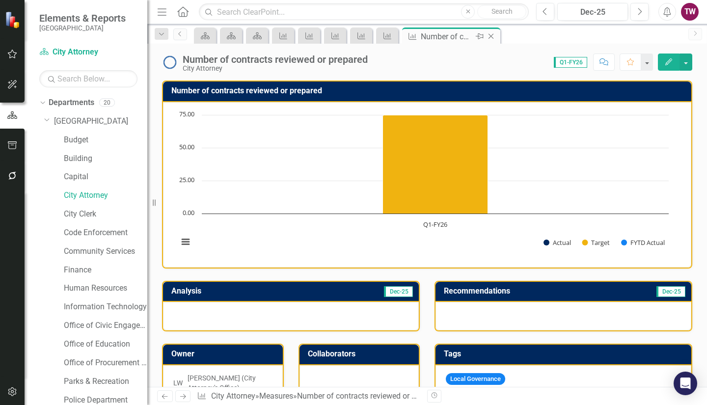
click at [494, 37] on icon "Close" at bounding box center [491, 36] width 10 height 8
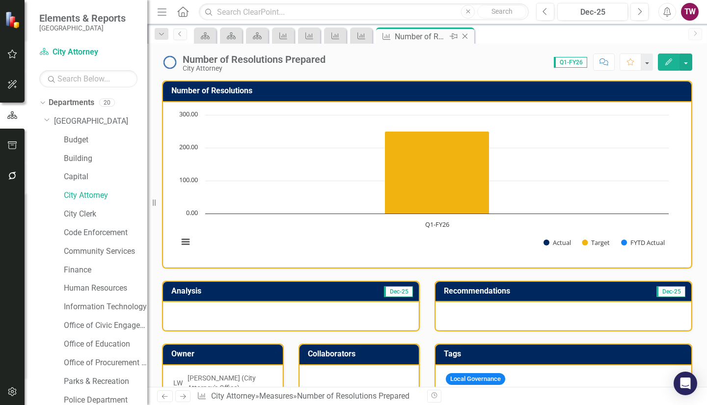
click at [468, 36] on icon "Close" at bounding box center [465, 36] width 10 height 8
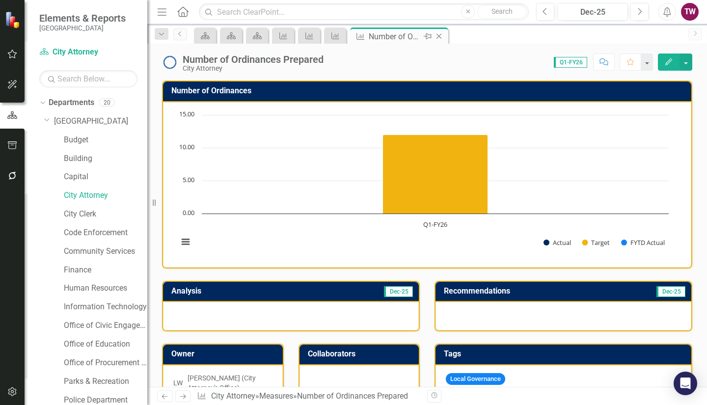
click at [439, 37] on icon at bounding box center [439, 36] width 5 height 5
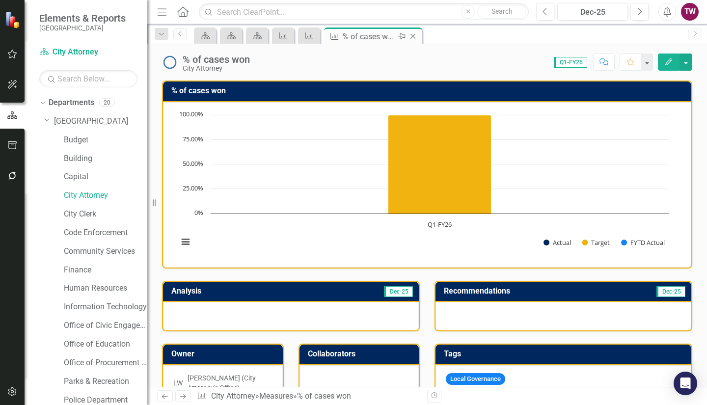
click at [416, 37] on icon "Close" at bounding box center [413, 36] width 10 height 8
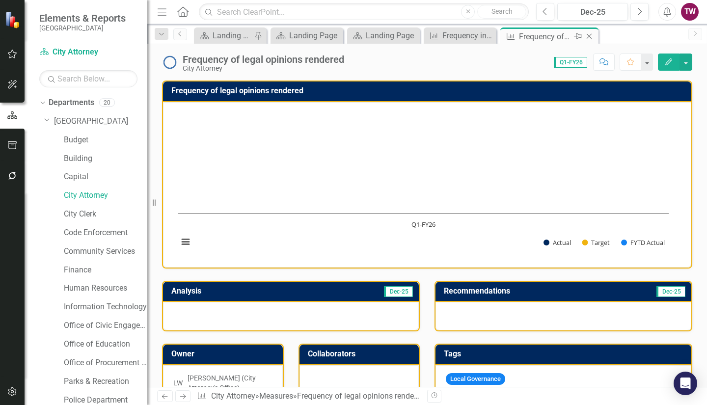
click at [591, 35] on icon "Close" at bounding box center [590, 36] width 10 height 8
click at [566, 36] on icon "Close" at bounding box center [567, 36] width 10 height 8
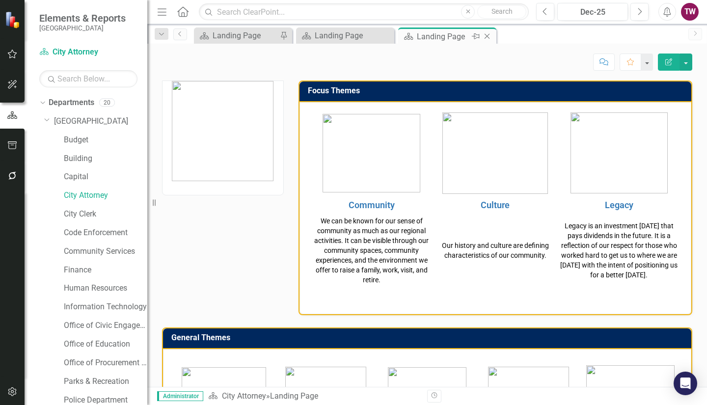
click at [488, 37] on icon at bounding box center [487, 36] width 5 height 5
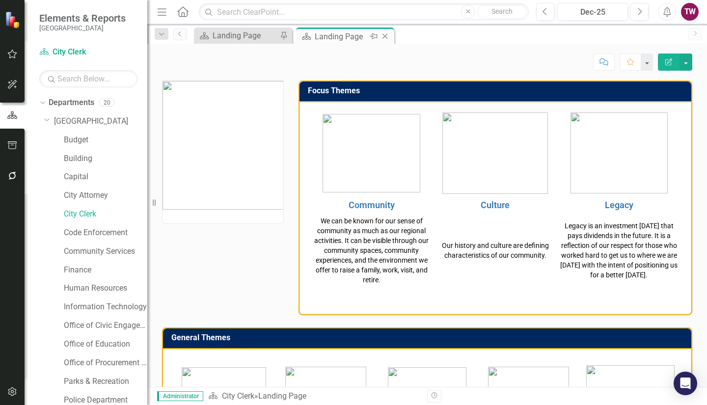
click at [365, 38] on div "Landing Page" at bounding box center [341, 36] width 53 height 12
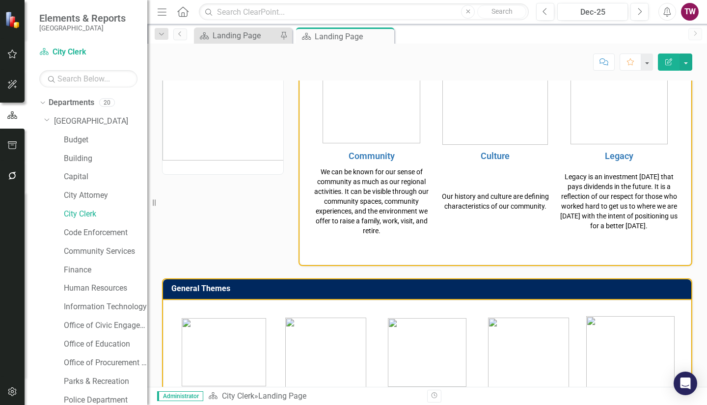
scroll to position [47, 0]
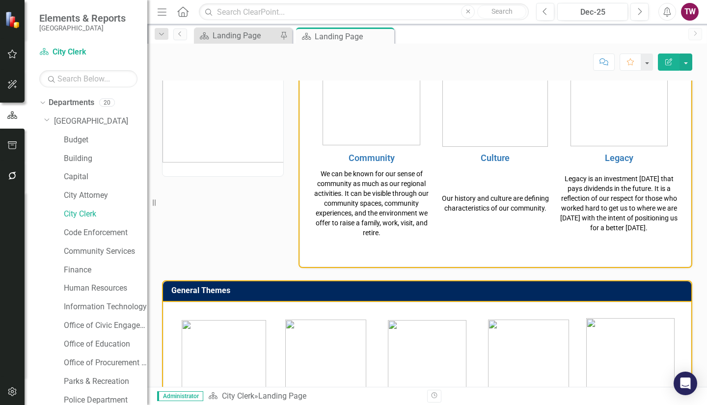
click at [238, 153] on img at bounding box center [223, 98] width 121 height 129
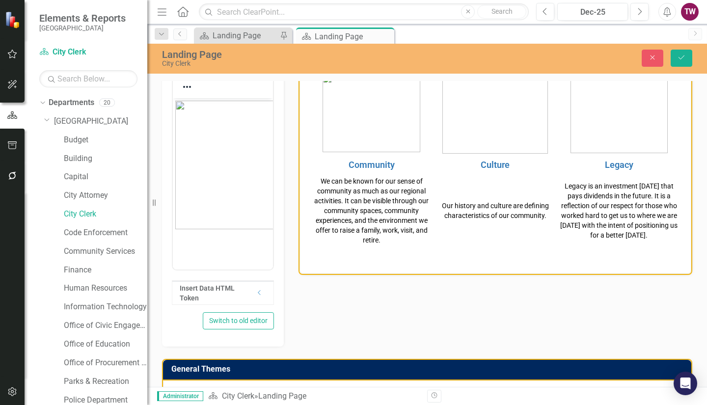
scroll to position [40, 0]
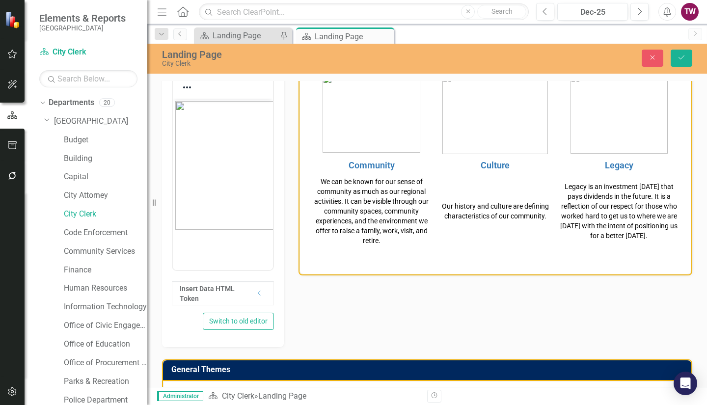
click at [211, 203] on img "Rich Text Area. Press ALT-0 for help." at bounding box center [240, 165] width 131 height 129
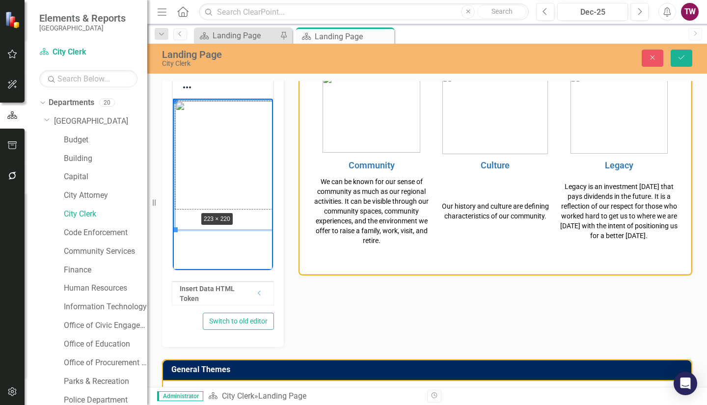
drag, startPoint x: 175, startPoint y: 228, endPoint x: 196, endPoint y: 209, distance: 28.9
click at [677, 59] on icon "Save" at bounding box center [681, 57] width 9 height 7
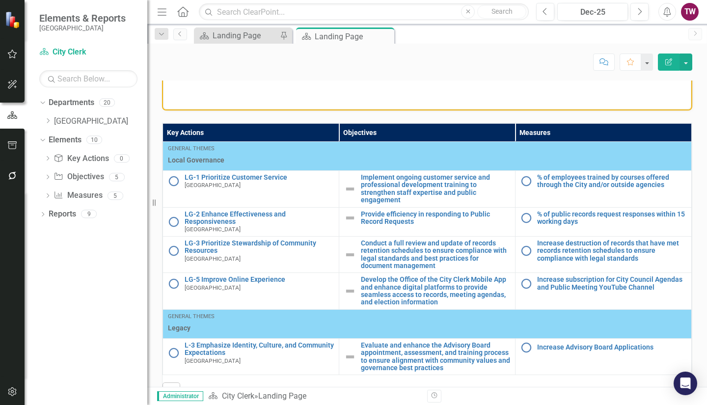
scroll to position [480, 0]
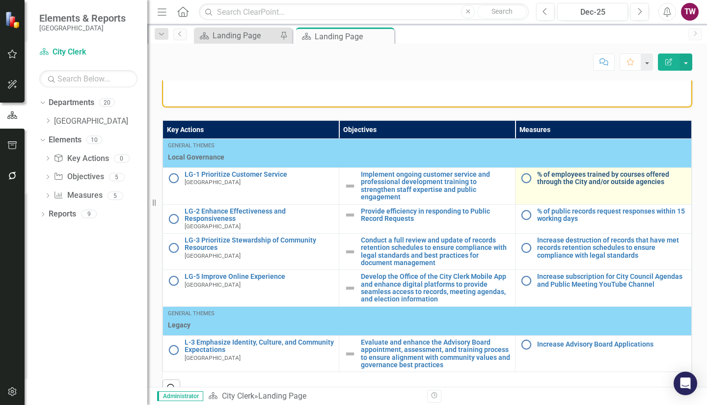
click at [607, 184] on link "% of employees trained by courses offered through the City and/or outside agenc…" at bounding box center [611, 178] width 149 height 15
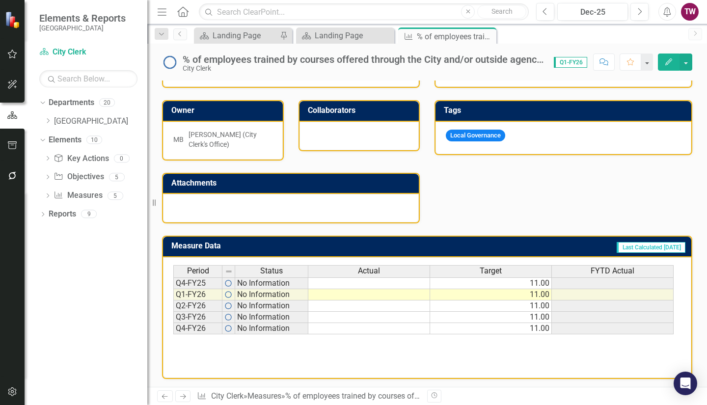
scroll to position [246, 0]
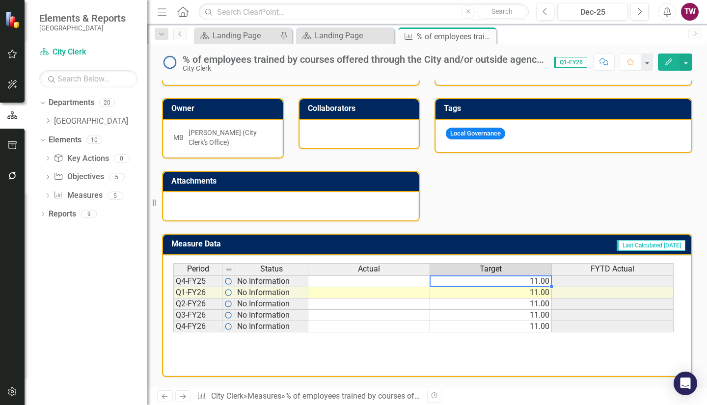
click at [541, 282] on td "11.00" at bounding box center [491, 282] width 122 height 12
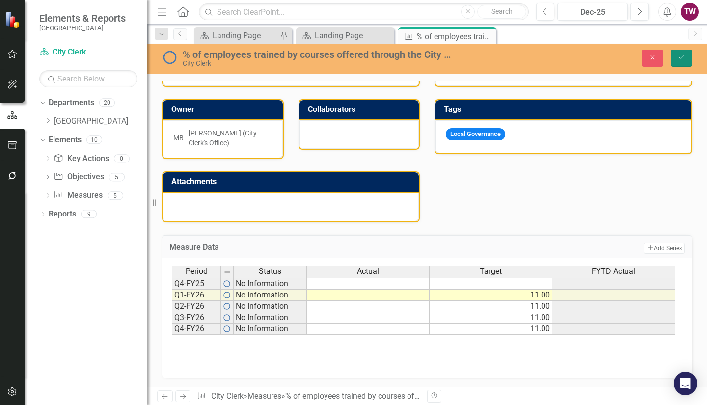
click at [682, 56] on icon "Save" at bounding box center [681, 57] width 9 height 7
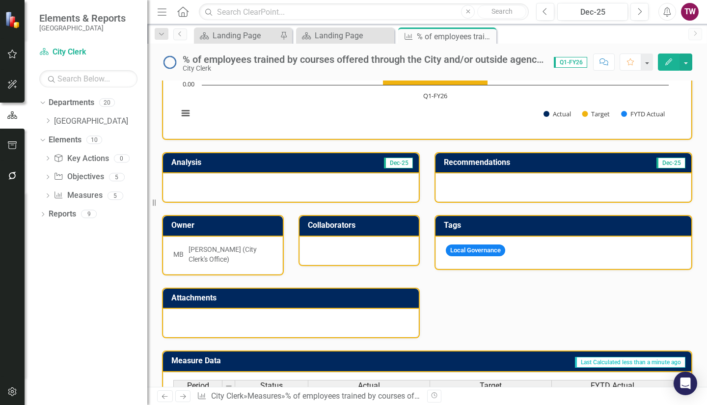
scroll to position [137, 0]
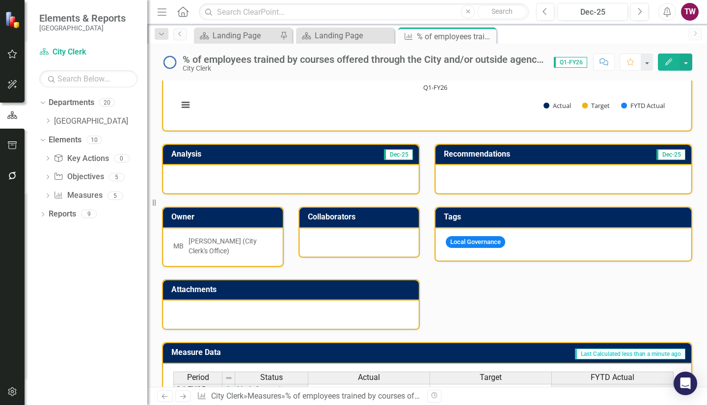
click at [184, 395] on icon "Next" at bounding box center [183, 396] width 8 height 6
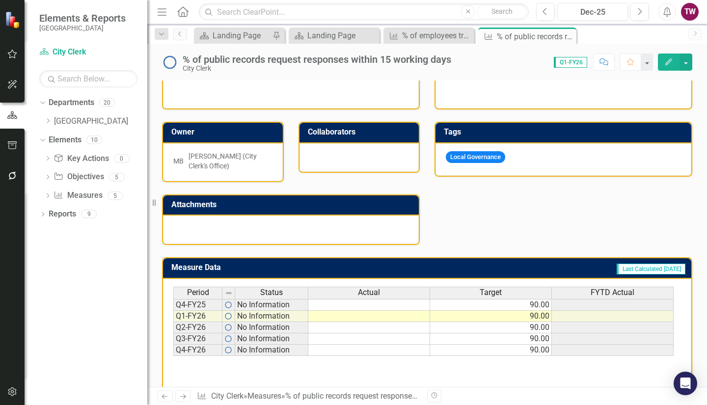
scroll to position [223, 0]
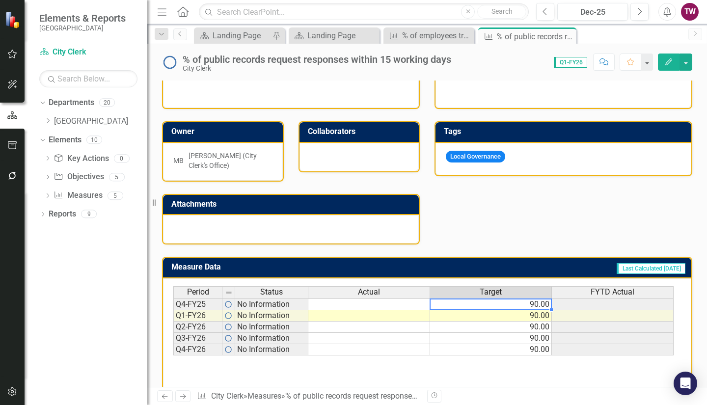
click at [478, 303] on td "90.00" at bounding box center [491, 305] width 122 height 12
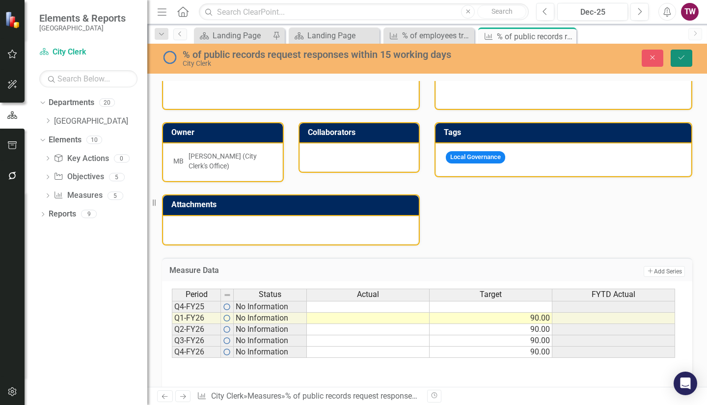
click at [679, 58] on icon "Save" at bounding box center [681, 57] width 9 height 7
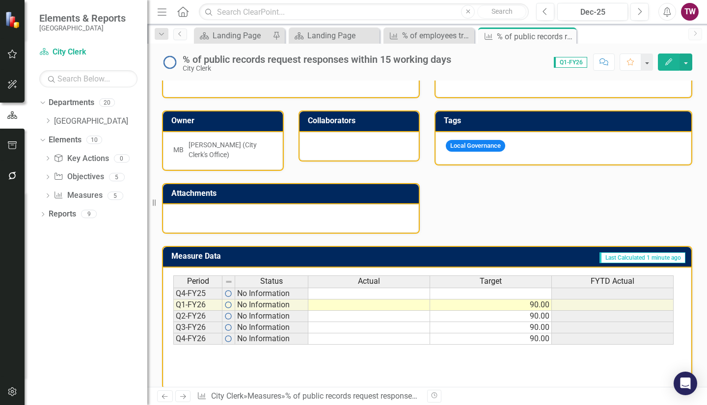
scroll to position [246, 0]
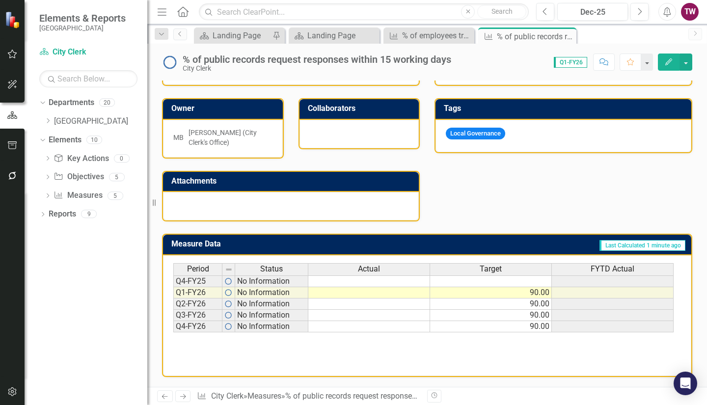
click at [173, 287] on div "Period Status Actual Target FYTD Actual Q4-FY25 No Information Q1-FY26 No Infor…" at bounding box center [173, 297] width 0 height 69
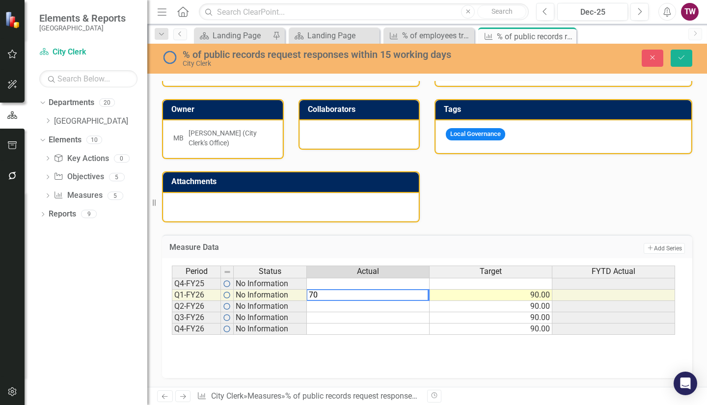
type textarea "70"
click at [379, 338] on div "Period Status Actual Target FYTD Actual Q4-FY25 No Information Q1-FY26 No Infor…" at bounding box center [427, 315] width 511 height 98
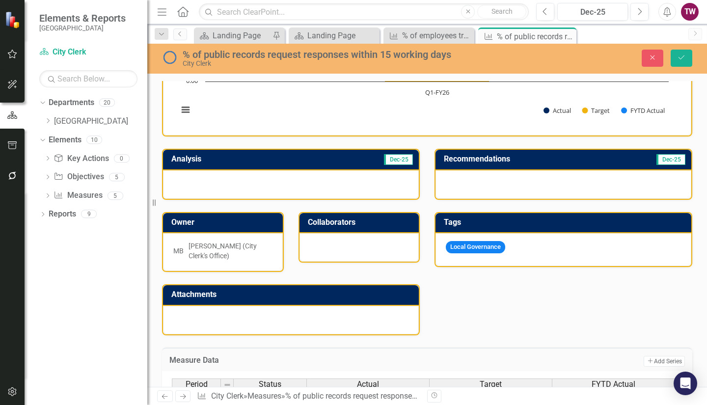
scroll to position [132, 0]
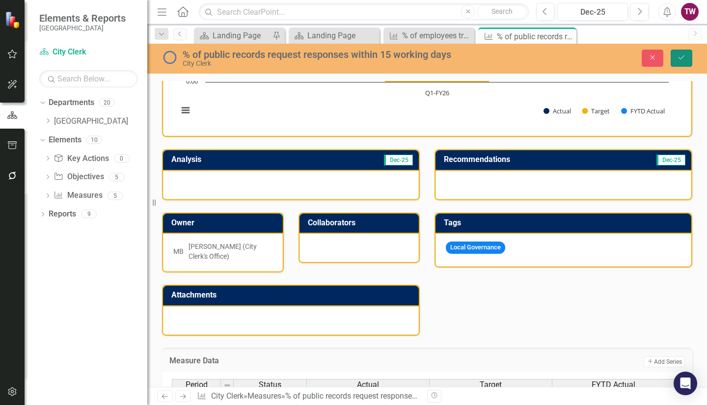
click at [685, 55] on icon "Save" at bounding box center [681, 57] width 9 height 7
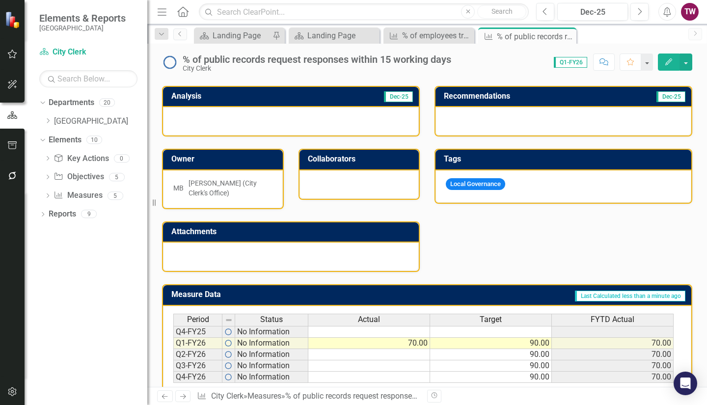
scroll to position [246, 0]
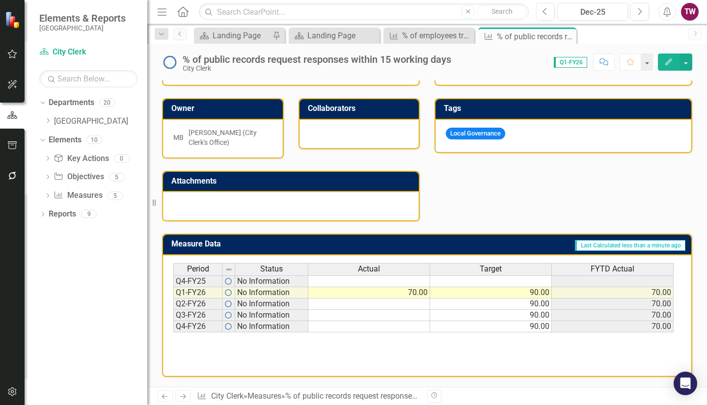
click at [415, 292] on td "70.00" at bounding box center [369, 292] width 122 height 11
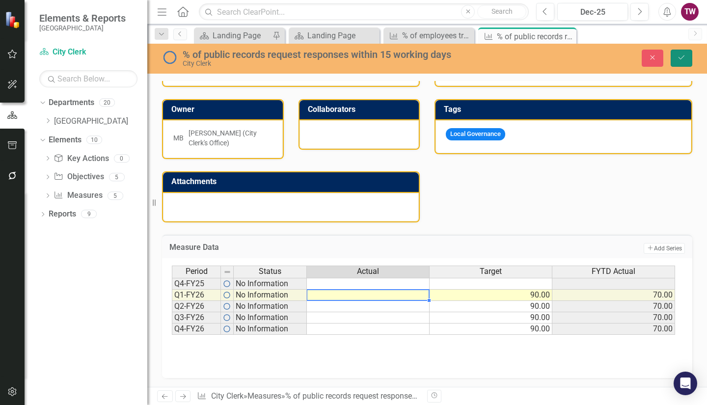
click at [682, 58] on icon "Save" at bounding box center [681, 57] width 9 height 7
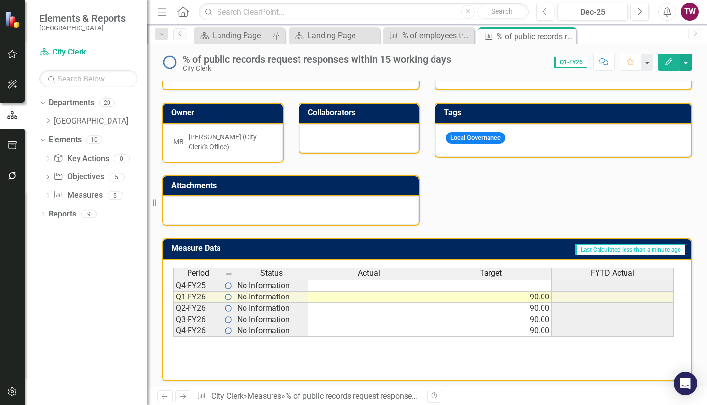
scroll to position [236, 0]
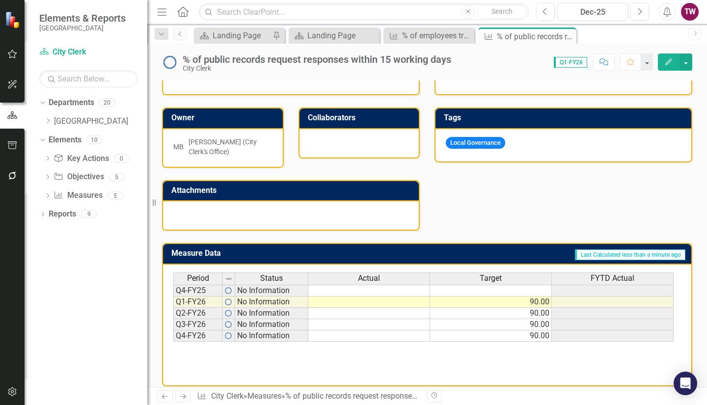
click at [162, 396] on icon at bounding box center [165, 396] width 6 height 5
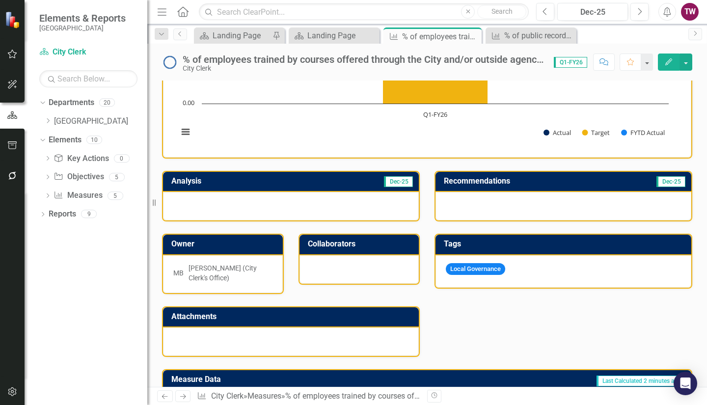
scroll to position [246, 0]
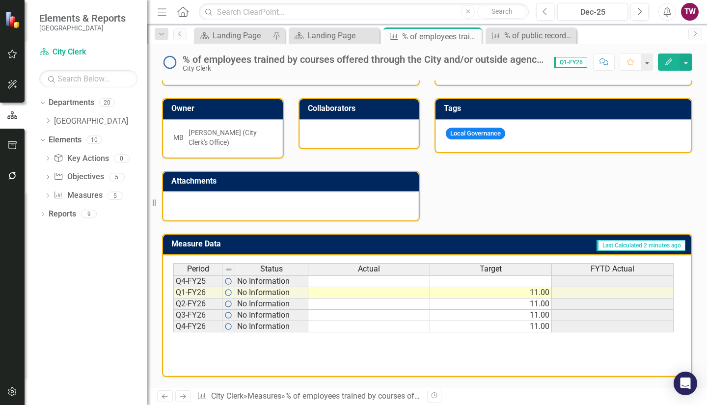
click at [183, 396] on icon "Next" at bounding box center [183, 396] width 8 height 6
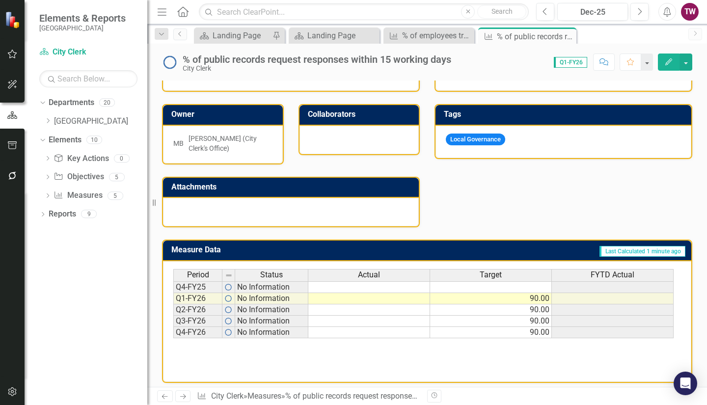
scroll to position [246, 0]
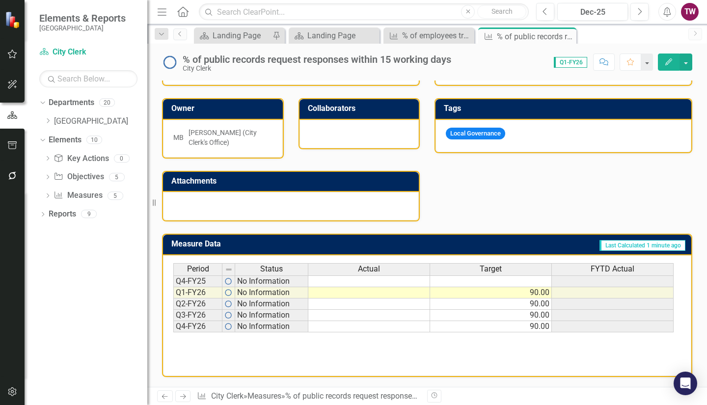
click at [187, 395] on icon "Next" at bounding box center [183, 396] width 8 height 6
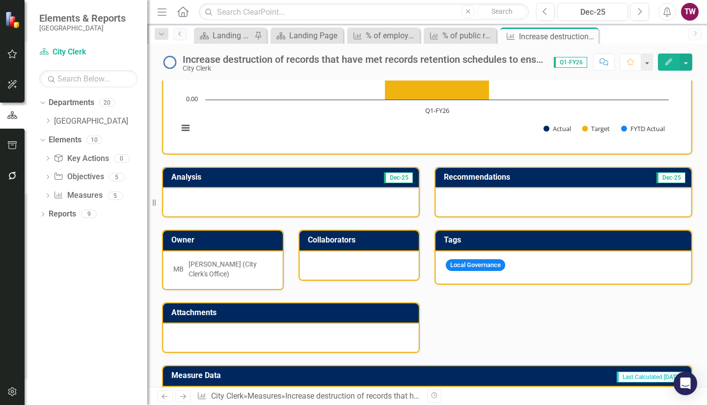
scroll to position [246, 0]
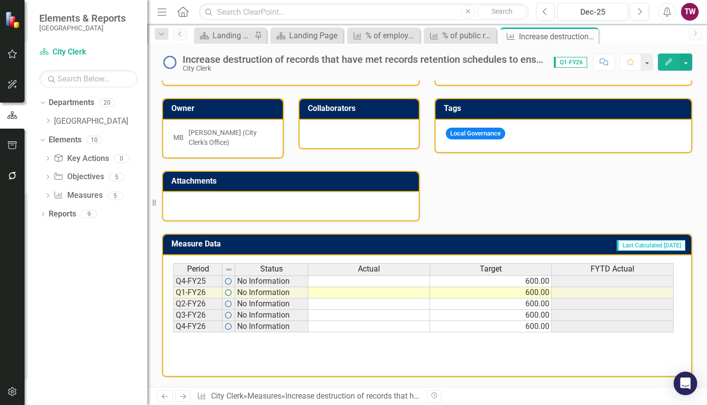
click at [531, 278] on td "600.00" at bounding box center [491, 282] width 122 height 12
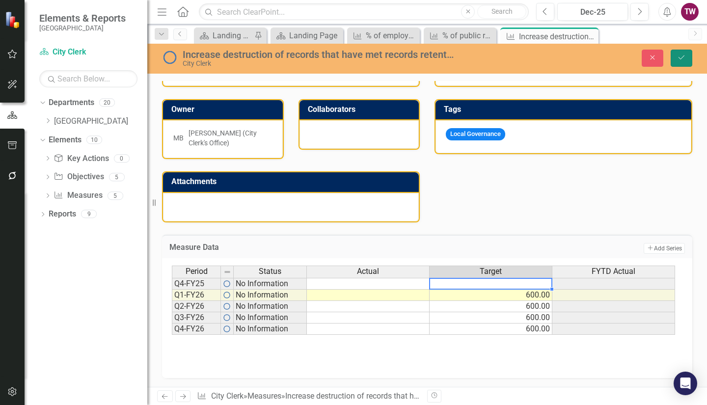
click at [680, 59] on icon "submit" at bounding box center [682, 58] width 6 height 4
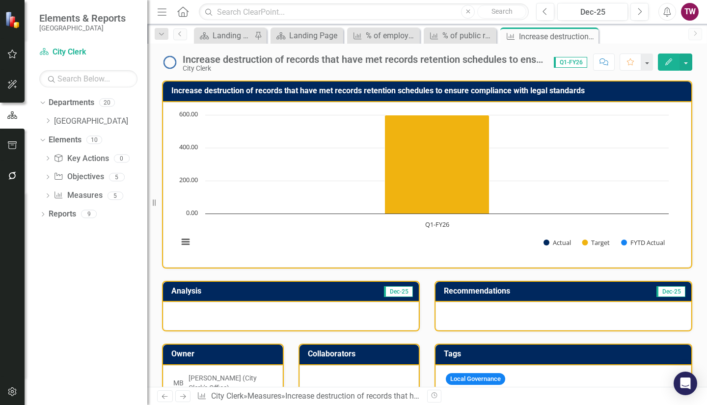
click at [494, 89] on h3 "Increase destruction of records that have met records retention schedules to en…" at bounding box center [428, 90] width 515 height 9
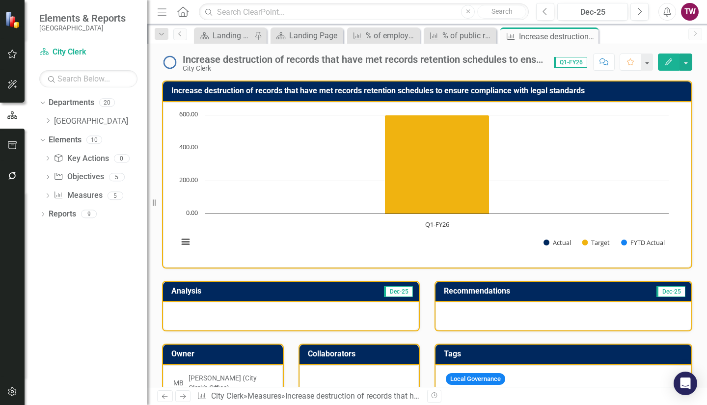
click at [387, 62] on div "Increase destruction of records that have met records retention schedules to en…" at bounding box center [364, 59] width 362 height 11
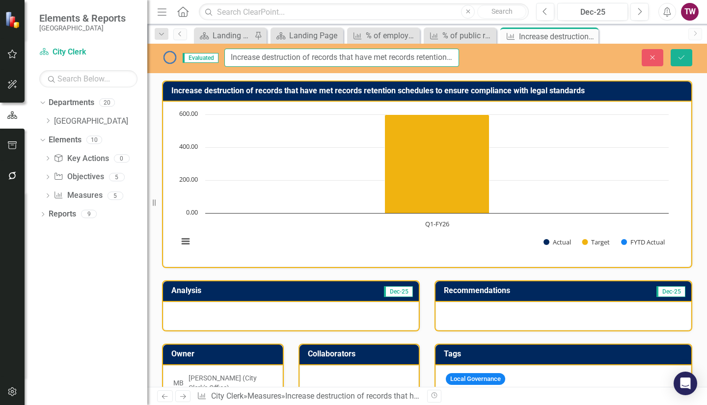
click at [448, 57] on input "Increase destruction of records that have met records retention schedules to en…" at bounding box center [341, 58] width 235 height 18
type input "Increase destruction of records that have met records retention schedules to en…"
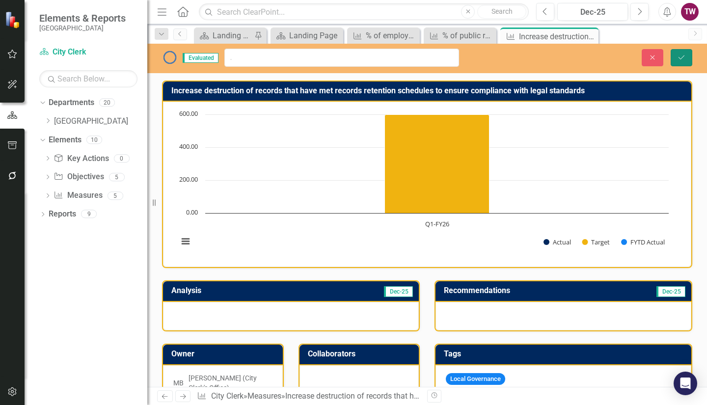
click at [678, 54] on icon "Save" at bounding box center [681, 57] width 9 height 7
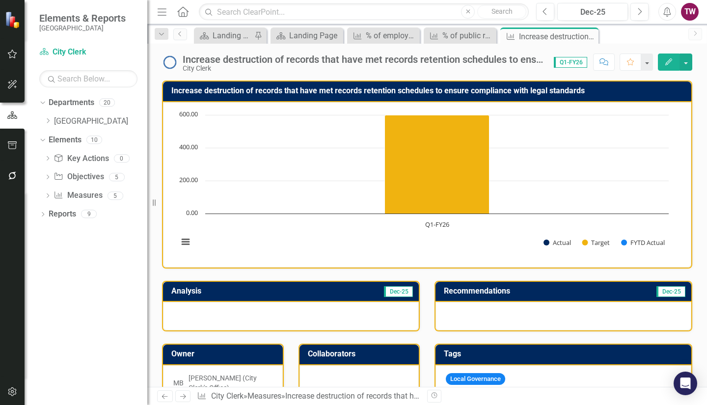
click at [441, 61] on div "Increase destruction of records that have met records retention schedules to en…" at bounding box center [364, 59] width 362 height 11
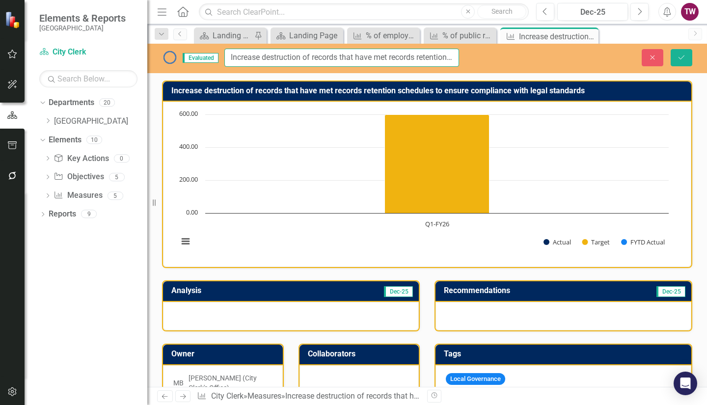
click at [441, 61] on input "Increase destruction of records that have met records retention schedules to en…" at bounding box center [341, 58] width 235 height 18
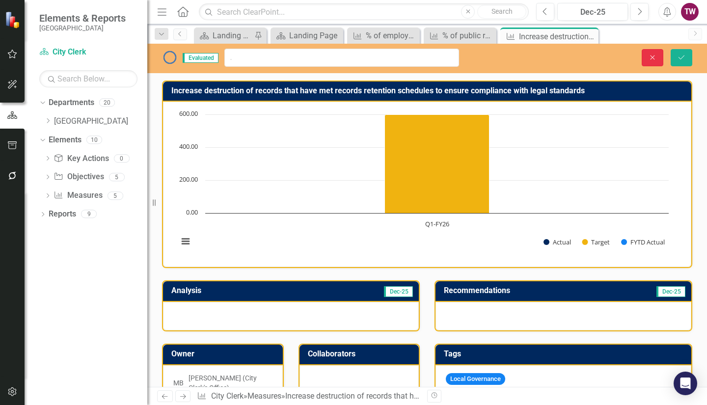
click at [648, 56] on button "Close" at bounding box center [653, 57] width 22 height 17
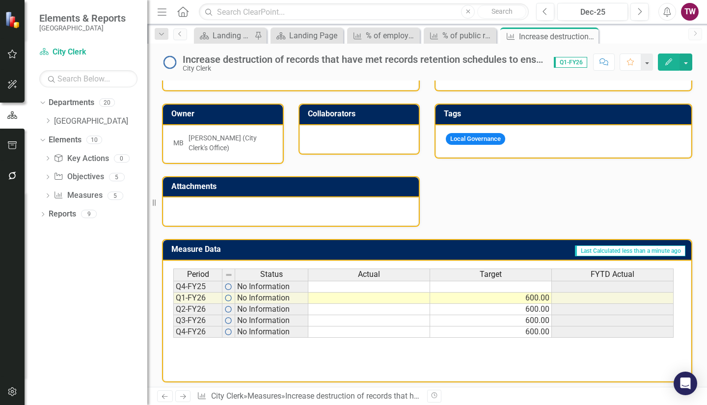
scroll to position [246, 0]
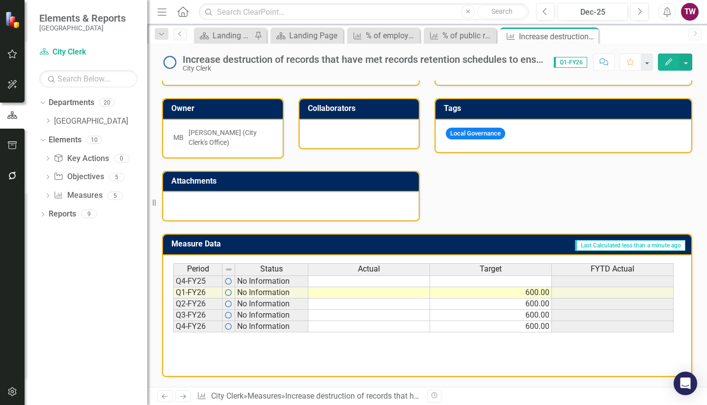
click at [181, 395] on icon "Next" at bounding box center [183, 396] width 8 height 6
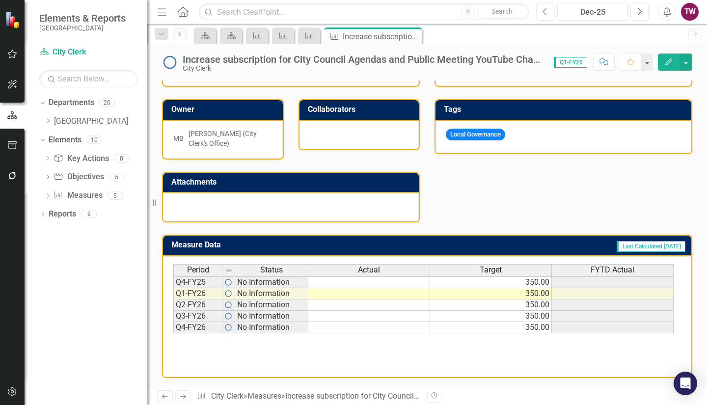
scroll to position [246, 0]
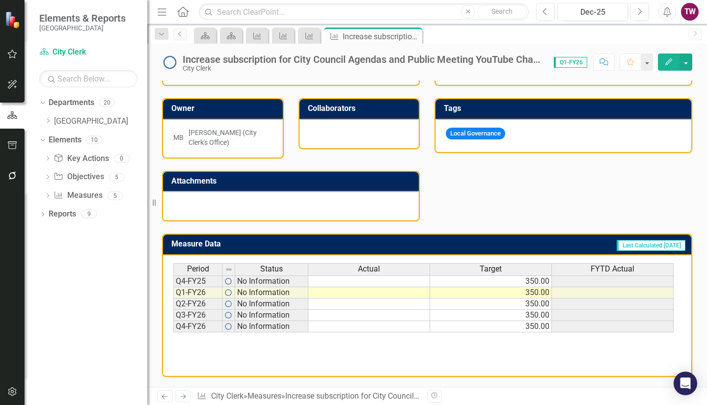
click at [491, 276] on div "Period Status Actual Target FYTD Actual" at bounding box center [423, 270] width 501 height 14
click at [490, 283] on td "350.00" at bounding box center [491, 282] width 122 height 12
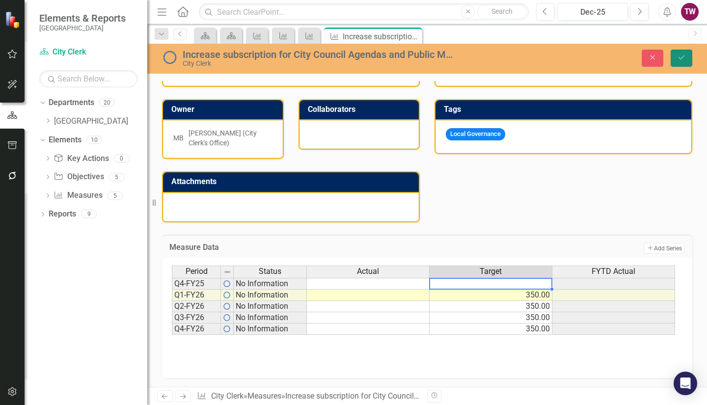
click at [686, 54] on button "Save" at bounding box center [682, 58] width 22 height 17
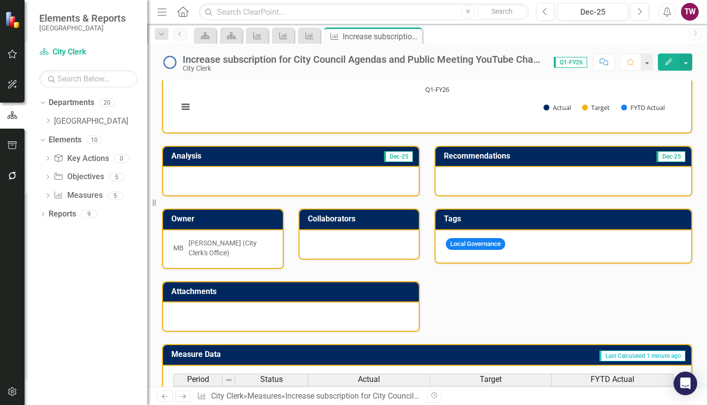
scroll to position [135, 0]
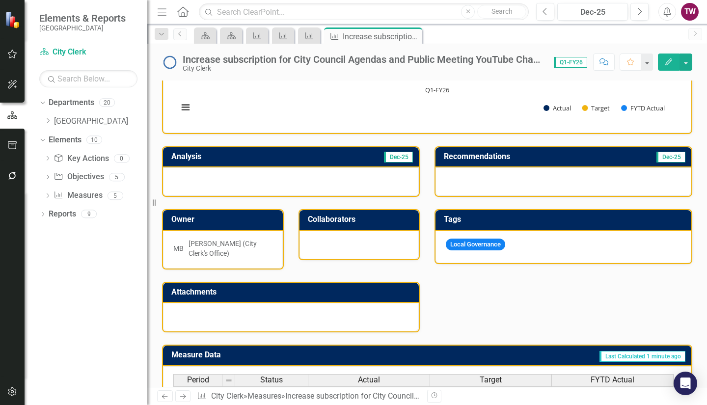
click at [408, 61] on div "Increase subscription for City Council Agendas and Public Meeting YouTube Chann…" at bounding box center [364, 59] width 362 height 11
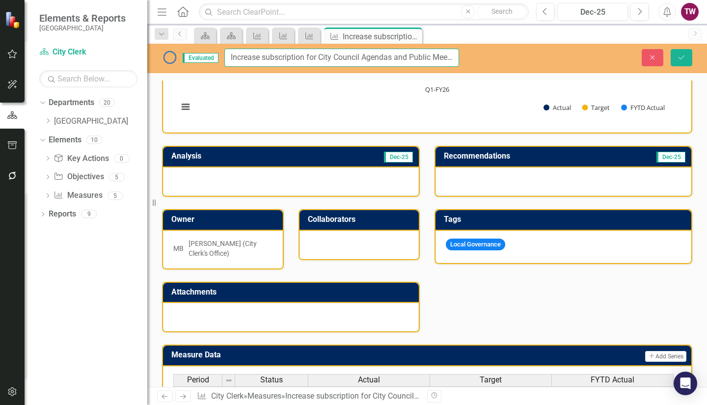
click at [262, 56] on input "Increase subscription for City Council Agendas and Public Meeting YouTube Chann…" at bounding box center [341, 58] width 235 height 18
click at [343, 55] on input "Increase number of subscription for City Council Agendas and Public Meeting You…" at bounding box center [341, 58] width 235 height 18
type input "Increase number of subscribers for City Council Agendas and on Public Meeting Y…"
click at [673, 58] on button "Save" at bounding box center [682, 57] width 22 height 17
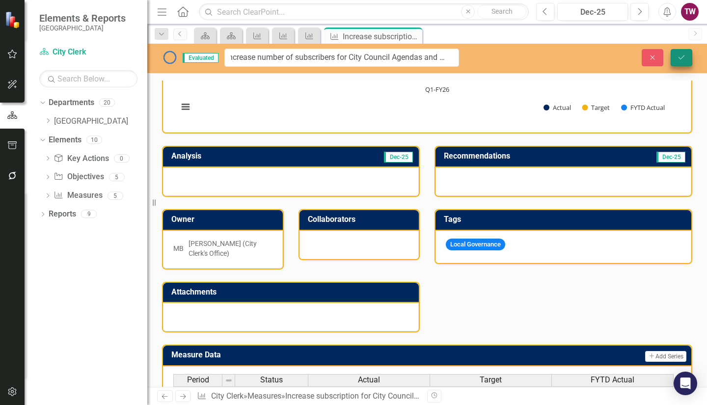
scroll to position [0, 0]
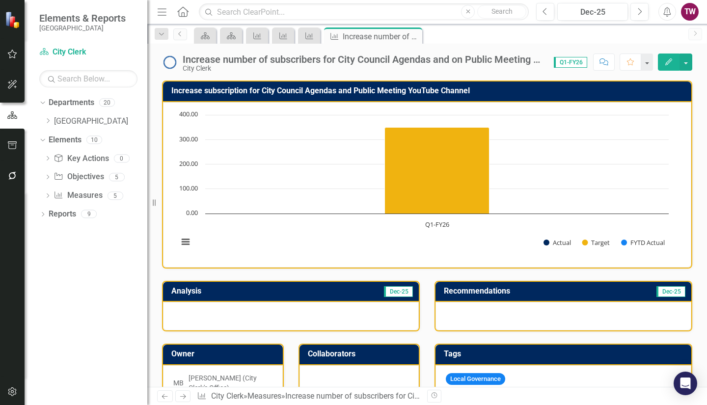
click at [454, 90] on h3 "Increase subscription for City Council Agendas and Public Meeting YouTube Chann…" at bounding box center [428, 90] width 515 height 9
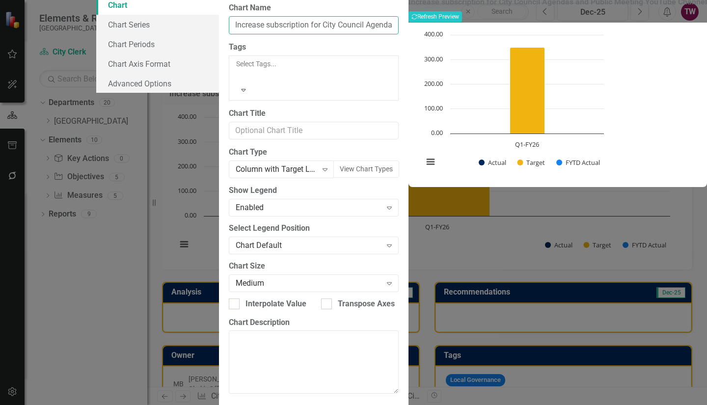
click at [399, 34] on input "Increase subscription for City Council Agendas and Public Meeting YouTube Chann…" at bounding box center [314, 25] width 170 height 18
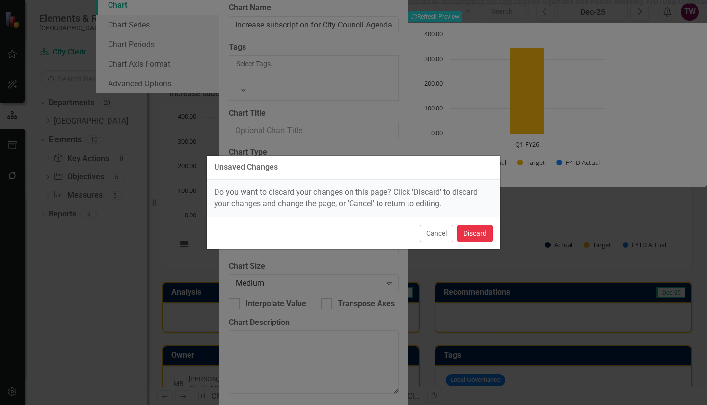
click at [479, 237] on button "Discard" at bounding box center [475, 233] width 36 height 17
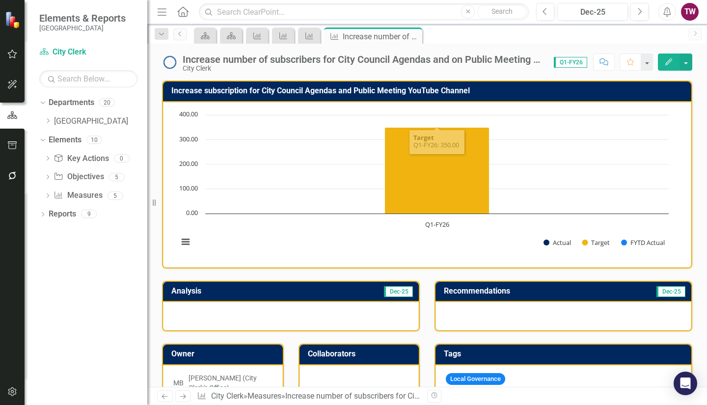
click at [457, 58] on div "Increase number of subscribers for City Council Agendas and on Public Meeting Y…" at bounding box center [364, 59] width 362 height 11
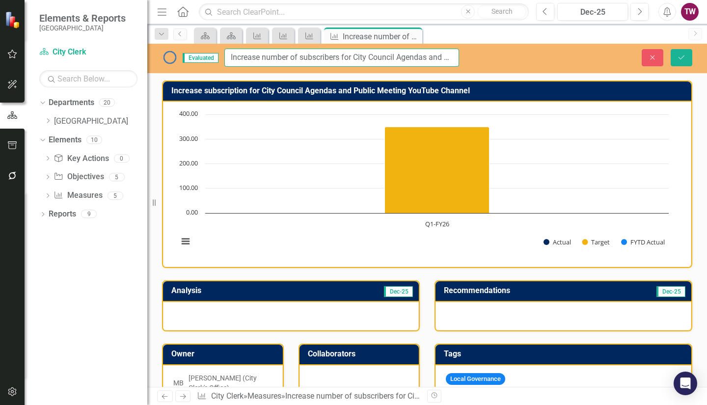
scroll to position [0, 119]
drag, startPoint x: 229, startPoint y: 57, endPoint x: 470, endPoint y: 52, distance: 240.8
click at [470, 52] on div "Evaluated Increase number of subscribers for City Council Agendas and on Public…" at bounding box center [310, 58] width 327 height 18
click at [683, 56] on icon "submit" at bounding box center [682, 57] width 6 height 4
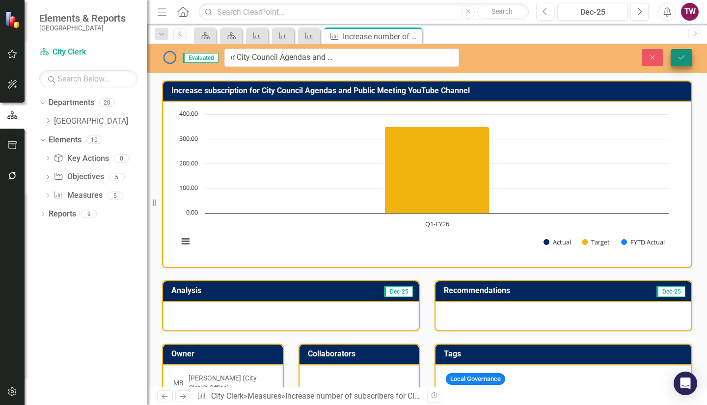
scroll to position [0, 0]
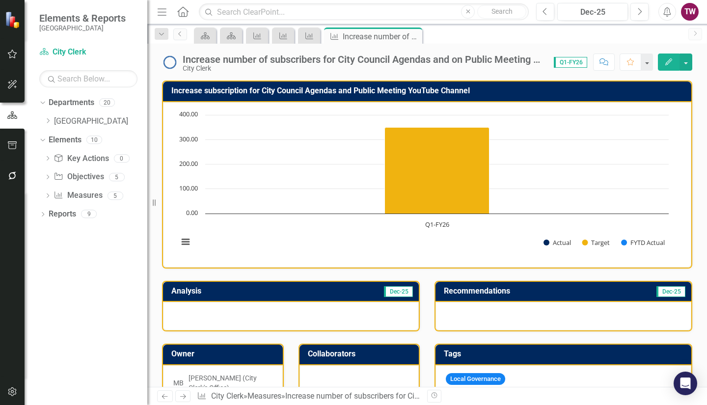
click at [422, 93] on h3 "Increase subscription for City Council Agendas and Public Meeting YouTube Chann…" at bounding box center [428, 90] width 515 height 9
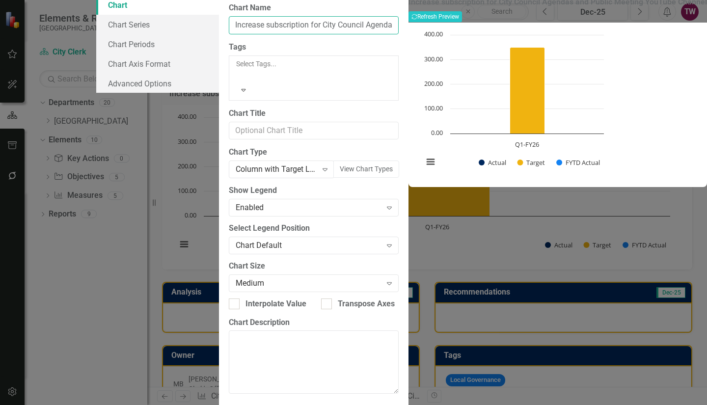
scroll to position [0, 118]
drag, startPoint x: 280, startPoint y: 54, endPoint x: 512, endPoint y: 49, distance: 231.4
click at [512, 49] on div "Chart Chart Series Chart Periods Chart Axis Format Advanced Options From this p…" at bounding box center [401, 202] width 611 height 414
paste input "number of subscribers for City Council Agendas and on"
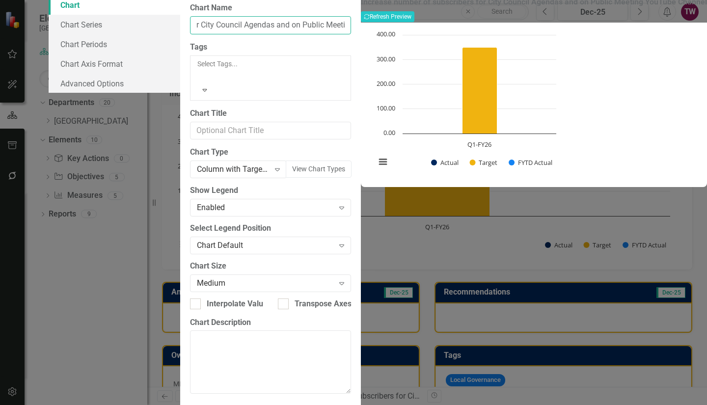
scroll to position [0, 164]
type input "Increase number of subscribers for City Council Agendas and on Public Meeting Y…"
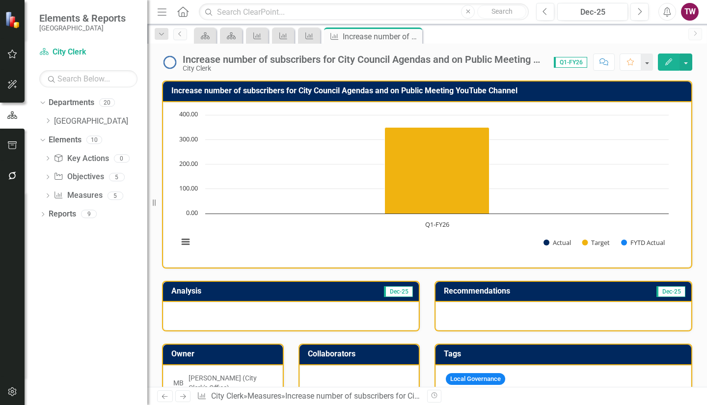
click at [163, 397] on icon at bounding box center [165, 396] width 6 height 5
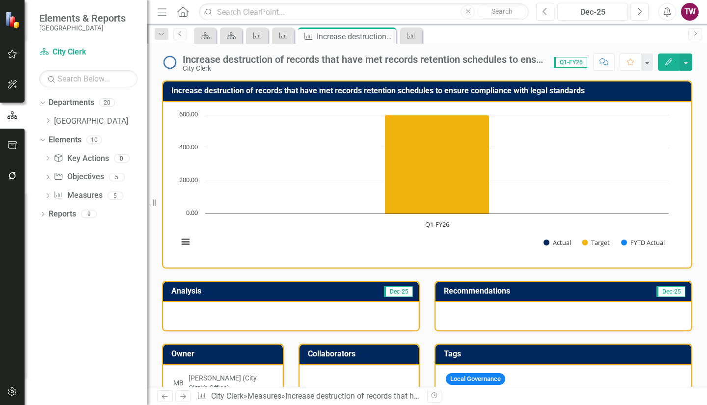
click at [460, 92] on h3 "Increase destruction of records that have met records retention schedules to en…" at bounding box center [428, 90] width 515 height 9
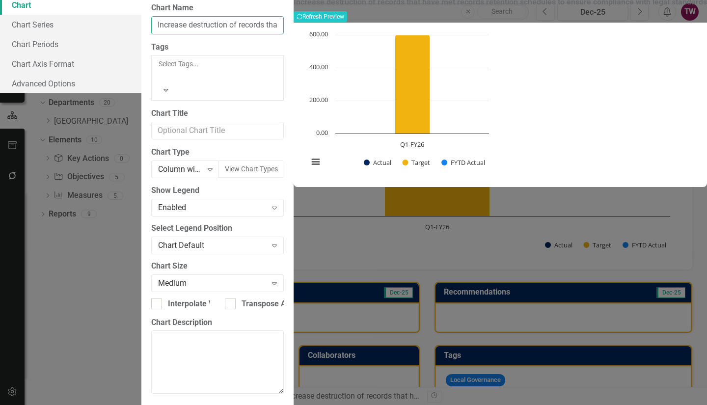
click at [284, 34] on input "Increase destruction of records that have met records retention schedules to en…" at bounding box center [217, 25] width 133 height 18
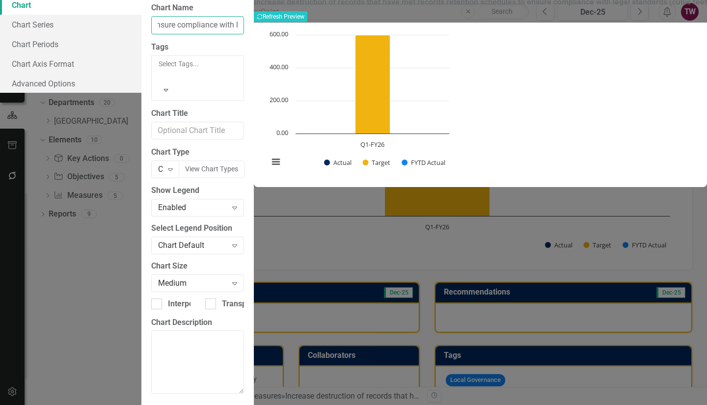
scroll to position [0, 272]
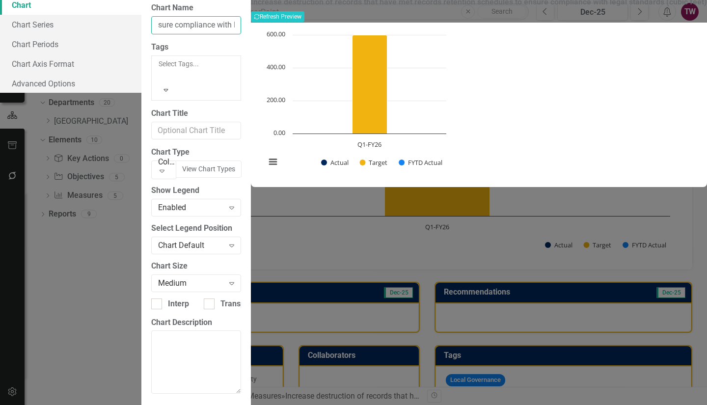
type input "Increase destruction of records that have met records retention schedules to en…"
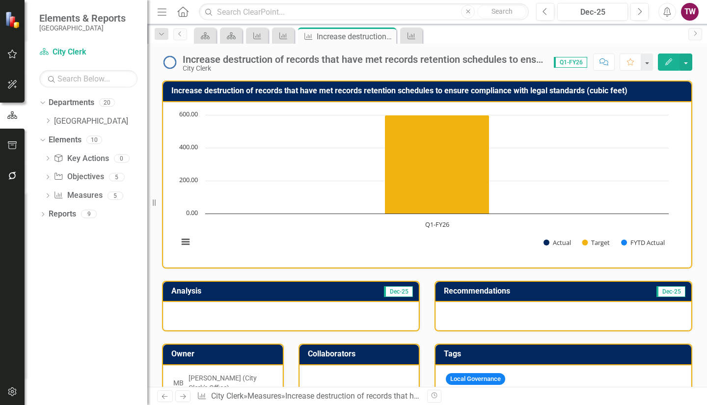
click at [185, 397] on icon at bounding box center [183, 396] width 6 height 5
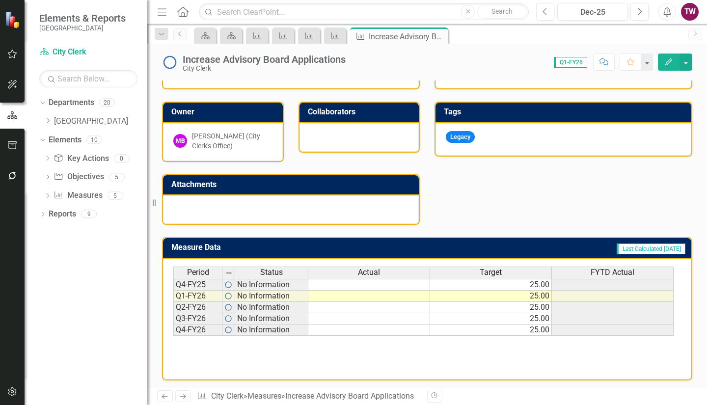
scroll to position [246, 0]
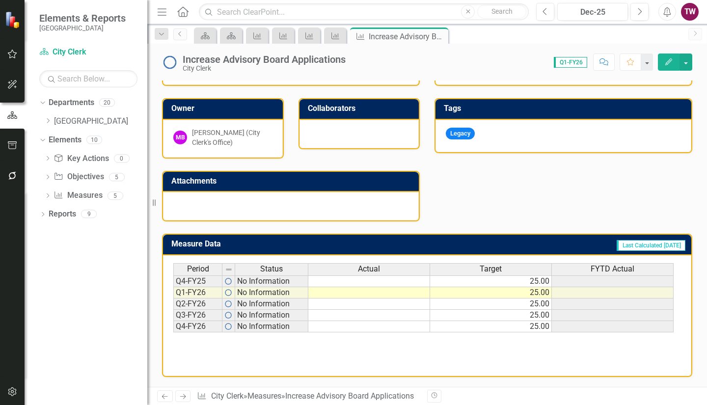
click at [449, 278] on td "25.00" at bounding box center [491, 282] width 122 height 12
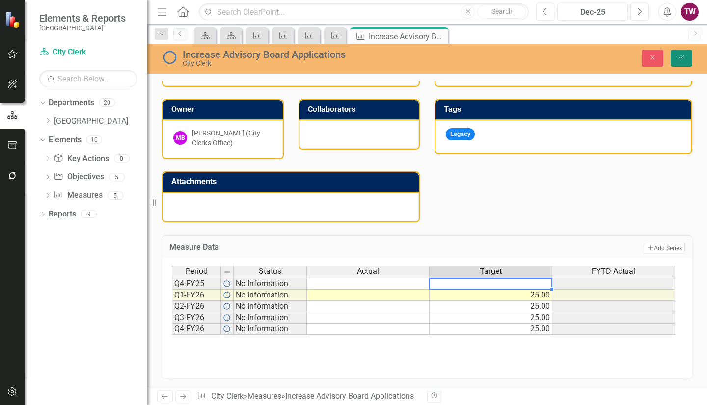
click at [686, 62] on button "Save" at bounding box center [682, 58] width 22 height 17
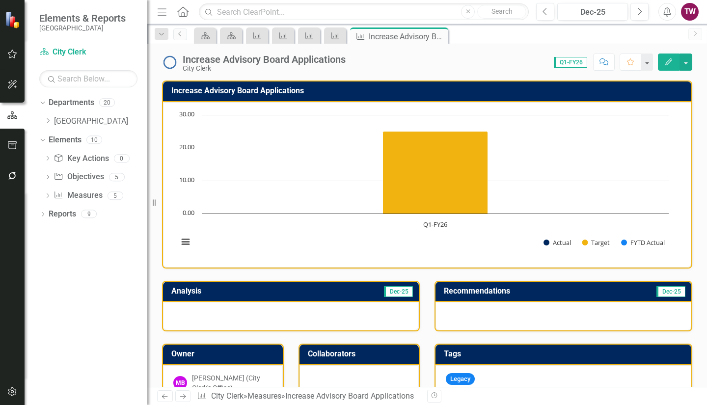
click at [288, 59] on div "Increase Advisory Board Applications" at bounding box center [264, 59] width 163 height 11
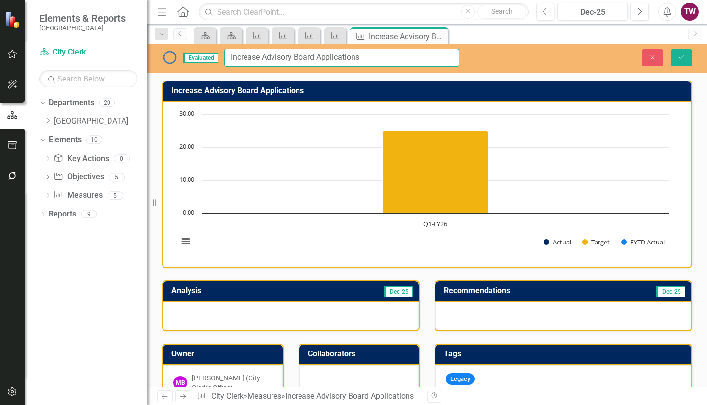
click at [260, 56] on input "Increase Advisory Board Applications" at bounding box center [341, 58] width 235 height 18
drag, startPoint x: 453, startPoint y: 58, endPoint x: 221, endPoint y: 60, distance: 231.9
click at [221, 60] on div "Evaluated Increase the Number of Advisory Board Applications" at bounding box center [310, 58] width 297 height 18
type input "Increase the Number of Advisory Board Applications"
click at [684, 57] on icon "Save" at bounding box center [681, 57] width 9 height 7
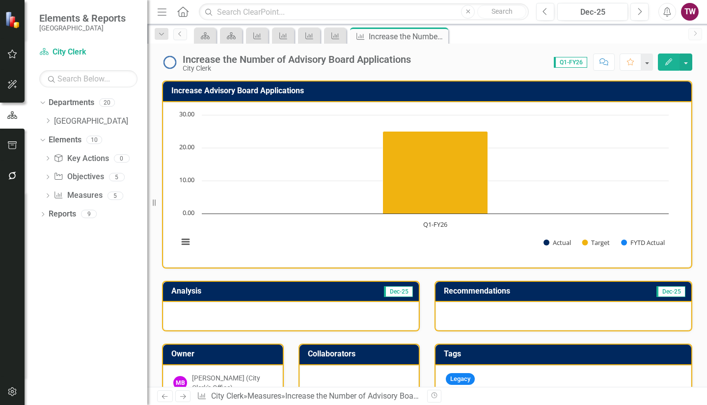
click at [289, 87] on h3 "Increase Advisory Board Applications" at bounding box center [428, 90] width 515 height 9
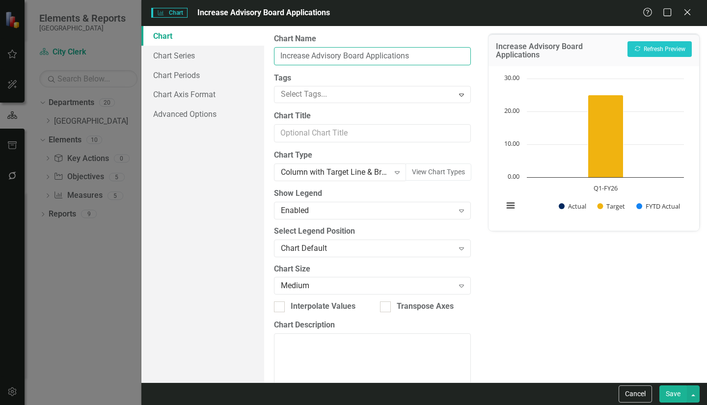
drag, startPoint x: 424, startPoint y: 56, endPoint x: 268, endPoint y: 48, distance: 156.4
click at [268, 48] on div "From this page, you can define the name, type, and size of the chart. You can a…" at bounding box center [372, 204] width 217 height 357
paste input "the Number of"
type input "Increase the Number of Advisory Board Applications"
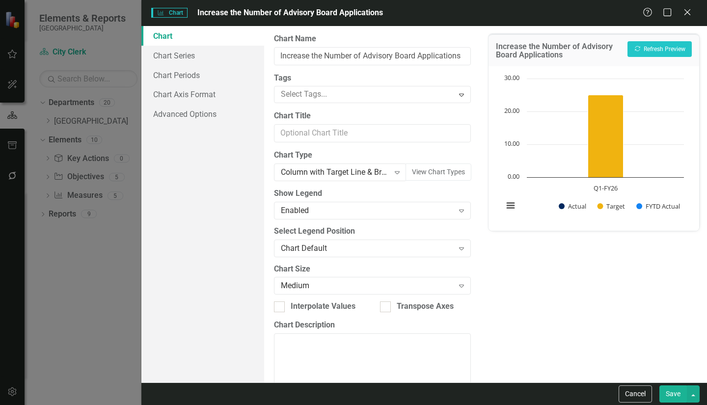
click at [677, 394] on button "Save" at bounding box center [674, 394] width 28 height 17
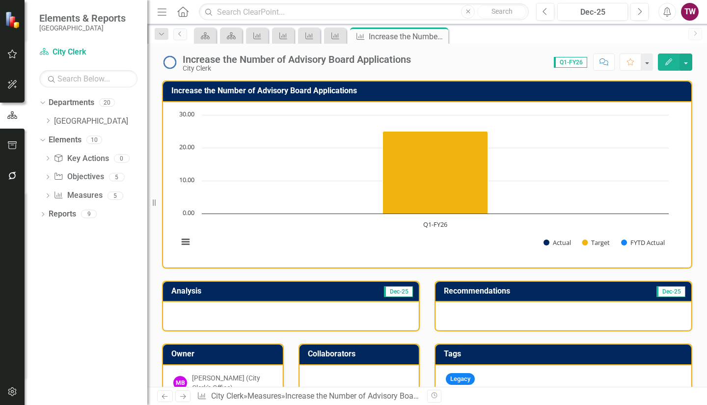
click at [184, 396] on icon "Next" at bounding box center [183, 396] width 8 height 6
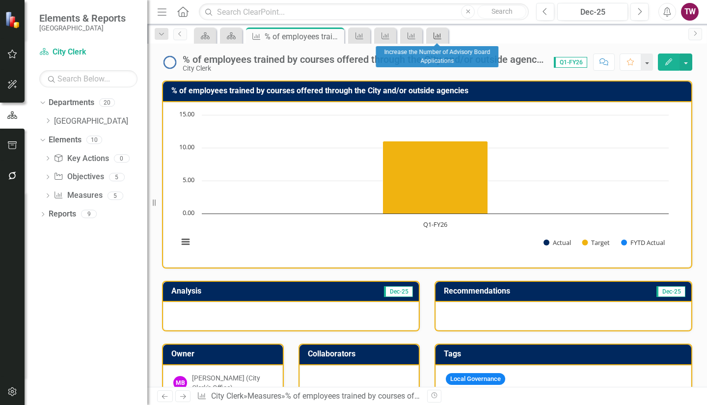
click at [443, 34] on icon "Measure" at bounding box center [438, 36] width 10 height 8
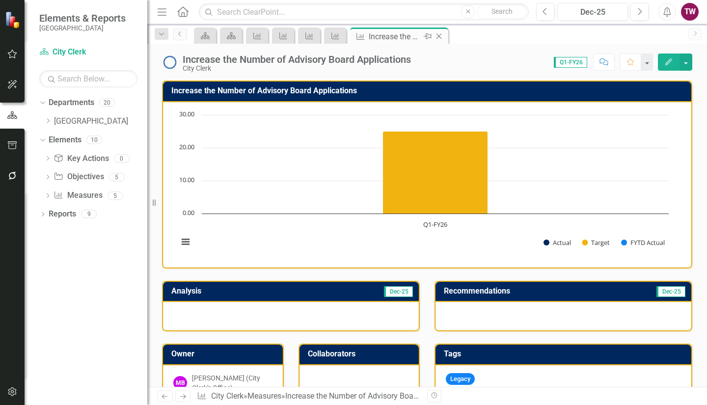
click at [438, 35] on icon "Close" at bounding box center [439, 36] width 10 height 8
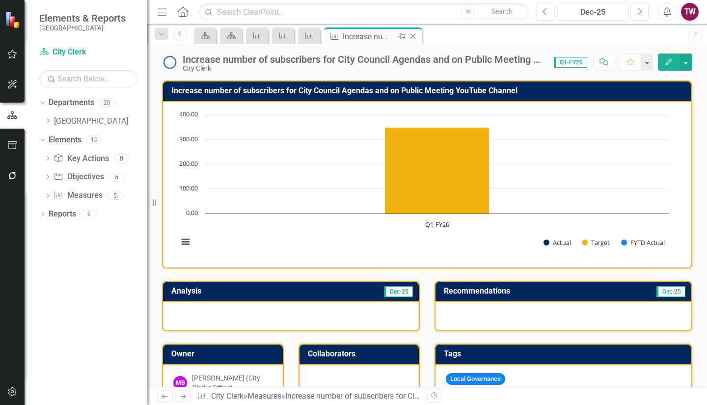
click at [418, 35] on icon "Close" at bounding box center [413, 36] width 10 height 8
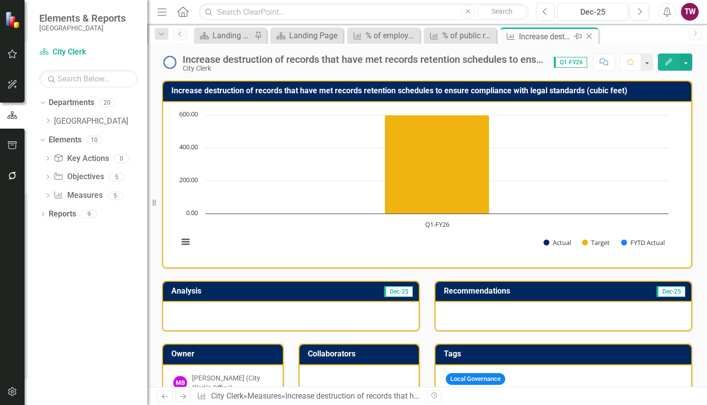
click at [591, 34] on icon "Close" at bounding box center [590, 36] width 10 height 8
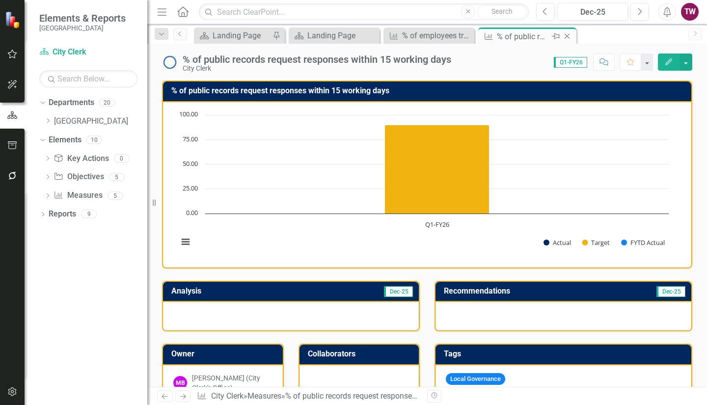
click at [568, 38] on icon "Close" at bounding box center [567, 36] width 10 height 8
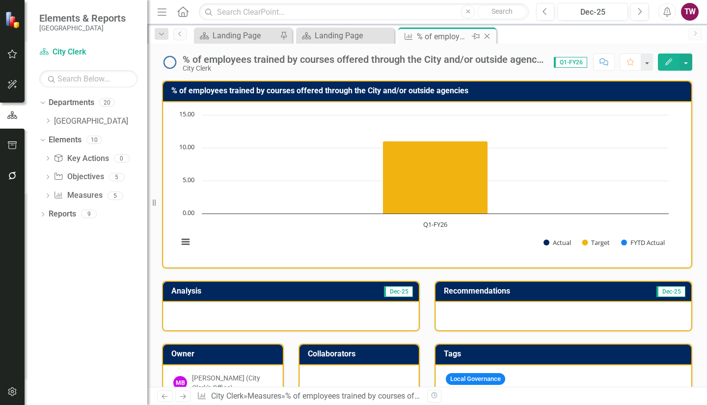
click at [487, 34] on icon "Close" at bounding box center [487, 36] width 10 height 8
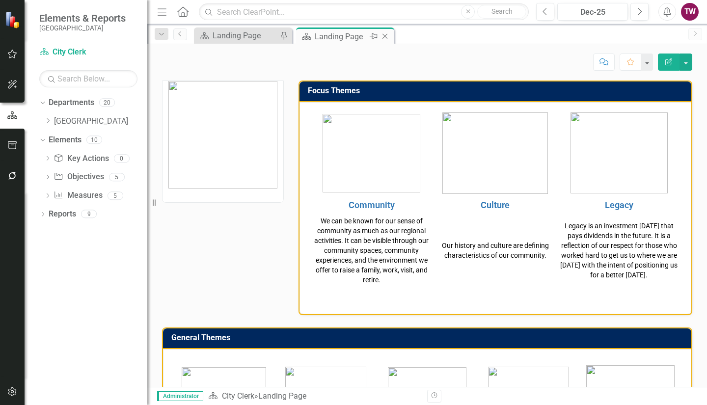
click at [385, 34] on icon "Close" at bounding box center [385, 36] width 10 height 8
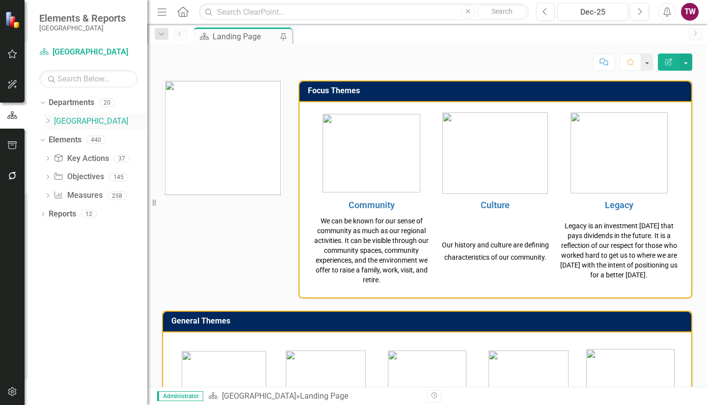
click at [46, 123] on icon "Dropdown" at bounding box center [47, 121] width 7 height 6
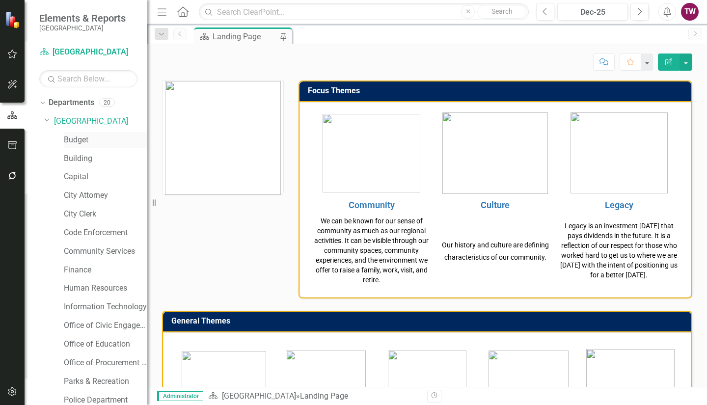
click at [75, 140] on link "Budget" at bounding box center [106, 140] width 84 height 11
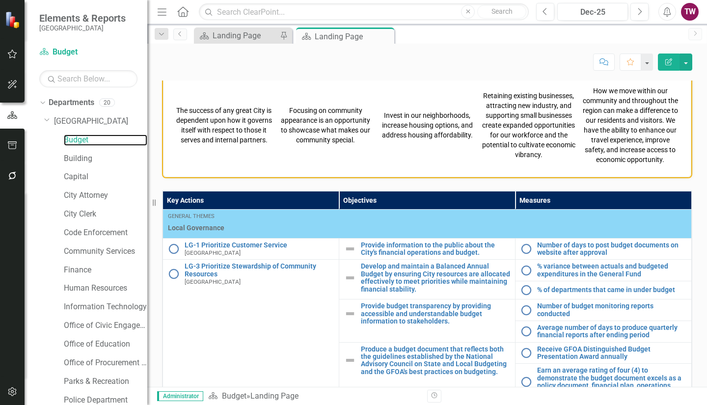
scroll to position [402, 0]
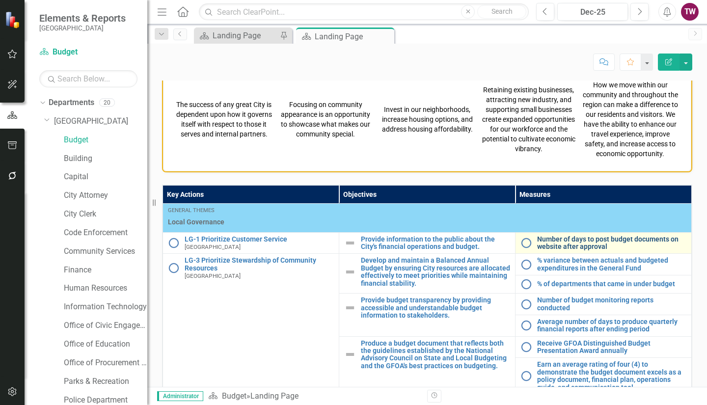
click at [575, 241] on link "Number of days to post budget documents on website after approval" at bounding box center [611, 243] width 149 height 15
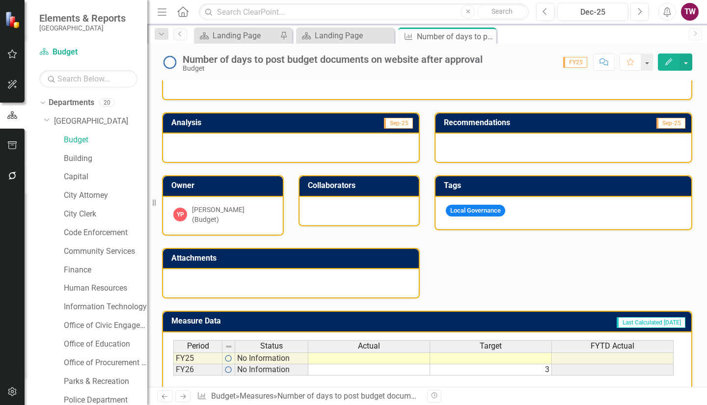
scroll to position [174, 0]
